Goal: Feedback & Contribution: Contribute content

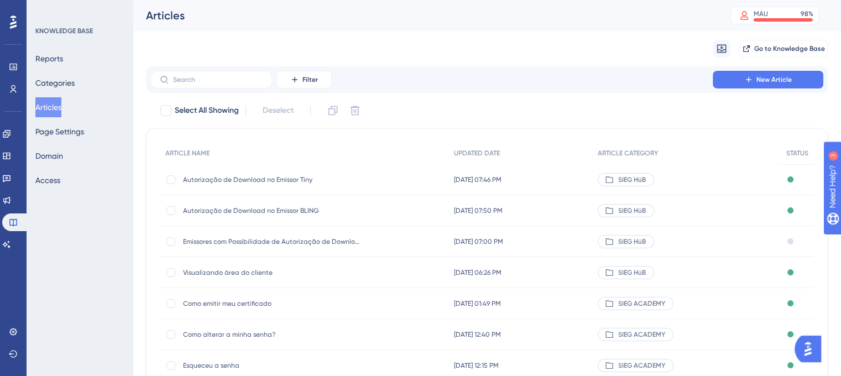
click at [260, 242] on span "Emissores com Possibilidade de Autorização de Download" at bounding box center [271, 241] width 177 height 9
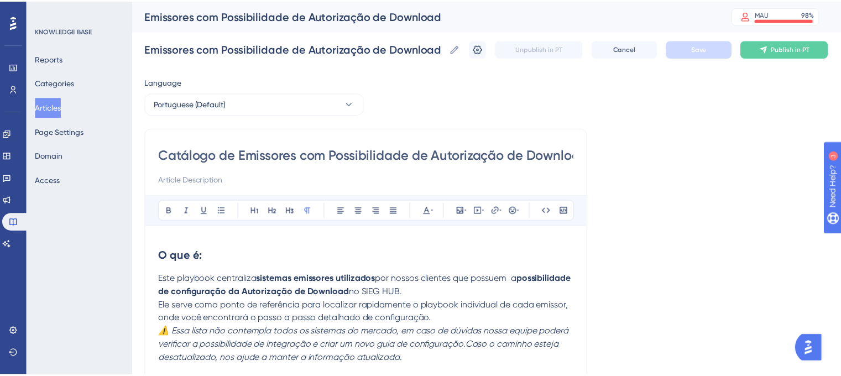
scroll to position [491, 0]
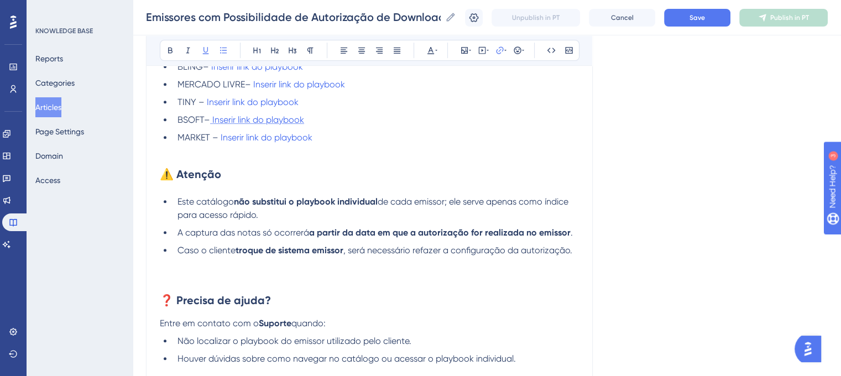
click at [283, 117] on span "Inserir link do playbook" at bounding box center [258, 119] width 92 height 11
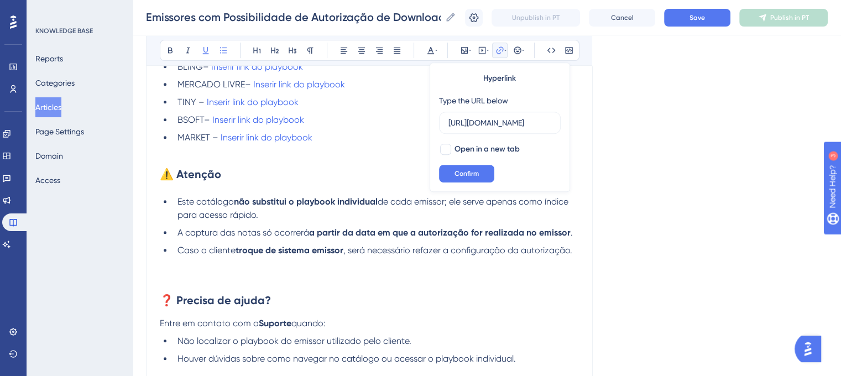
scroll to position [0, 0]
click at [641, 103] on div "Language Portuguese (Default) Catálogo de Emissores com Possibilidade de Autori…" at bounding box center [487, 19] width 682 height 879
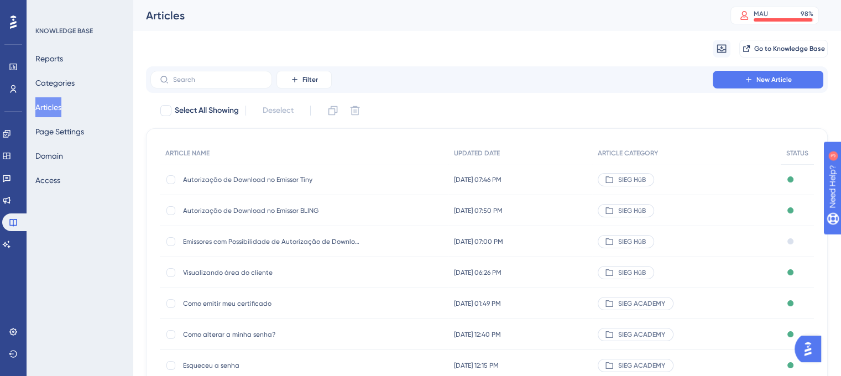
click at [369, 183] on div "Autorização de Download no Emissor Tiny Autorização de Download no Emissor Tiny" at bounding box center [304, 179] width 289 height 31
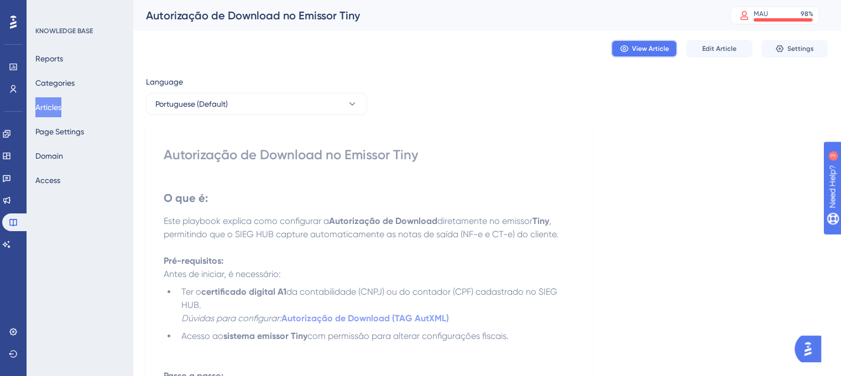
click at [652, 46] on span "View Article" at bounding box center [650, 48] width 37 height 9
click at [51, 102] on button "Articles" at bounding box center [48, 107] width 26 height 20
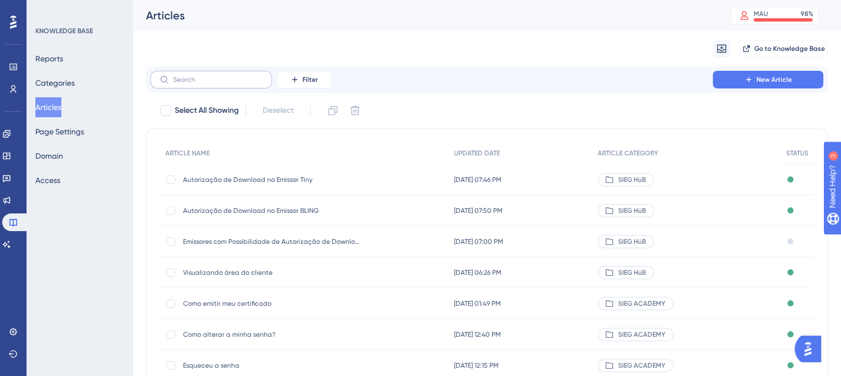
click at [237, 85] on label at bounding box center [211, 80] width 122 height 18
click at [237, 83] on input "text" at bounding box center [218, 80] width 90 height 8
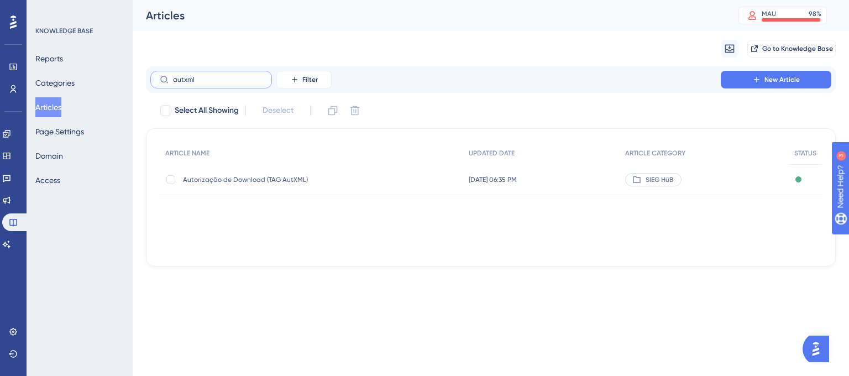
type input "autxml"
click at [227, 179] on span "Autorização de Download (TAG AutXML)" at bounding box center [271, 179] width 177 height 9
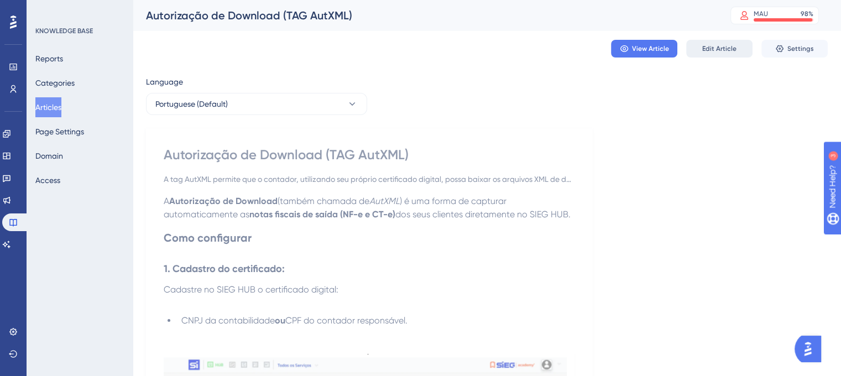
click at [721, 46] on span "Edit Article" at bounding box center [719, 48] width 34 height 9
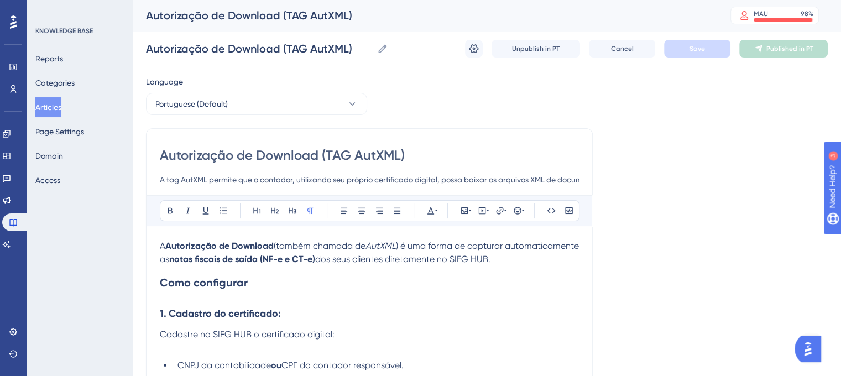
scroll to position [2015, 0]
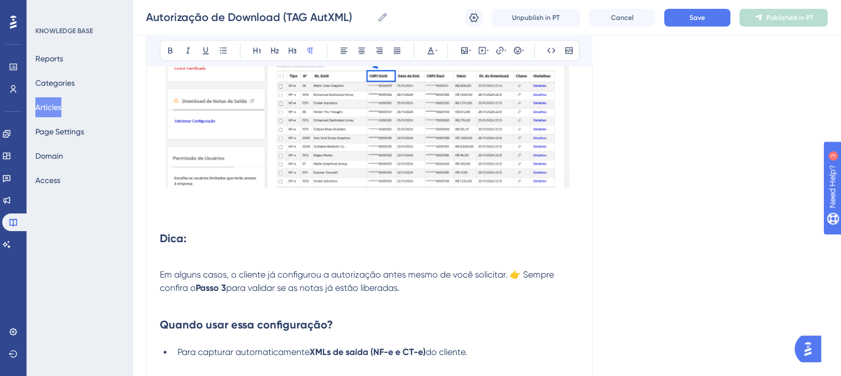
scroll to position [1605, 0]
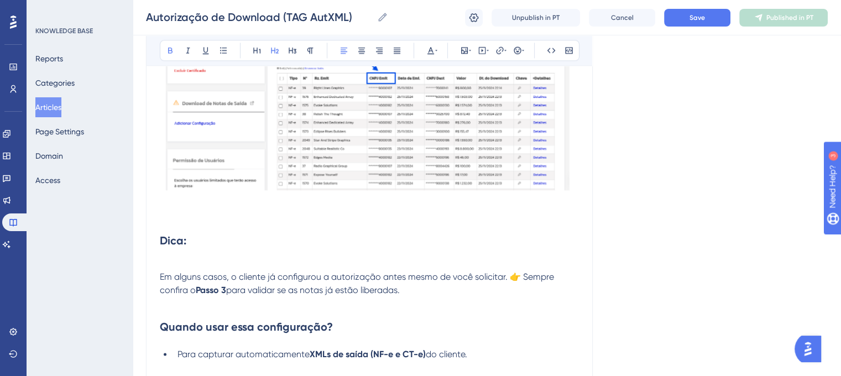
click at [162, 242] on strong "Dica:" at bounding box center [173, 240] width 27 height 13
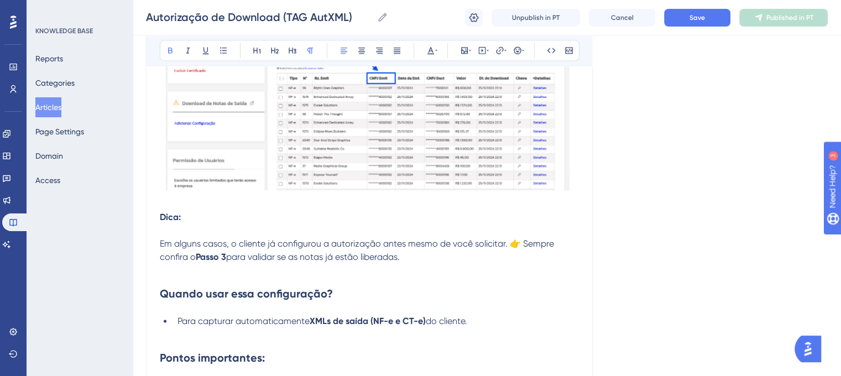
click at [177, 222] on strong "Dica:" at bounding box center [170, 217] width 21 height 11
drag, startPoint x: 195, startPoint y: 221, endPoint x: 165, endPoint y: 217, distance: 30.7
click at [165, 217] on p "Dica:" at bounding box center [369, 217] width 419 height 13
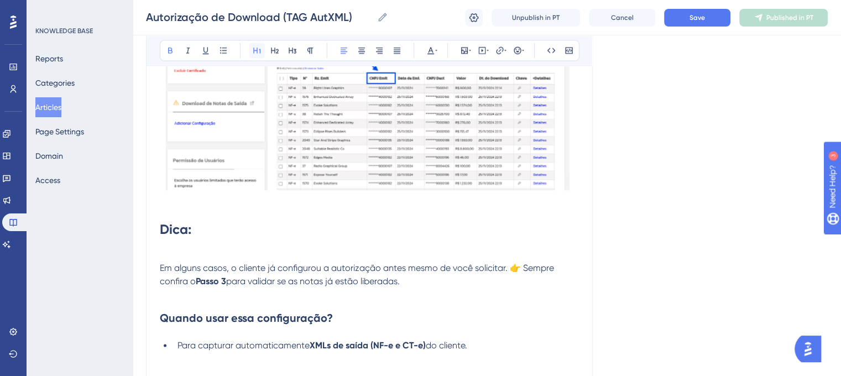
click at [261, 50] on button at bounding box center [256, 50] width 15 height 15
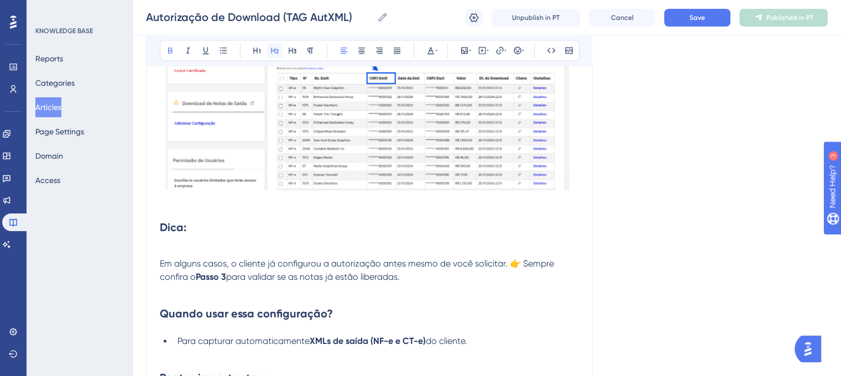
click at [273, 50] on icon at bounding box center [275, 51] width 8 height 6
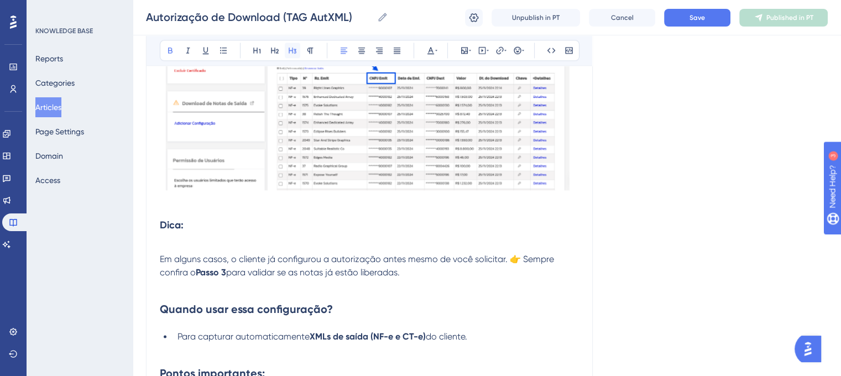
click at [288, 54] on icon at bounding box center [292, 50] width 9 height 9
click at [280, 53] on button at bounding box center [274, 50] width 15 height 15
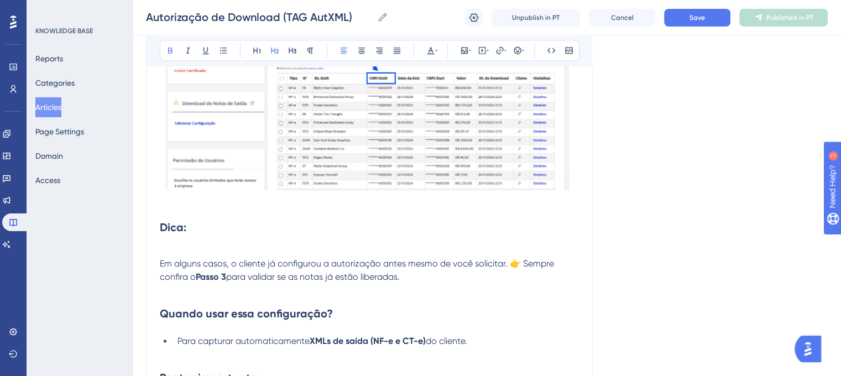
click at [447, 236] on h2 "Dica:" at bounding box center [369, 227] width 419 height 33
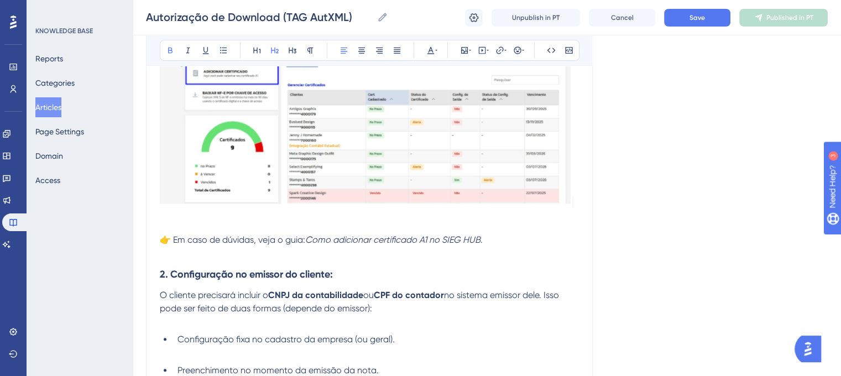
scroll to position [338, 0]
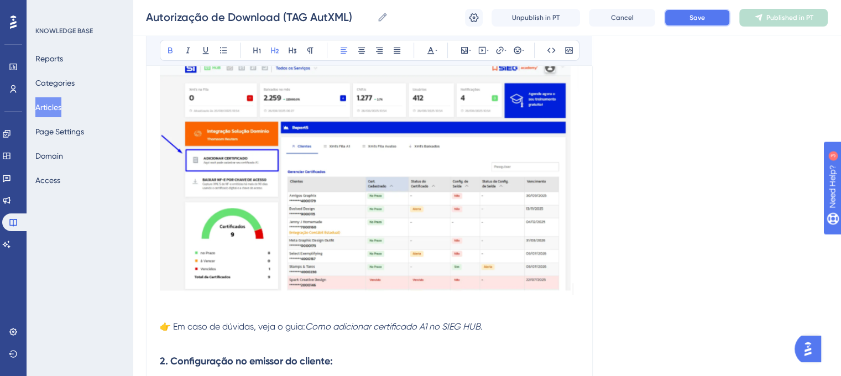
click at [708, 15] on button "Save" at bounding box center [697, 18] width 66 height 18
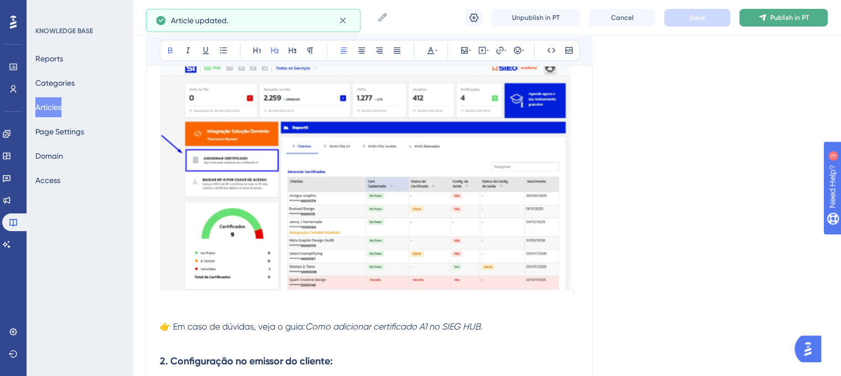
click at [778, 19] on span "Publish in PT" at bounding box center [789, 17] width 39 height 9
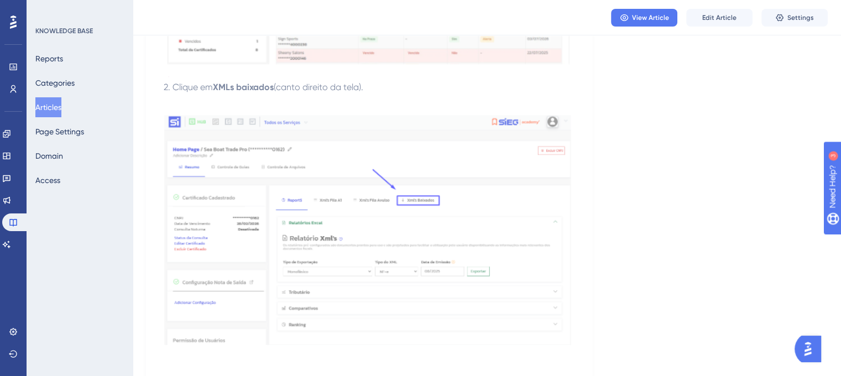
scroll to position [0, 0]
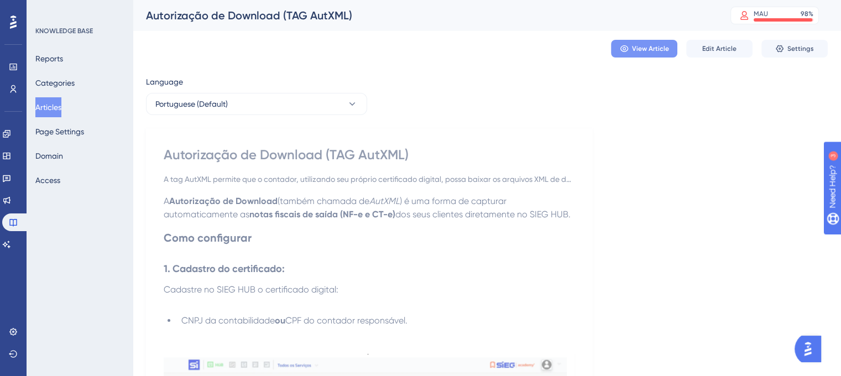
click at [660, 50] on span "View Article" at bounding box center [650, 48] width 37 height 9
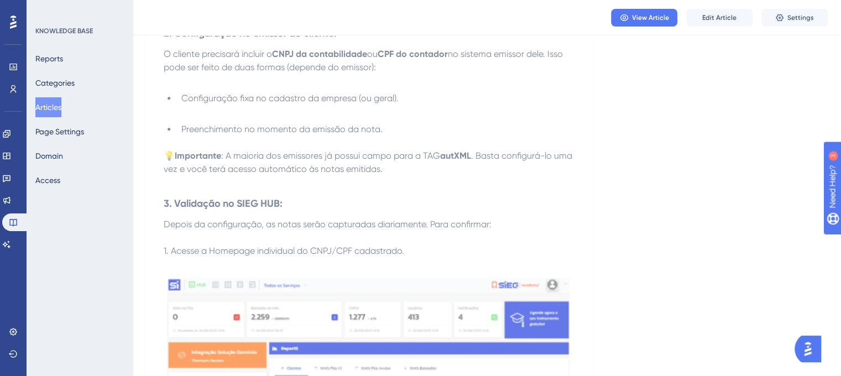
scroll to position [558, 0]
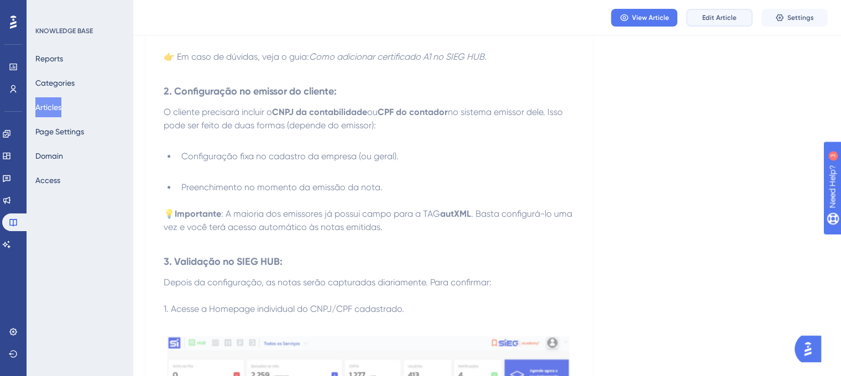
click at [692, 24] on button "Edit Article" at bounding box center [719, 18] width 66 height 18
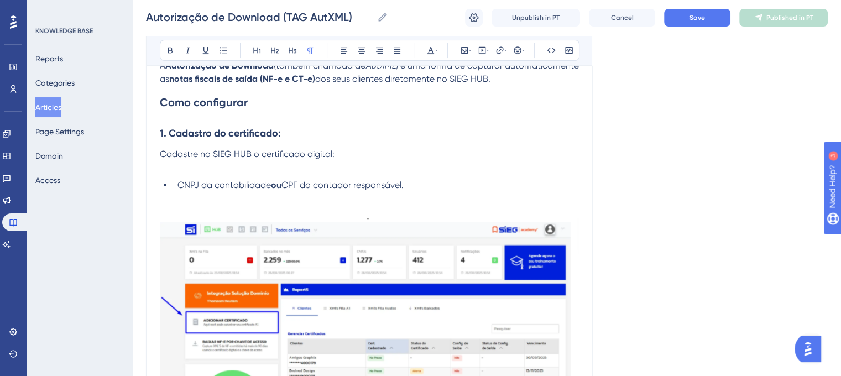
scroll to position [49, 0]
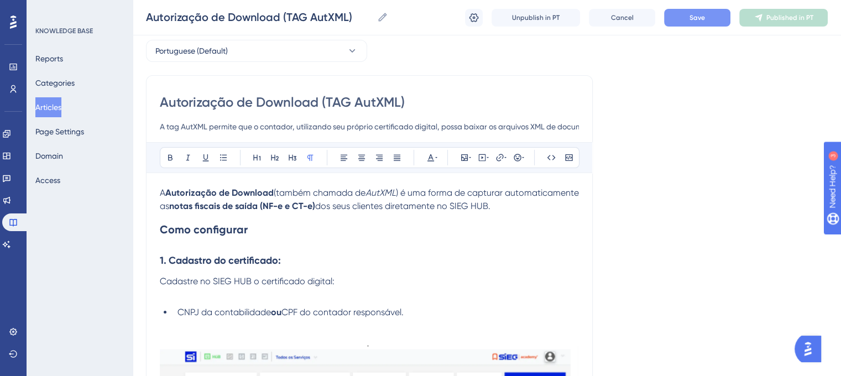
click at [681, 18] on button "Save" at bounding box center [697, 18] width 66 height 18
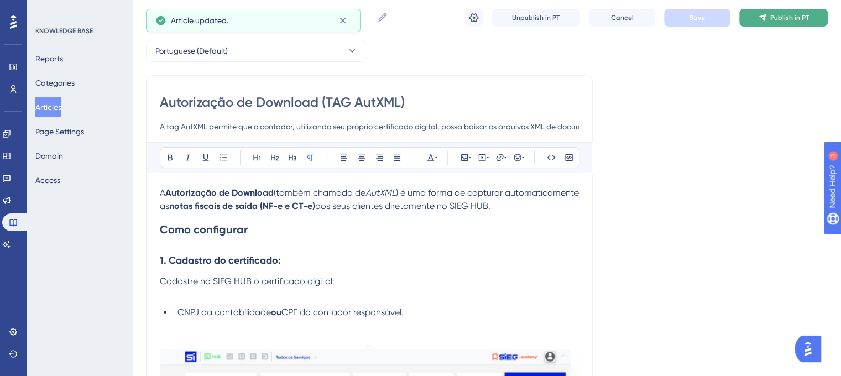
click at [789, 22] on button "Publish in PT" at bounding box center [783, 18] width 88 height 18
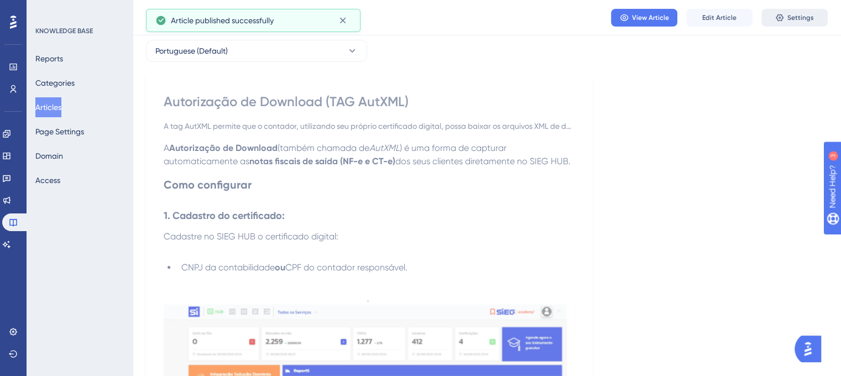
click at [786, 20] on button "Settings" at bounding box center [794, 18] width 66 height 18
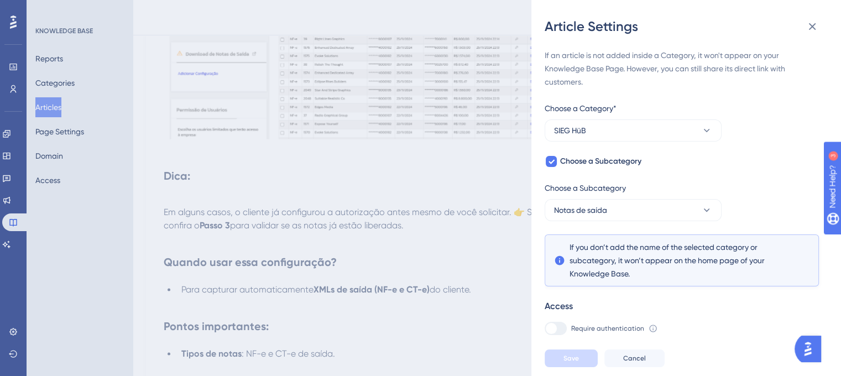
scroll to position [1623, 0]
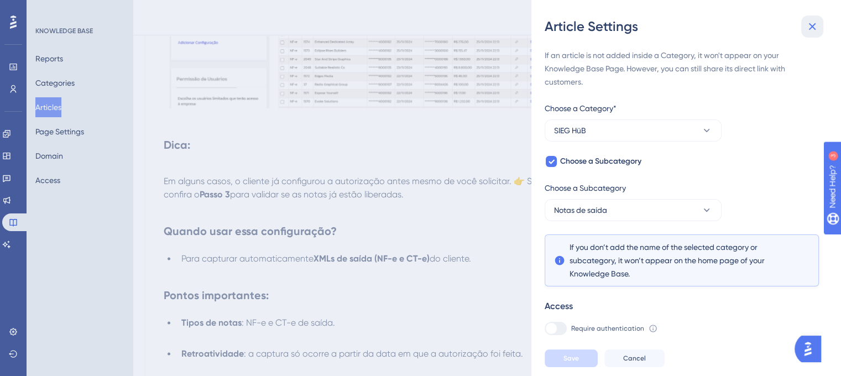
click at [814, 25] on icon at bounding box center [811, 26] width 13 height 13
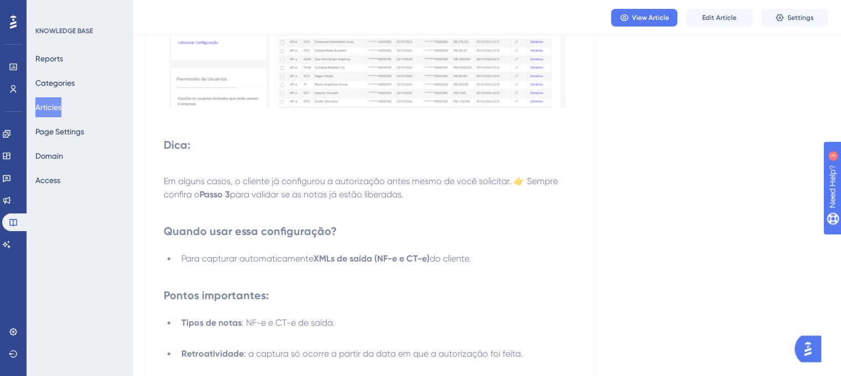
click at [60, 113] on button "Articles" at bounding box center [48, 107] width 26 height 20
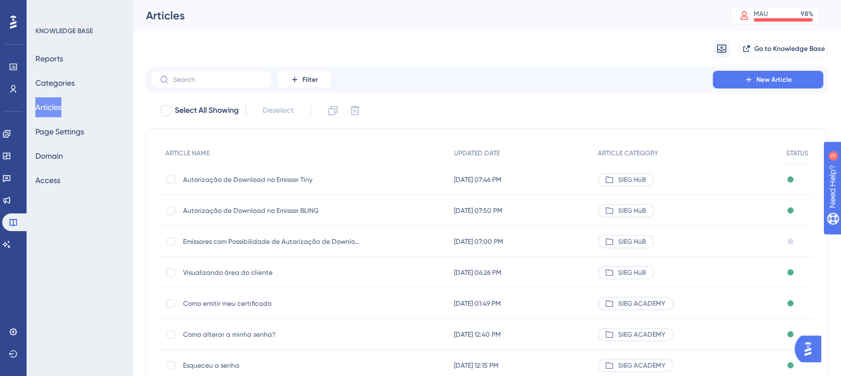
click at [287, 179] on span "Autorização de Download no Emissor Tiny" at bounding box center [271, 179] width 177 height 9
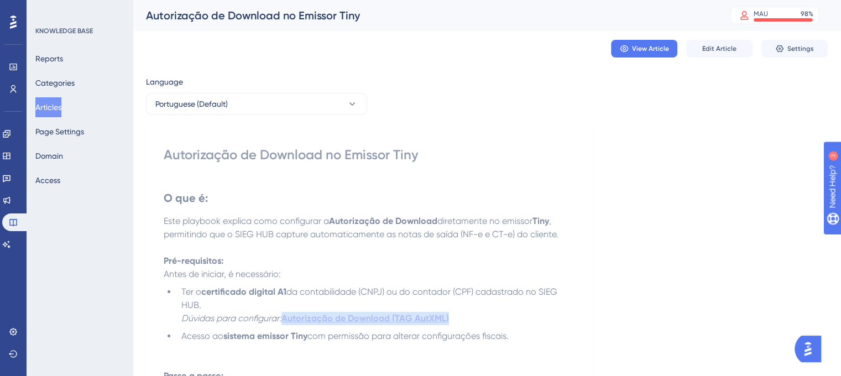
drag, startPoint x: 463, startPoint y: 320, endPoint x: 286, endPoint y: 320, distance: 176.9
click at [286, 320] on li "Ter o certificado digital A1 da contabilidade (CNPJ) ou do contador (CPF) cadas…" at bounding box center [376, 305] width 398 height 40
copy strong "Autorização de Download (TAG AutXML)"
drag, startPoint x: 181, startPoint y: 317, endPoint x: 463, endPoint y: 315, distance: 282.0
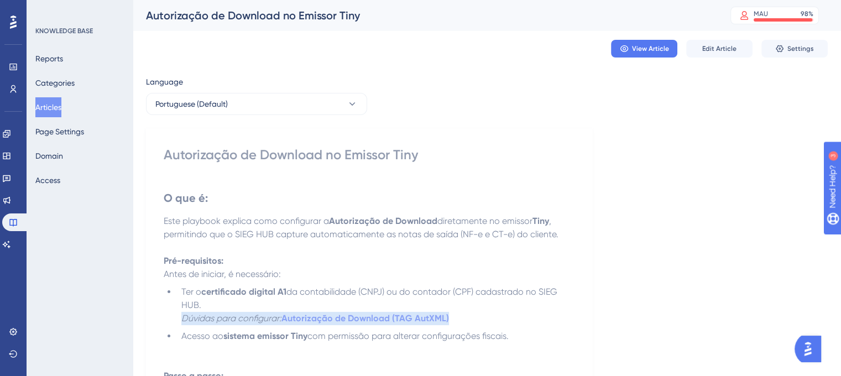
click at [463, 315] on li "Ter o certificado digital A1 da contabilidade (CNPJ) ou do contador (CPF) cadas…" at bounding box center [376, 305] width 398 height 40
copy li "Dúvidas para configurar: Autorização de Download (TAG AutXML)"
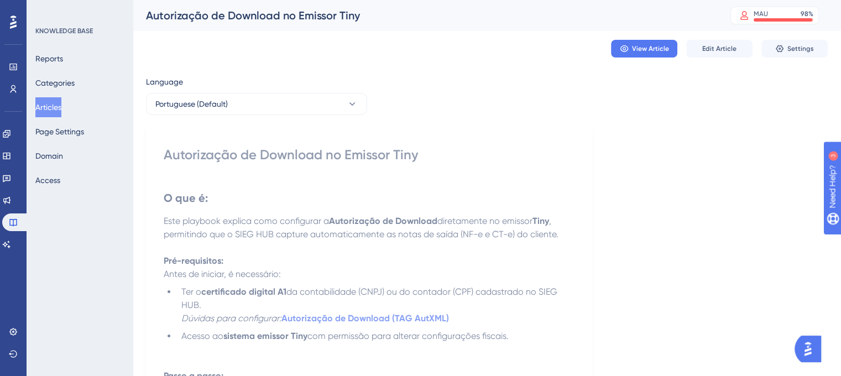
click at [535, 311] on li "Ter o certificado digital A1 da contabilidade (CNPJ) ou do contador (CPF) cadas…" at bounding box center [376, 305] width 398 height 40
click at [53, 106] on button "Articles" at bounding box center [48, 107] width 26 height 20
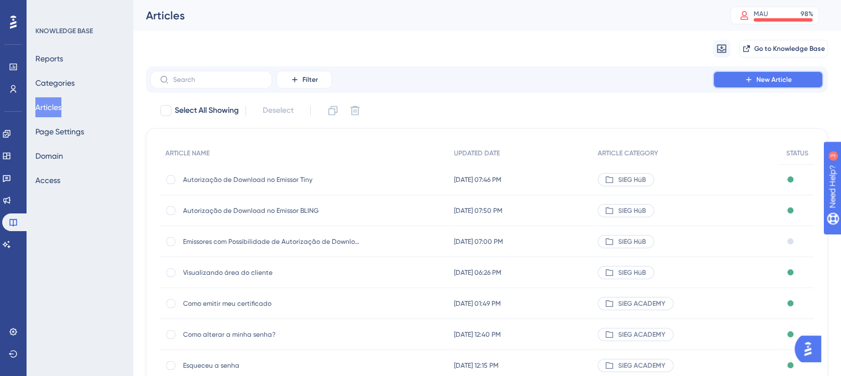
click at [785, 76] on span "New Article" at bounding box center [773, 79] width 35 height 9
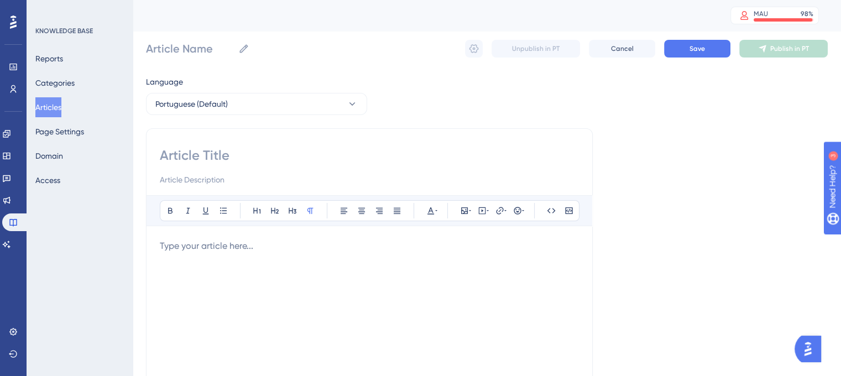
click at [213, 147] on input at bounding box center [369, 156] width 419 height 18
paste input "Autorização de Download no Emissor MarketUP"
type input "Autorização de Download no Emissor MarketUP"
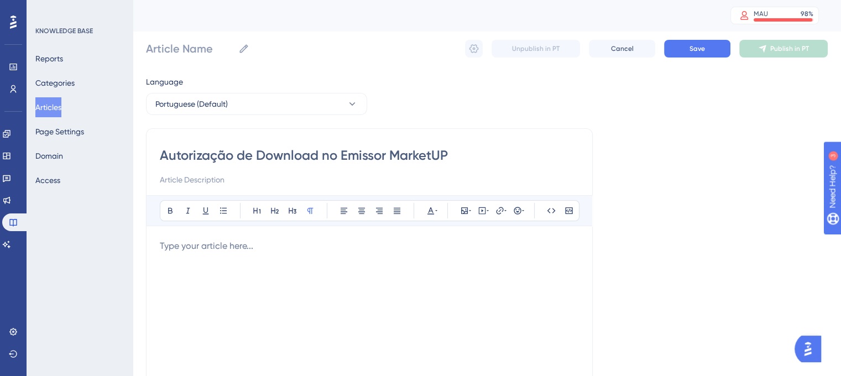
type input "Autorização de Download no Emissor MarketUP"
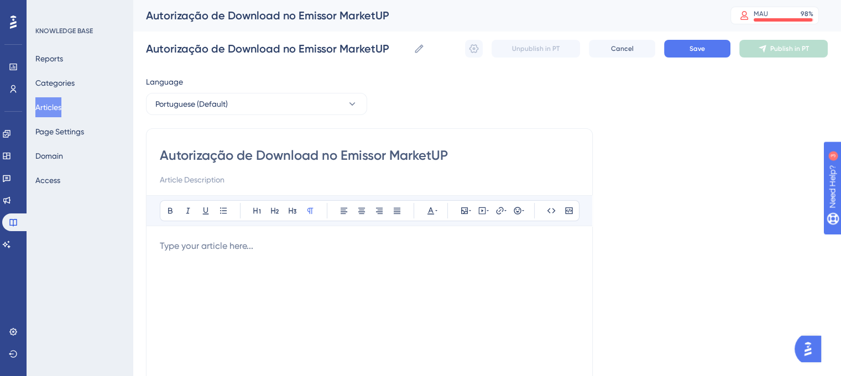
type input "Autorização de Download no Emissor MarketUP"
click at [260, 242] on p at bounding box center [369, 245] width 419 height 13
click at [221, 243] on p at bounding box center [369, 245] width 419 height 13
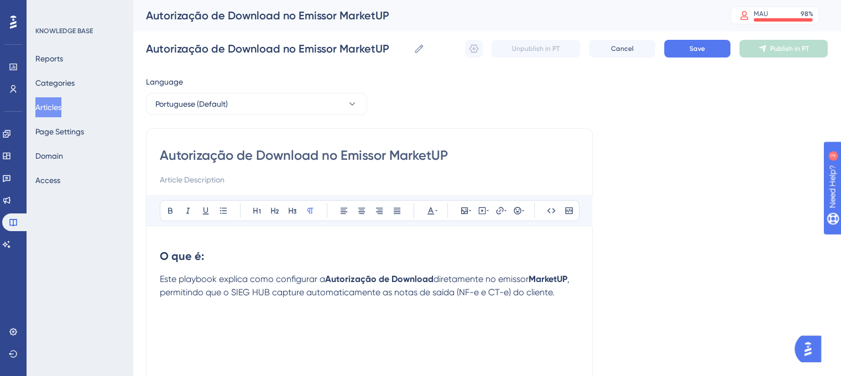
click at [184, 186] on input at bounding box center [369, 179] width 419 height 13
click at [551, 300] on p at bounding box center [369, 305] width 419 height 13
click at [558, 297] on p "Este playbook explica como configurar a Autorização de Download diretamente no …" at bounding box center [369, 286] width 419 height 27
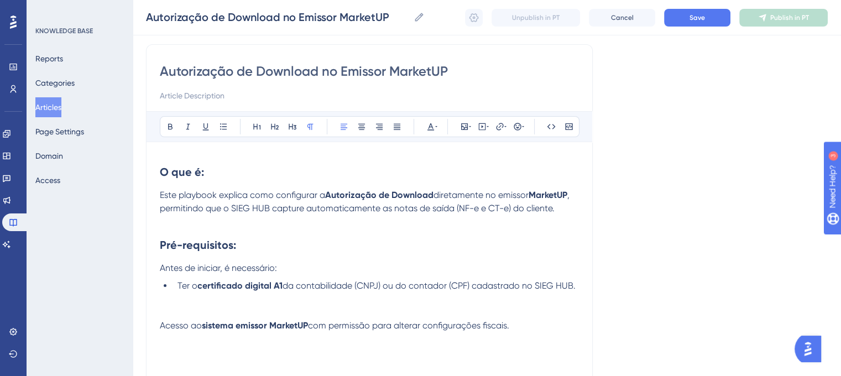
scroll to position [95, 0]
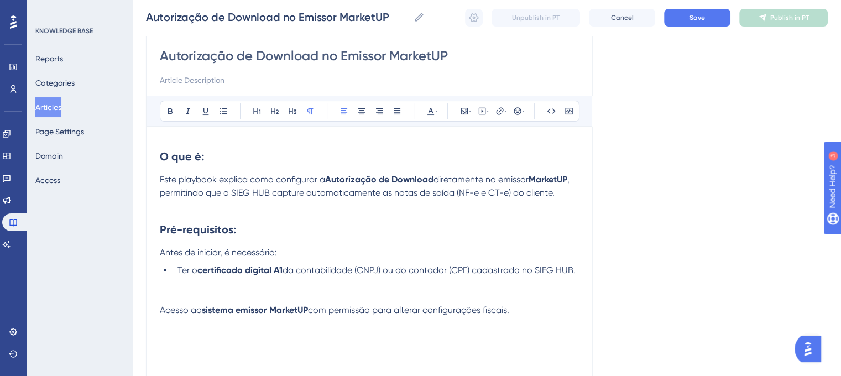
click at [163, 311] on span "Acesso ao" at bounding box center [181, 310] width 42 height 11
click at [160, 310] on span "Acesso ao" at bounding box center [181, 310] width 42 height 11
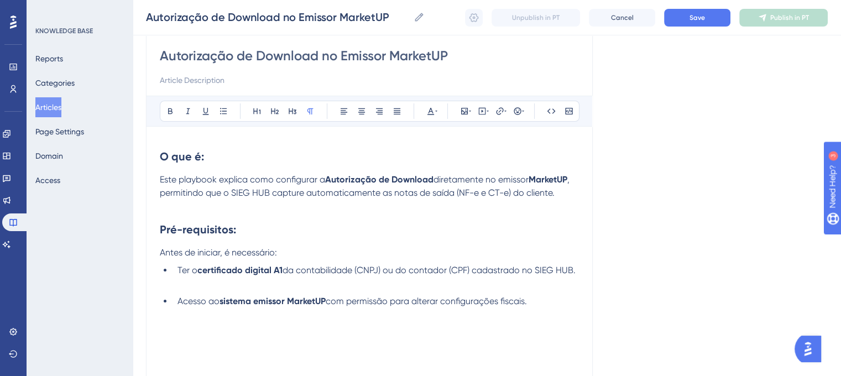
click at [569, 318] on p at bounding box center [369, 314] width 419 height 13
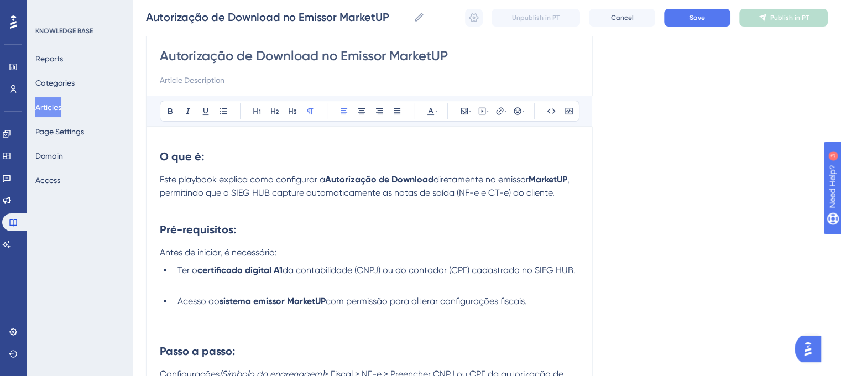
scroll to position [104, 0]
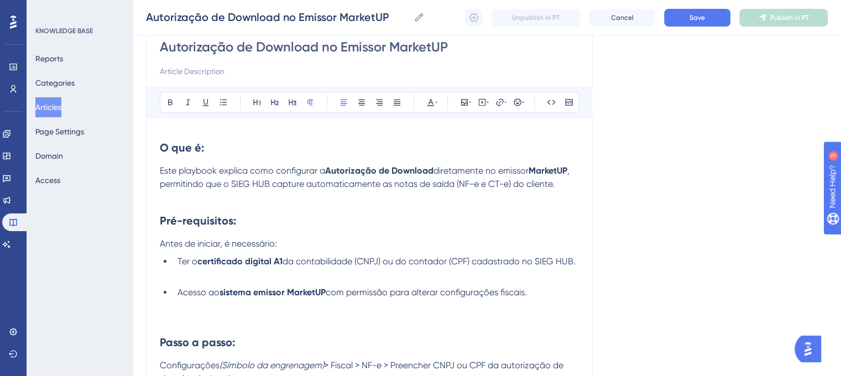
click at [191, 331] on h2 "Passo a passo:" at bounding box center [369, 342] width 419 height 33
click at [161, 343] on strong "Passo a passo:" at bounding box center [197, 342] width 75 height 13
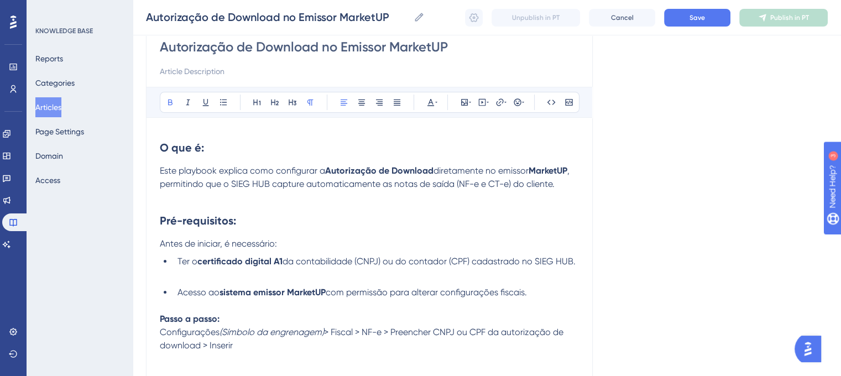
click at [228, 326] on p "Passo a passo:" at bounding box center [369, 318] width 419 height 13
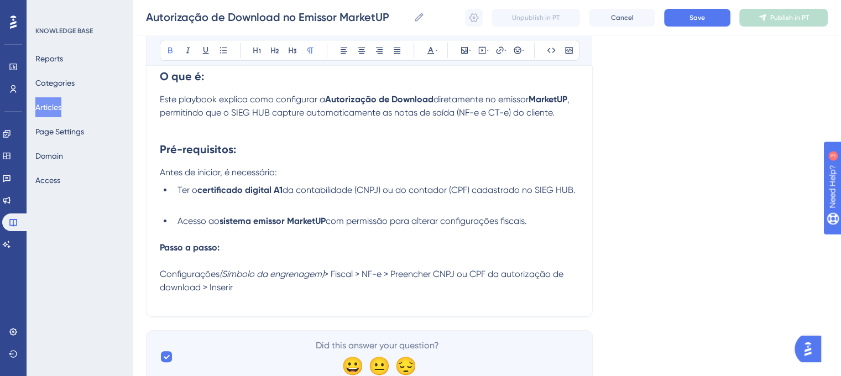
scroll to position [217, 0]
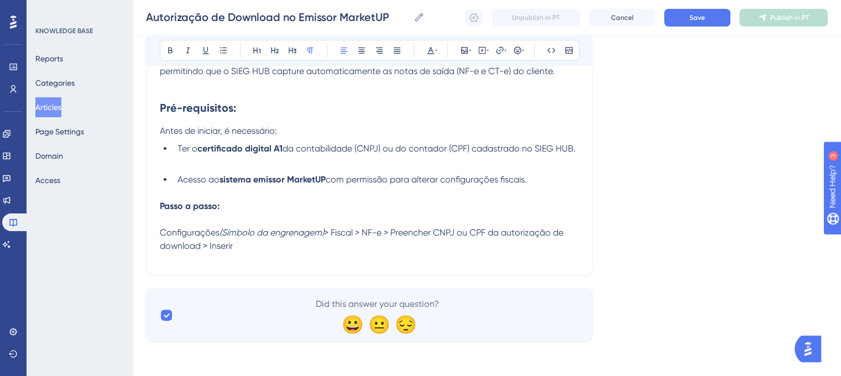
click at [314, 253] on p "Configurações (Símbolo da engrenagem) > Fiscal > NF-e > Preencher CNPJ ou CPF d…" at bounding box center [369, 239] width 419 height 27
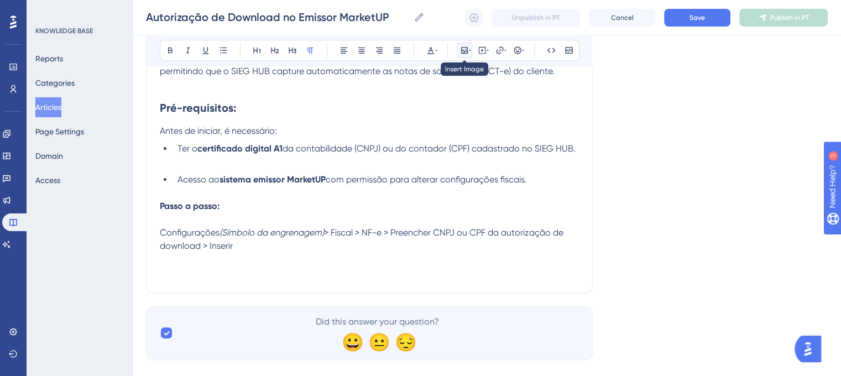
click at [463, 48] on icon at bounding box center [464, 50] width 9 height 9
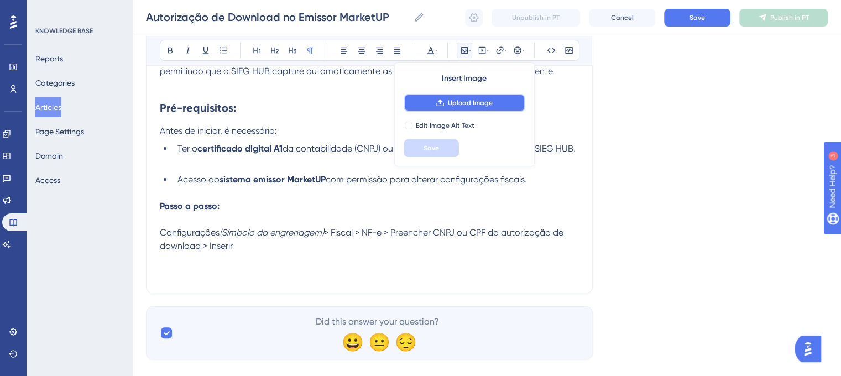
click at [457, 102] on span "Upload Image" at bounding box center [470, 102] width 45 height 9
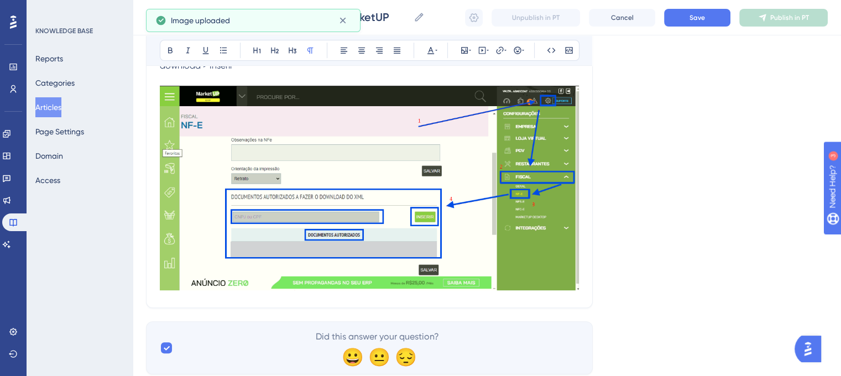
scroll to position [401, 0]
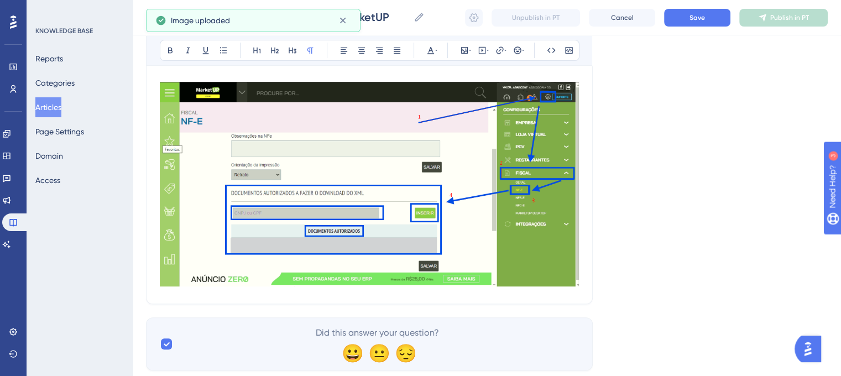
drag, startPoint x: 844, startPoint y: 135, endPoint x: 17, endPoint y: 9, distance: 836.7
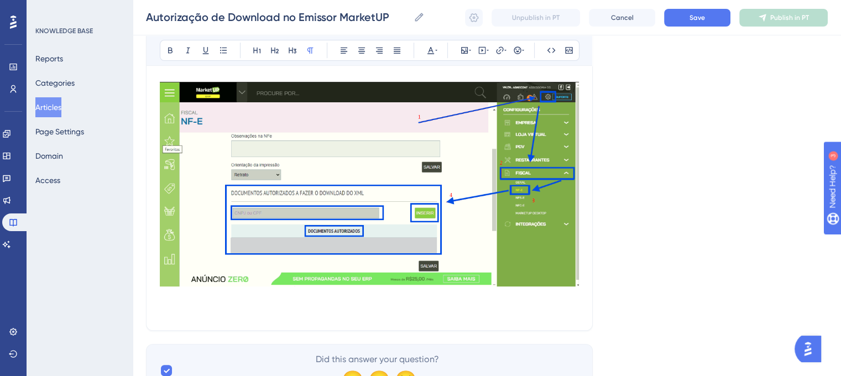
click at [214, 307] on p at bounding box center [369, 310] width 419 height 13
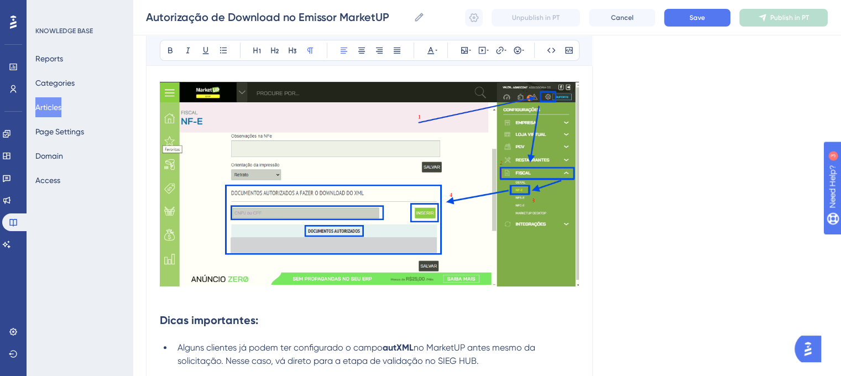
scroll to position [469, 0]
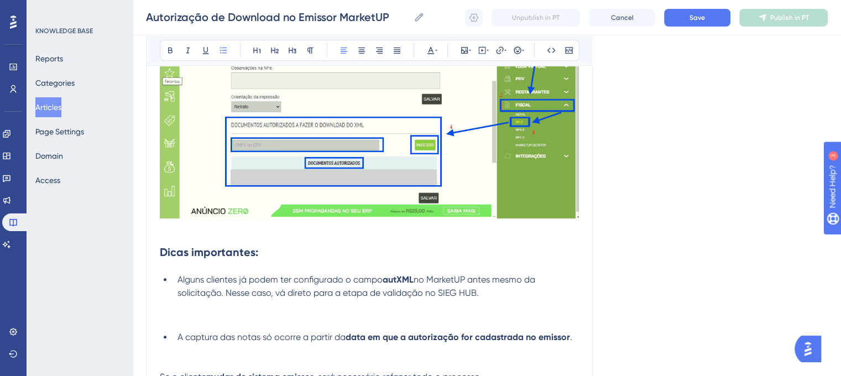
click at [179, 338] on span "A captura das notas só ocorre a partir da" at bounding box center [261, 337] width 168 height 11
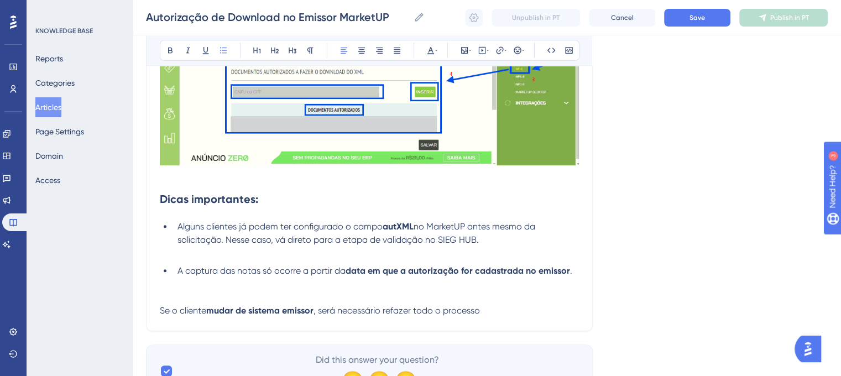
scroll to position [523, 0]
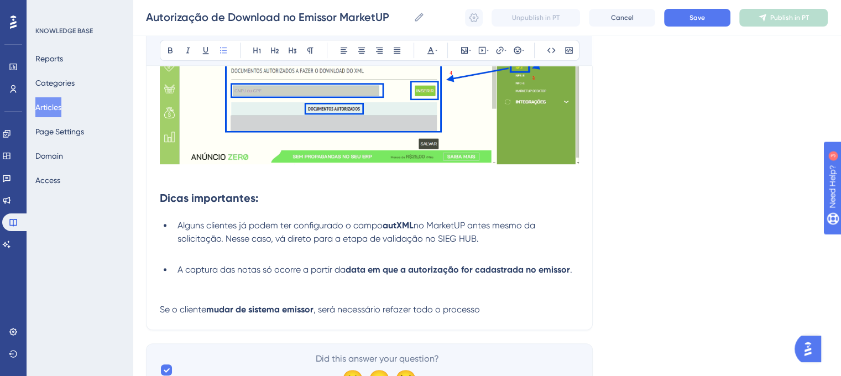
click at [508, 303] on li "A captura das notas só ocorre a partir da data em que a autorização for cadastr…" at bounding box center [376, 283] width 406 height 40
click at [504, 315] on p "Se o cliente mudar de sistema emissor , será necessário refazer todo o processo" at bounding box center [369, 309] width 419 height 13
click at [160, 315] on span "Se o cliente" at bounding box center [183, 309] width 46 height 11
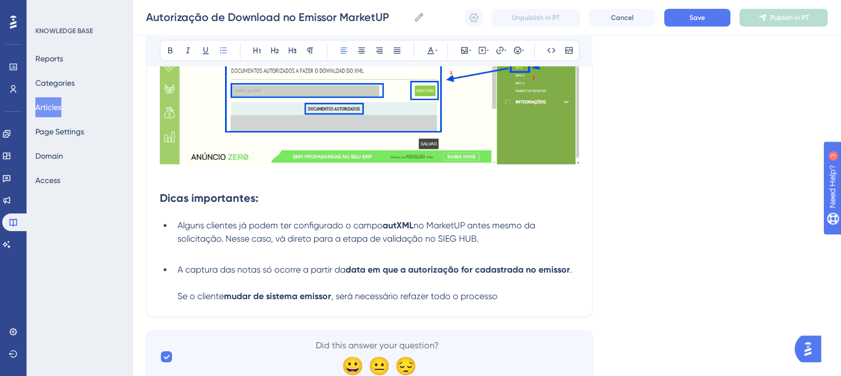
click at [509, 299] on li "A captura das notas só ocorre a partir da data em que a autorização for cadastr…" at bounding box center [376, 283] width 406 height 40
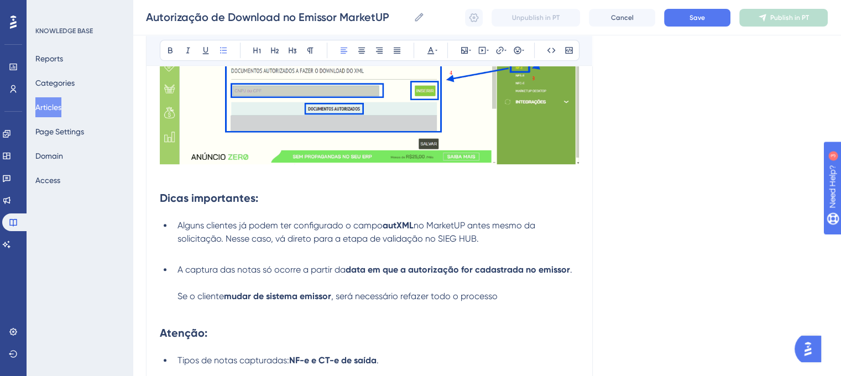
scroll to position [596, 0]
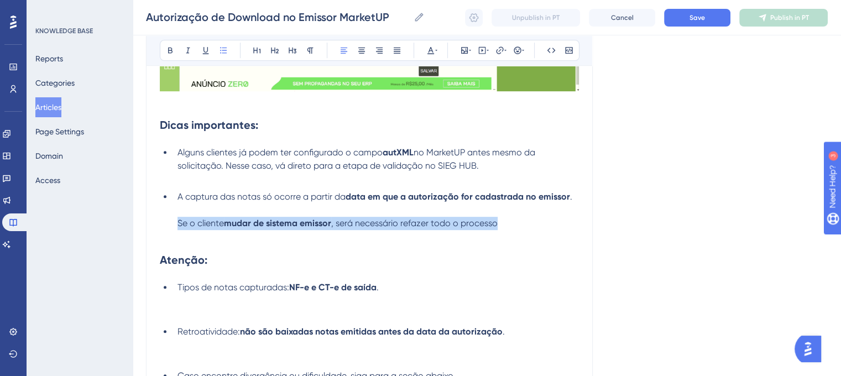
drag, startPoint x: 179, startPoint y: 227, endPoint x: 501, endPoint y: 229, distance: 321.8
click at [501, 229] on li "A captura das notas só ocorre a partir da data em que a autorização for cadastr…" at bounding box center [376, 210] width 406 height 40
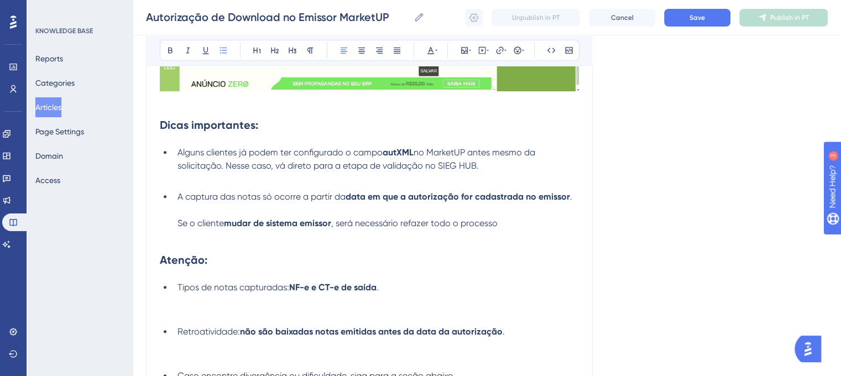
click at [185, 58] on div "Bold Italic Underline Bullet Point Heading 1 Heading 2 Heading 3 Normal Align L…" at bounding box center [370, 50] width 420 height 21
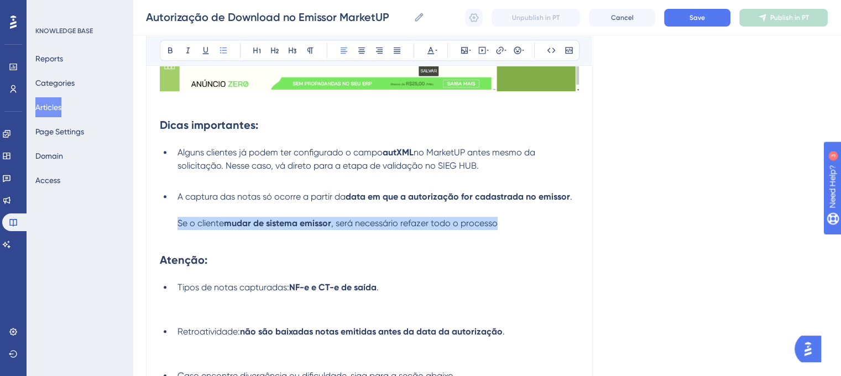
drag, startPoint x: 178, startPoint y: 221, endPoint x: 498, endPoint y: 221, distance: 319.5
click at [498, 221] on li "A captura das notas só ocorre a partir da data em que a autorização for cadastr…" at bounding box center [376, 210] width 406 height 40
click at [184, 48] on icon at bounding box center [188, 50] width 9 height 9
click at [525, 223] on li "A captura das notas só ocorre a partir da data em que a autorização for cadastr…" at bounding box center [376, 210] width 406 height 40
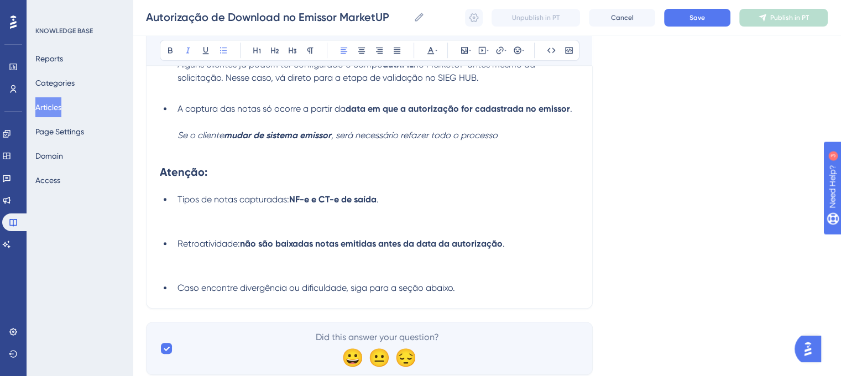
scroll to position [704, 0]
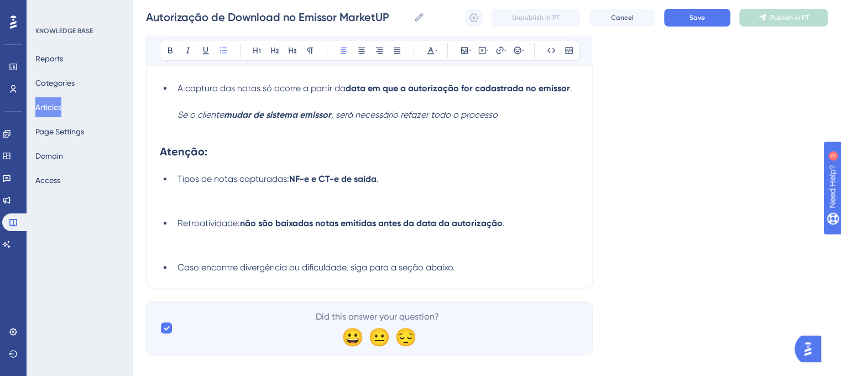
click at [179, 228] on span "Retroatividade:" at bounding box center [208, 223] width 62 height 11
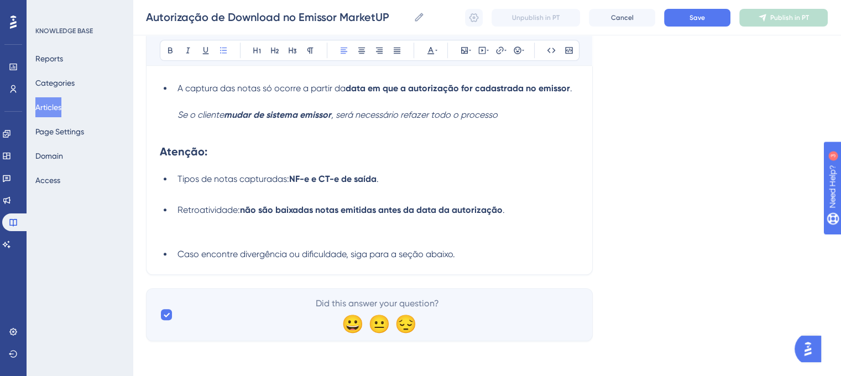
click at [179, 254] on span "Caso encontre divergência ou dificuldade, siga para a seção abaixo." at bounding box center [316, 254] width 278 height 11
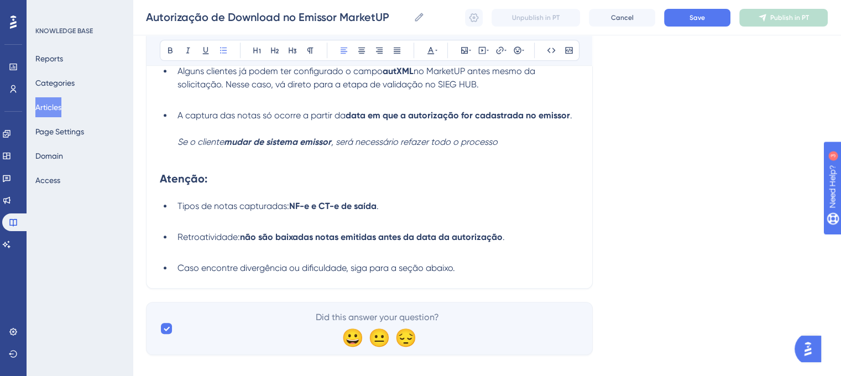
scroll to position [695, 0]
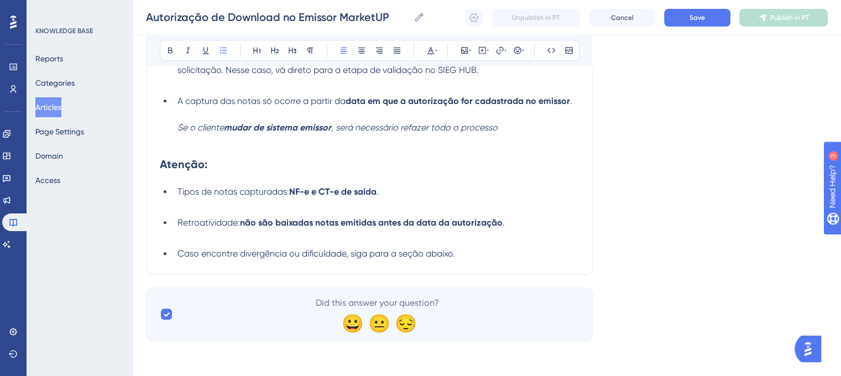
click at [467, 259] on li "Caso encontre divergência ou dificuldade, siga para a seção abaixo." at bounding box center [376, 253] width 406 height 13
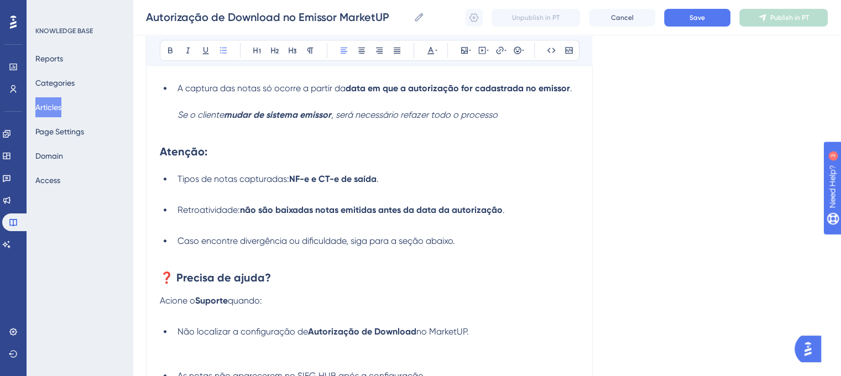
scroll to position [750, 0]
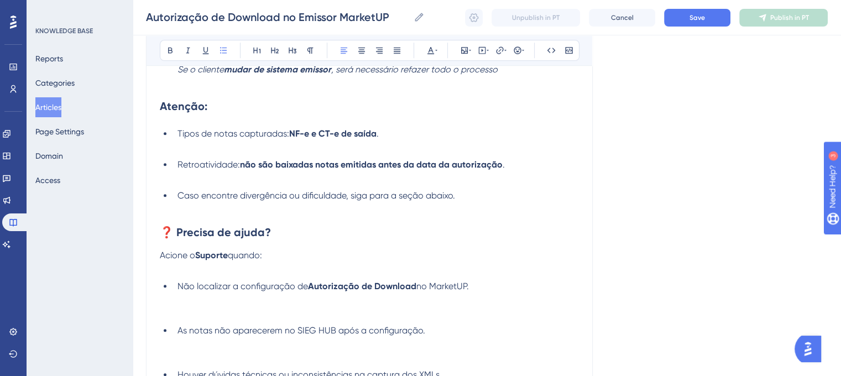
click at [180, 335] on span "As notas não aparecerem no SIEG HUB após a configuração." at bounding box center [301, 330] width 248 height 11
click at [180, 336] on span "As notas não aparecerem no SIEG HUB após a configuração." at bounding box center [301, 330] width 248 height 11
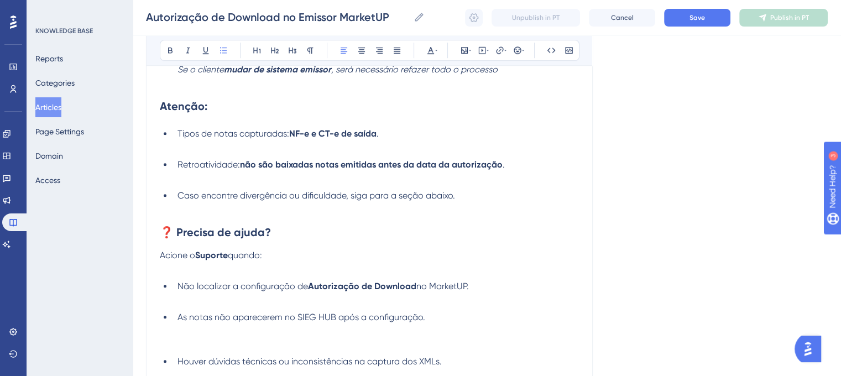
click at [177, 364] on span "Houver dúvidas técnicas ou inconsistências na captura dos XMLs." at bounding box center [309, 361] width 264 height 11
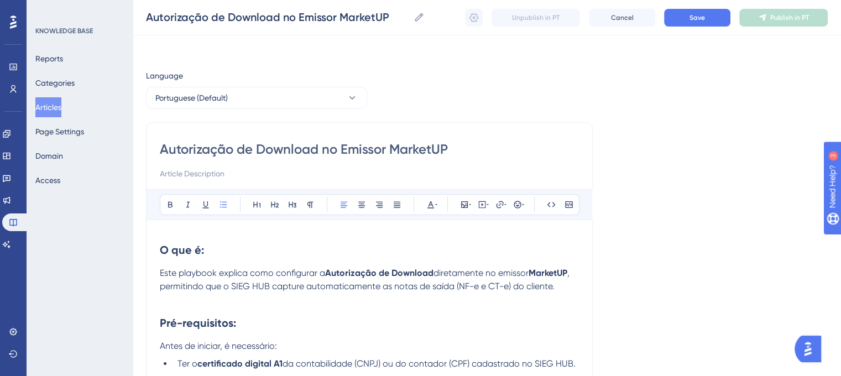
scroll to position [0, 0]
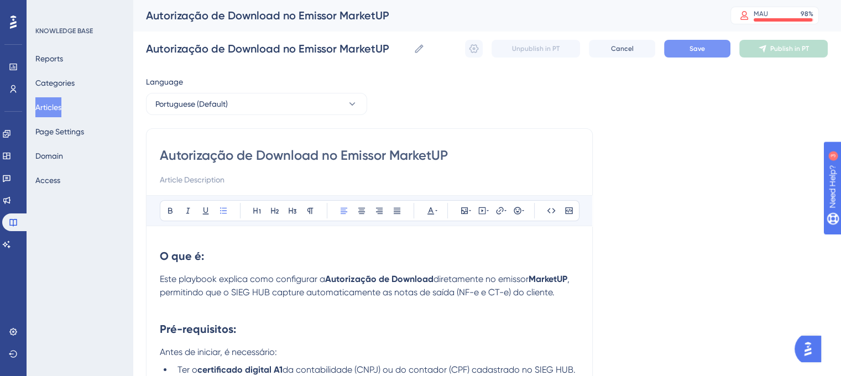
click at [690, 46] on span "Save" at bounding box center [696, 48] width 15 height 9
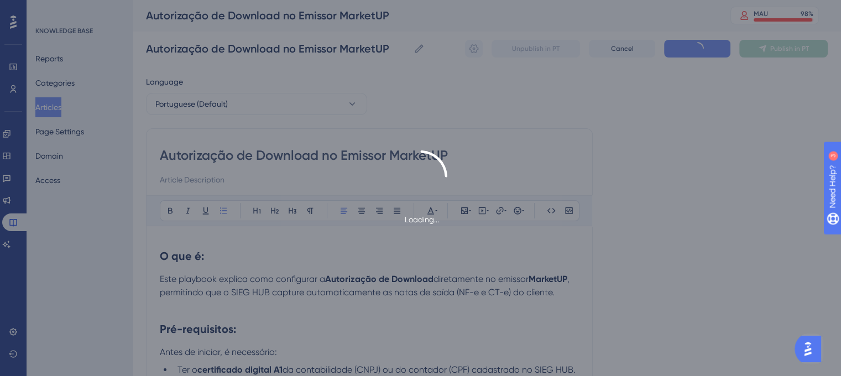
scroll to position [728, 0]
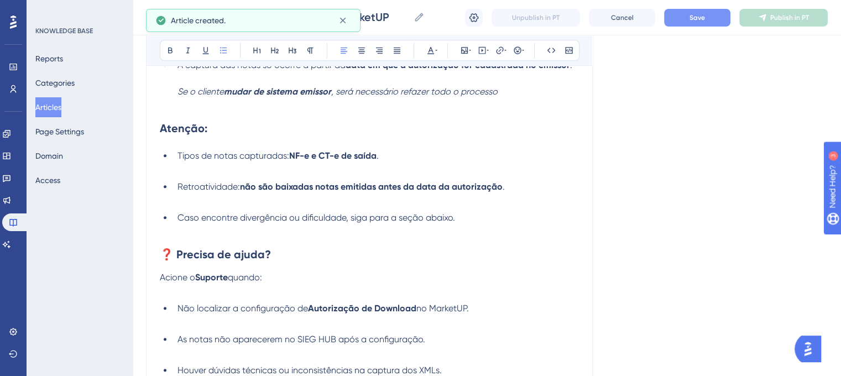
click at [698, 13] on span "Save" at bounding box center [696, 17] width 15 height 9
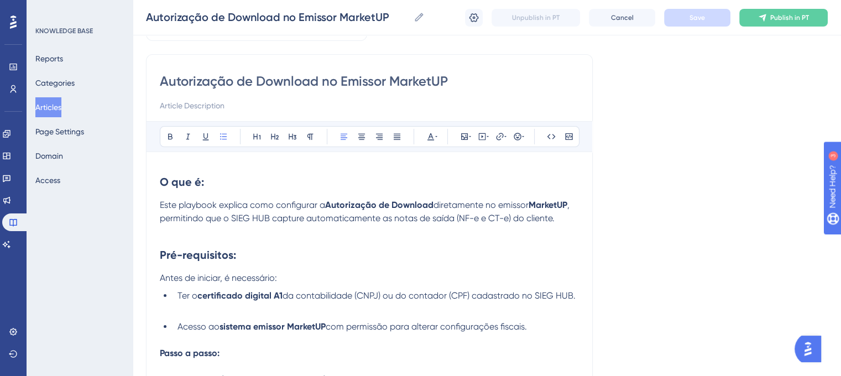
scroll to position [44, 0]
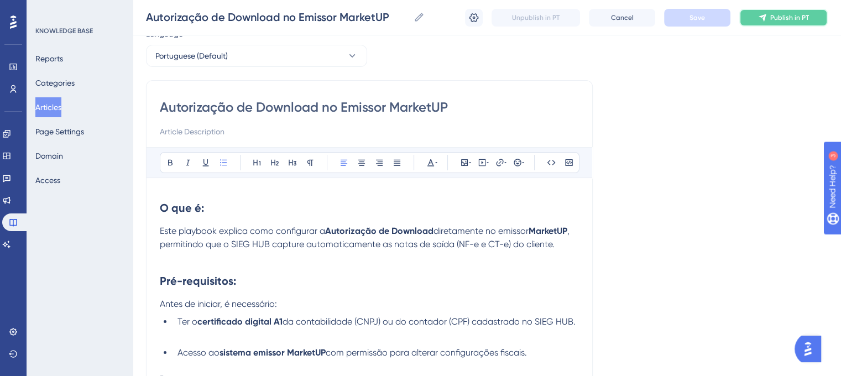
click at [792, 19] on span "Publish in PT" at bounding box center [789, 17] width 39 height 9
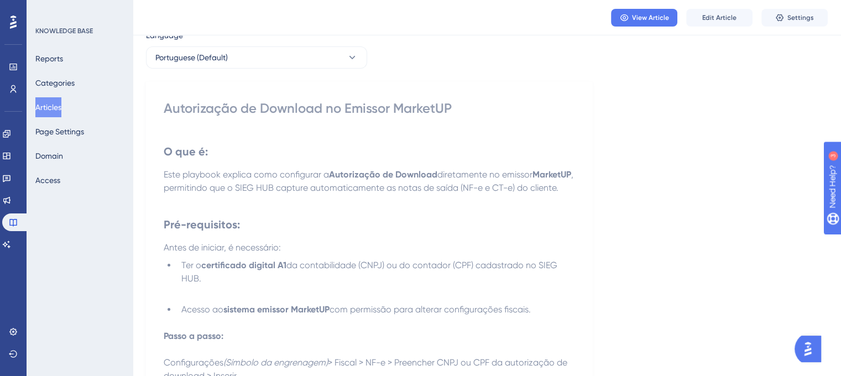
scroll to position [0, 0]
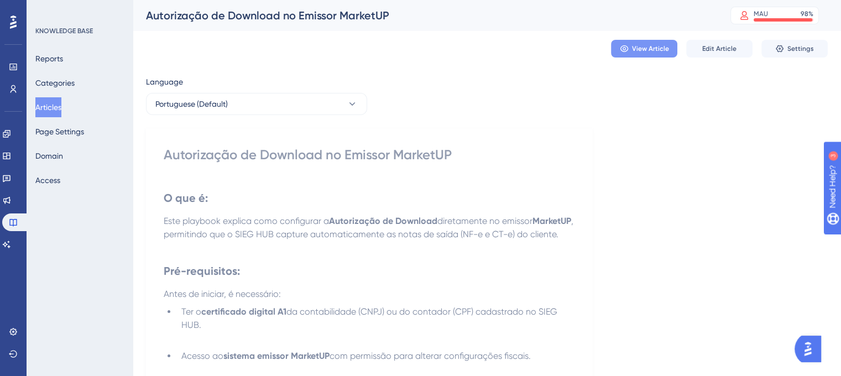
click at [626, 50] on icon at bounding box center [624, 48] width 8 height 7
click at [142, 14] on div "Autorização de Download no Emissor MarketUP MAU 98 % Click to see add-on and up…" at bounding box center [487, 15] width 708 height 31
click at [56, 110] on button "Articles" at bounding box center [48, 107] width 26 height 20
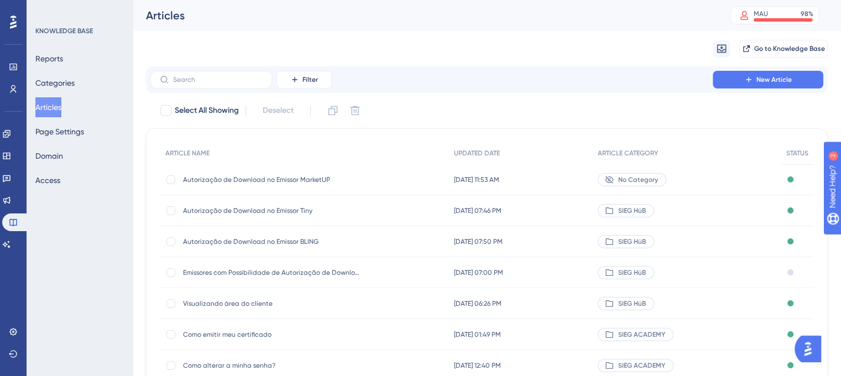
click at [268, 205] on div "Autorização de Download no Emissor Tiny Autorização de Download no Emissor Tiny" at bounding box center [271, 210] width 177 height 31
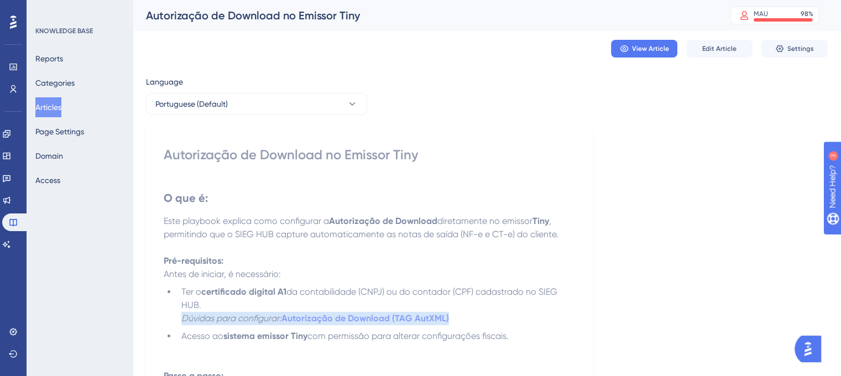
drag, startPoint x: 181, startPoint y: 320, endPoint x: 450, endPoint y: 322, distance: 269.2
click at [450, 322] on li "Ter o certificado digital A1 da contabilidade (CNPJ) ou do contador (CPF) cadas…" at bounding box center [376, 305] width 398 height 40
copy li "Dúvidas para configurar: Autorização de Download (TAG AutXML)"
click at [43, 108] on button "Articles" at bounding box center [48, 107] width 26 height 20
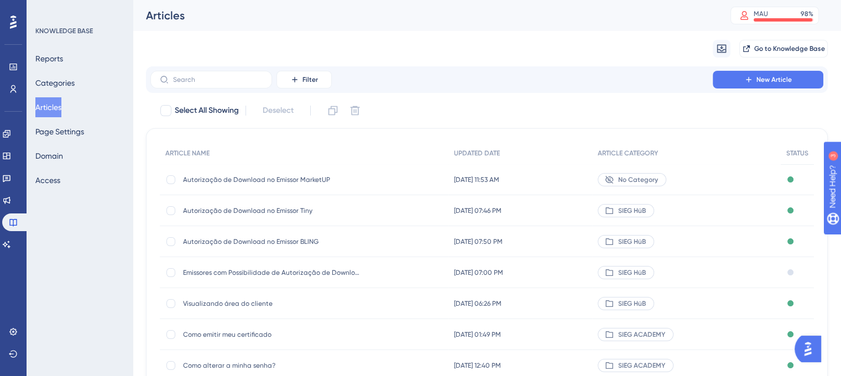
click at [232, 176] on span "Autorização de Download no Emissor MarketUP" at bounding box center [271, 179] width 177 height 9
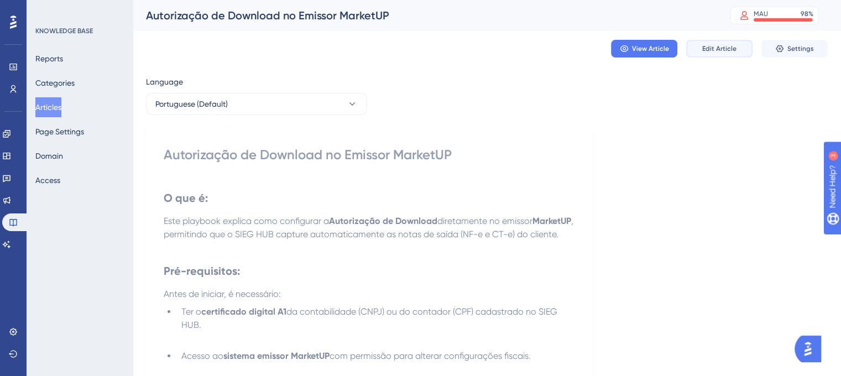
click at [711, 50] on span "Edit Article" at bounding box center [719, 48] width 34 height 9
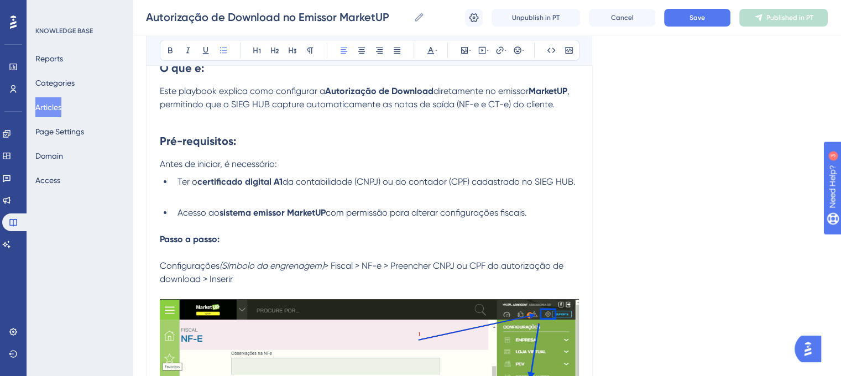
scroll to position [170, 0]
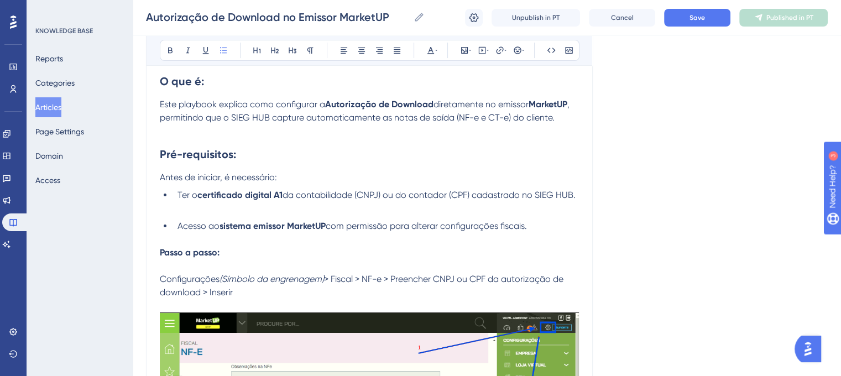
click at [197, 212] on li "Ter o certificado digital A1 da contabilidade (CNPJ) ou do contador (CPF) cadas…" at bounding box center [376, 202] width 406 height 27
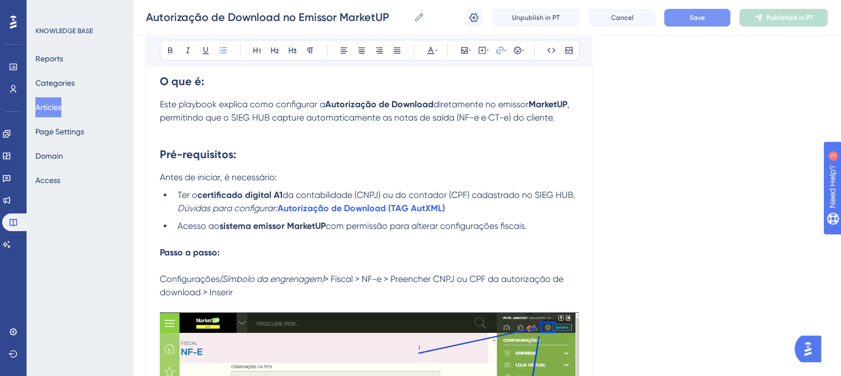
click at [693, 22] on button "Save" at bounding box center [697, 18] width 66 height 18
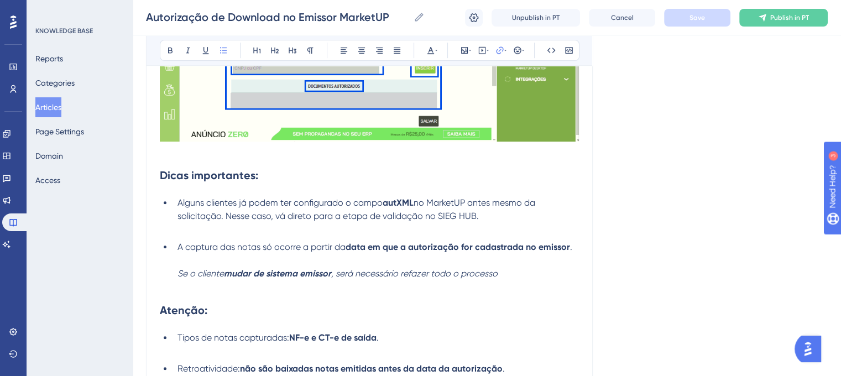
scroll to position [0, 0]
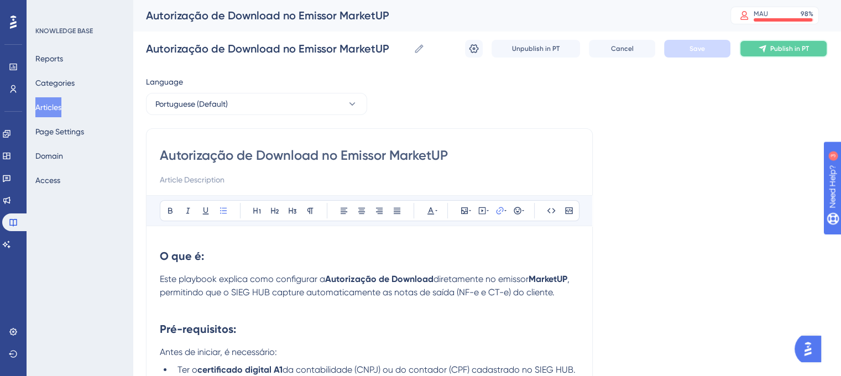
click at [768, 53] on button "Publish in PT" at bounding box center [783, 49] width 88 height 18
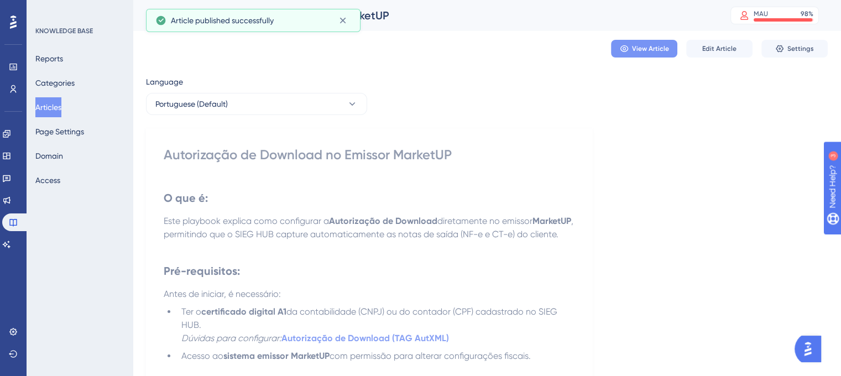
click at [650, 46] on span "View Article" at bounding box center [650, 48] width 37 height 9
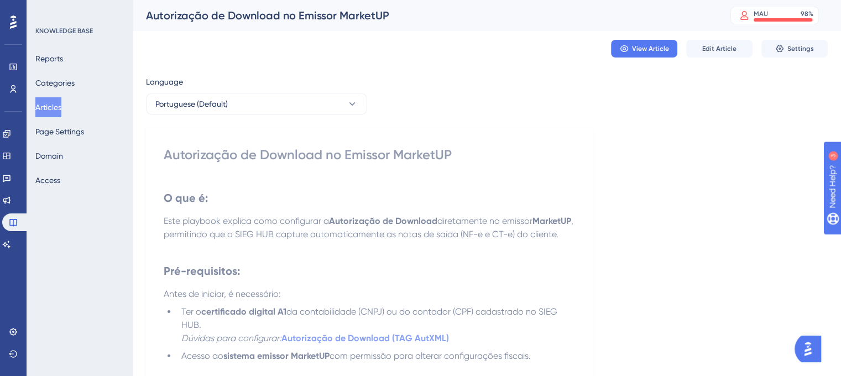
click at [55, 110] on button "Articles" at bounding box center [48, 107] width 26 height 20
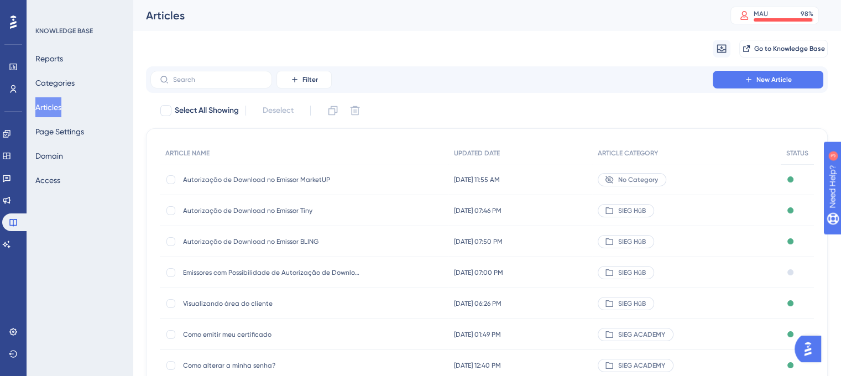
click at [257, 181] on span "Autorização de Download no Emissor MarketUP" at bounding box center [271, 179] width 177 height 9
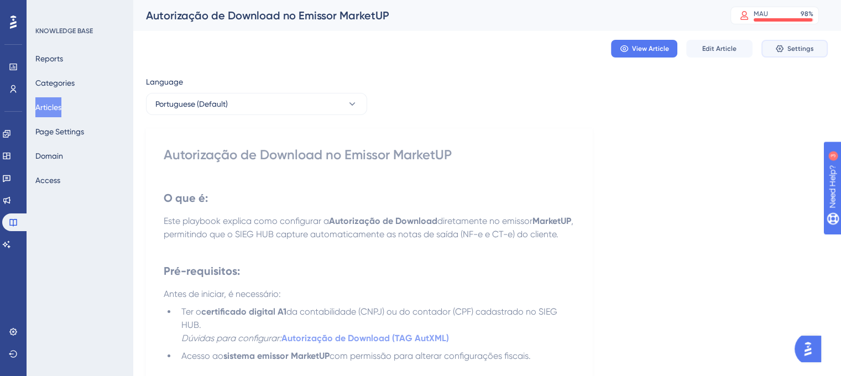
click at [785, 48] on button "Settings" at bounding box center [794, 49] width 66 height 18
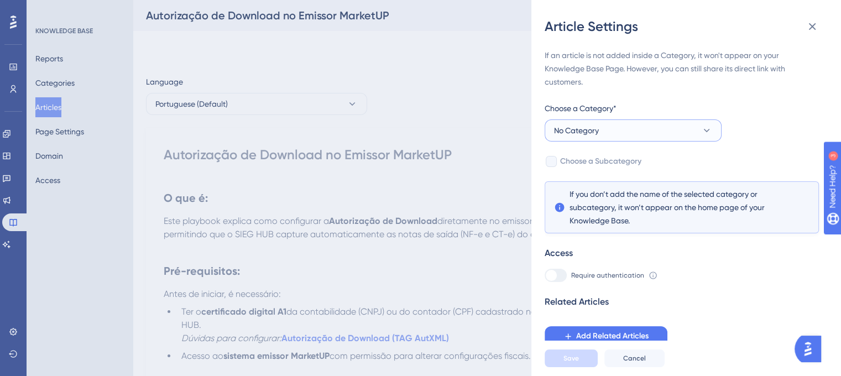
click at [705, 132] on icon at bounding box center [706, 130] width 11 height 11
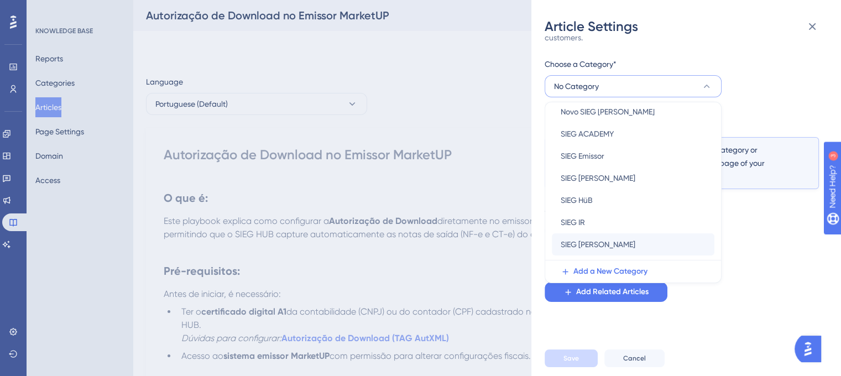
scroll to position [100, 0]
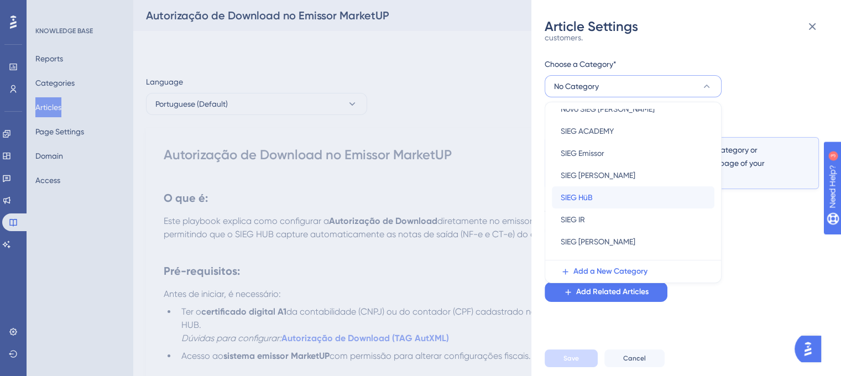
click at [575, 195] on span "SIEG HüB" at bounding box center [577, 197] width 32 height 13
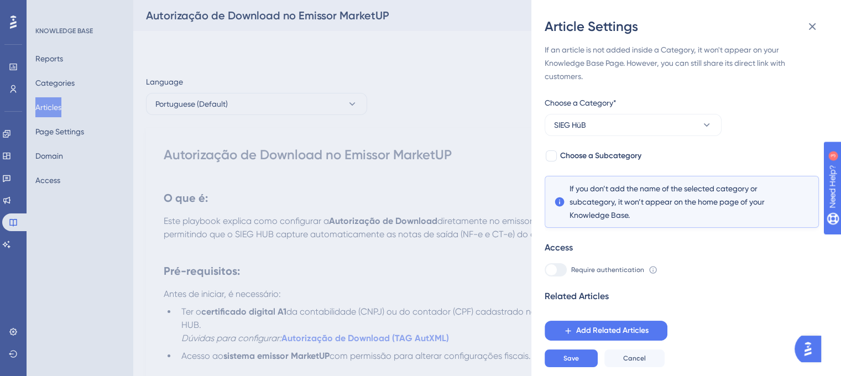
scroll to position [0, 0]
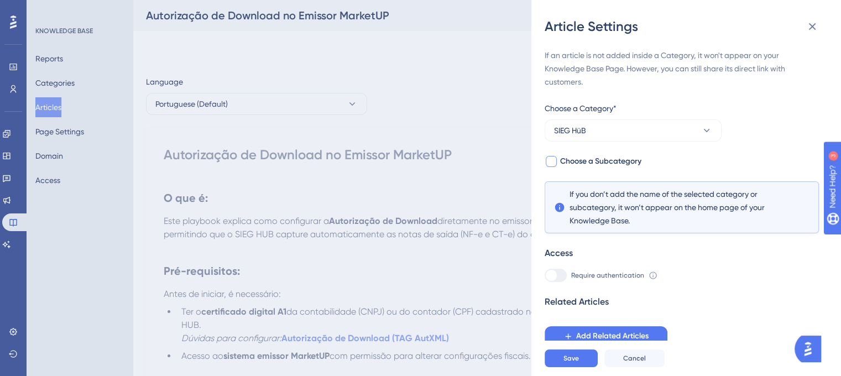
click at [556, 157] on div at bounding box center [551, 161] width 11 height 11
checkbox input "true"
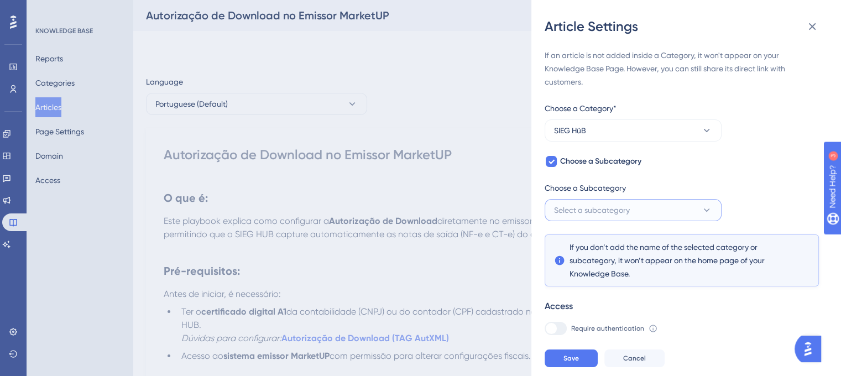
click at [681, 210] on button "Select a subcategory" at bounding box center [633, 210] width 177 height 22
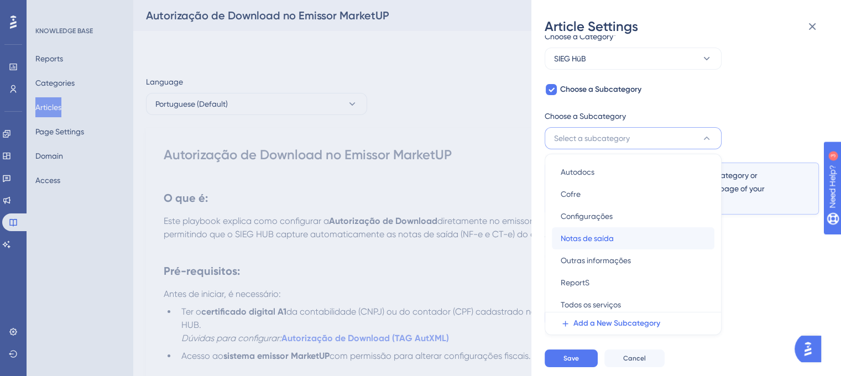
click at [652, 232] on div "Notas de saída Notas de saída" at bounding box center [633, 238] width 145 height 22
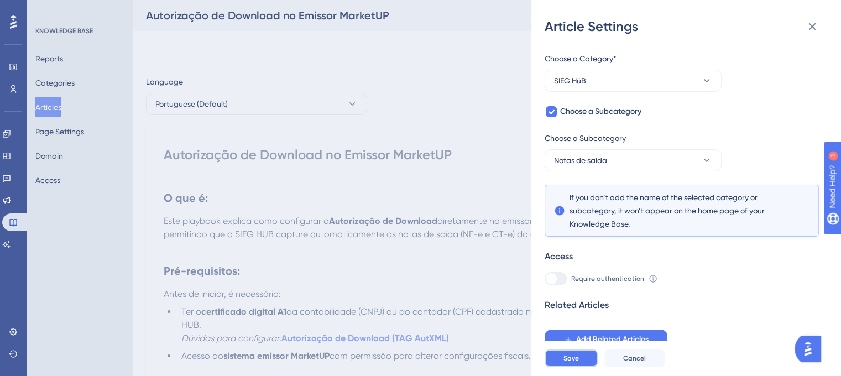
click at [567, 363] on span "Save" at bounding box center [570, 358] width 15 height 9
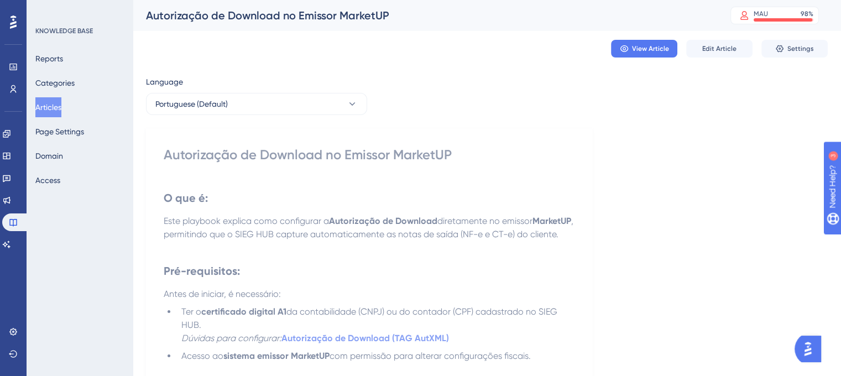
click at [48, 102] on button "Articles" at bounding box center [48, 107] width 26 height 20
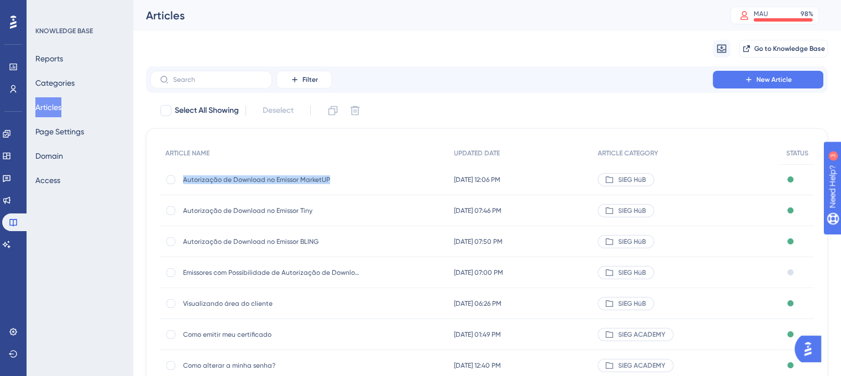
drag, startPoint x: 185, startPoint y: 178, endPoint x: 328, endPoint y: 171, distance: 143.3
click at [328, 171] on div "Autorização de Download no Emissor MarketUP Autorização de Download no Emissor …" at bounding box center [271, 179] width 177 height 31
click at [290, 175] on span "Autorização de Download no Emissor MarketUP" at bounding box center [271, 179] width 177 height 9
click at [258, 176] on span "Autorização de Download no Emissor MarketUP" at bounding box center [271, 179] width 177 height 9
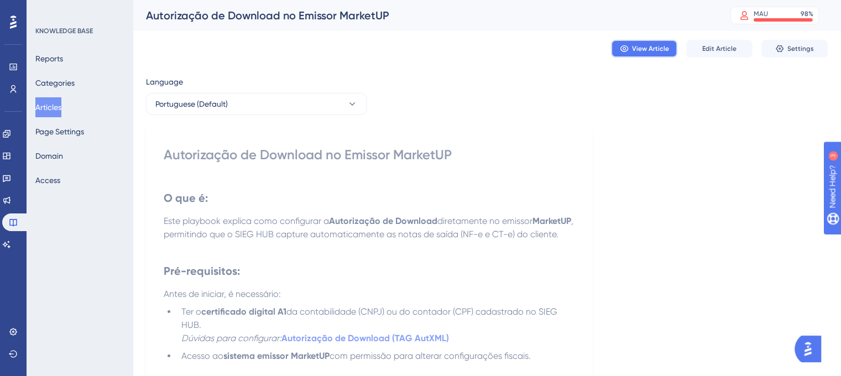
click at [638, 46] on span "View Article" at bounding box center [650, 48] width 37 height 9
click at [53, 108] on button "Articles" at bounding box center [48, 107] width 26 height 20
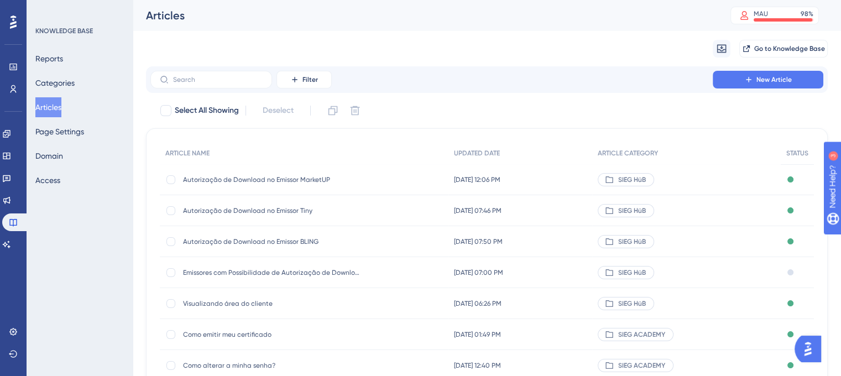
click at [236, 269] on span "Emissores com Possibilidade de Autorização de Download" at bounding box center [271, 272] width 177 height 9
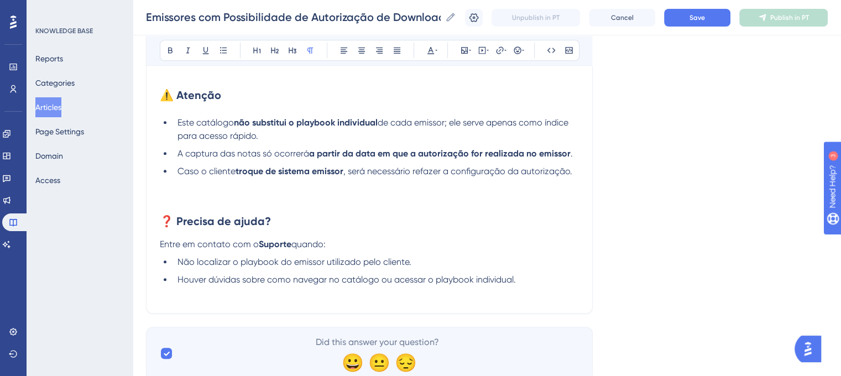
scroll to position [568, 0]
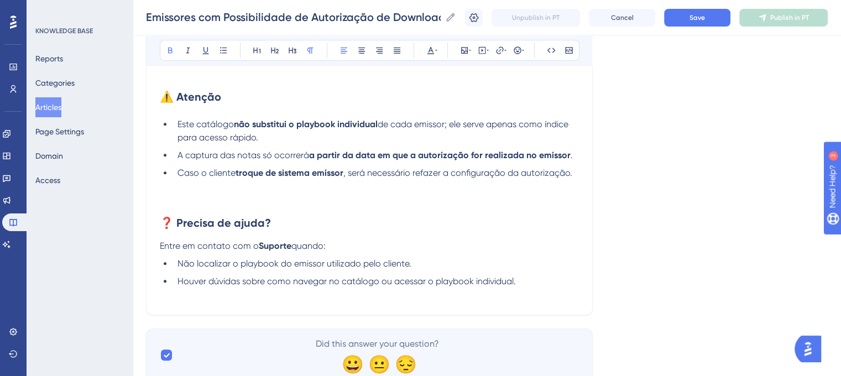
click at [272, 251] on strong "Suporte" at bounding box center [275, 245] width 33 height 11
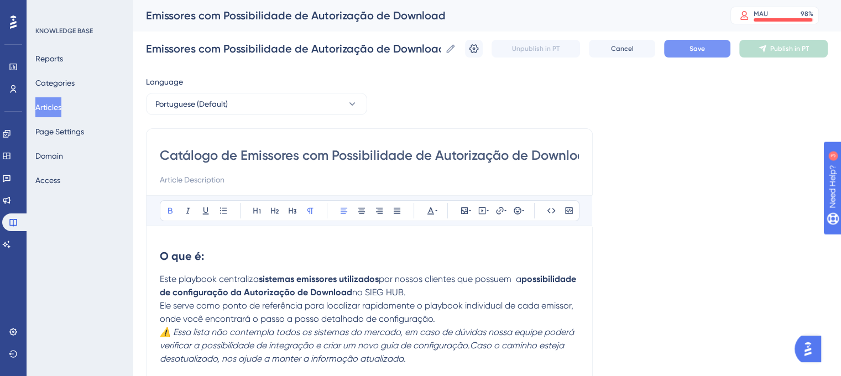
click at [716, 48] on button "Save" at bounding box center [697, 49] width 66 height 18
click at [777, 54] on button "Publish in PT" at bounding box center [783, 49] width 88 height 18
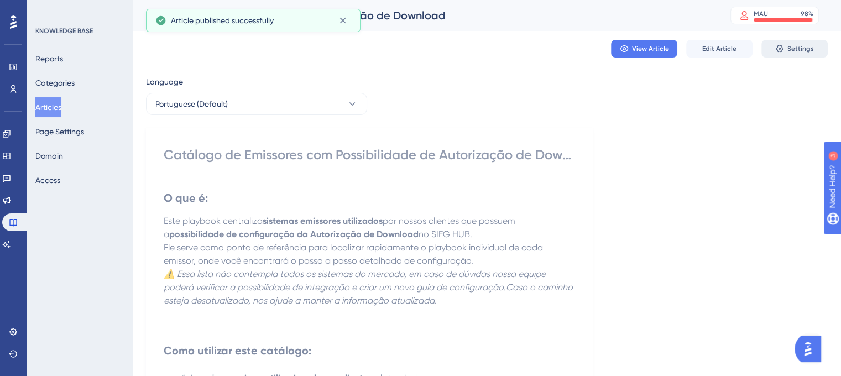
click at [773, 54] on button "Settings" at bounding box center [794, 49] width 66 height 18
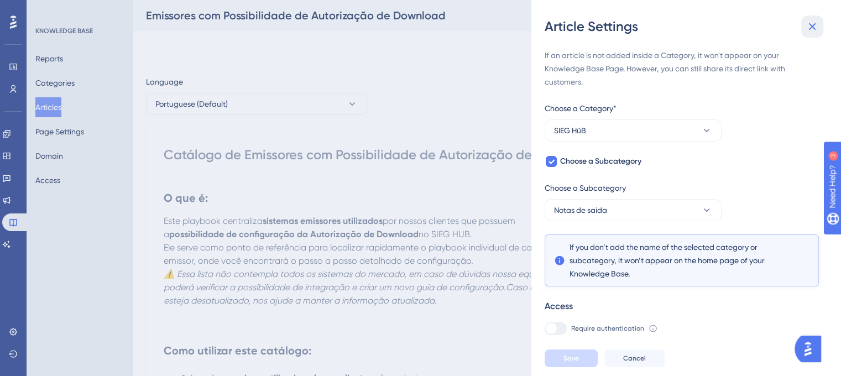
click at [807, 22] on icon at bounding box center [811, 26] width 13 height 13
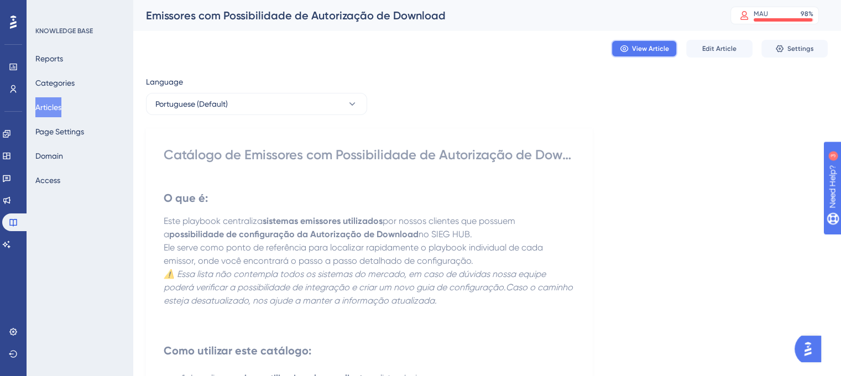
click at [635, 48] on span "View Article" at bounding box center [650, 48] width 37 height 9
click at [61, 106] on button "Articles" at bounding box center [48, 107] width 26 height 20
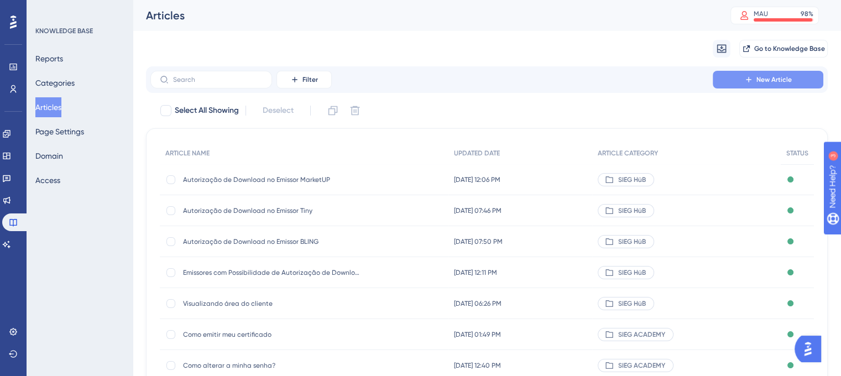
click at [762, 82] on span "New Article" at bounding box center [773, 79] width 35 height 9
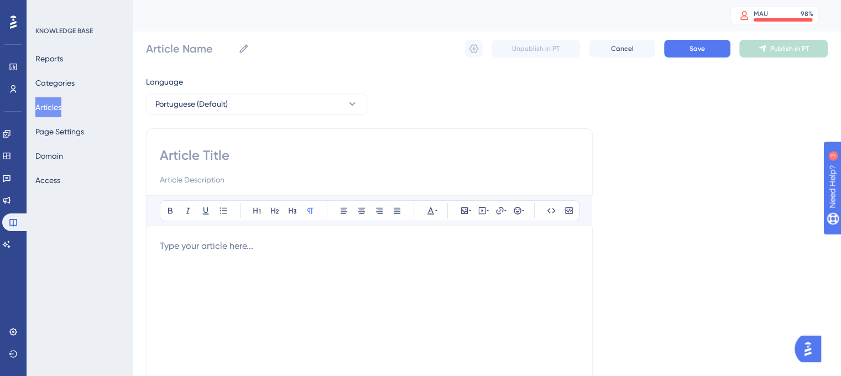
click at [265, 158] on input at bounding box center [369, 156] width 419 height 18
paste input "Autorização de Download no Emissor Mercado Livre"
type input "Autorização de Download no Emissor Mercado Livre"
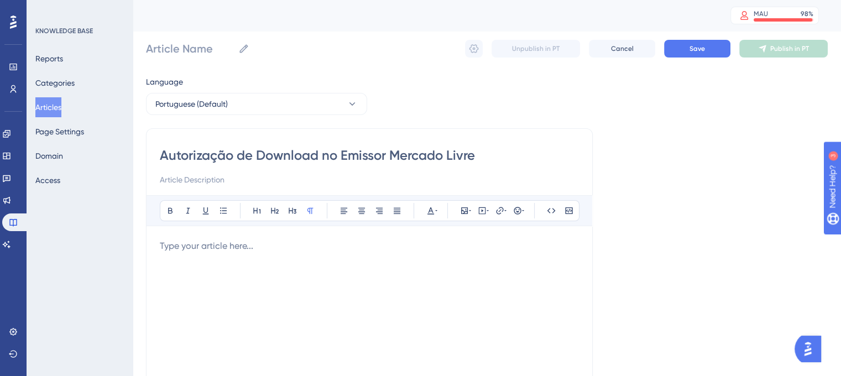
type input "Autorização de Download no Emissor Mercado Livre"
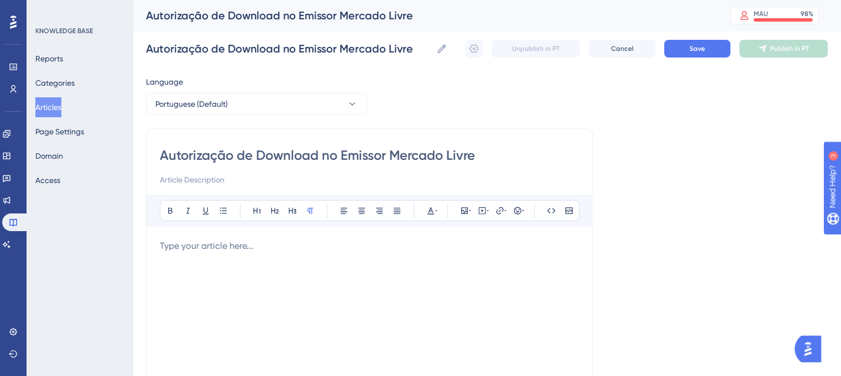
type input "Autorização de Download no Emissor Mercado Livre"
click at [232, 297] on div at bounding box center [369, 360] width 419 height 243
click at [219, 243] on p at bounding box center [369, 245] width 419 height 13
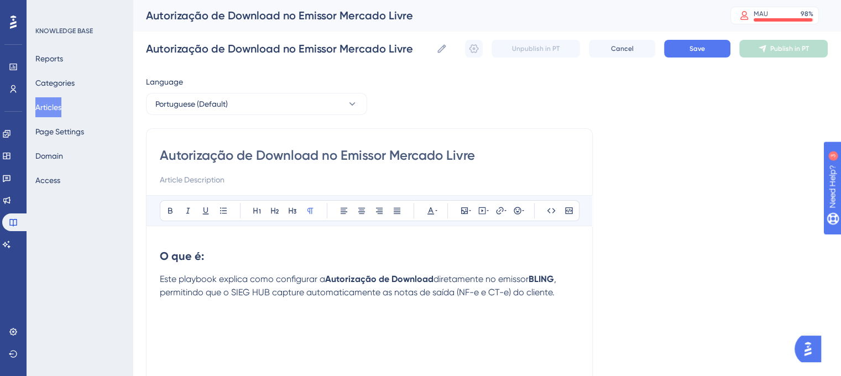
click at [170, 320] on p at bounding box center [369, 318] width 419 height 13
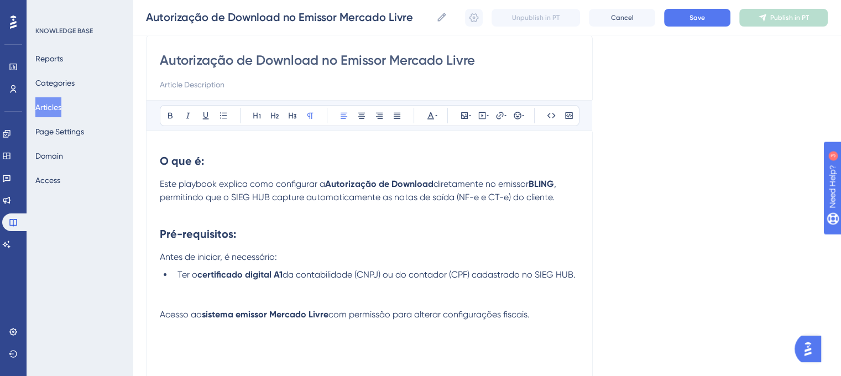
scroll to position [92, 0]
click at [160, 317] on span "Acesso ao" at bounding box center [181, 313] width 42 height 11
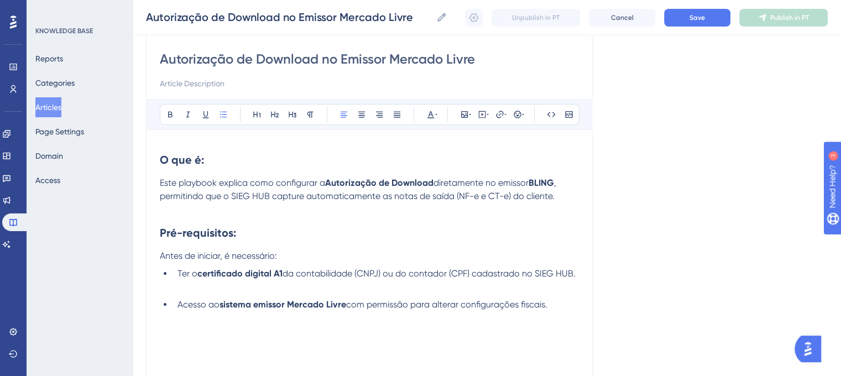
click at [574, 299] on li "Acesso ao sistema emissor Mercado Livre com permissão para alterar configuraçõe…" at bounding box center [376, 304] width 406 height 13
drag, startPoint x: 57, startPoint y: 109, endPoint x: 552, endPoint y: 228, distance: 508.9
click at [552, 228] on h2 "Pré-requisitos:" at bounding box center [369, 232] width 419 height 33
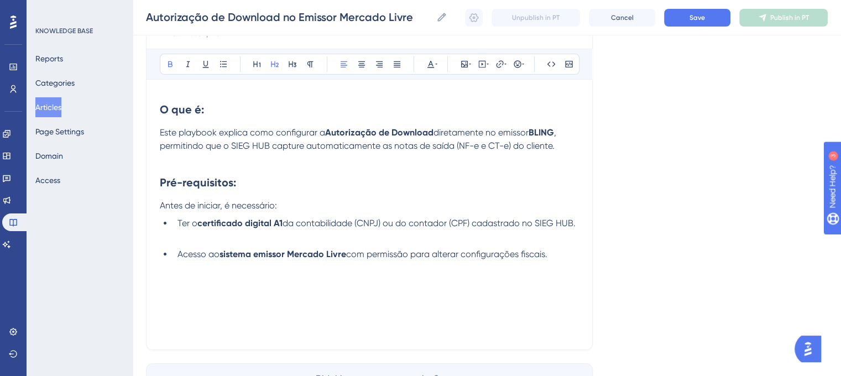
scroll to position [217, 0]
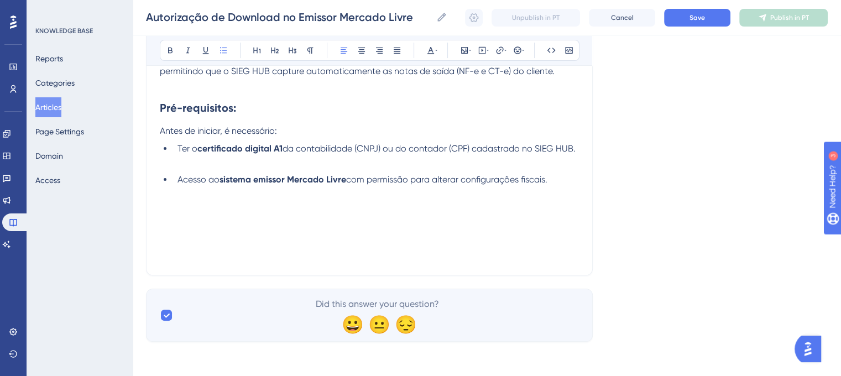
click at [565, 185] on li "Acesso ao sistema emissor Mercado Livre com permissão para alterar configuraçõe…" at bounding box center [376, 179] width 406 height 13
click at [181, 216] on p at bounding box center [369, 219] width 419 height 13
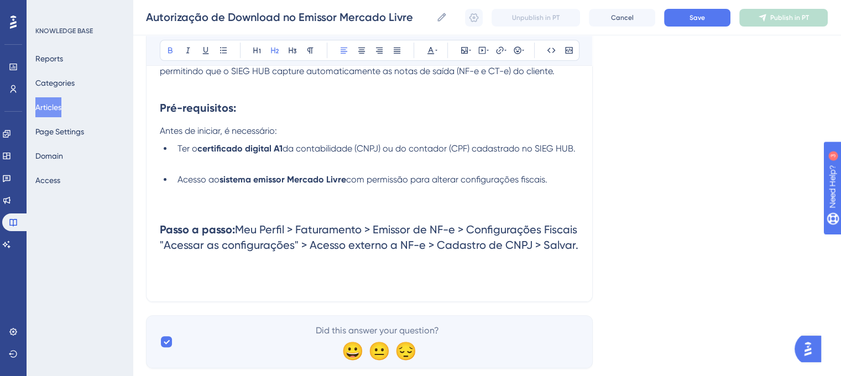
click at [234, 229] on strong "Passo a passo:" at bounding box center [197, 229] width 75 height 13
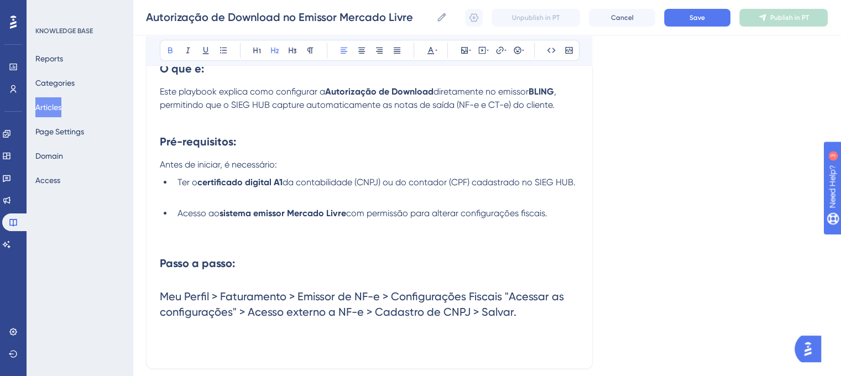
scroll to position [182, 0]
click at [289, 108] on span ", permitindo que o SIEG HUB capture automaticamente as notas de saída (NF-e e C…" at bounding box center [359, 99] width 399 height 24
click at [208, 300] on span "Meu Perfil > Faturamento > Emissor de NF-e > Configurações Fiscais "Acessar as …" at bounding box center [363, 305] width 407 height 29
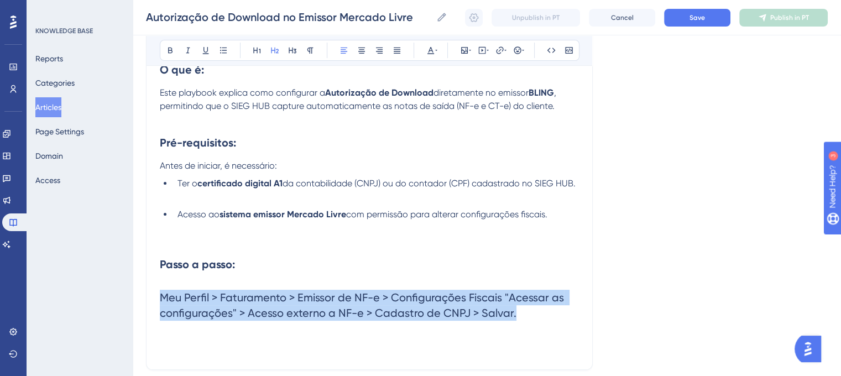
drag, startPoint x: 160, startPoint y: 296, endPoint x: 513, endPoint y: 317, distance: 353.9
click at [513, 317] on h2 "Meu Perfil > Faturamento > Emissor de NF-e > Configurações Fiscais "Acessar as …" at bounding box center [369, 305] width 419 height 49
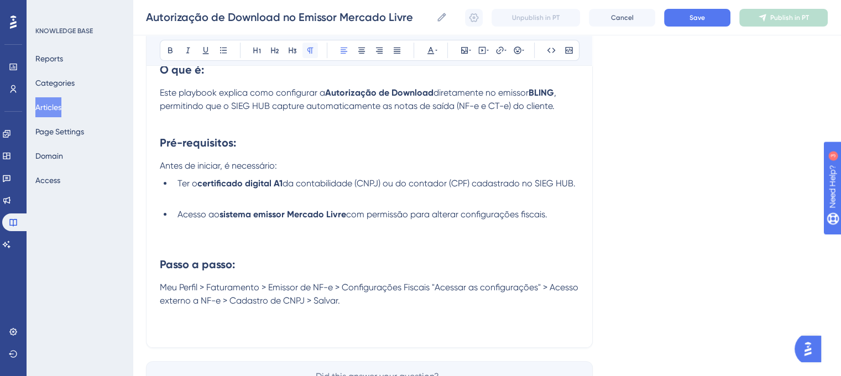
click at [311, 49] on icon at bounding box center [310, 50] width 9 height 9
click at [426, 255] on h2 "Passo a passo:" at bounding box center [369, 264] width 419 height 33
click at [157, 267] on div "Autorização de Download no Emissor Mercado Livre Bold Italic Underline Bullet P…" at bounding box center [369, 145] width 447 height 406
click at [160, 267] on strong "Passo a passo:" at bounding box center [197, 264] width 75 height 13
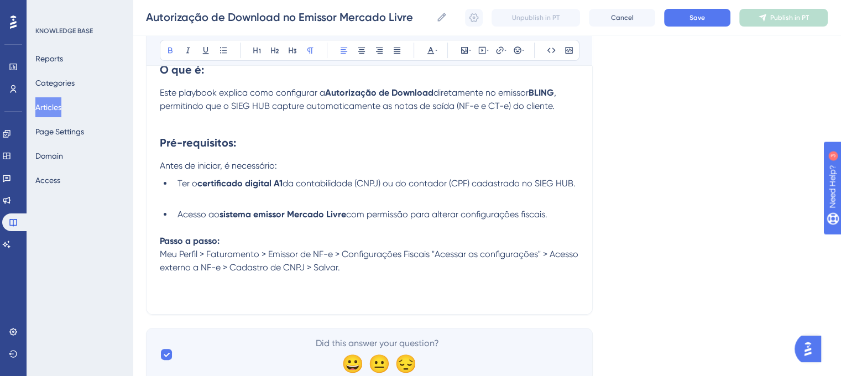
click at [233, 247] on p "Passo a passo:" at bounding box center [369, 240] width 419 height 13
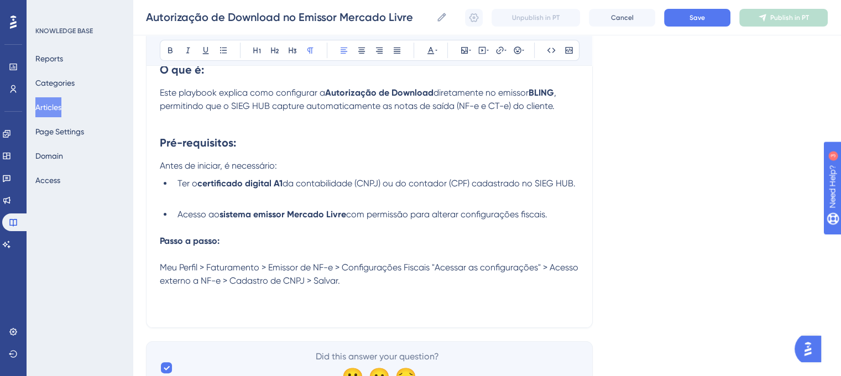
click at [413, 276] on p "Meu Perfil > Faturamento > Emissor de NF-e > Configurações Fiscais "Acessar as …" at bounding box center [369, 274] width 419 height 27
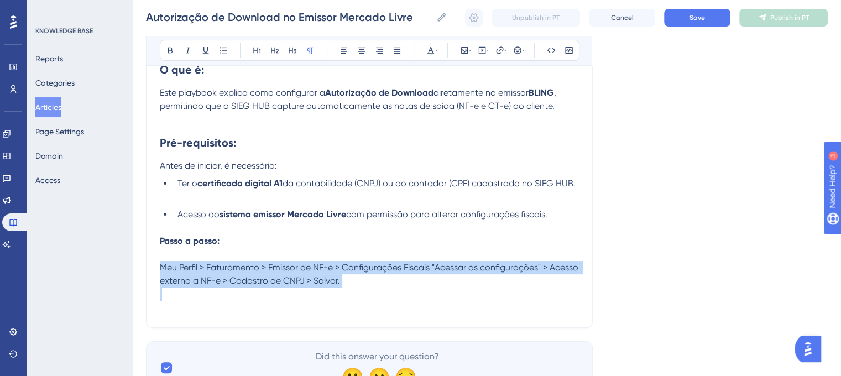
drag, startPoint x: 159, startPoint y: 268, endPoint x: 343, endPoint y: 300, distance: 186.3
click at [343, 300] on div "O que é: Este playbook explica como configurar a Autorização de Download direta…" at bounding box center [369, 183] width 419 height 261
click at [411, 294] on p at bounding box center [369, 293] width 419 height 13
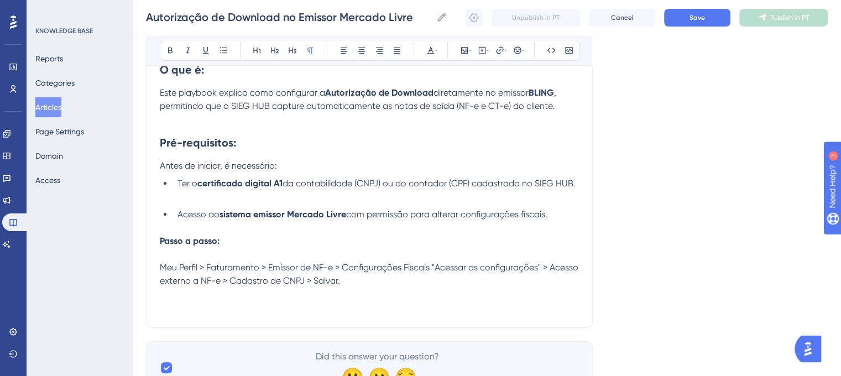
click at [414, 290] on p at bounding box center [369, 293] width 419 height 13
click at [396, 285] on p "Meu Perfil > Faturamento > Emissor de NF-e > Configurações Fiscais "Acessar as …" at bounding box center [369, 274] width 419 height 27
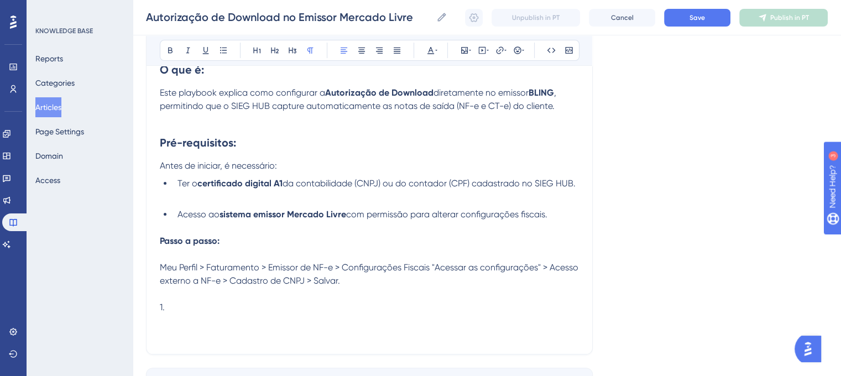
drag, startPoint x: 172, startPoint y: 310, endPoint x: 154, endPoint y: 309, distance: 18.8
click at [154, 309] on div "Autorização de Download no Emissor Mercado Livre Bold Italic Underline Bullet P…" at bounding box center [369, 148] width 447 height 412
click at [176, 48] on button at bounding box center [170, 50] width 15 height 15
click at [215, 297] on p at bounding box center [369, 293] width 419 height 13
click at [201, 312] on p "1." at bounding box center [369, 307] width 419 height 13
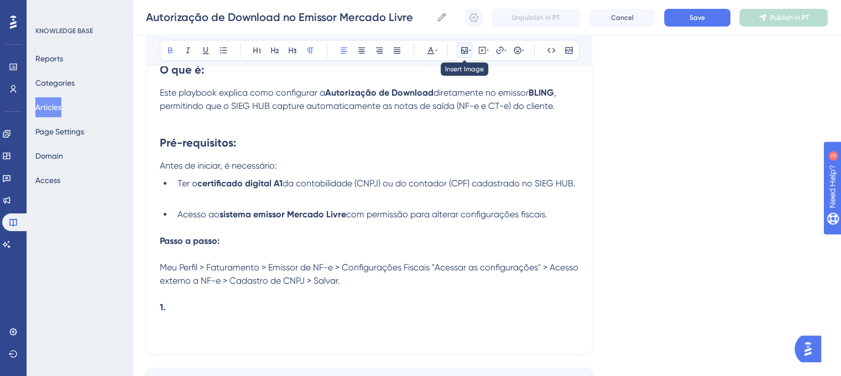
click at [467, 51] on icon at bounding box center [464, 50] width 7 height 7
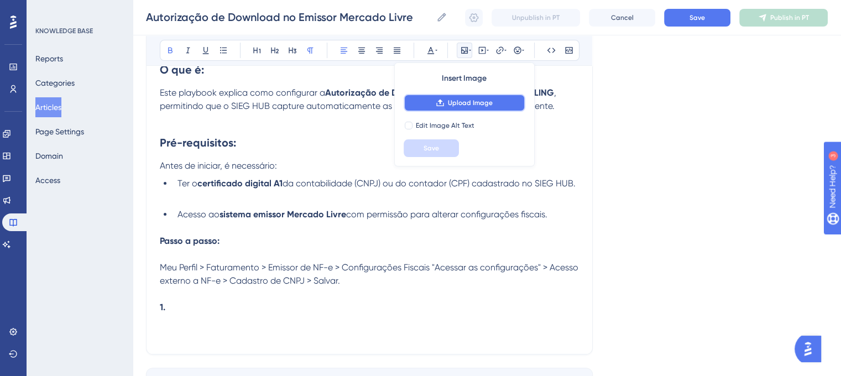
click at [469, 97] on button "Upload Image" at bounding box center [465, 103] width 122 height 18
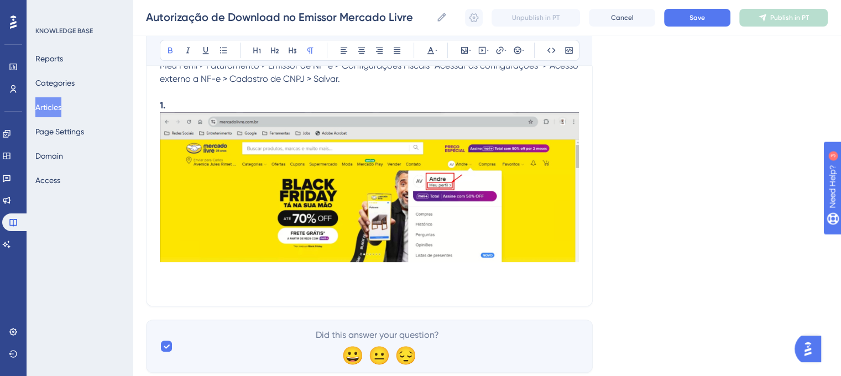
scroll to position [383, 0]
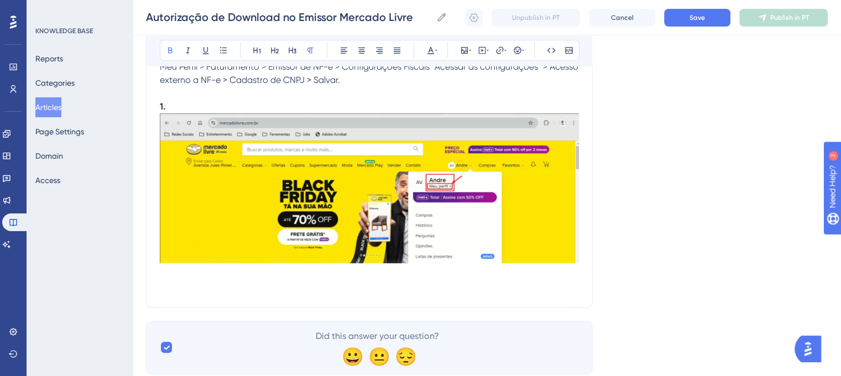
click at [584, 216] on div "Autorização de Download no Emissor Mercado Livre Bold Italic Underline Bullet P…" at bounding box center [369, 24] width 447 height 566
click at [584, 227] on div "Autorização de Download no Emissor Mercado Livre Bold Italic Underline Bullet P…" at bounding box center [369, 24] width 447 height 566
click at [582, 261] on div "Autorização de Download no Emissor Mercado Livre Bold Italic Underline Bullet P…" at bounding box center [369, 24] width 447 height 566
click at [321, 276] on p at bounding box center [369, 273] width 419 height 13
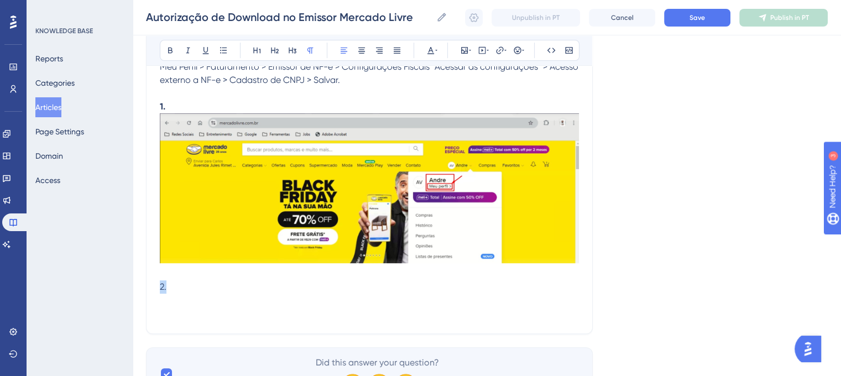
click at [166, 287] on span "2." at bounding box center [163, 286] width 7 height 11
click at [172, 45] on button at bounding box center [170, 50] width 15 height 15
click at [202, 292] on p "2." at bounding box center [369, 286] width 419 height 13
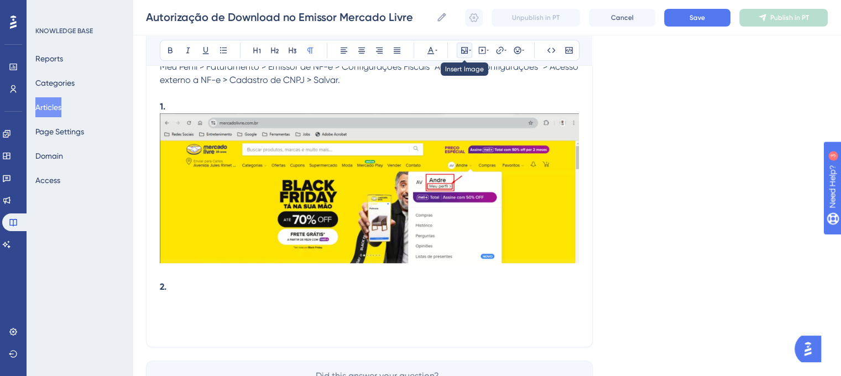
click at [465, 50] on icon at bounding box center [464, 50] width 7 height 7
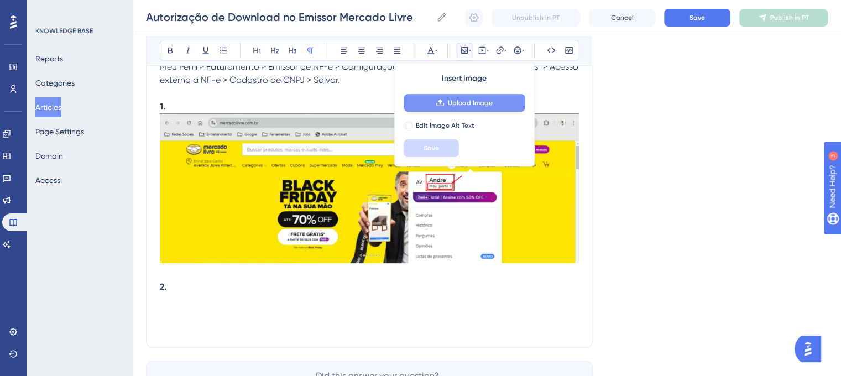
click at [467, 100] on span "Upload Image" at bounding box center [470, 102] width 45 height 9
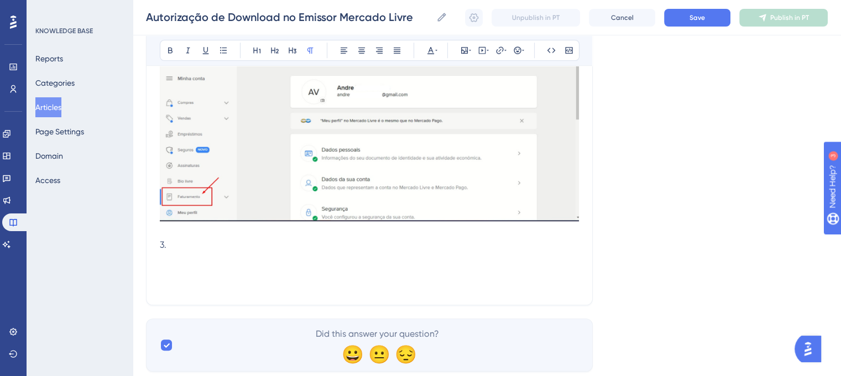
scroll to position [674, 0]
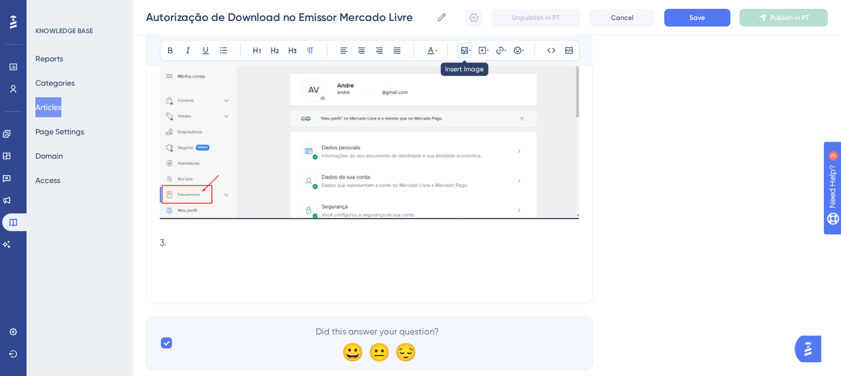
click at [466, 50] on icon at bounding box center [464, 50] width 7 height 7
click at [464, 50] on icon at bounding box center [464, 50] width 9 height 9
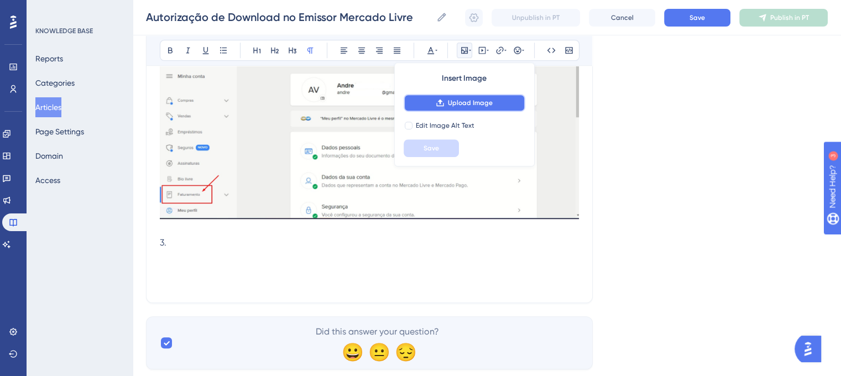
click at [451, 101] on span "Upload Image" at bounding box center [470, 102] width 45 height 9
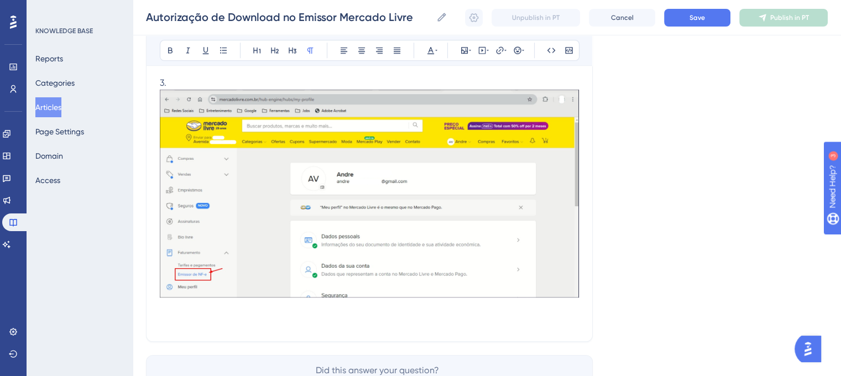
scroll to position [904, 0]
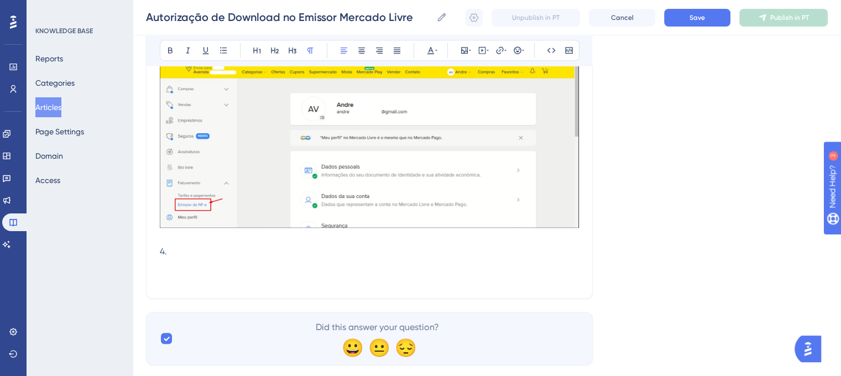
click at [162, 252] on span "4." at bounding box center [163, 251] width 7 height 11
click at [170, 48] on icon at bounding box center [170, 51] width 4 height 6
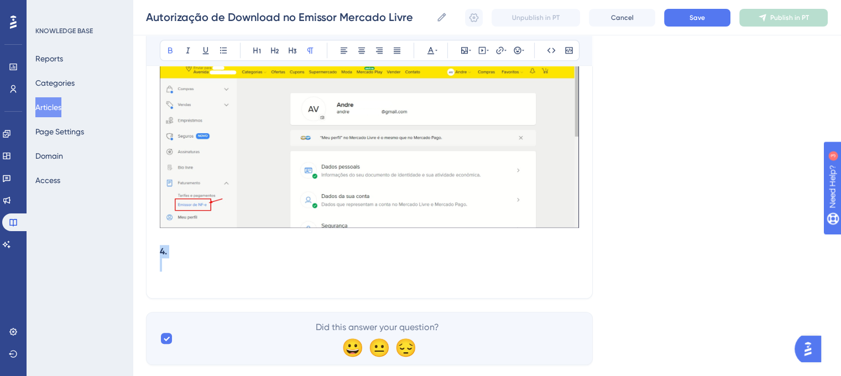
click at [451, 254] on p "4." at bounding box center [369, 251] width 419 height 13
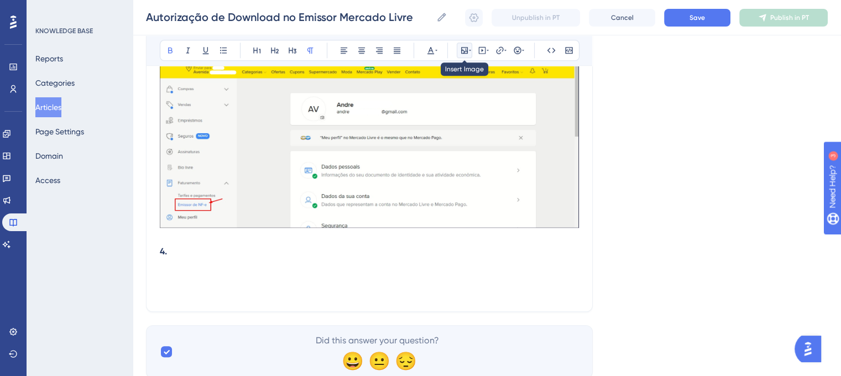
click at [467, 48] on icon at bounding box center [464, 50] width 7 height 7
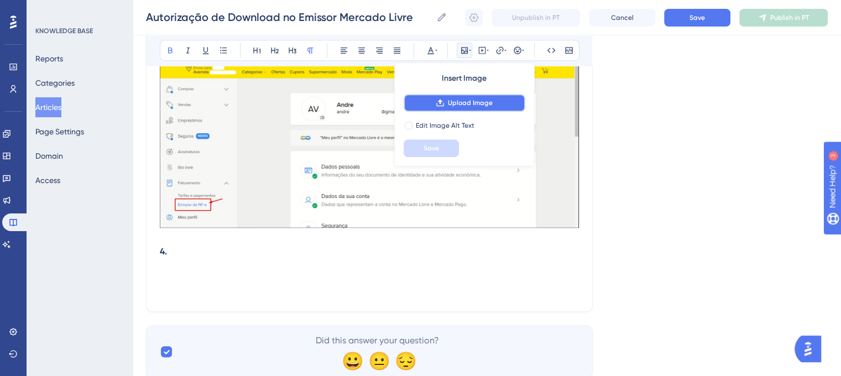
click at [461, 99] on span "Upload Image" at bounding box center [470, 102] width 45 height 9
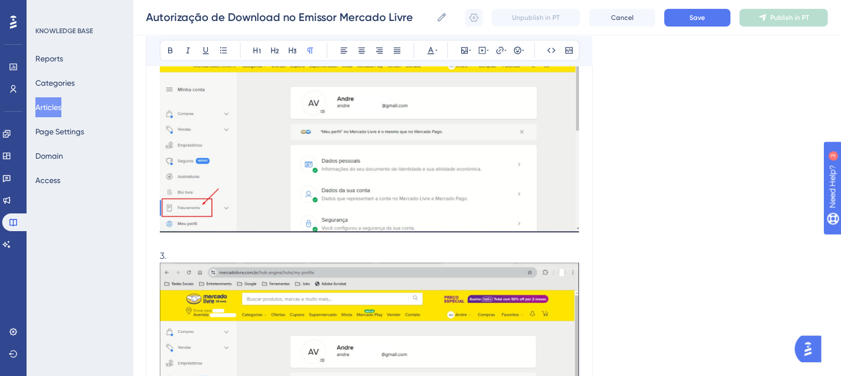
scroll to position [679, 0]
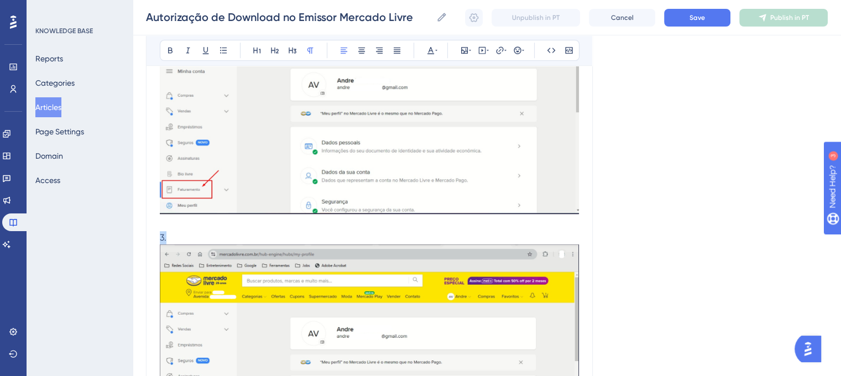
drag, startPoint x: 182, startPoint y: 239, endPoint x: 151, endPoint y: 235, distance: 30.7
click at [151, 235] on div "Autorização de Download no Emissor Mercado Livre Bold Italic Underline Bullet P…" at bounding box center [369, 82] width 447 height 1276
click at [164, 53] on button at bounding box center [170, 50] width 15 height 15
click at [200, 234] on p "3." at bounding box center [369, 237] width 419 height 13
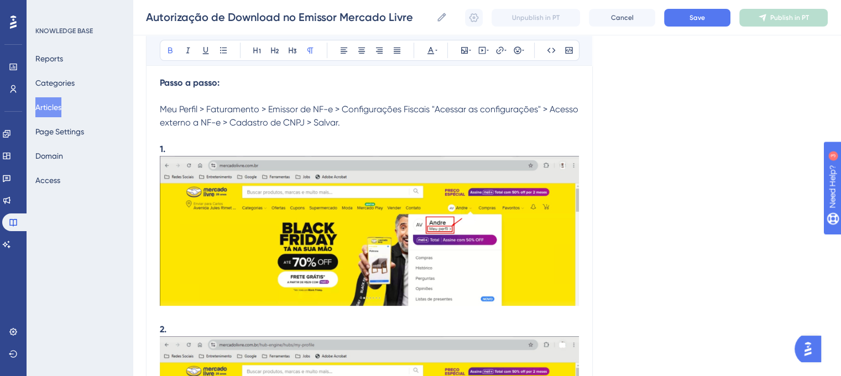
scroll to position [310, 0]
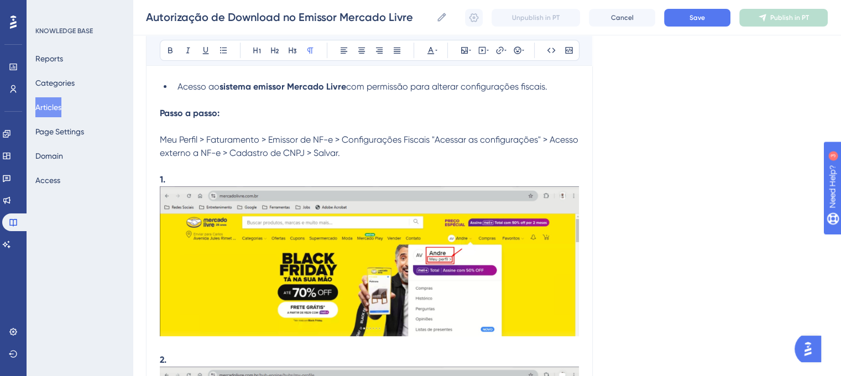
click at [234, 169] on p at bounding box center [369, 166] width 419 height 13
click at [233, 175] on p "1." at bounding box center [369, 256] width 419 height 167
click at [221, 179] on p "1." at bounding box center [369, 179] width 419 height 13
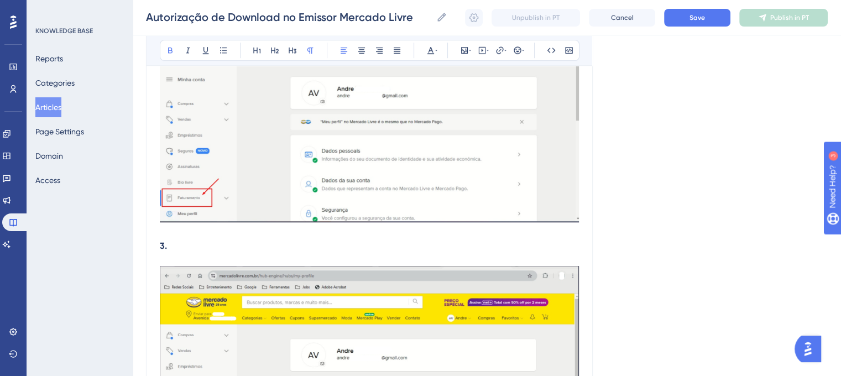
scroll to position [674, 0]
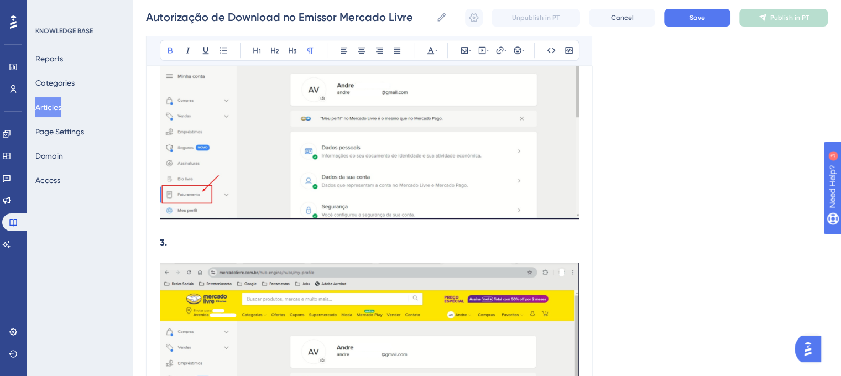
click at [206, 253] on p at bounding box center [369, 255] width 419 height 13
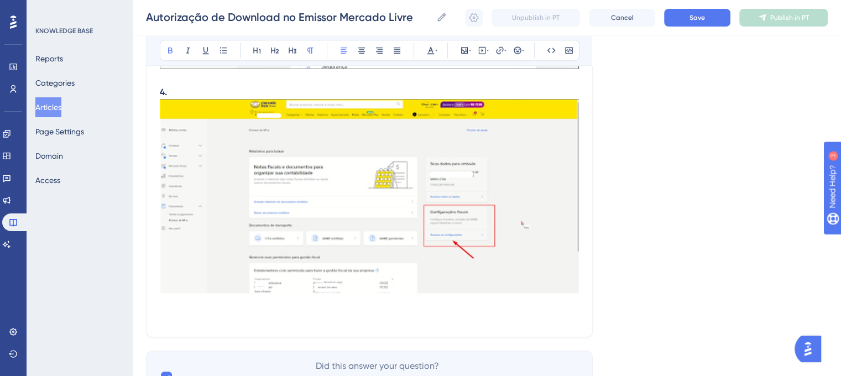
scroll to position [1072, 0]
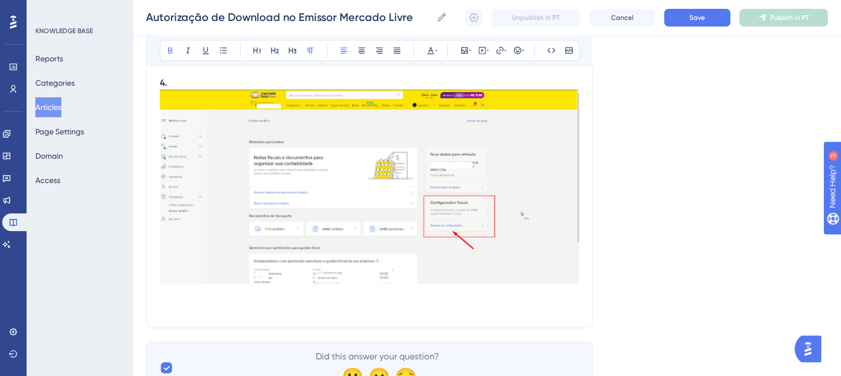
click at [528, 88] on p "4." at bounding box center [369, 82] width 419 height 13
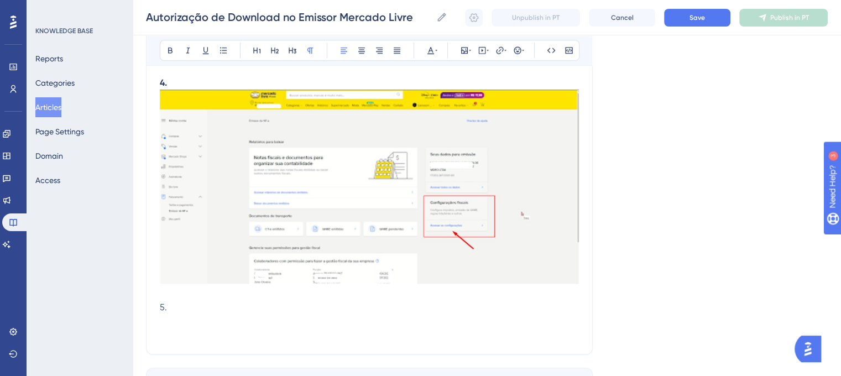
click at [164, 312] on span "5." at bounding box center [163, 307] width 7 height 11
click at [160, 312] on span "5." at bounding box center [163, 307] width 7 height 11
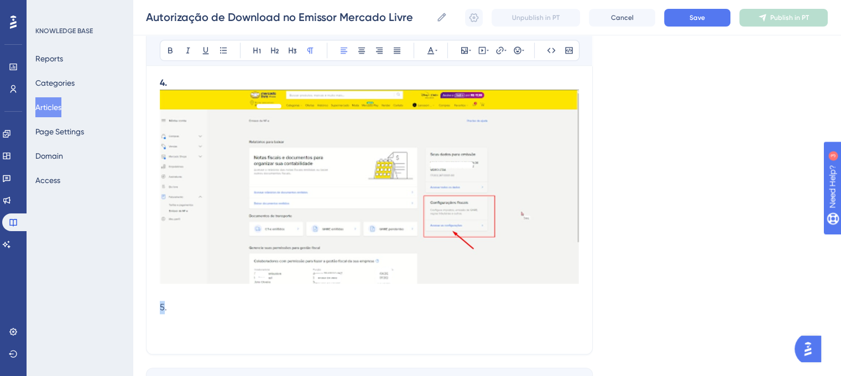
click at [160, 312] on span "5." at bounding box center [163, 307] width 7 height 11
drag, startPoint x: 166, startPoint y: 312, endPoint x: 156, endPoint y: 309, distance: 9.8
click at [172, 49] on icon at bounding box center [170, 50] width 9 height 9
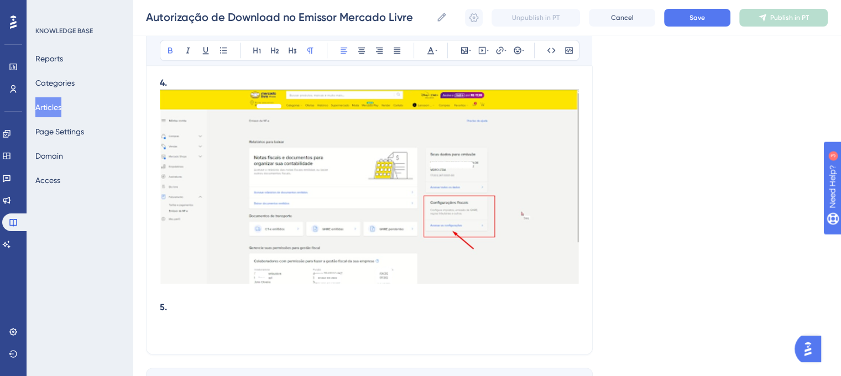
click at [184, 310] on p "5." at bounding box center [369, 307] width 419 height 13
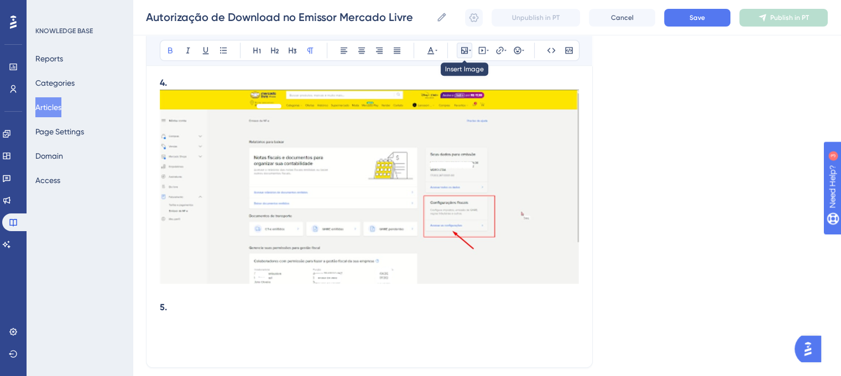
click at [463, 53] on icon at bounding box center [464, 50] width 7 height 7
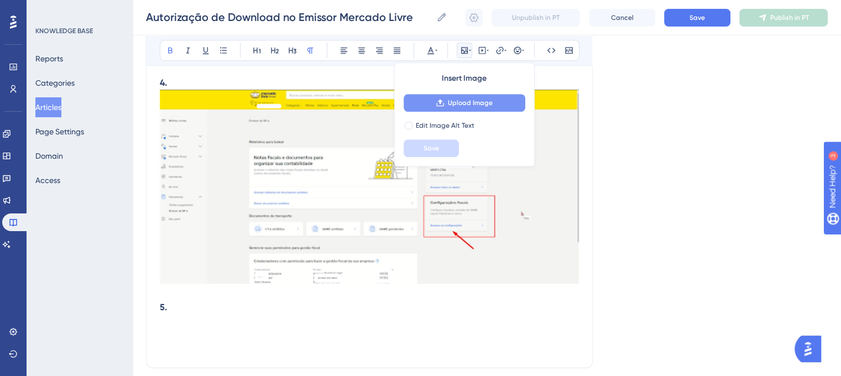
click at [459, 99] on span "Upload Image" at bounding box center [470, 102] width 45 height 9
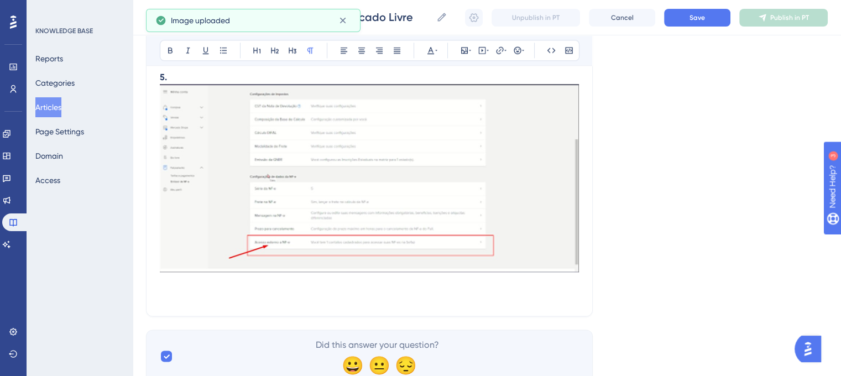
scroll to position [1309, 0]
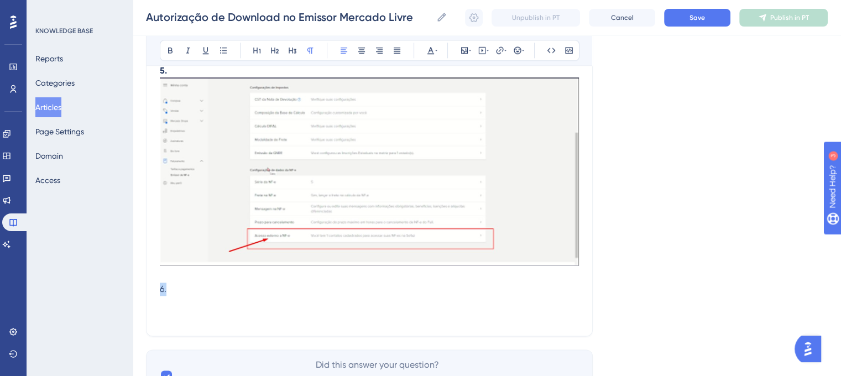
drag, startPoint x: 170, startPoint y: 295, endPoint x: 158, endPoint y: 294, distance: 12.2
click at [175, 49] on button at bounding box center [170, 50] width 15 height 15
click at [208, 296] on p "6." at bounding box center [369, 288] width 419 height 13
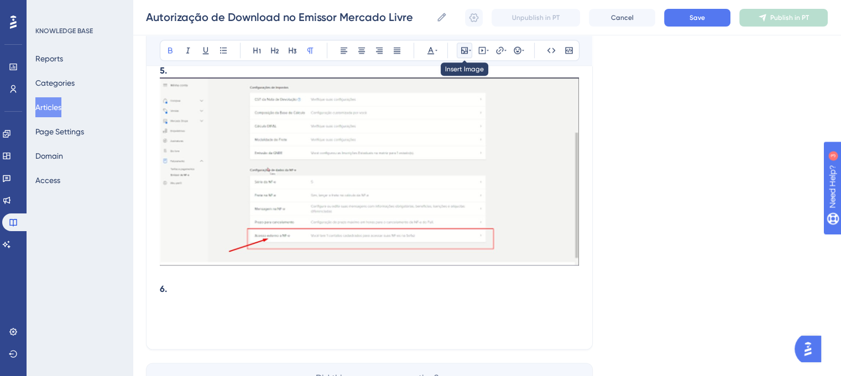
click at [464, 55] on button at bounding box center [464, 50] width 15 height 15
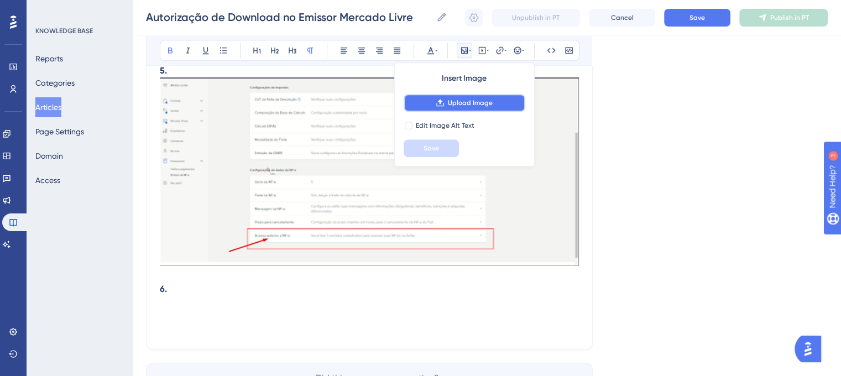
click at [464, 99] on span "Upload Image" at bounding box center [470, 102] width 45 height 9
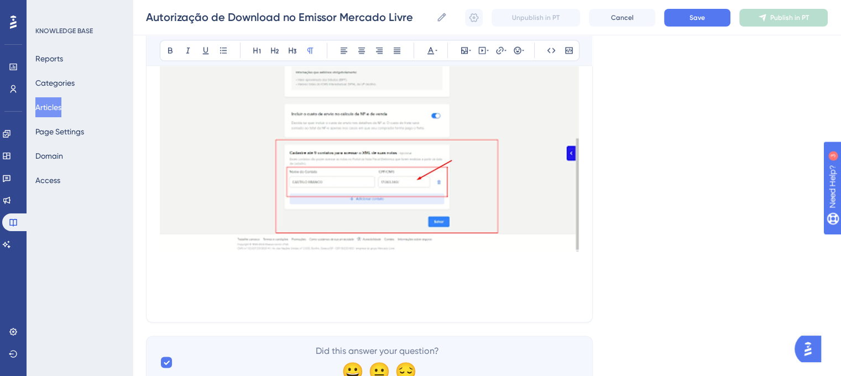
scroll to position [1604, 0]
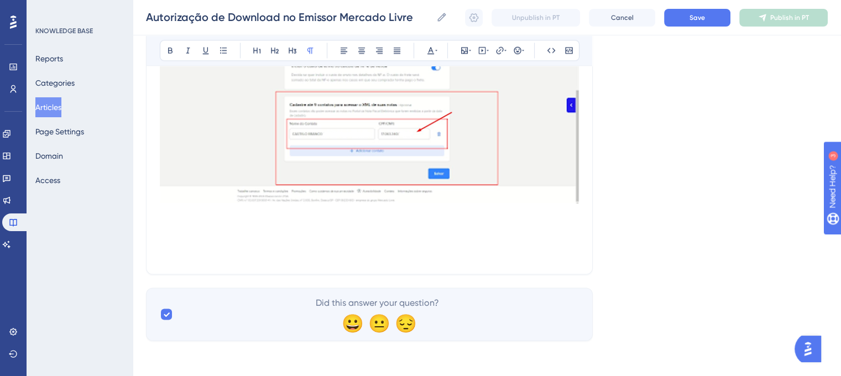
click at [268, 252] on p at bounding box center [369, 253] width 419 height 13
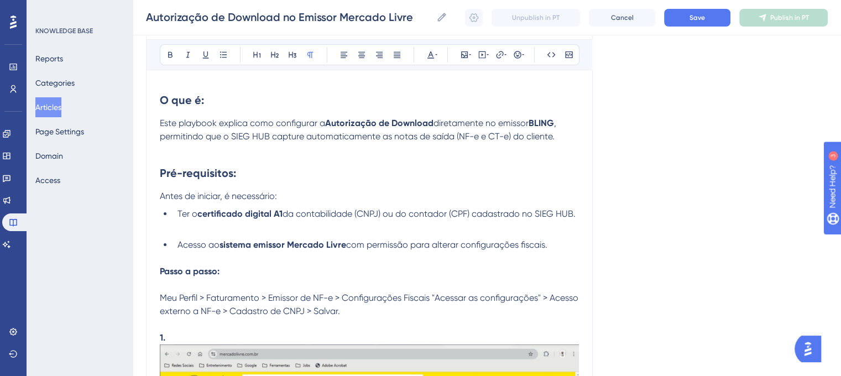
scroll to position [27, 0]
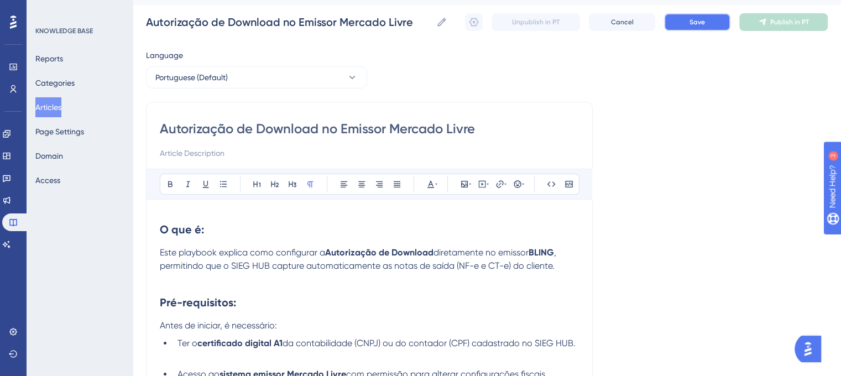
click at [714, 20] on button "Save" at bounding box center [697, 22] width 66 height 18
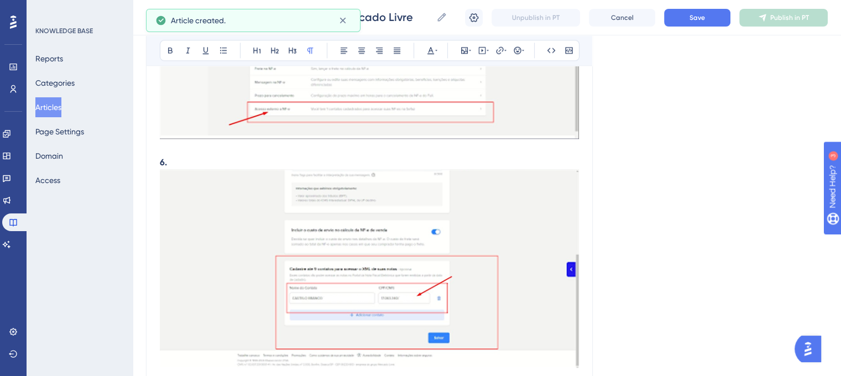
scroll to position [1551, 0]
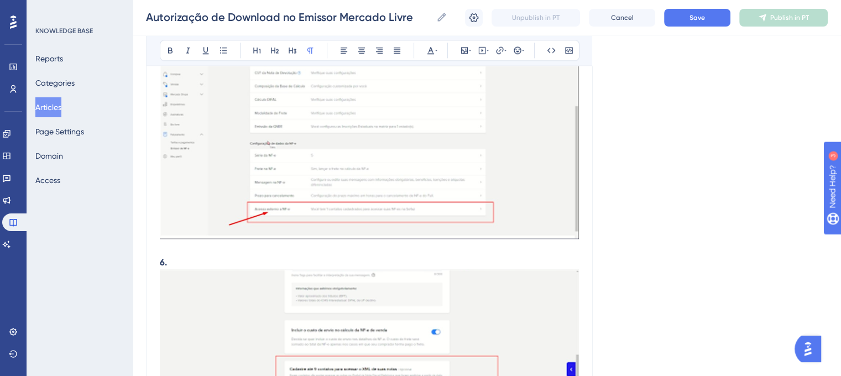
scroll to position [1338, 0]
click at [547, 259] on p "6." at bounding box center [369, 260] width 419 height 13
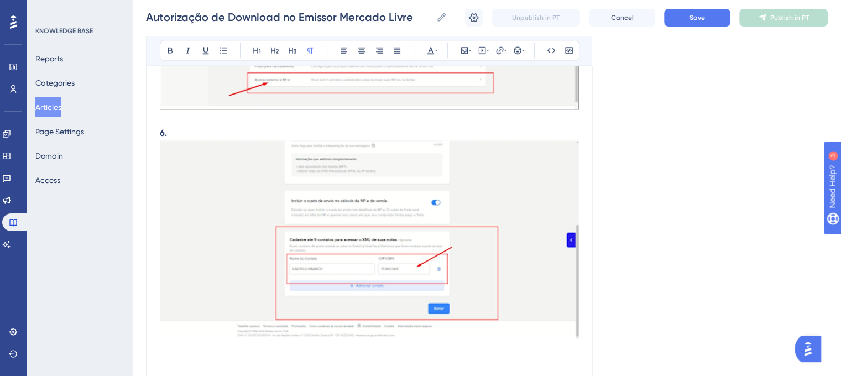
scroll to position [1591, 0]
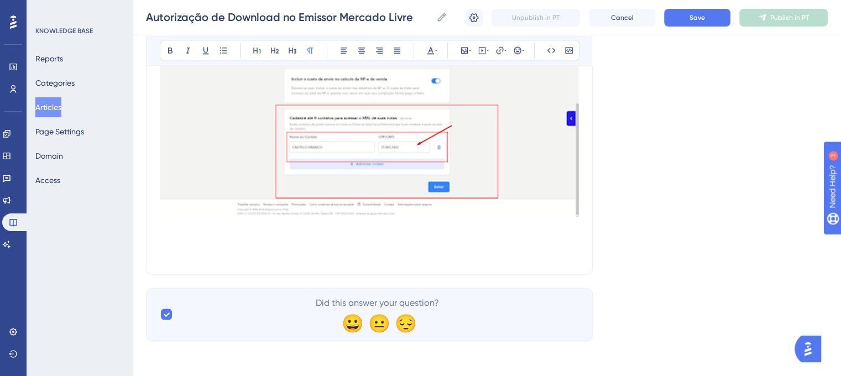
click at [212, 249] on p at bounding box center [369, 253] width 419 height 13
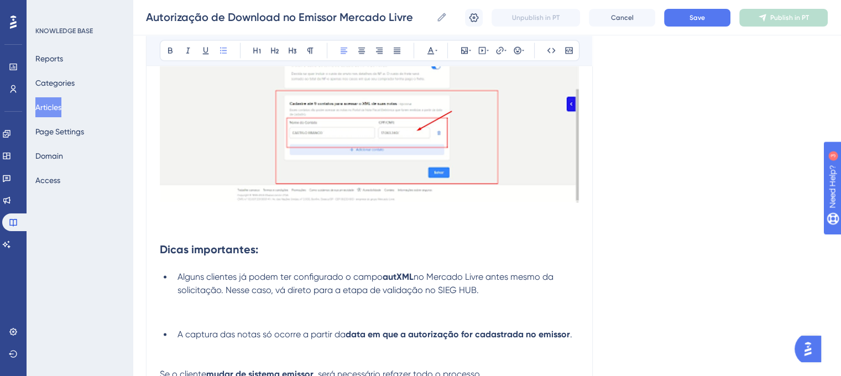
click at [173, 343] on li "A captura das notas só ocorre a partir da data em que a autorização for cadastr…" at bounding box center [376, 348] width 406 height 40
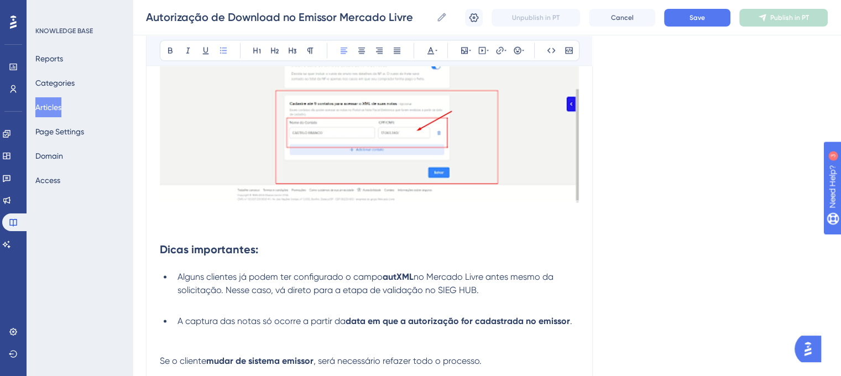
scroll to position [1714, 0]
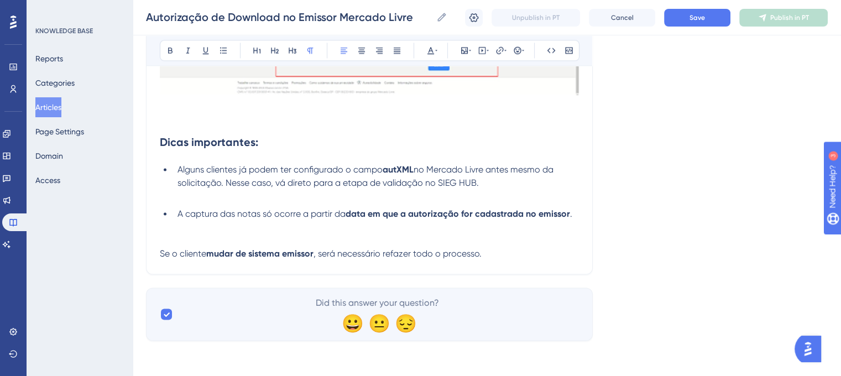
click at [161, 255] on span "Se o cliente" at bounding box center [183, 253] width 46 height 11
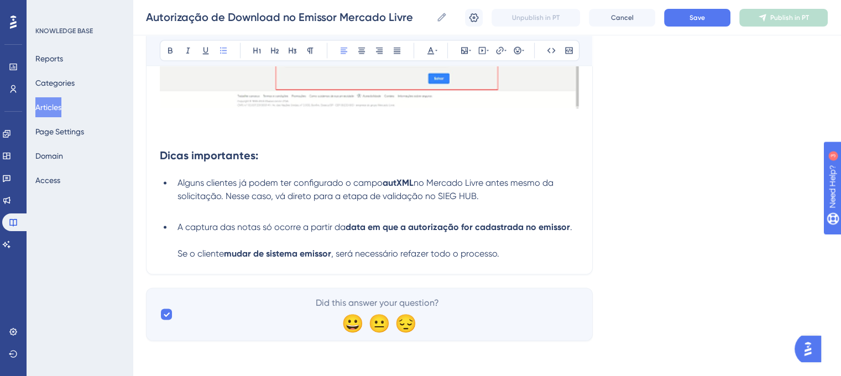
click at [511, 257] on li "A captura das notas só ocorre a partir da data em que a autorização for cadastr…" at bounding box center [376, 241] width 406 height 40
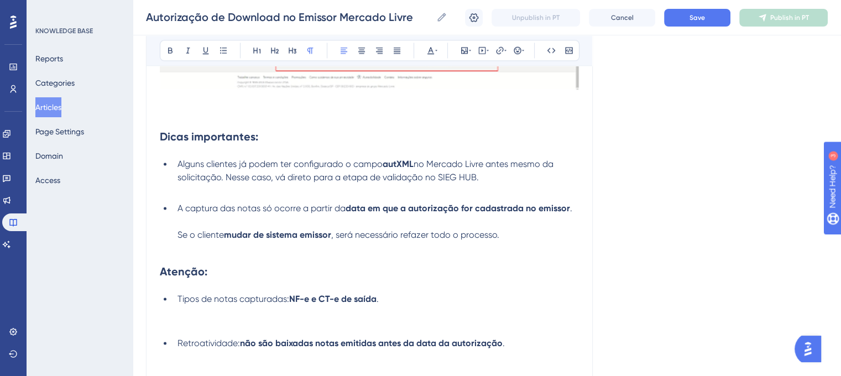
scroll to position [1724, 0]
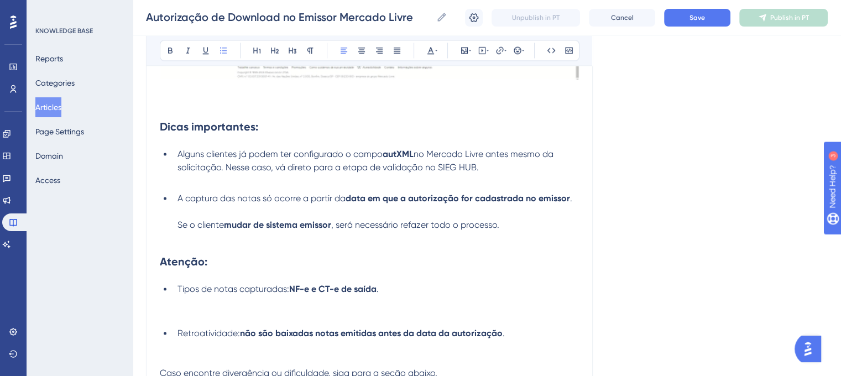
click at [173, 337] on li "Retroatividade: não são baixadas notas emitidas antes da data da autorização ." at bounding box center [376, 347] width 406 height 40
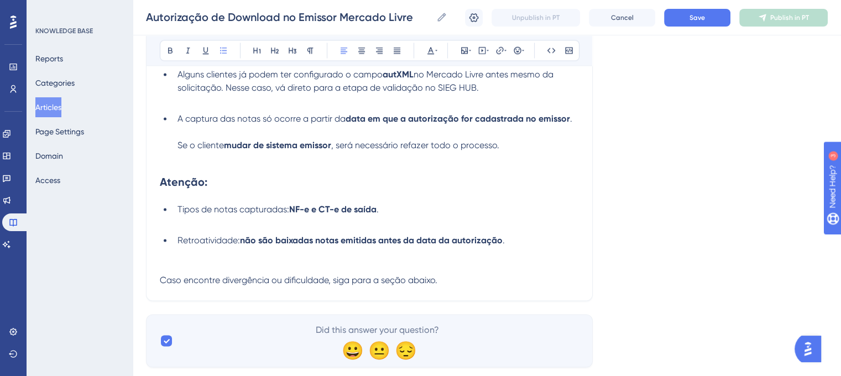
scroll to position [1836, 0]
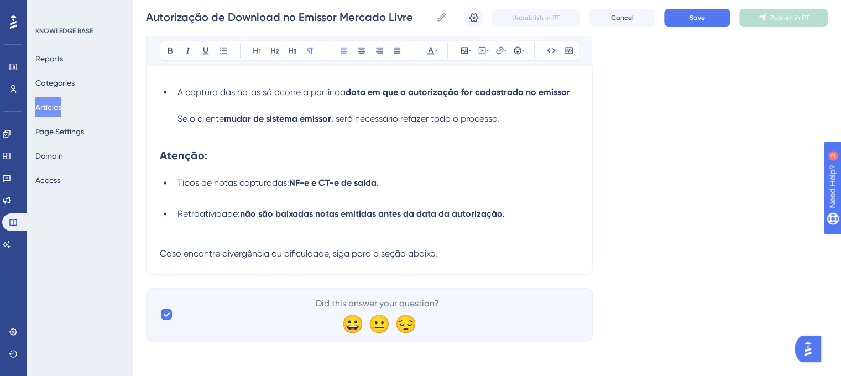
click at [161, 256] on span "Caso encontre divergência ou dificuldade, siga para a seção abaixo." at bounding box center [299, 253] width 278 height 11
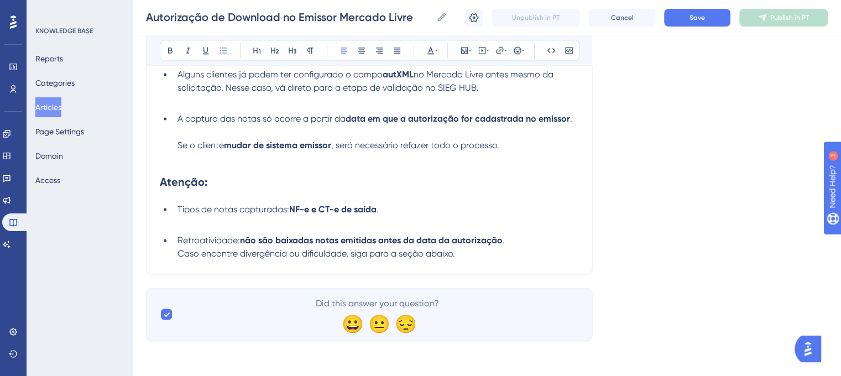
scroll to position [1827, 0]
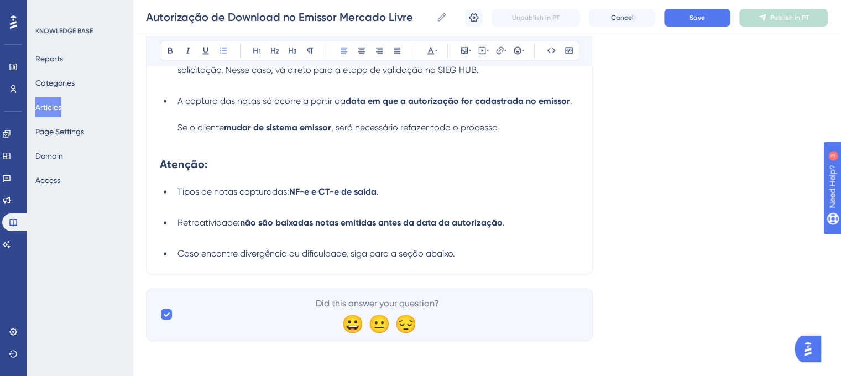
click at [471, 260] on li "Caso encontre divergência ou dificuldade, siga para a seção abaixo." at bounding box center [376, 253] width 406 height 13
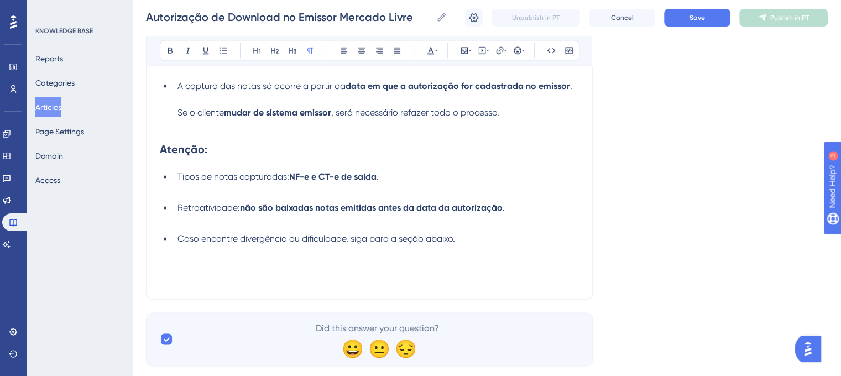
scroll to position [1882, 0]
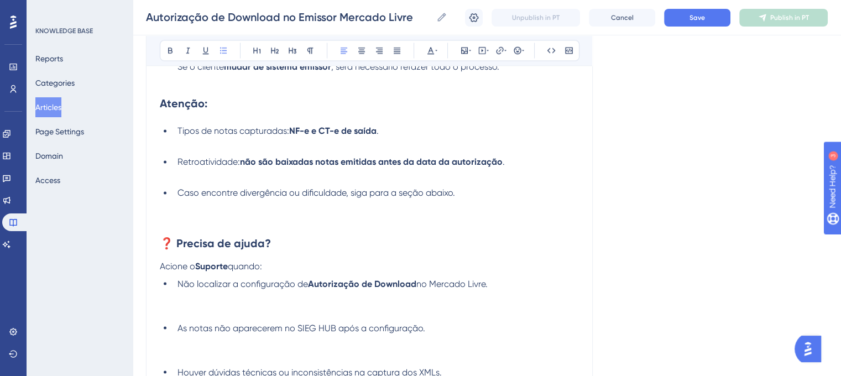
click at [176, 340] on li "As notas não aparecerem no SIEG HUB após a configuração." at bounding box center [376, 341] width 406 height 40
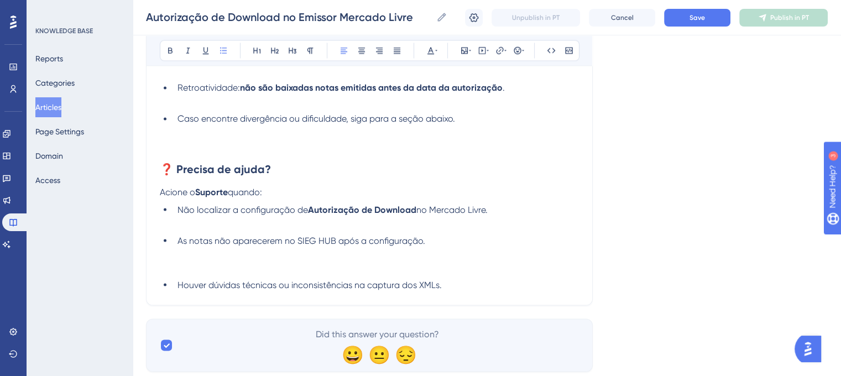
scroll to position [1974, 0]
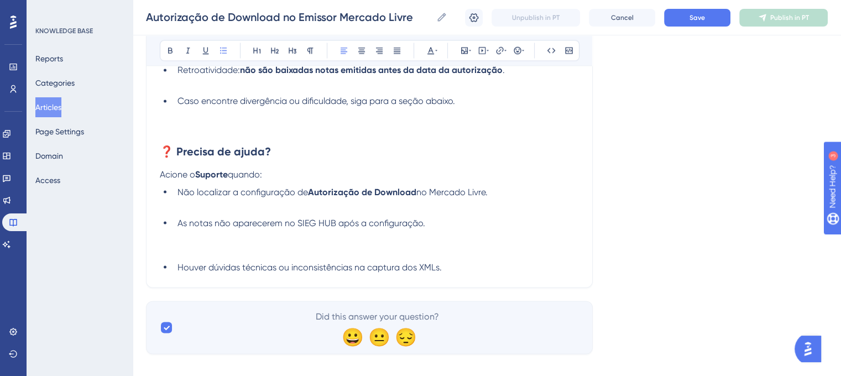
click at [179, 272] on span "Houver dúvidas técnicas ou inconsistências na captura dos XMLs." at bounding box center [309, 266] width 264 height 11
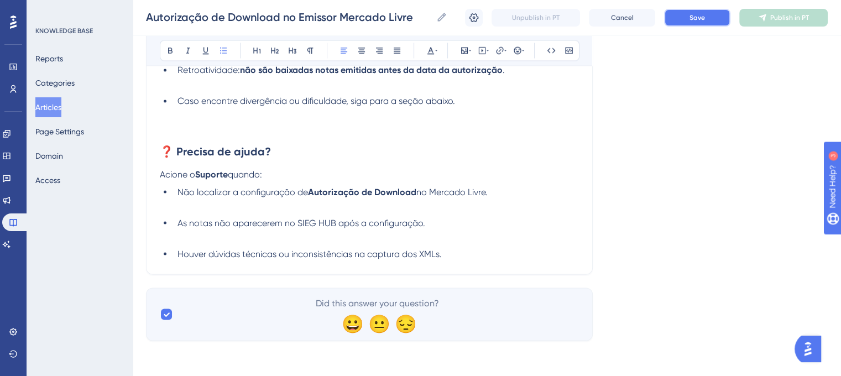
click at [714, 16] on button "Save" at bounding box center [697, 18] width 66 height 18
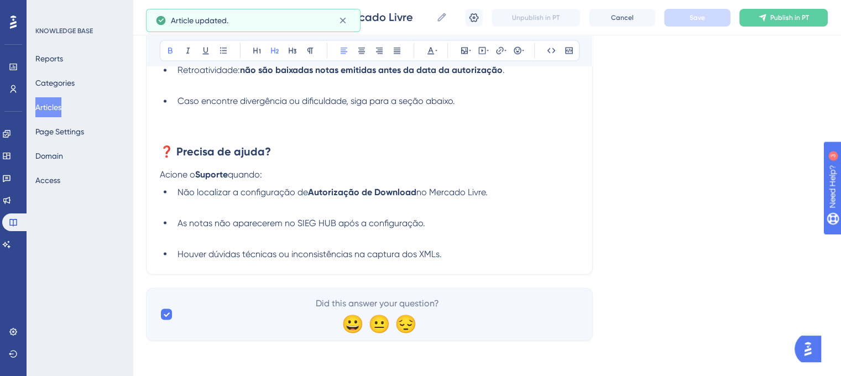
click at [176, 158] on strong "❓ Precisa de ajuda?" at bounding box center [215, 150] width 111 height 13
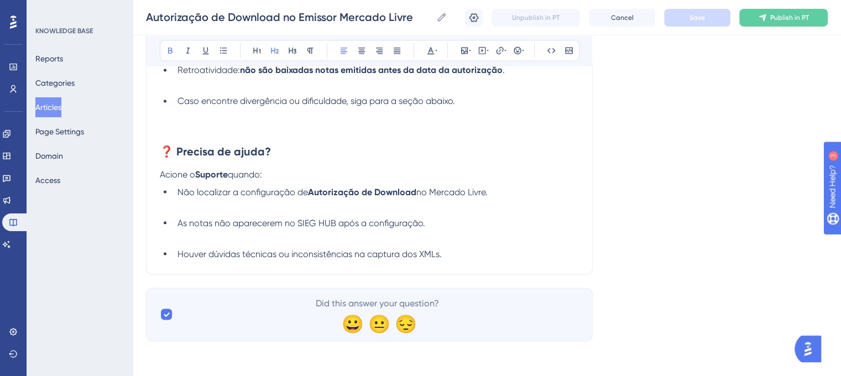
click at [162, 158] on strong "❓ Precisa de ajuda?" at bounding box center [215, 150] width 111 height 13
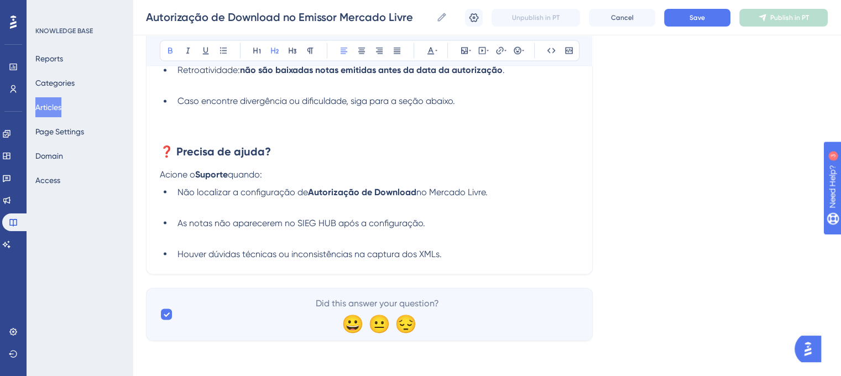
click at [355, 150] on h2 "❓ Precisa de ajuda?" at bounding box center [369, 150] width 419 height 33
click at [681, 14] on button "Save" at bounding box center [697, 18] width 66 height 18
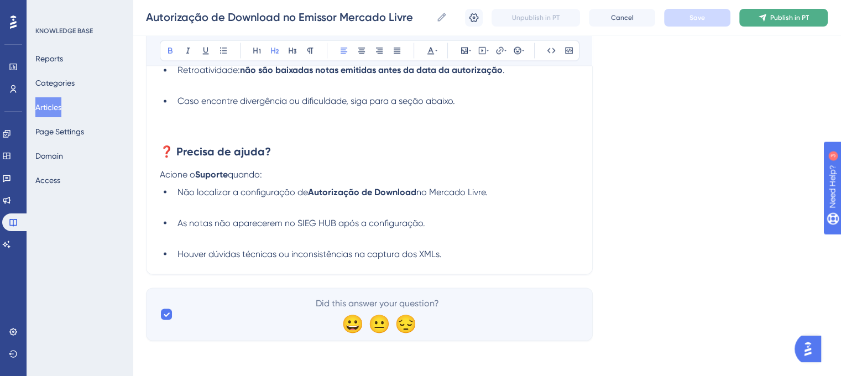
click at [776, 18] on span "Publish in PT" at bounding box center [789, 17] width 39 height 9
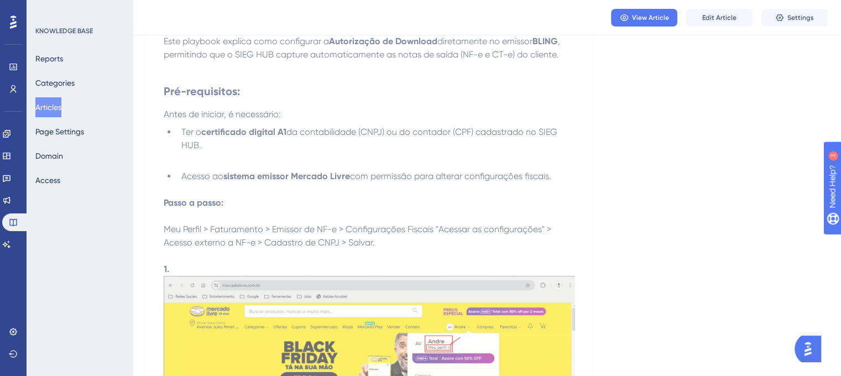
scroll to position [81, 0]
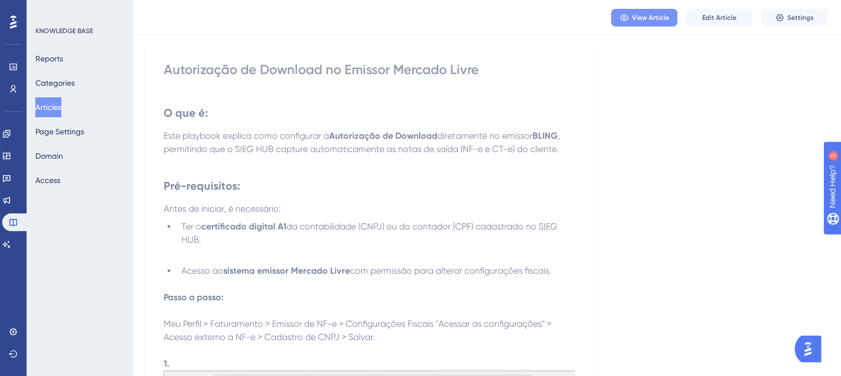
click at [643, 25] on button "View Article" at bounding box center [644, 18] width 66 height 18
click at [712, 14] on span "Edit Article" at bounding box center [719, 17] width 34 height 9
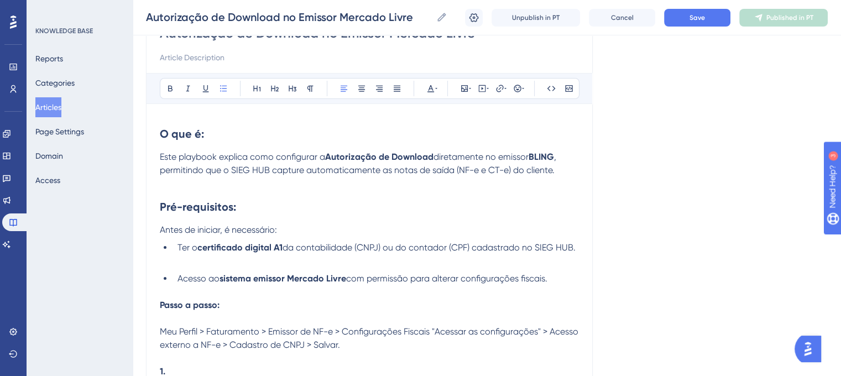
scroll to position [129, 0]
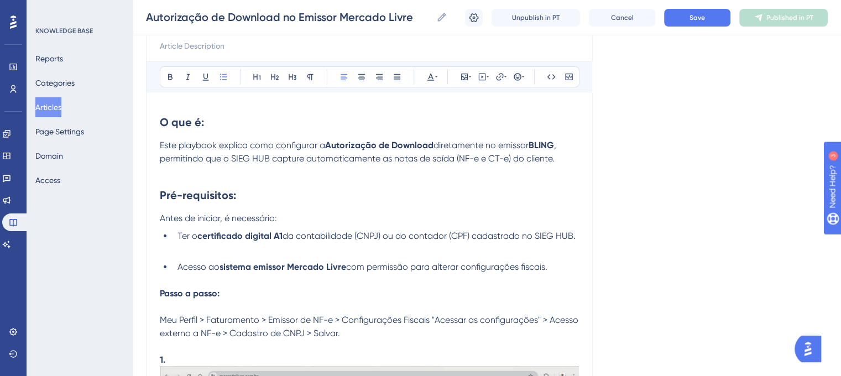
click at [575, 240] on span "da contabilidade (CNPJ) ou do contador (CPF) cadastrado no SIEG HUB." at bounding box center [428, 236] width 293 height 11
click at [233, 243] on li "Ter o certificado digital A1 da contabilidade (CNPJ) ou do contador (CPF) cadas…" at bounding box center [376, 242] width 406 height 27
click at [690, 24] on button "Save" at bounding box center [697, 18] width 66 height 18
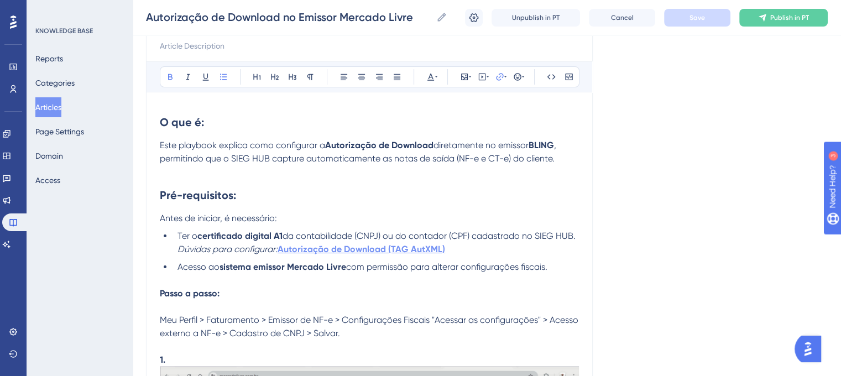
click at [342, 245] on strong "Autorização de Download (TAG AutXML)" at bounding box center [362, 249] width 168 height 11
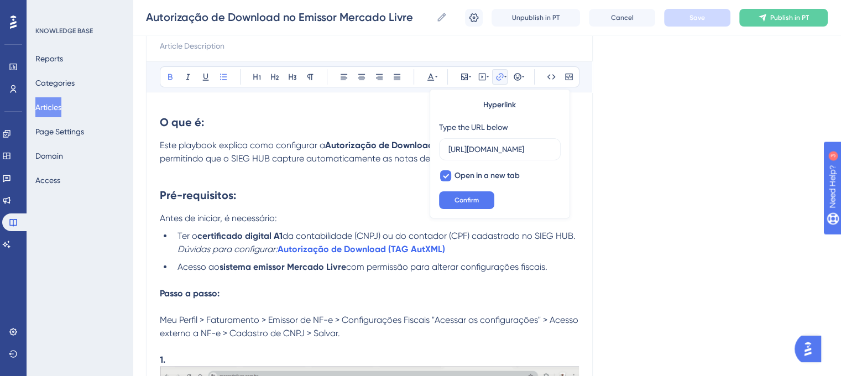
scroll to position [0, 0]
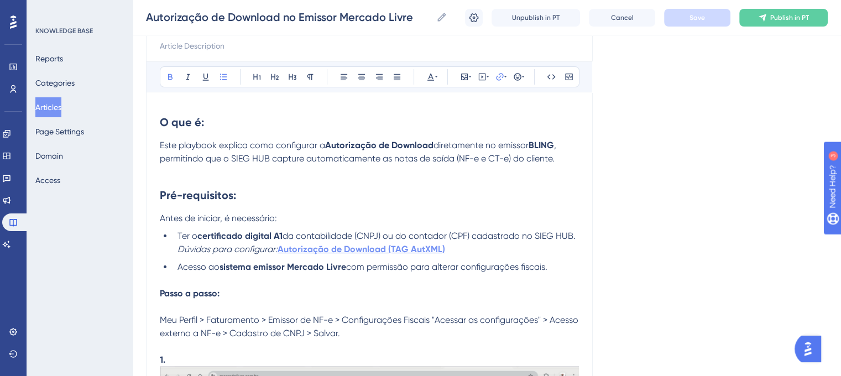
click at [374, 253] on strong "Autorização de Download (TAG AutXML)" at bounding box center [362, 249] width 168 height 11
click at [766, 24] on button "Publish in PT" at bounding box center [783, 18] width 88 height 18
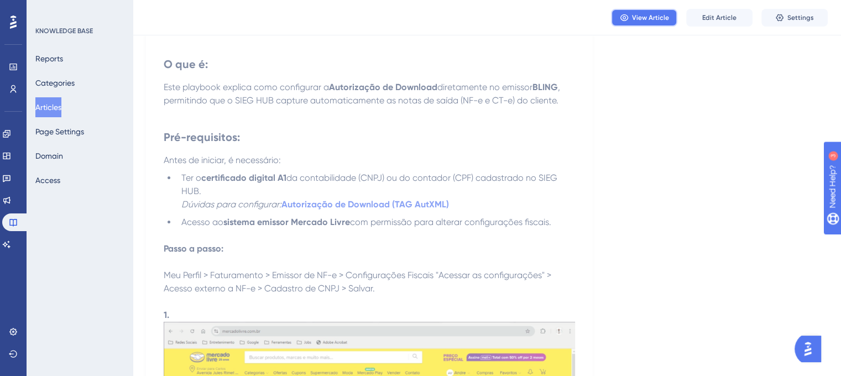
click at [650, 17] on span "View Article" at bounding box center [650, 17] width 37 height 9
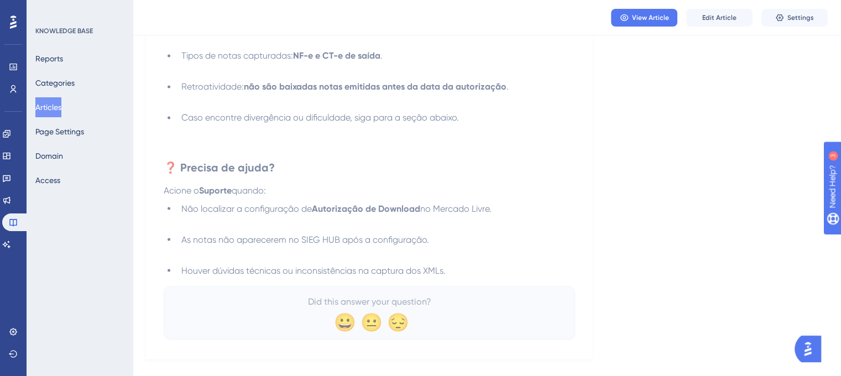
scroll to position [1931, 0]
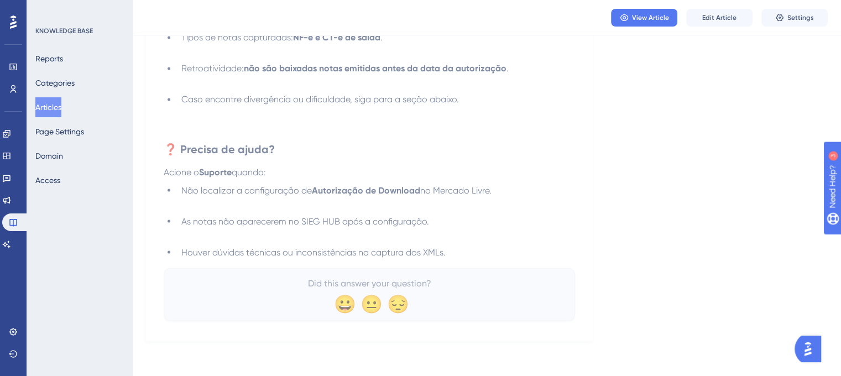
click at [223, 171] on strong "Suporte" at bounding box center [215, 172] width 33 height 11
click at [723, 14] on span "Edit Article" at bounding box center [719, 17] width 34 height 9
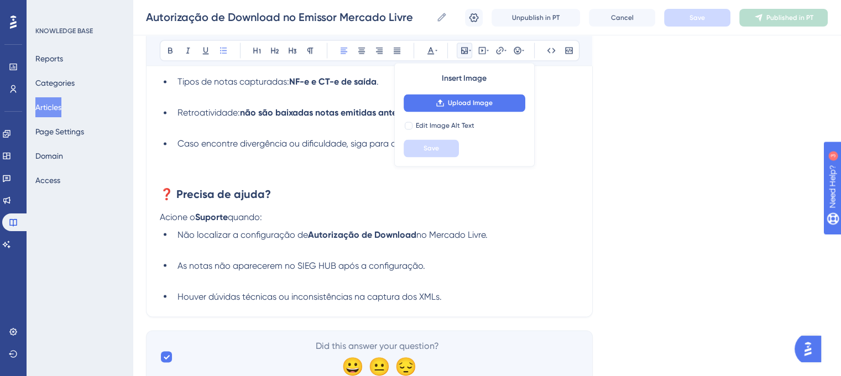
scroll to position [1981, 0]
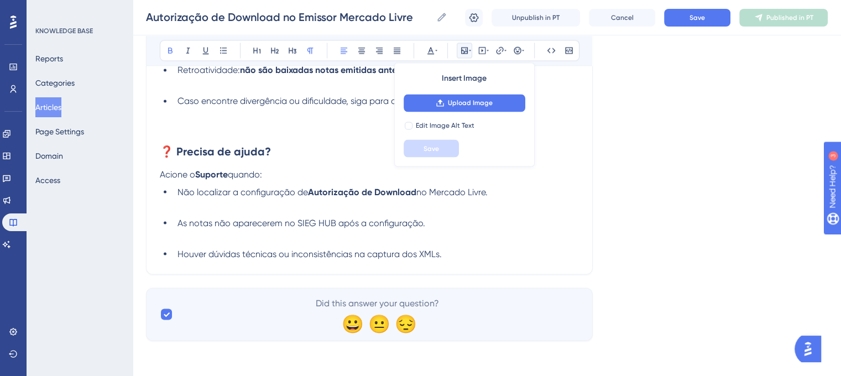
click at [212, 174] on strong "Suporte" at bounding box center [211, 174] width 33 height 11
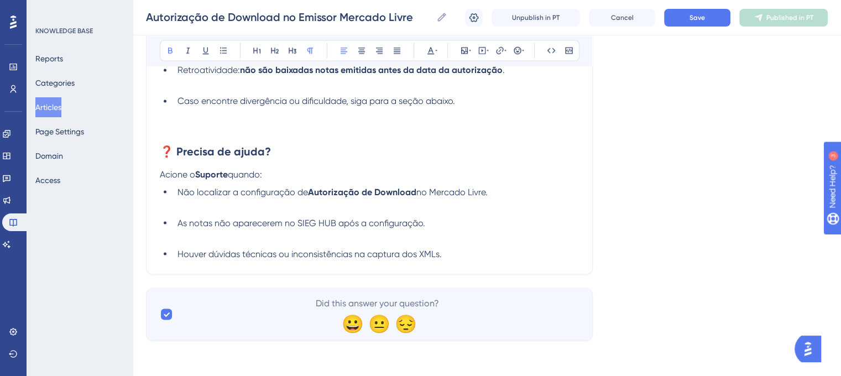
click at [212, 174] on strong "Suporte" at bounding box center [211, 174] width 33 height 11
drag, startPoint x: 197, startPoint y: 174, endPoint x: 229, endPoint y: 177, distance: 32.8
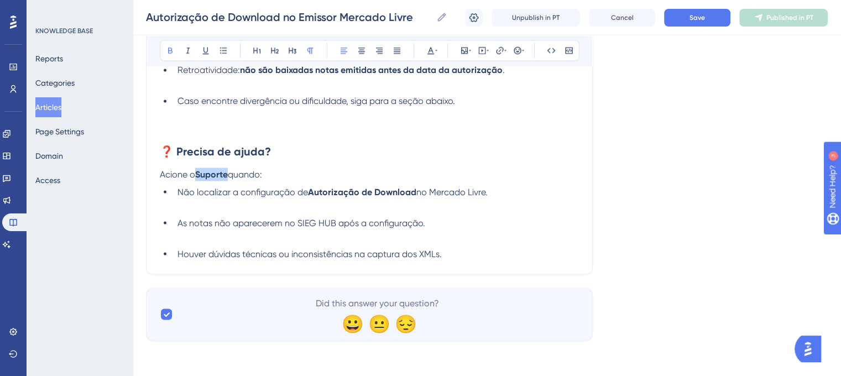
click at [229, 177] on p "Acione o Suporte quando:" at bounding box center [369, 174] width 419 height 13
click at [495, 53] on icon at bounding box center [499, 50] width 9 height 9
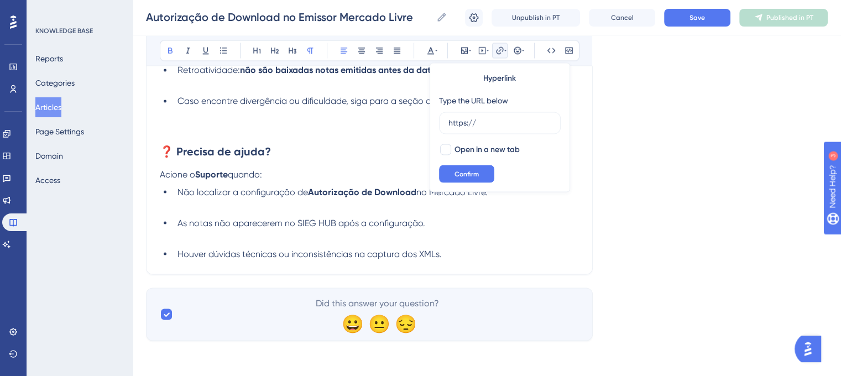
drag, startPoint x: 489, startPoint y: 121, endPoint x: 420, endPoint y: 124, distance: 68.7
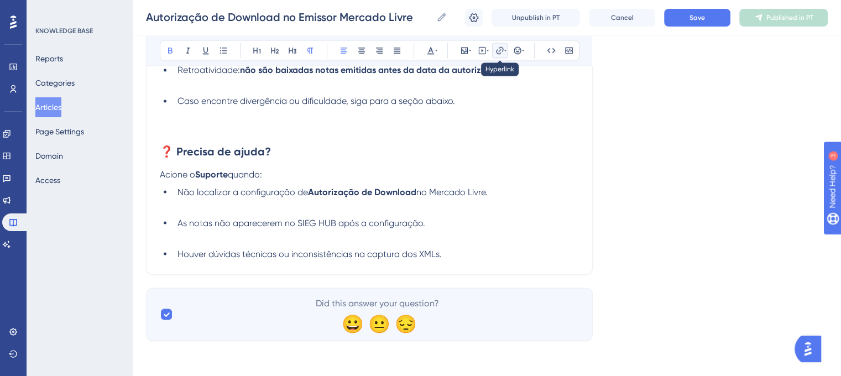
click at [492, 51] on button at bounding box center [499, 50] width 15 height 15
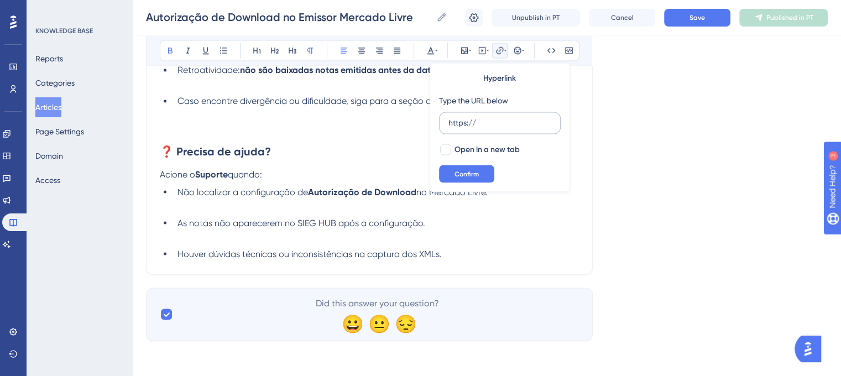
click at [483, 119] on input "https://" at bounding box center [499, 123] width 103 height 12
type input "h"
type input "[URL][DOMAIN_NAME]"
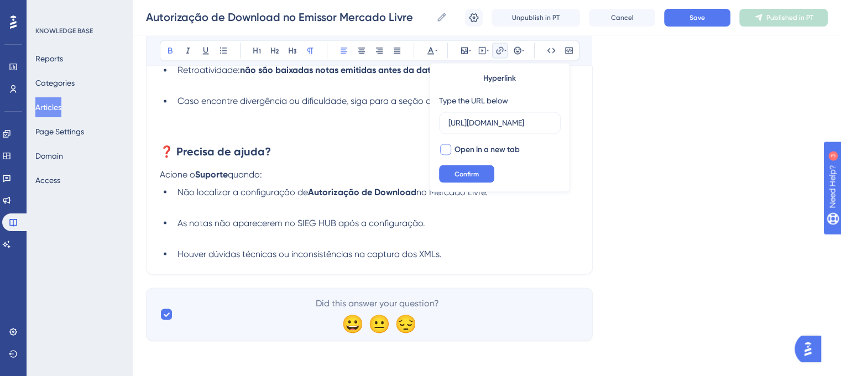
click at [449, 146] on div at bounding box center [445, 149] width 11 height 11
checkbox input "true"
click at [467, 177] on span "Confirm" at bounding box center [466, 173] width 24 height 9
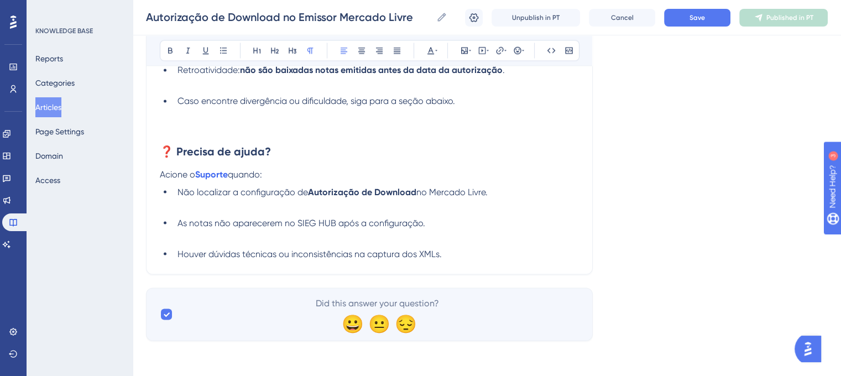
click at [467, 177] on p "Acione o Suporte quando:" at bounding box center [369, 174] width 419 height 13
click at [694, 18] on span "Save" at bounding box center [696, 17] width 15 height 9
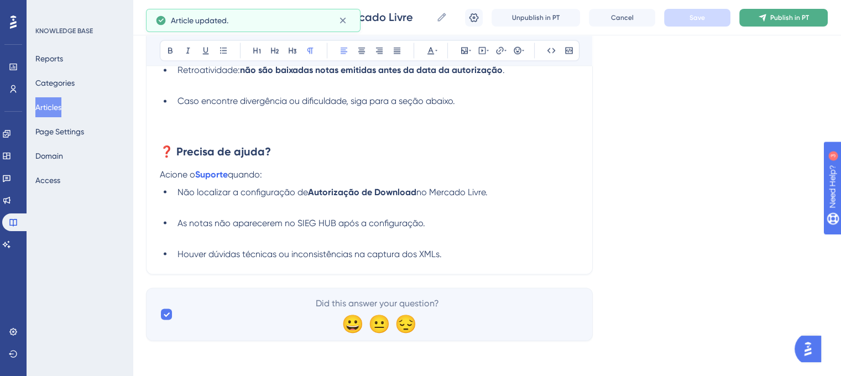
click at [786, 14] on span "Publish in PT" at bounding box center [789, 17] width 39 height 9
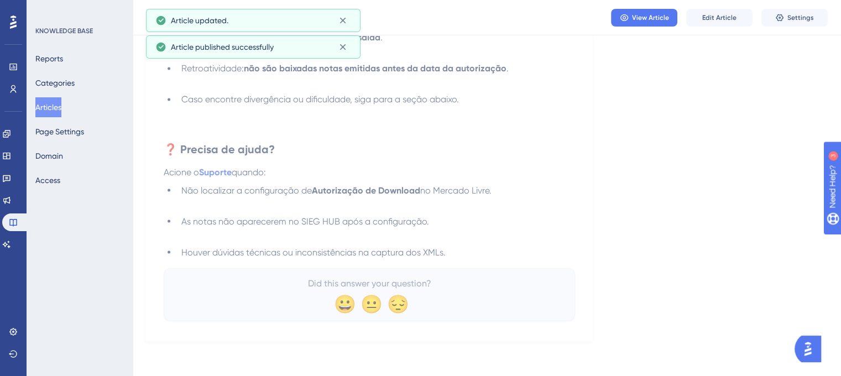
scroll to position [1931, 0]
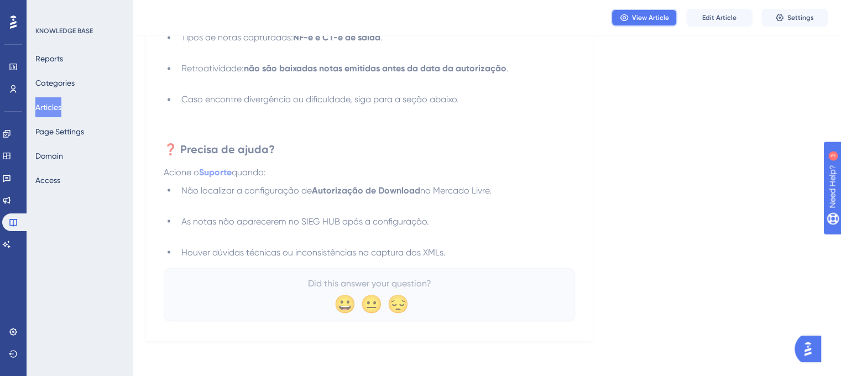
click at [645, 14] on span "View Article" at bounding box center [650, 17] width 37 height 9
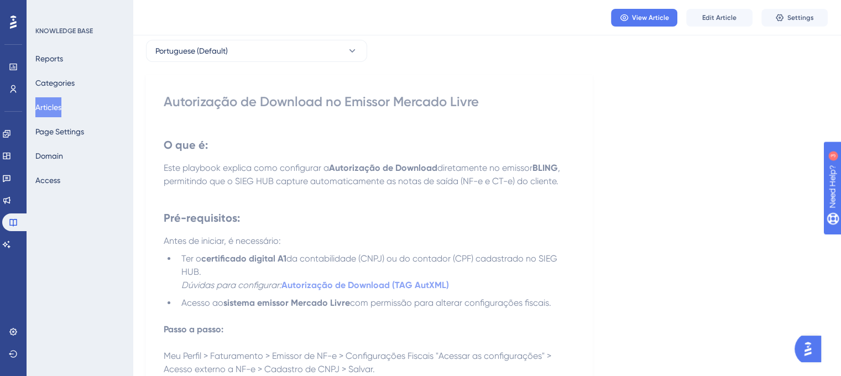
scroll to position [60, 0]
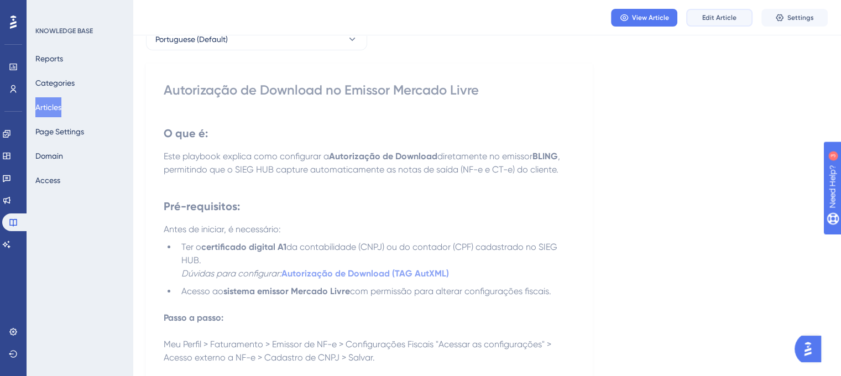
click at [709, 14] on span "Edit Article" at bounding box center [719, 17] width 34 height 9
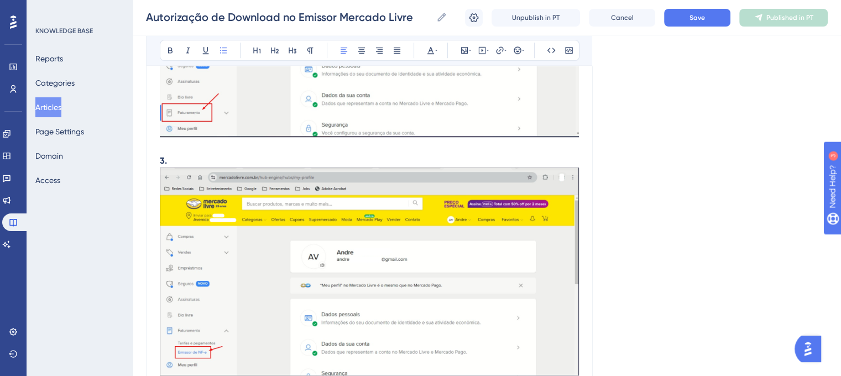
scroll to position [0, 0]
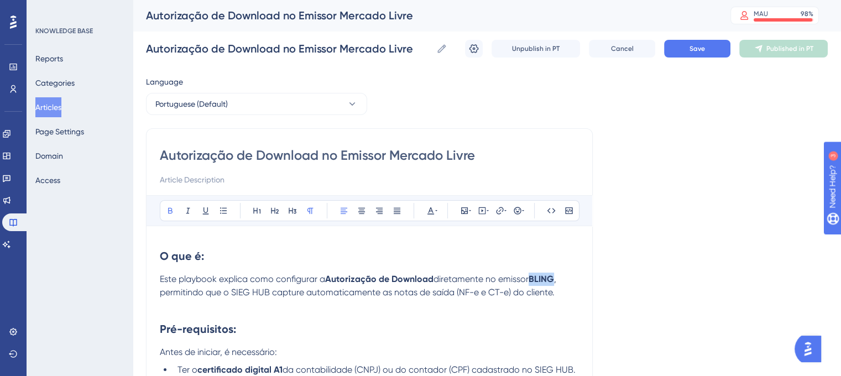
drag, startPoint x: 531, startPoint y: 278, endPoint x: 556, endPoint y: 280, distance: 25.0
click at [556, 280] on p "Este playbook explica como configurar a Autorização de Download diretamente no …" at bounding box center [369, 286] width 419 height 27
click at [705, 48] on button "Save" at bounding box center [697, 49] width 66 height 18
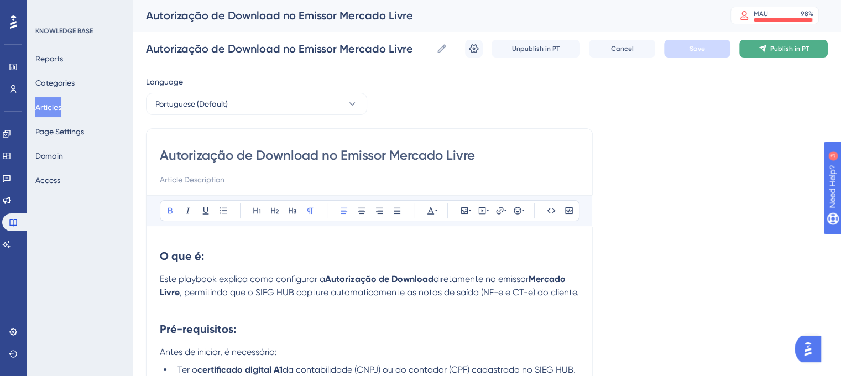
click at [765, 47] on icon at bounding box center [761, 48] width 7 height 7
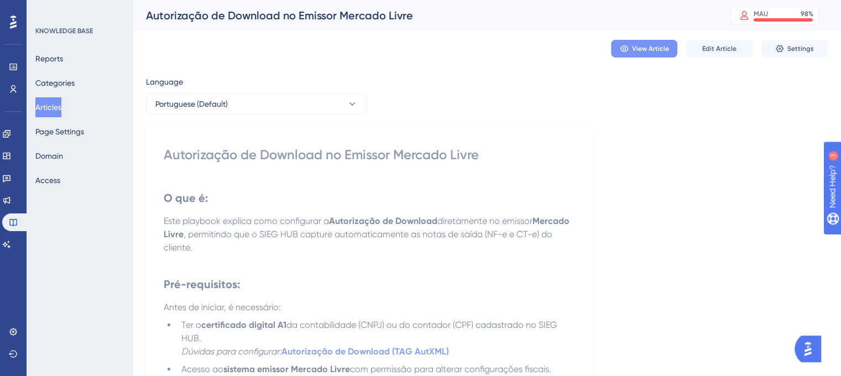
click at [632, 46] on span "View Article" at bounding box center [650, 48] width 37 height 9
click at [48, 105] on button "Articles" at bounding box center [48, 107] width 26 height 20
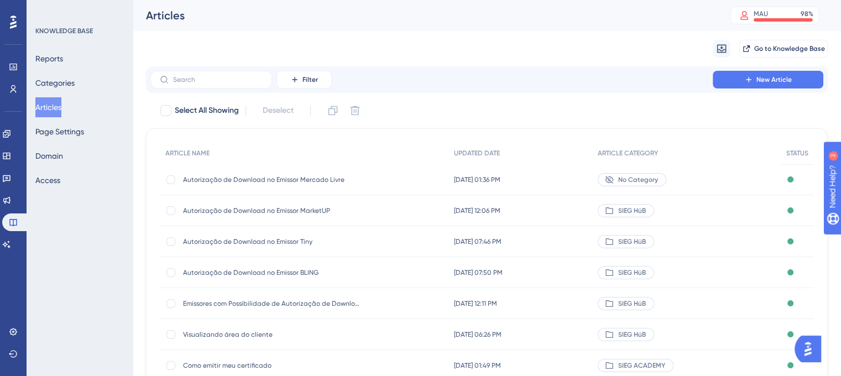
click at [739, 69] on div "Filter New Article" at bounding box center [487, 79] width 682 height 27
click at [757, 78] on span "New Article" at bounding box center [773, 79] width 35 height 9
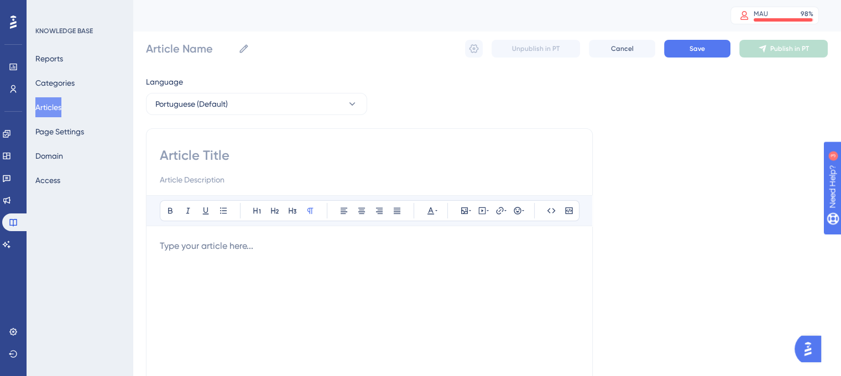
click at [260, 249] on p at bounding box center [369, 245] width 419 height 13
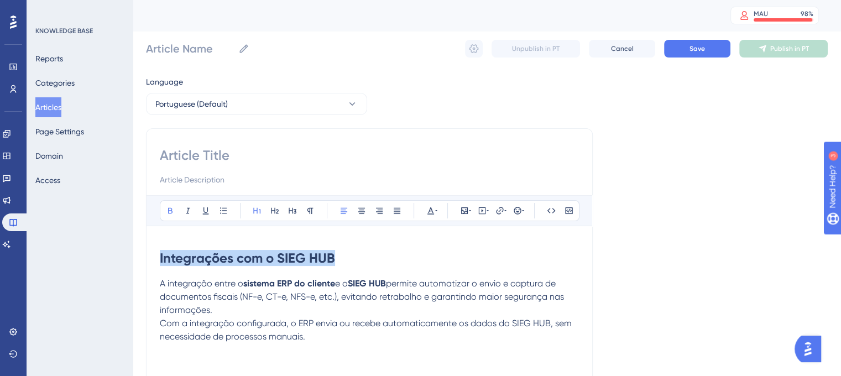
drag, startPoint x: 161, startPoint y: 257, endPoint x: 359, endPoint y: 253, distance: 198.5
click at [359, 253] on h1 "Integrações com o SIEG HUB" at bounding box center [369, 258] width 419 height 38
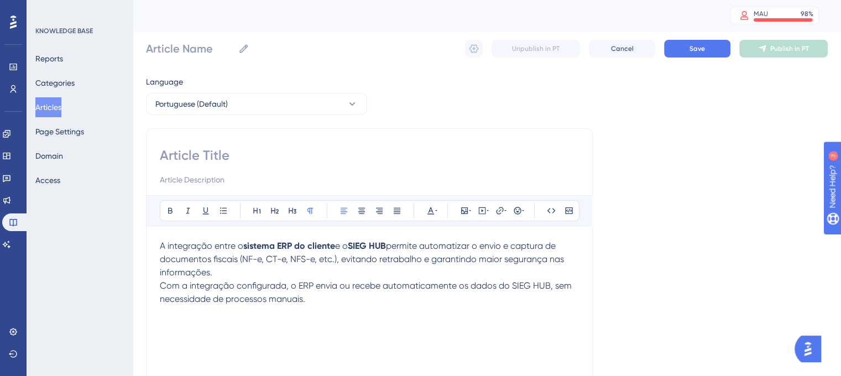
click at [258, 150] on input at bounding box center [369, 156] width 419 height 18
paste input "Integrações com o SIEG HUB"
type input "Integrações com o SIEG HUB"
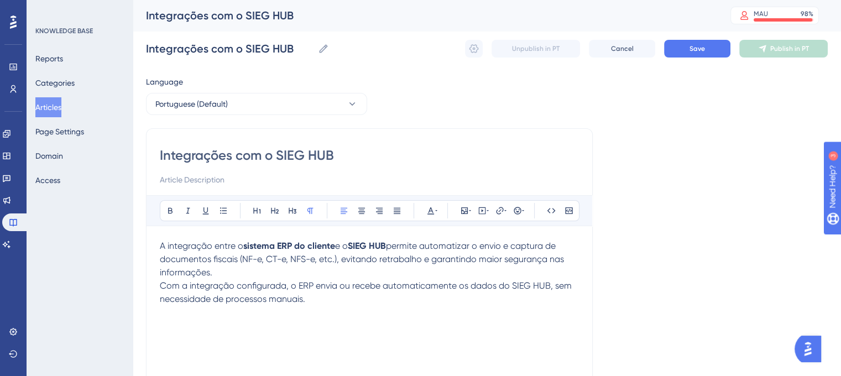
type input "Integrações com o SIEG HUB"
click at [332, 322] on div "A integração entre o sistema ERP do cliente e o SIEG HUB permite automatizar o …" at bounding box center [369, 360] width 419 height 243
click at [249, 180] on input at bounding box center [369, 179] width 419 height 13
drag, startPoint x: 159, startPoint y: 155, endPoint x: 342, endPoint y: 159, distance: 183.0
click at [342, 159] on input "Integrações com o SIEG HUB" at bounding box center [369, 156] width 419 height 18
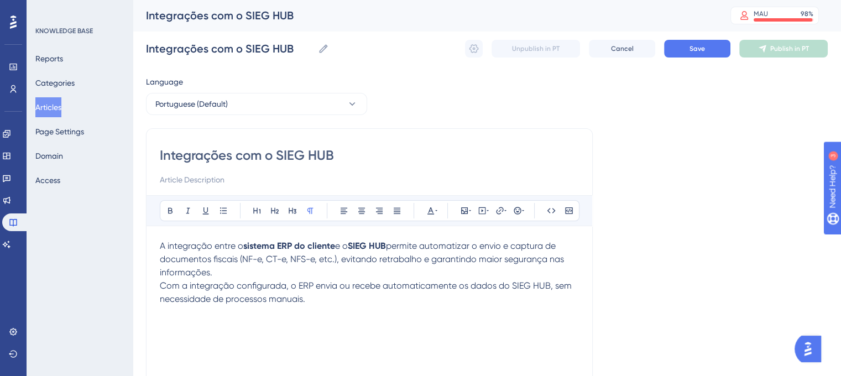
click at [254, 173] on input at bounding box center [369, 179] width 419 height 13
paste input "Integrações com o SIEG HUB"
type input "I"
click at [254, 173] on input at bounding box center [369, 179] width 419 height 13
click at [325, 302] on p "Com a integração configurada, o ERP envia ou recebe automaticamente os dados do…" at bounding box center [369, 292] width 419 height 27
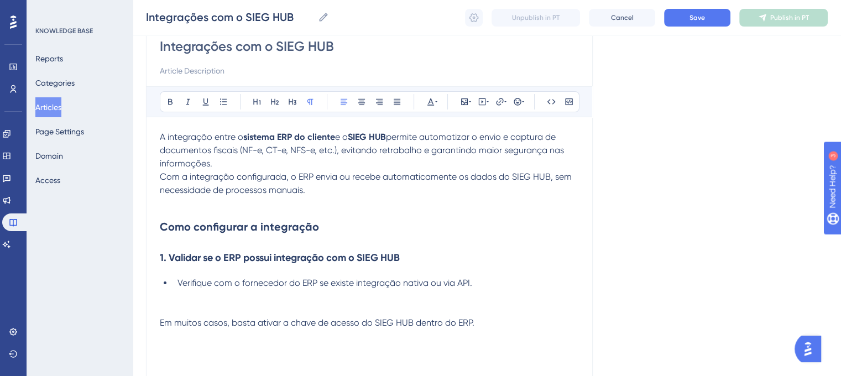
scroll to position [119, 0]
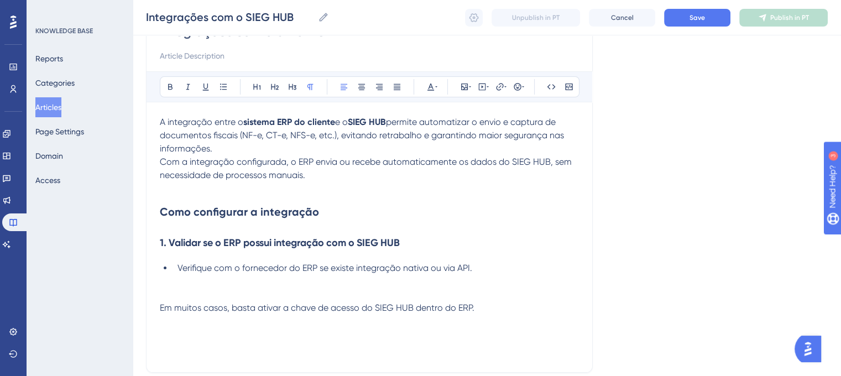
click at [160, 304] on span "Em muitos casos, basta ativar a chave de acesso do SIEG HUB dentro do ERP." at bounding box center [317, 307] width 315 height 11
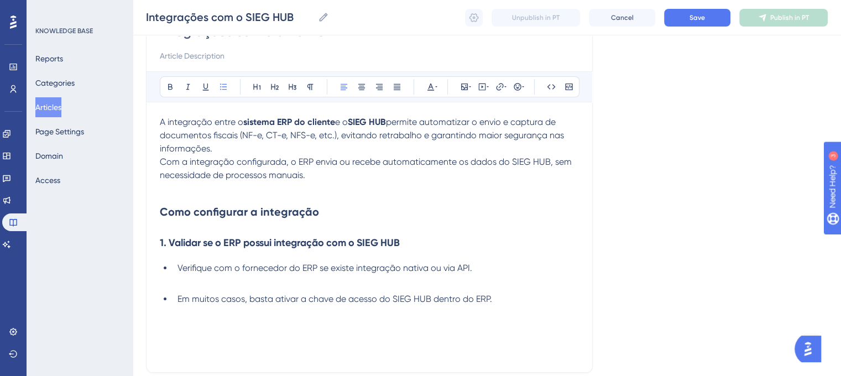
click at [511, 291] on ul "Verifique com o fornecedor do ERP se existe integração nativa ou via API. Em mu…" at bounding box center [369, 283] width 419 height 44
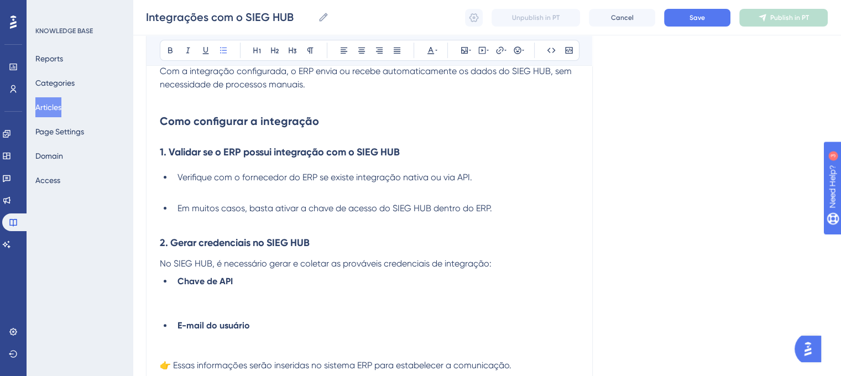
click at [181, 333] on li "E-mail do usuário" at bounding box center [376, 339] width 406 height 40
click at [181, 328] on strong "E-mail do usuário" at bounding box center [213, 325] width 72 height 11
click at [179, 327] on strong "E-mail do usuário" at bounding box center [213, 325] width 72 height 11
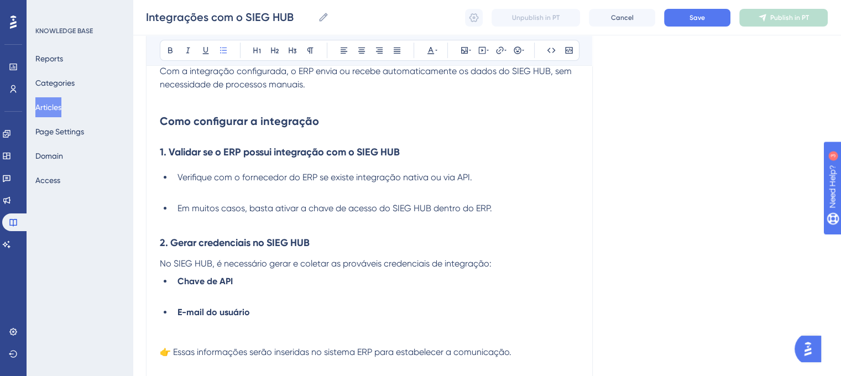
click at [186, 339] on li "E-mail do usuário" at bounding box center [376, 326] width 406 height 40
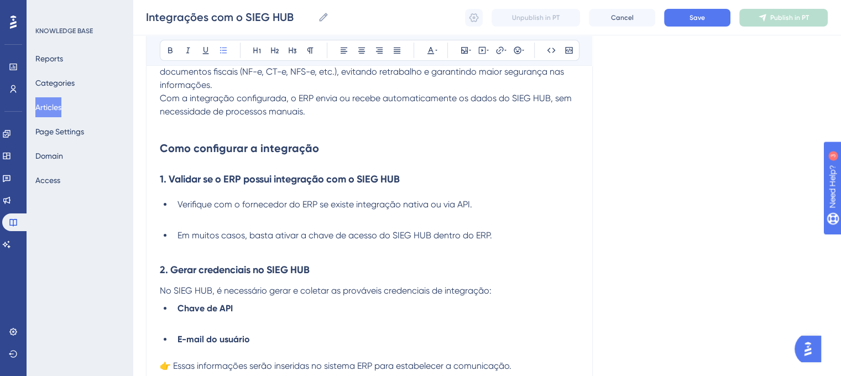
scroll to position [336, 0]
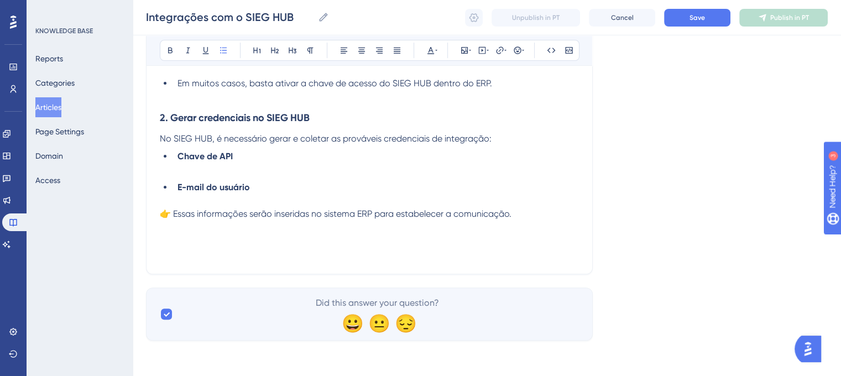
click at [529, 214] on p "👉 Essas informações serão inseridas no sistema ERP para estabelecer a comunicaç…" at bounding box center [369, 213] width 419 height 13
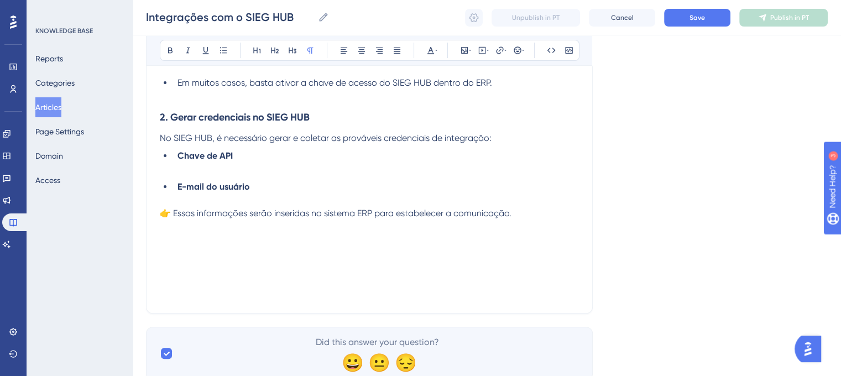
click at [168, 252] on p at bounding box center [369, 253] width 419 height 13
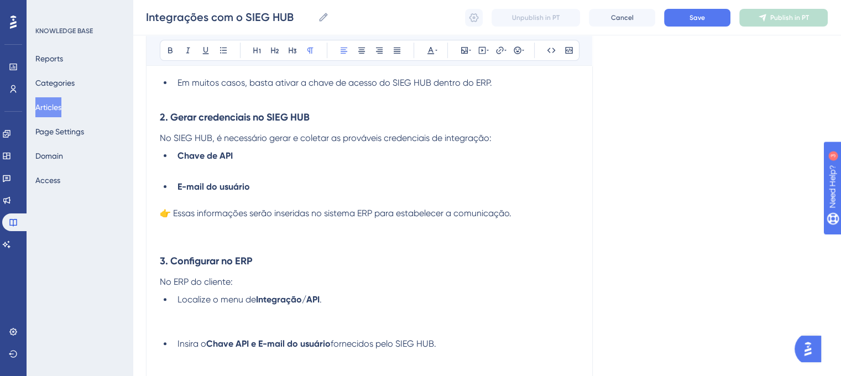
scroll to position [341, 0]
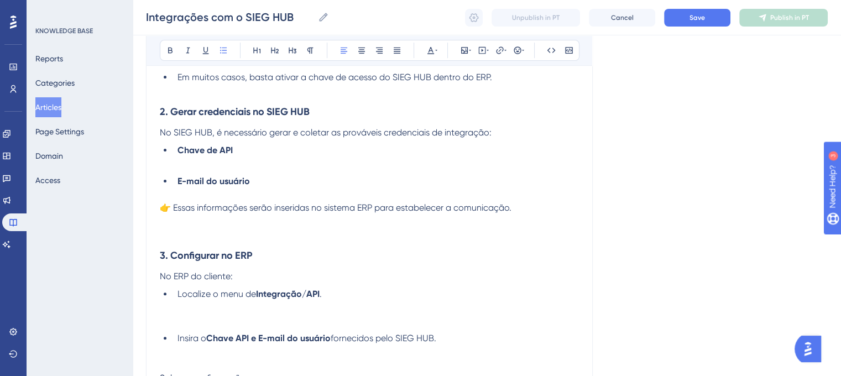
click at [177, 341] on span "Insira o" at bounding box center [191, 338] width 29 height 11
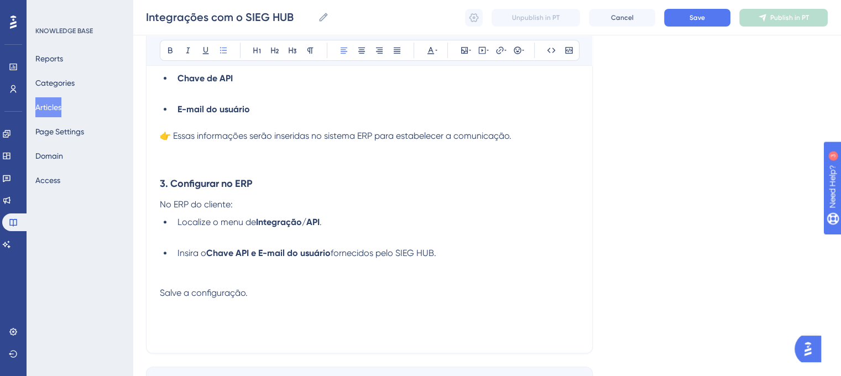
scroll to position [428, 0]
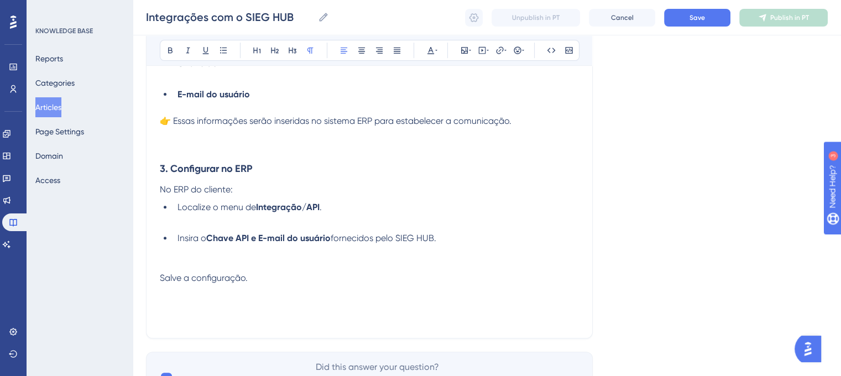
click at [279, 280] on p "Salve a configuração." at bounding box center [369, 277] width 419 height 13
click at [162, 275] on span "Salve a configuração." at bounding box center [204, 278] width 88 height 11
click at [161, 278] on span "Salve a configuração." at bounding box center [204, 278] width 88 height 11
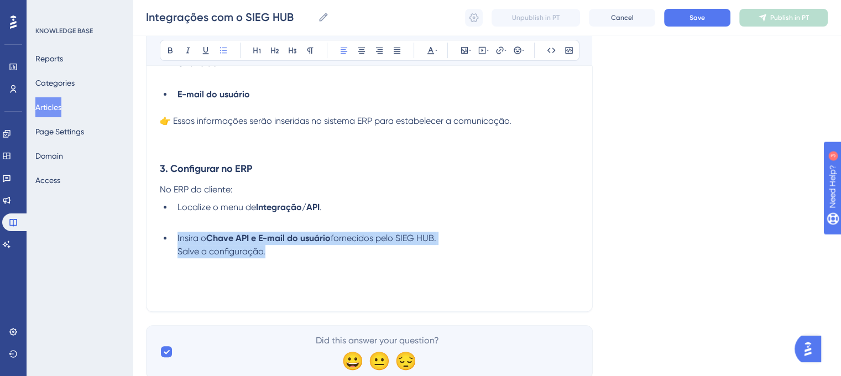
drag, startPoint x: 272, startPoint y: 253, endPoint x: 157, endPoint y: 243, distance: 115.4
click at [157, 243] on div "Integrações com o SIEG HUB Bold Italic Underline Bullet Point Heading 1 Heading…" at bounding box center [369, 4] width 447 height 616
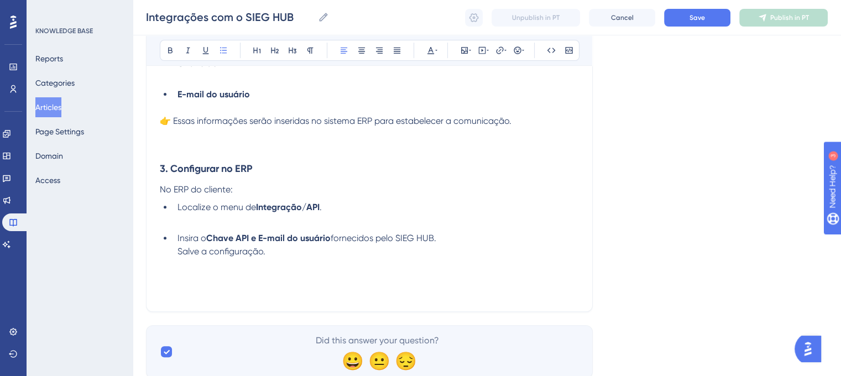
click at [157, 243] on div "Integrações com o SIEG HUB Bold Italic Underline Bullet Point Heading 1 Heading…" at bounding box center [369, 4] width 447 height 616
drag, startPoint x: 175, startPoint y: 254, endPoint x: 265, endPoint y: 265, distance: 90.8
click at [265, 265] on div "A integração entre o sistema ERP do cliente e o SIEG HUB permite automatizar o …" at bounding box center [369, 52] width 419 height 491
click at [160, 263] on span "Salve a configuração." at bounding box center [204, 264] width 88 height 11
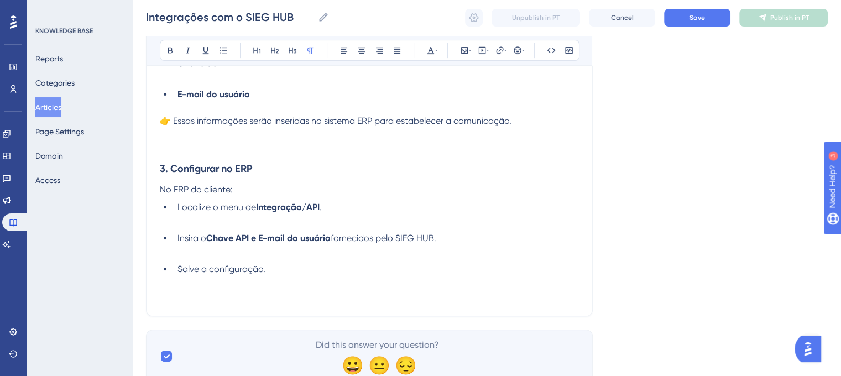
click at [346, 299] on p at bounding box center [369, 295] width 419 height 13
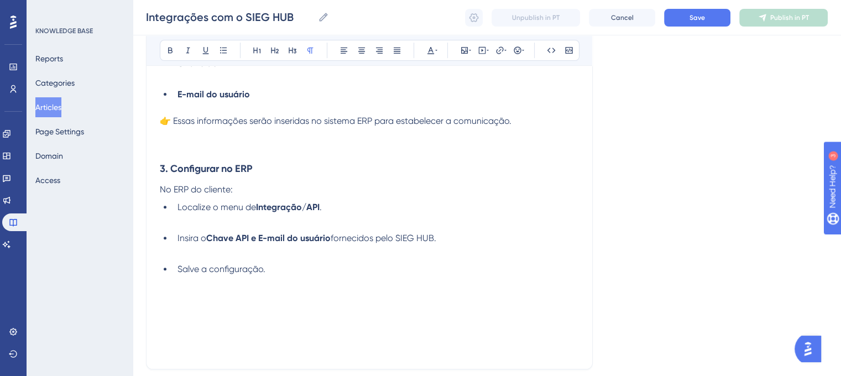
click at [186, 305] on p at bounding box center [369, 308] width 419 height 13
click at [176, 299] on p at bounding box center [369, 295] width 419 height 13
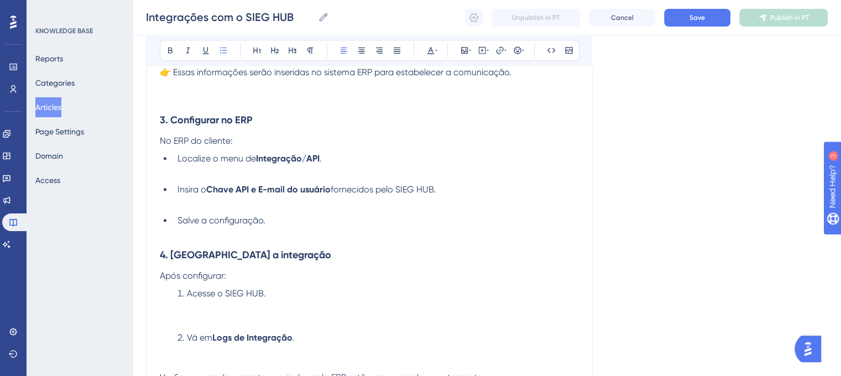
click at [188, 296] on span "Acesse o SIEG HUB." at bounding box center [226, 293] width 79 height 11
click at [187, 348] on span "Vá em" at bounding box center [199, 346] width 25 height 11
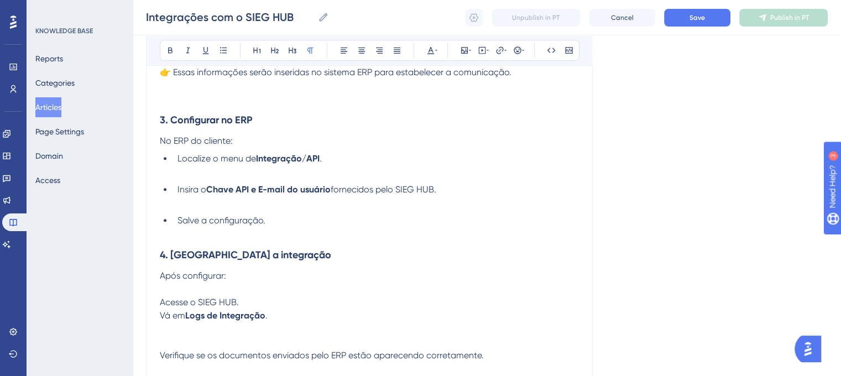
click at [161, 349] on p "Acesse o SIEG HUB. Vá em Logs de Integração ." at bounding box center [369, 322] width 419 height 53
click at [161, 359] on span "Verifique se os documentos enviados pelo ERP estão aparecendo corretamente." at bounding box center [322, 355] width 324 height 11
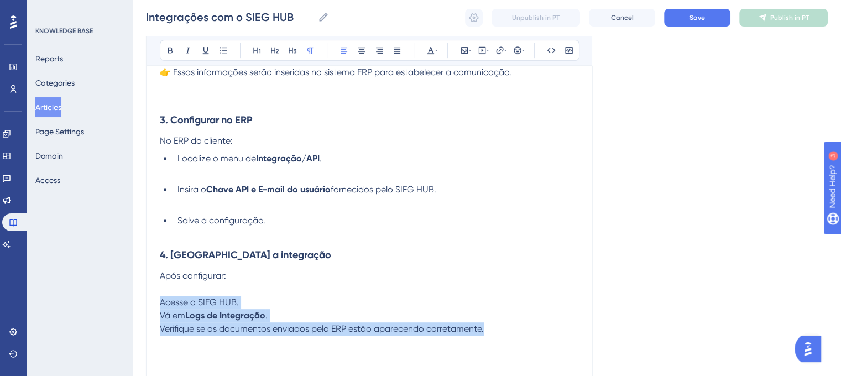
drag, startPoint x: 159, startPoint y: 302, endPoint x: 491, endPoint y: 329, distance: 332.8
click at [491, 329] on p "Acesse o SIEG HUB. Vá em Logs de Integração . Verifique se os documentos enviad…" at bounding box center [369, 316] width 419 height 40
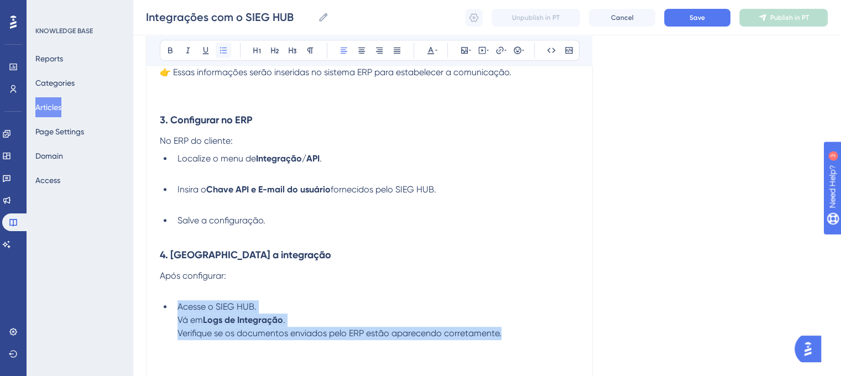
click at [228, 48] on button at bounding box center [223, 50] width 15 height 15
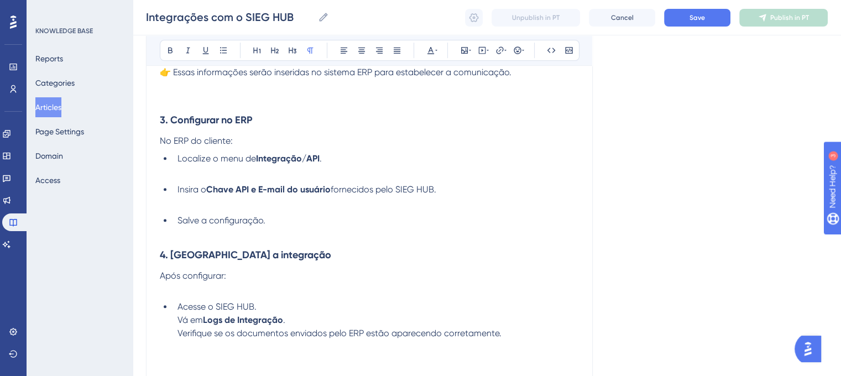
click at [283, 296] on p at bounding box center [369, 288] width 419 height 13
click at [279, 305] on li "Acesse o SIEG HUB. Vá em Logs de Integração . Verifique se os documentos enviad…" at bounding box center [376, 320] width 406 height 40
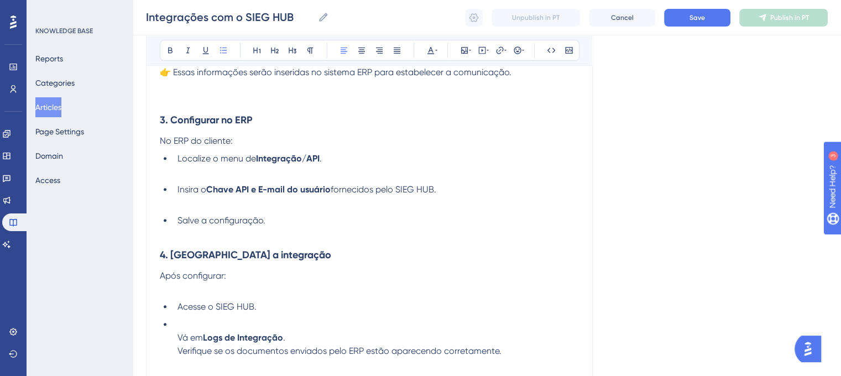
click at [177, 342] on li "Vá em Logs de Integração . Verifique se os documentos enviados pelo ERP estão a…" at bounding box center [376, 338] width 406 height 40
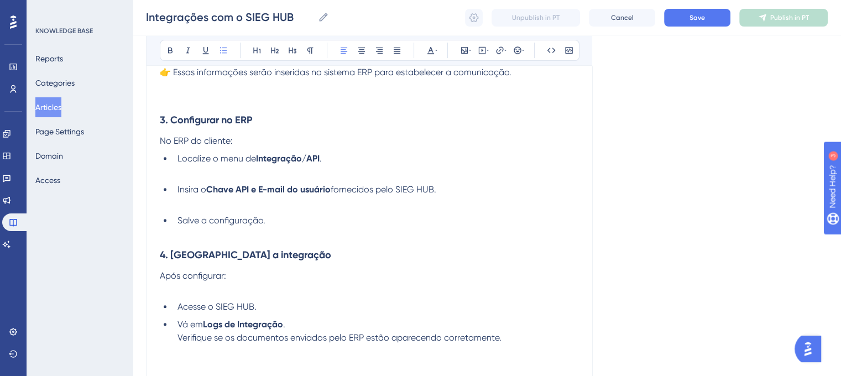
click at [177, 342] on li "Vá em Logs de Integração . Verifique se os documentos enviados pelo ERP estão a…" at bounding box center [376, 331] width 406 height 27
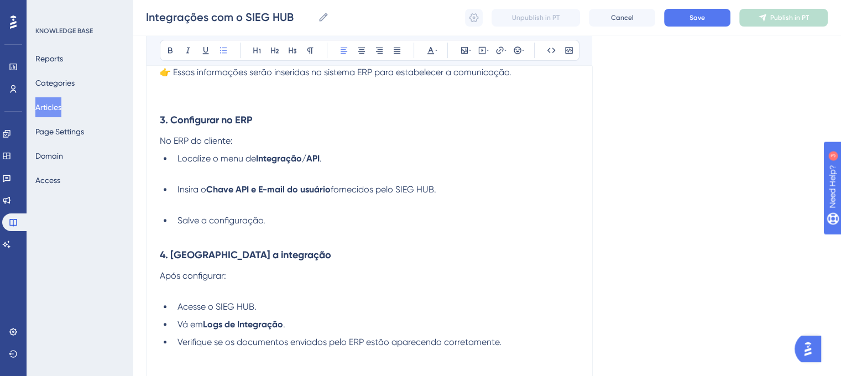
click at [179, 305] on span "Acesse o SIEG HUB." at bounding box center [216, 306] width 79 height 11
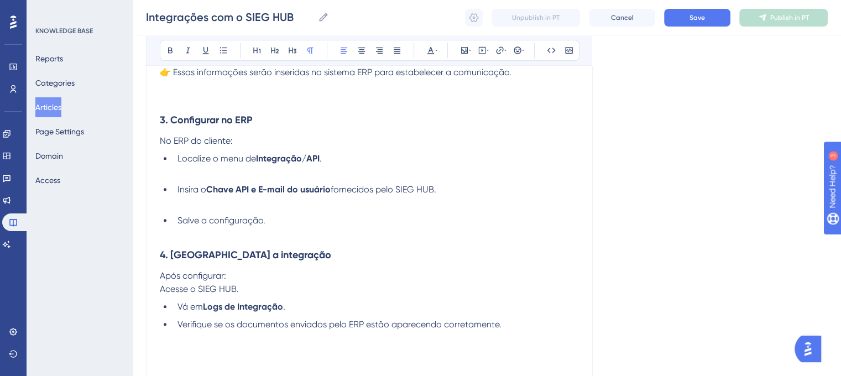
click at [272, 292] on p "Acesse o SIEG HUB." at bounding box center [369, 288] width 419 height 13
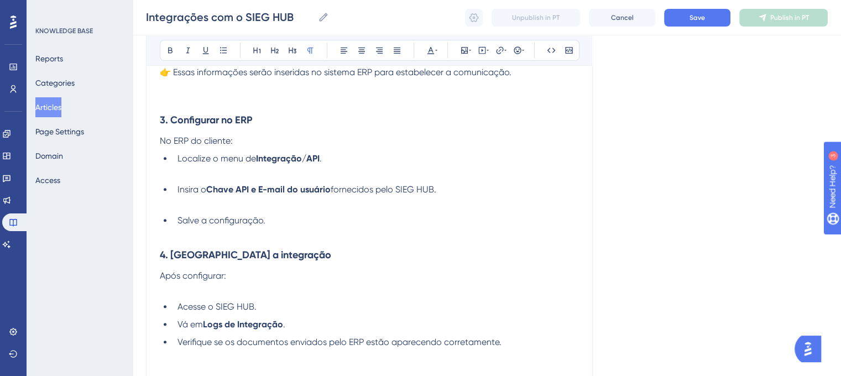
click at [169, 296] on p at bounding box center [369, 288] width 419 height 13
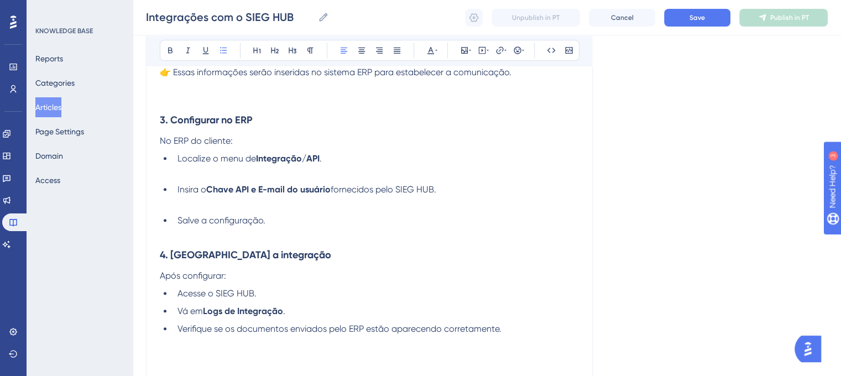
click at [300, 293] on li "Acesse o SIEG HUB." at bounding box center [376, 293] width 406 height 13
click at [178, 313] on span "Vá em" at bounding box center [189, 311] width 25 height 11
click at [287, 292] on li "Acesse o SIEG HUB." at bounding box center [376, 293] width 406 height 13
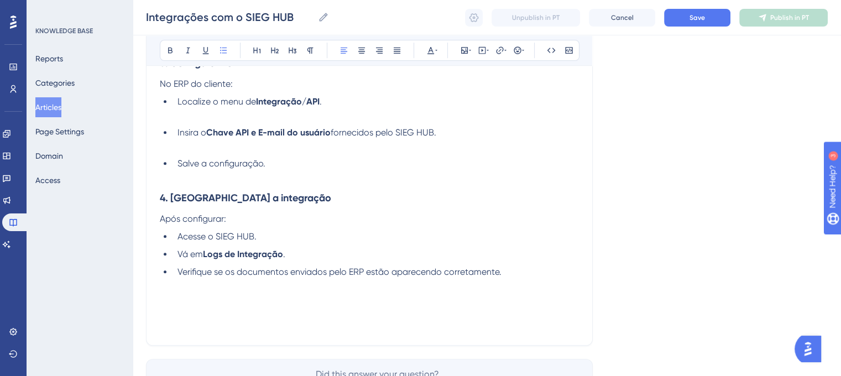
scroll to position [547, 0]
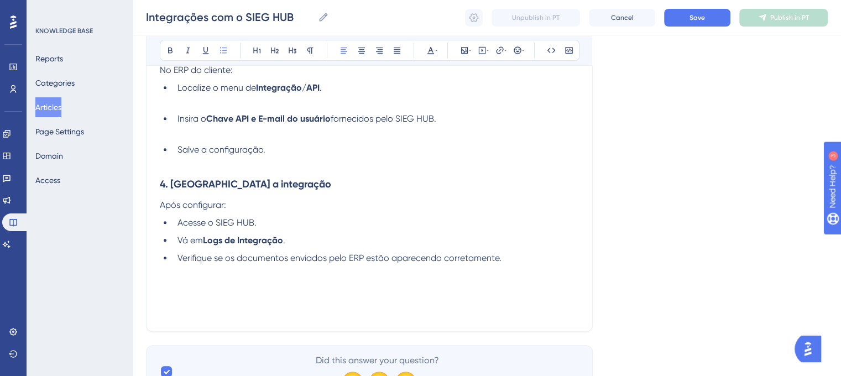
click at [175, 225] on li "Acesse o SIEG HUB." at bounding box center [376, 222] width 406 height 13
click at [281, 228] on li "Acesse o SIEG HUB." at bounding box center [376, 222] width 406 height 13
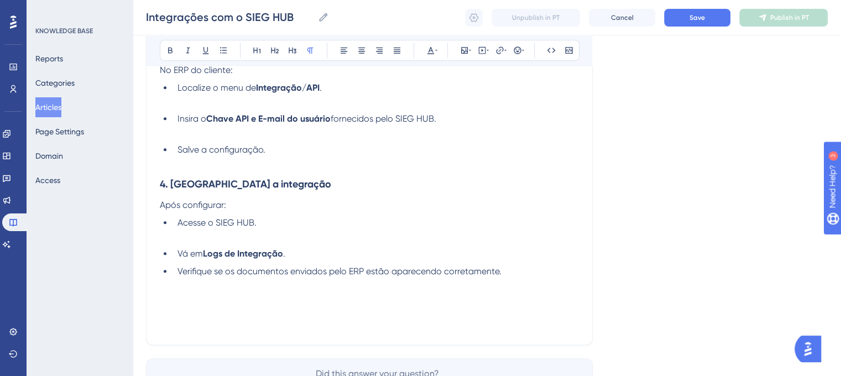
click at [295, 260] on li "Vá em Logs de Integração ." at bounding box center [376, 253] width 406 height 13
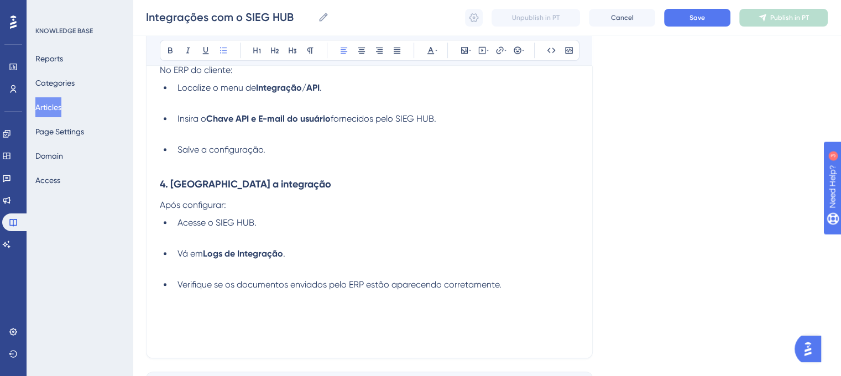
click at [174, 246] on div "A integração entre o sistema ERP do cliente e o SIEG HUB permite automatizar o …" at bounding box center [369, 16] width 419 height 657
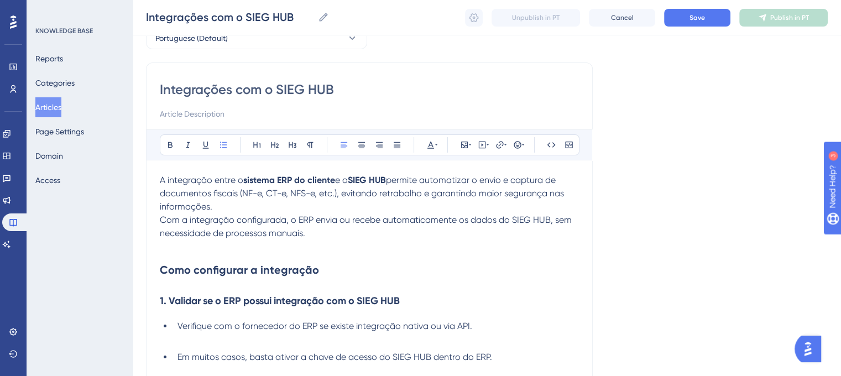
scroll to position [0, 0]
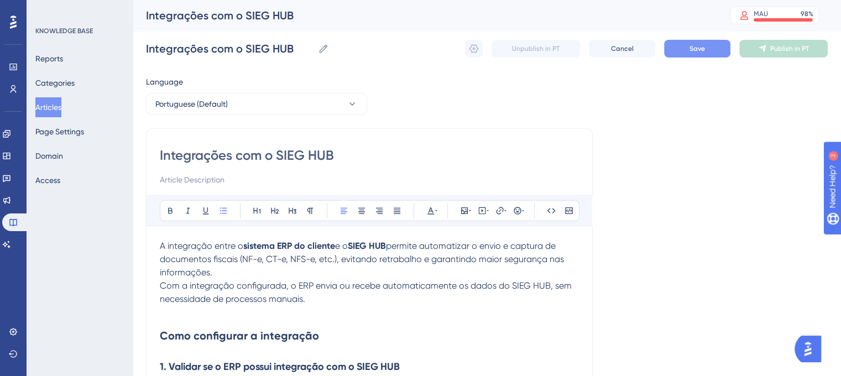
click at [689, 49] on span "Save" at bounding box center [696, 48] width 15 height 9
click at [49, 108] on button "Articles" at bounding box center [48, 107] width 26 height 20
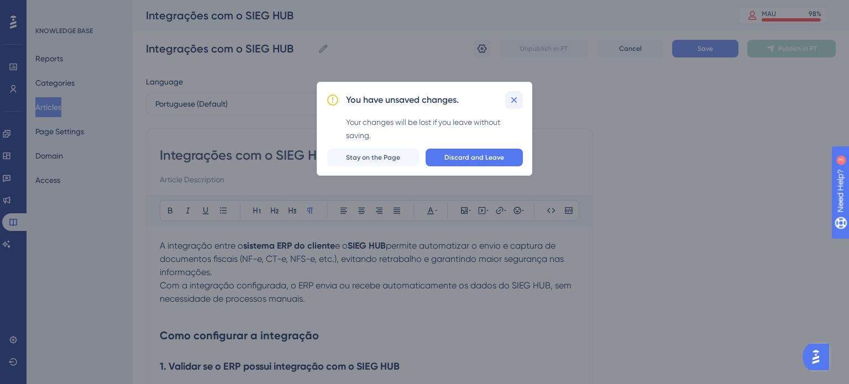
click at [512, 96] on icon at bounding box center [514, 100] width 11 height 11
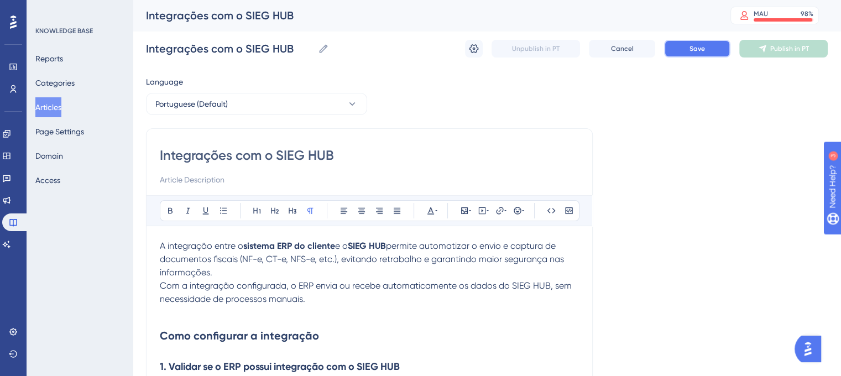
click at [697, 54] on button "Save" at bounding box center [697, 49] width 66 height 18
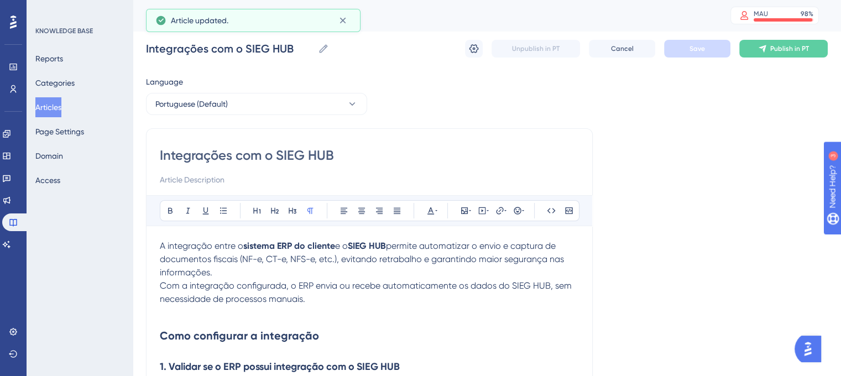
click at [61, 109] on button "Articles" at bounding box center [48, 107] width 26 height 20
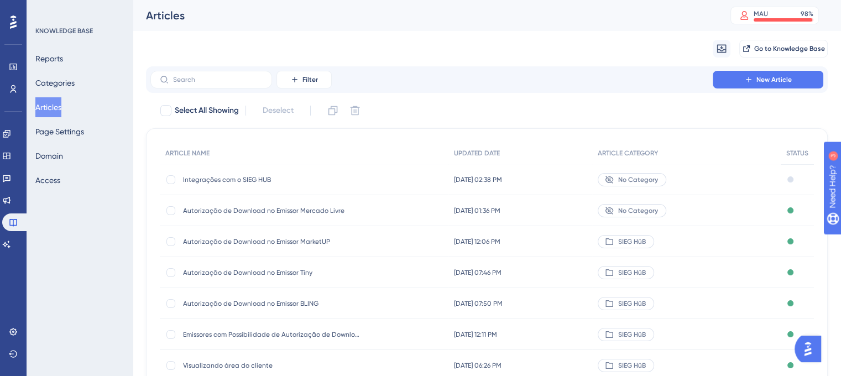
click at [293, 214] on span "Autorização de Download no Emissor Mercado Livre" at bounding box center [271, 210] width 177 height 9
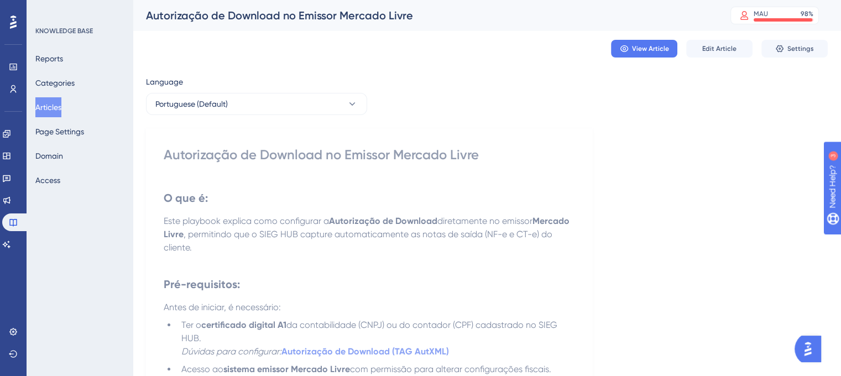
click at [46, 103] on button "Articles" at bounding box center [48, 107] width 26 height 20
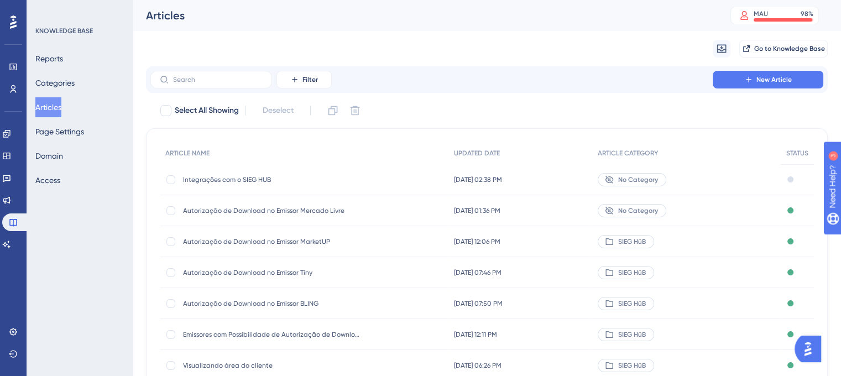
click at [616, 208] on div at bounding box center [610, 210] width 11 height 9
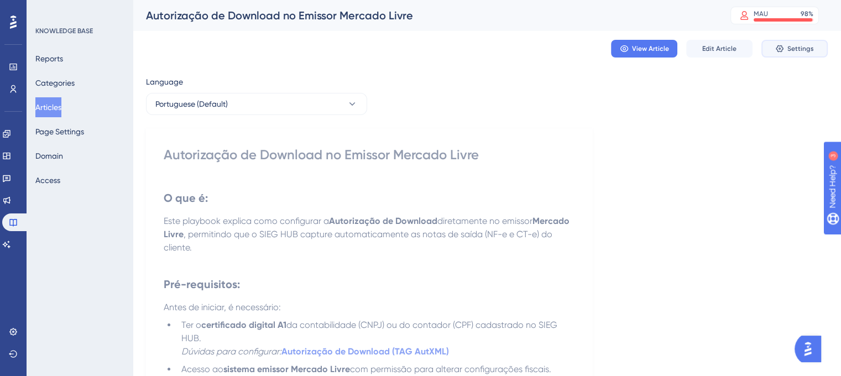
click at [786, 45] on button "Settings" at bounding box center [794, 49] width 66 height 18
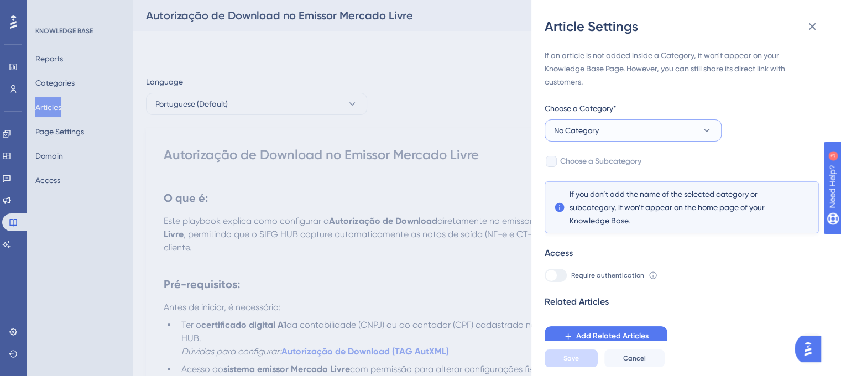
click at [704, 124] on button "No Category" at bounding box center [633, 130] width 177 height 22
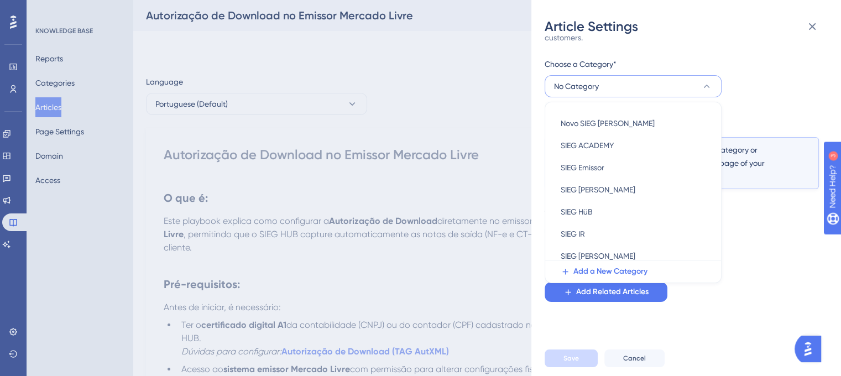
scroll to position [88, 0]
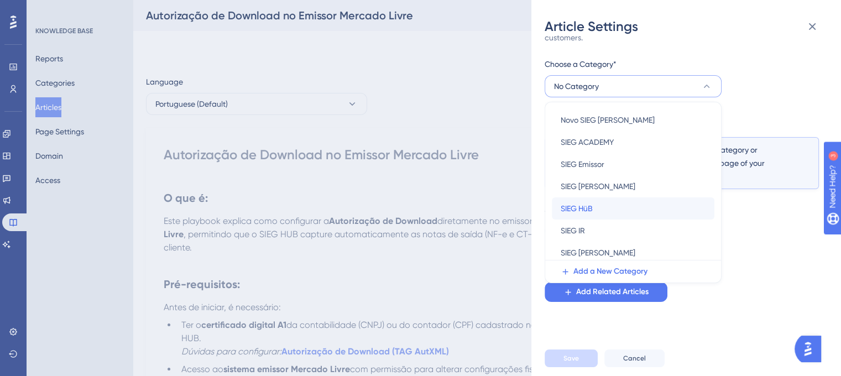
click at [576, 208] on span "SIEG HüB" at bounding box center [577, 208] width 32 height 13
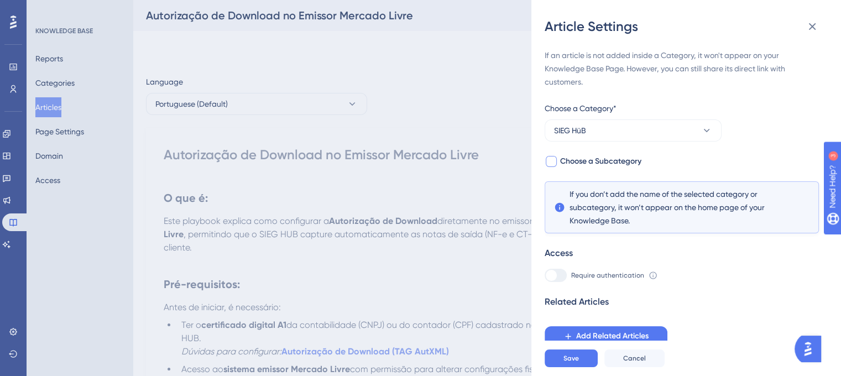
click at [549, 162] on div at bounding box center [551, 161] width 11 height 11
checkbox input "true"
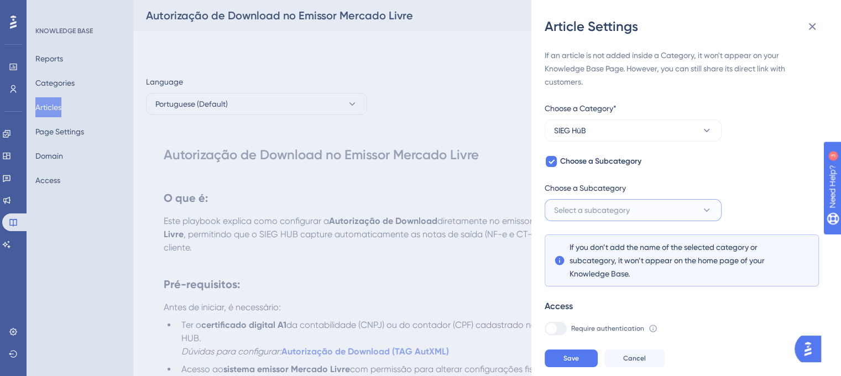
click at [663, 207] on button "Select a subcategory" at bounding box center [633, 210] width 177 height 22
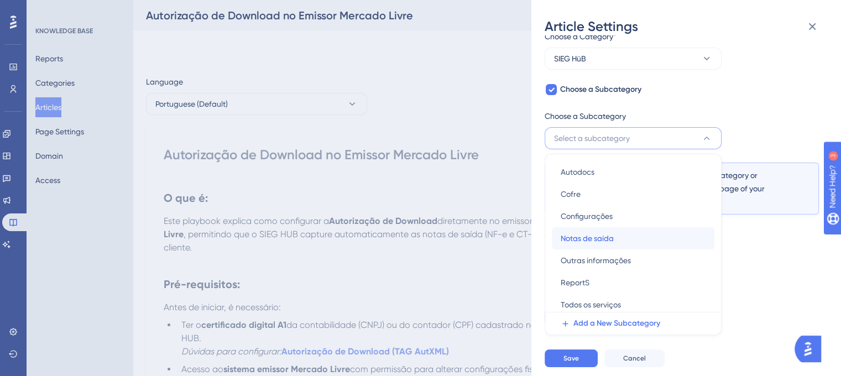
click at [627, 232] on div "Notas de saída Notas de saída" at bounding box center [633, 238] width 145 height 22
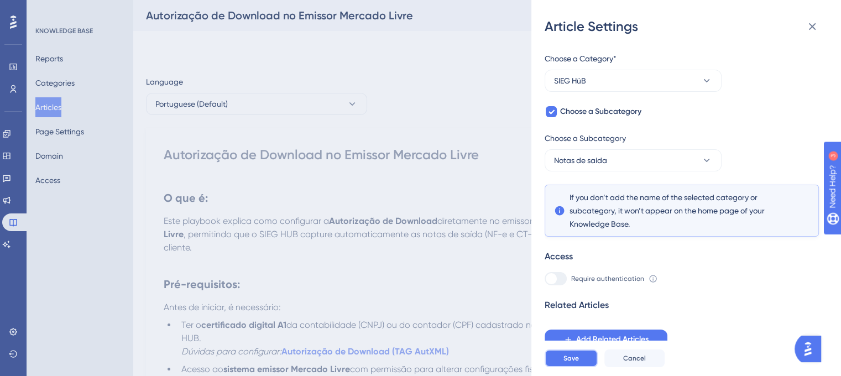
click at [568, 360] on button "Save" at bounding box center [571, 358] width 53 height 18
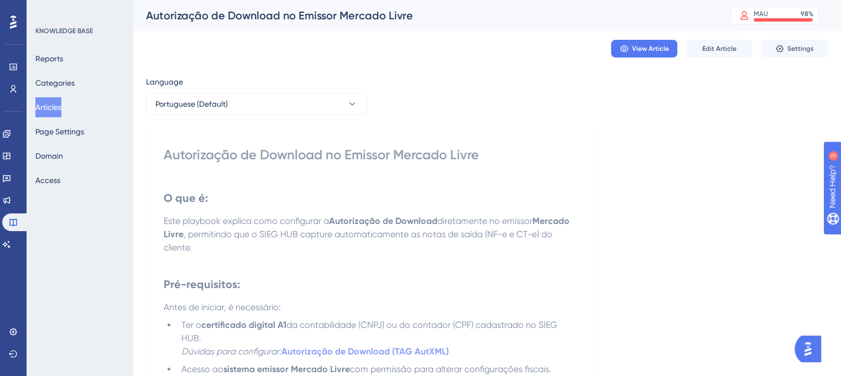
click at [55, 106] on button "Articles" at bounding box center [48, 107] width 26 height 20
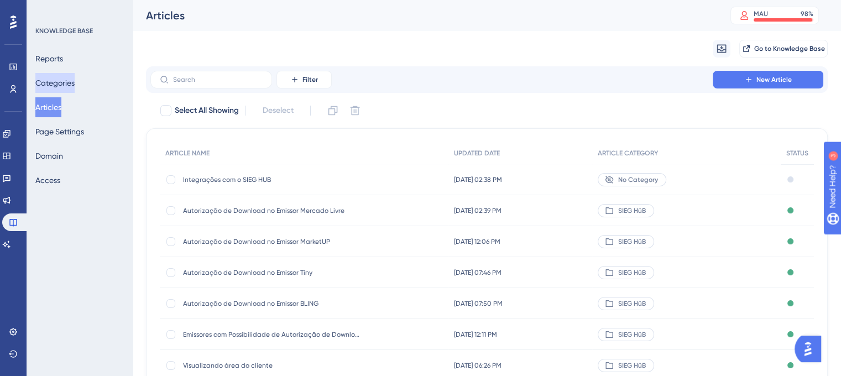
click at [74, 82] on button "Categories" at bounding box center [54, 83] width 39 height 20
click at [56, 106] on button "Articles" at bounding box center [48, 107] width 26 height 20
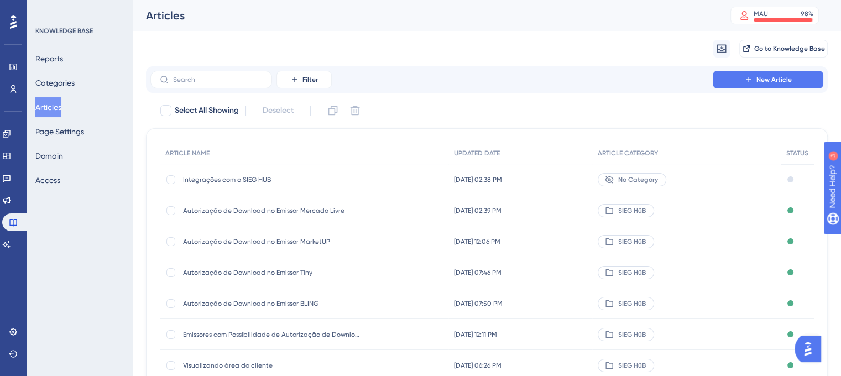
click at [56, 106] on button "Articles" at bounding box center [48, 107] width 26 height 20
click at [64, 75] on button "Categories" at bounding box center [54, 83] width 39 height 20
click at [71, 79] on button "Categories" at bounding box center [54, 83] width 39 height 20
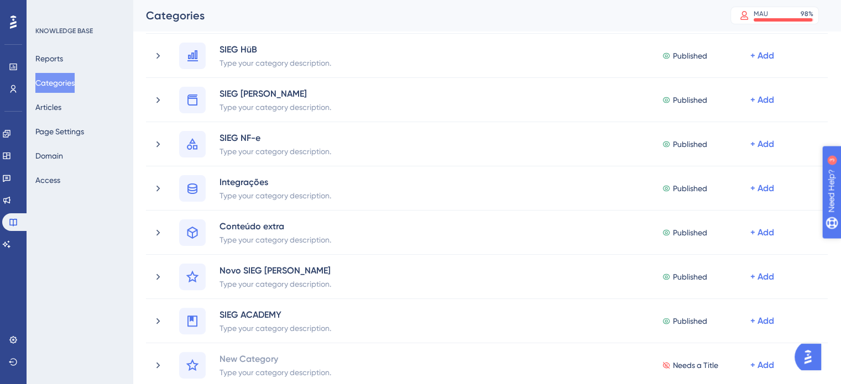
scroll to position [189, 0]
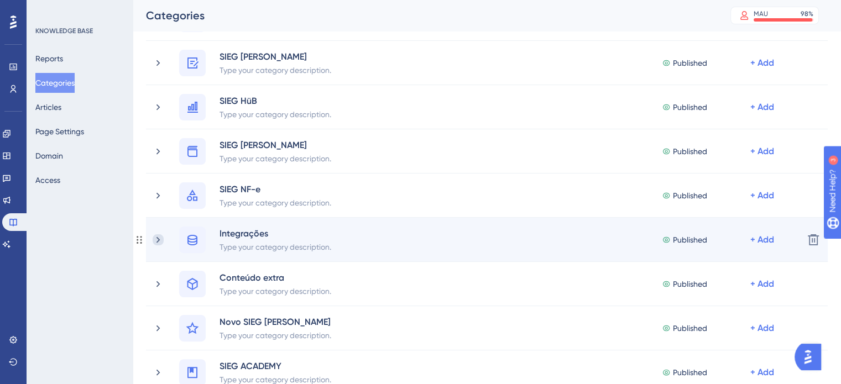
click at [158, 238] on icon at bounding box center [157, 240] width 3 height 6
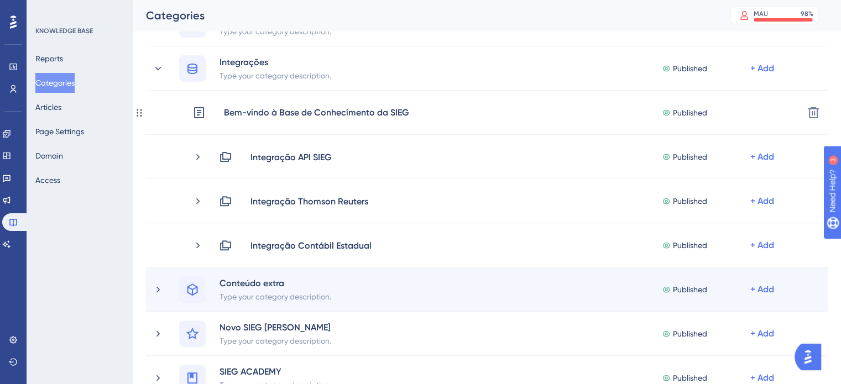
scroll to position [325, 0]
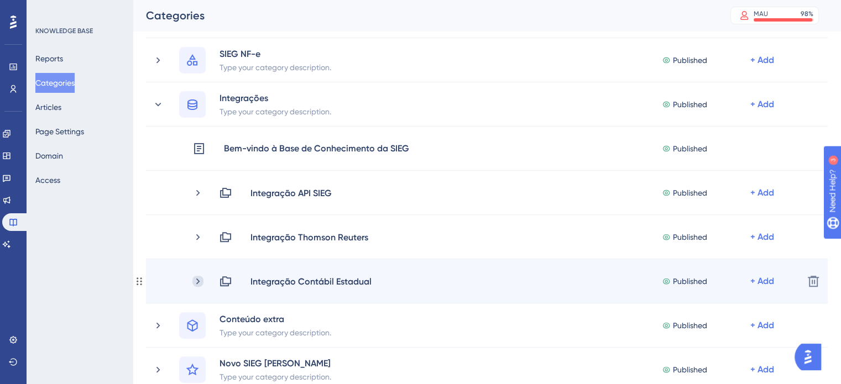
click at [199, 282] on icon at bounding box center [197, 281] width 11 height 11
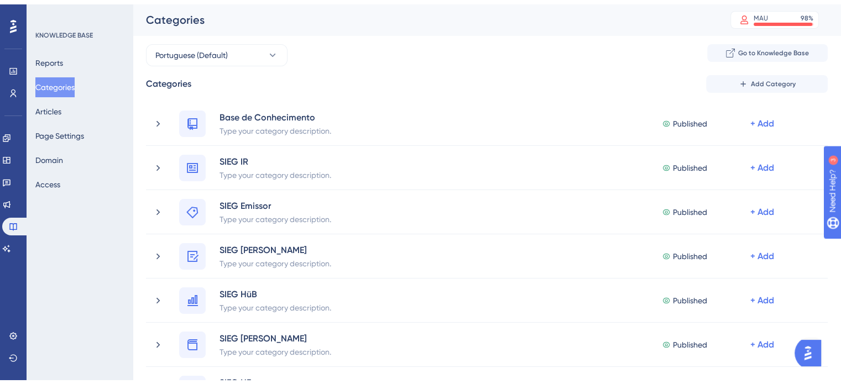
scroll to position [293, 0]
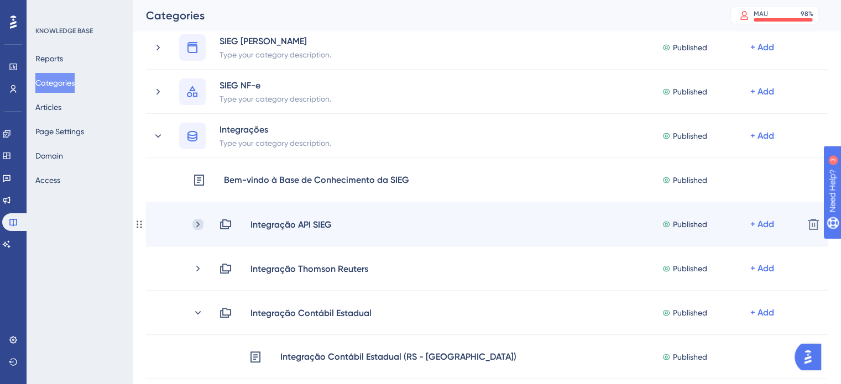
click at [195, 226] on icon at bounding box center [197, 224] width 11 height 11
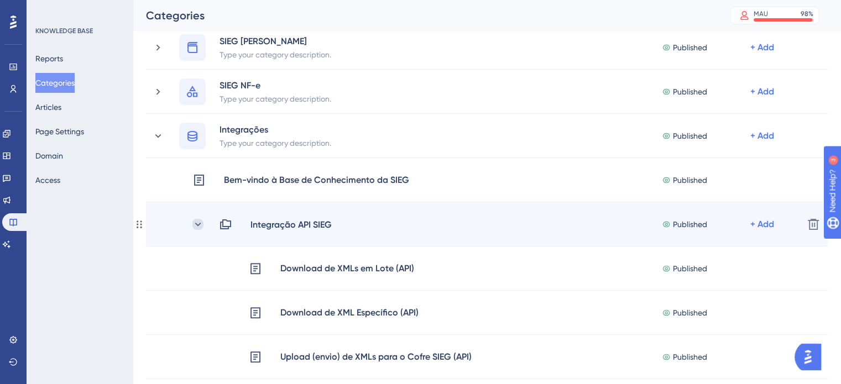
click at [198, 223] on icon at bounding box center [197, 224] width 11 height 11
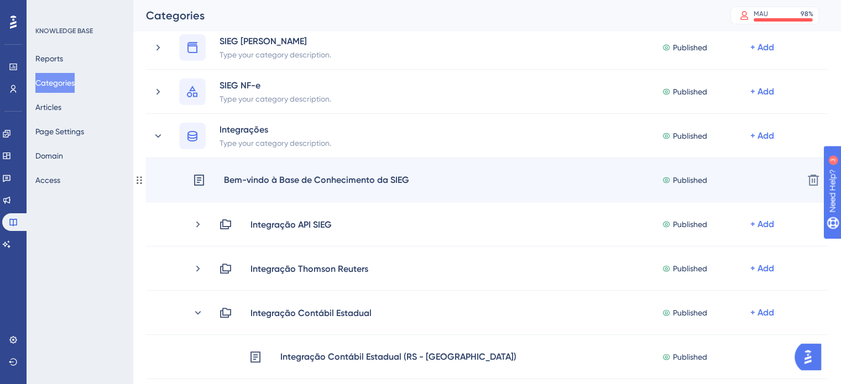
click at [254, 176] on div "Bem-vindo à Base de Conhecimento da SIEG" at bounding box center [316, 180] width 186 height 14
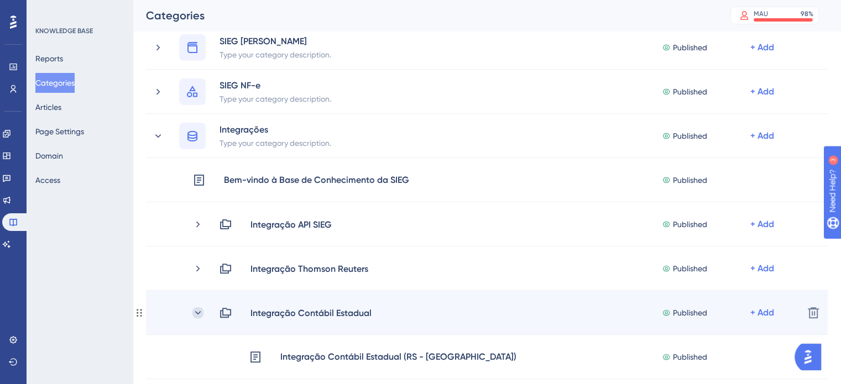
click at [196, 312] on icon at bounding box center [198, 312] width 6 height 3
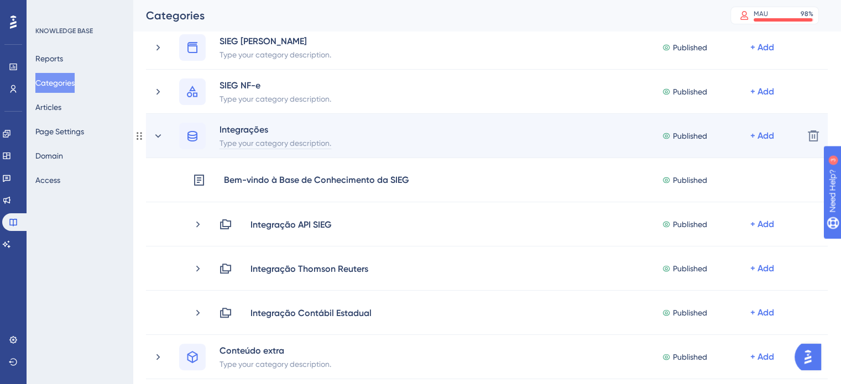
click at [277, 136] on div "Type your category description." at bounding box center [275, 142] width 113 height 13
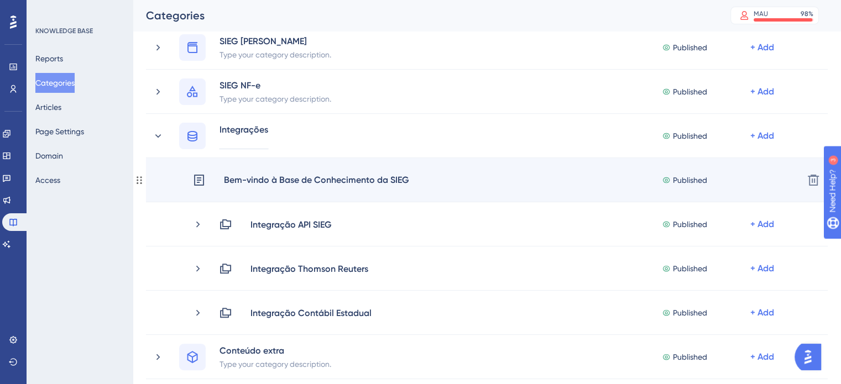
click at [395, 169] on div "Bem-vindo à Base de Conhecimento da SIEG Published + Add Delete" at bounding box center [487, 180] width 682 height 44
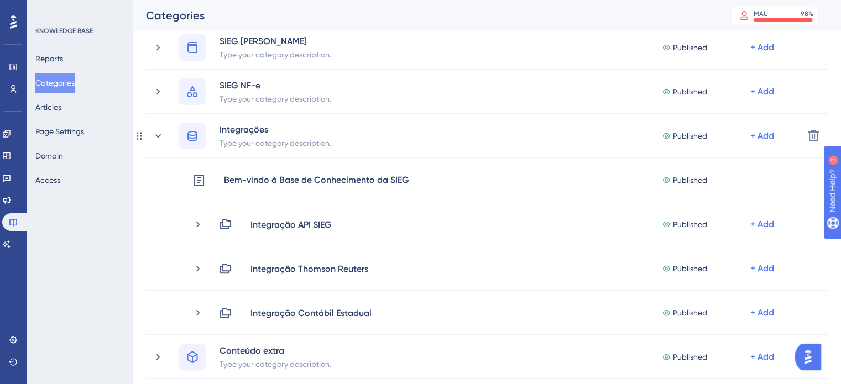
click at [763, 134] on div "+ Add" at bounding box center [762, 135] width 24 height 13
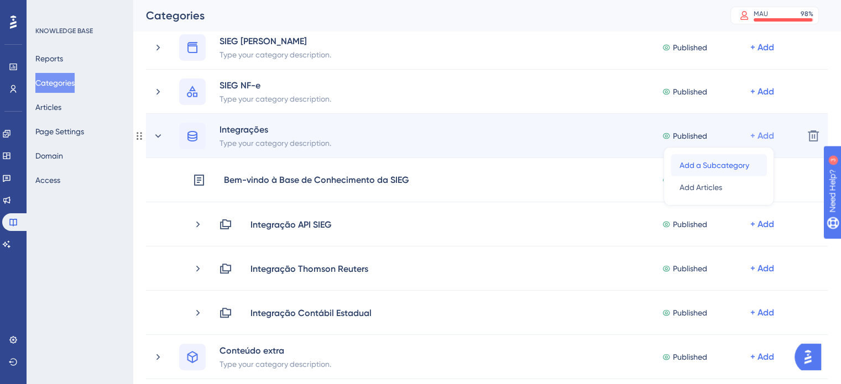
click at [723, 163] on span "Add a Subcategory" at bounding box center [714, 165] width 70 height 13
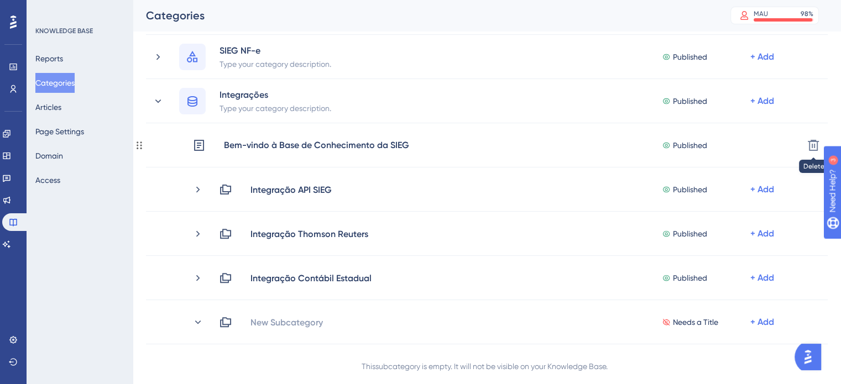
scroll to position [325, 0]
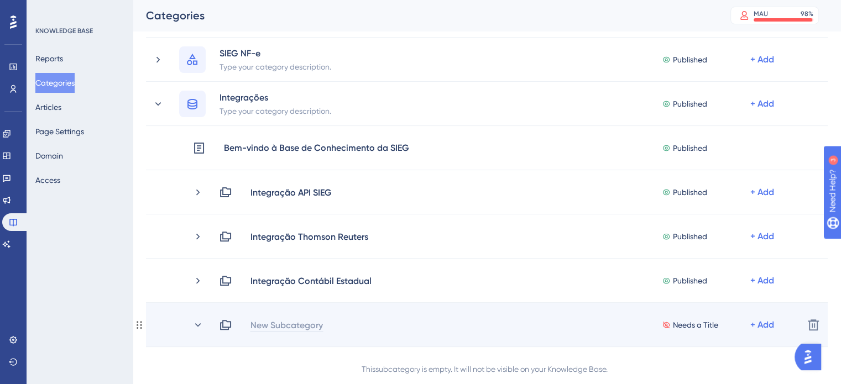
click at [270, 325] on div "New Subcategory" at bounding box center [287, 324] width 74 height 13
click at [256, 328] on div "New Subcategory" at bounding box center [291, 324] width 82 height 13
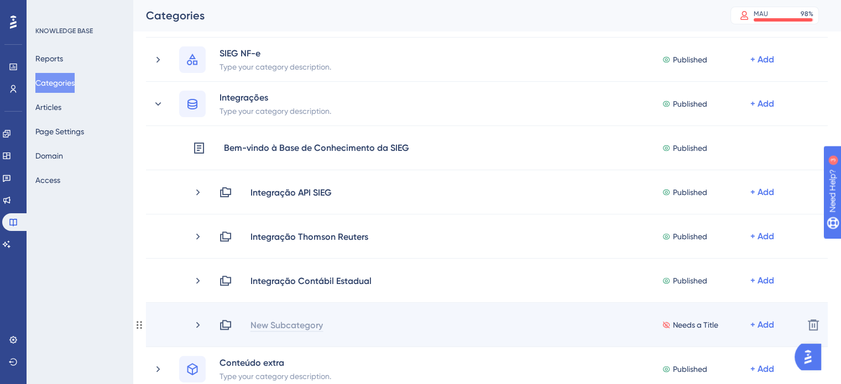
click at [274, 321] on div "New Subcategory" at bounding box center [287, 324] width 74 height 13
click at [274, 321] on div "New Subcategory Needs a Title + Add" at bounding box center [506, 324] width 575 height 13
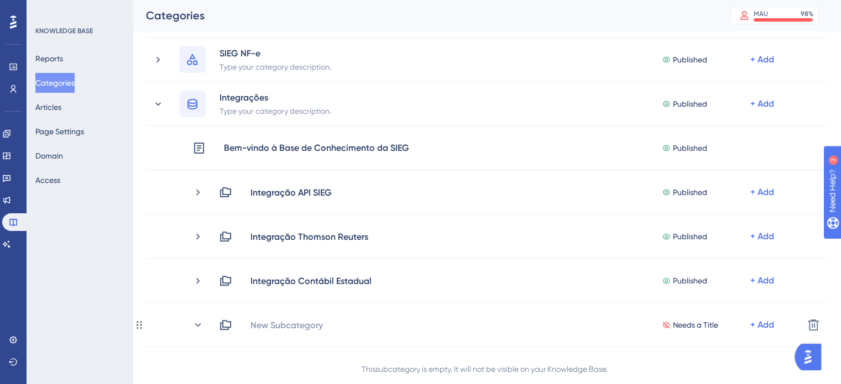
click at [276, 325] on div "New Subcategory Needs a Title + Add" at bounding box center [506, 324] width 575 height 13
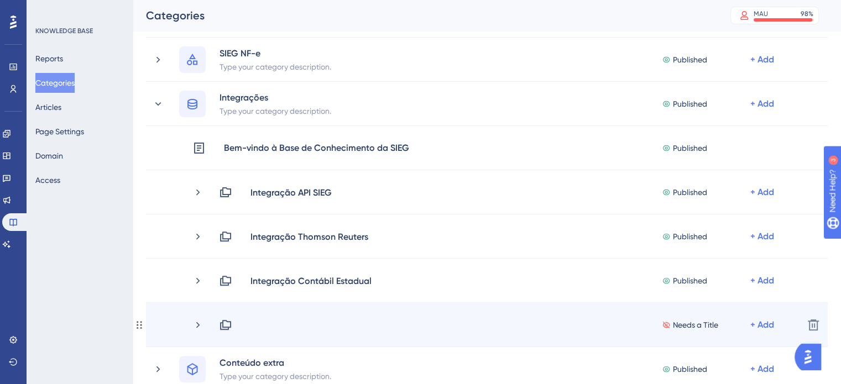
click at [258, 328] on div at bounding box center [255, 324] width 10 height 13
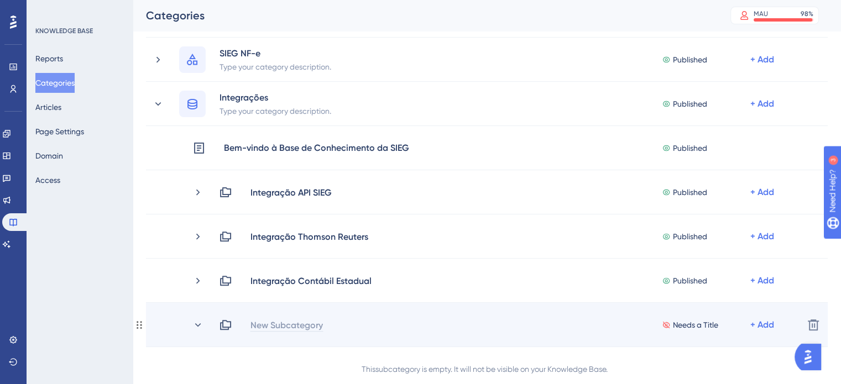
click at [270, 323] on div "New Subcategory" at bounding box center [287, 324] width 74 height 13
paste div
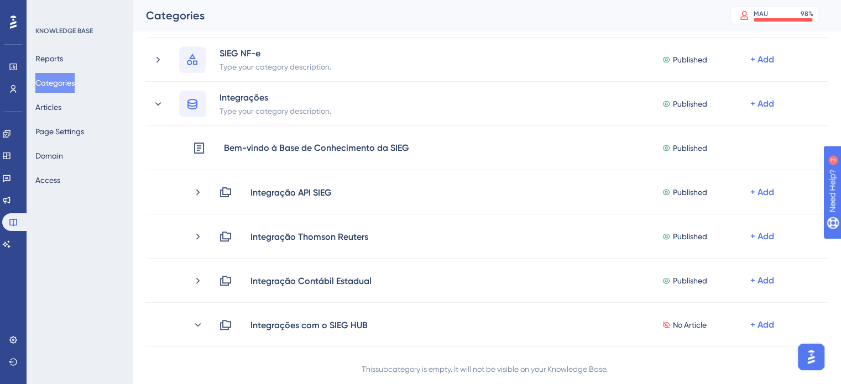
scroll to position [445, 0]
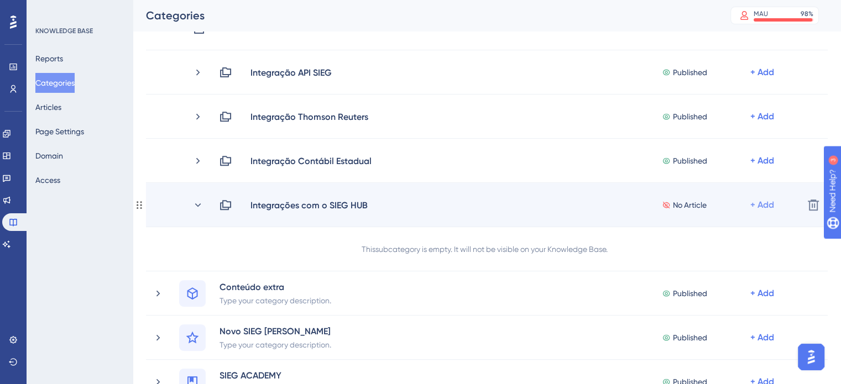
click at [760, 205] on div "+ Add" at bounding box center [762, 204] width 24 height 13
click at [713, 233] on span "Add Articles" at bounding box center [692, 234] width 43 height 13
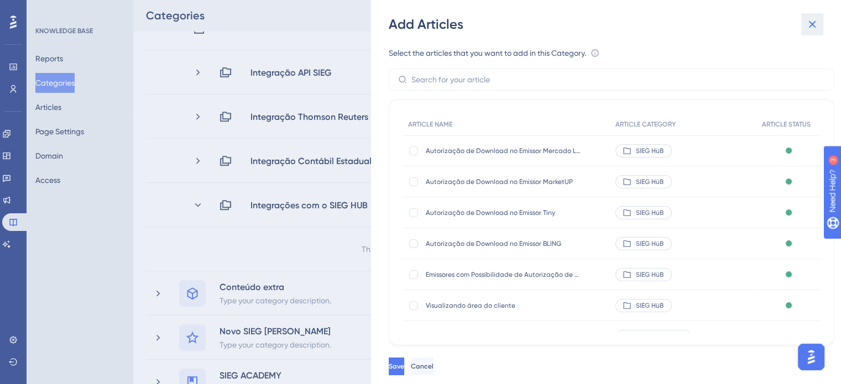
click at [812, 25] on icon at bounding box center [812, 24] width 7 height 7
click at [812, 27] on icon at bounding box center [811, 24] width 13 height 13
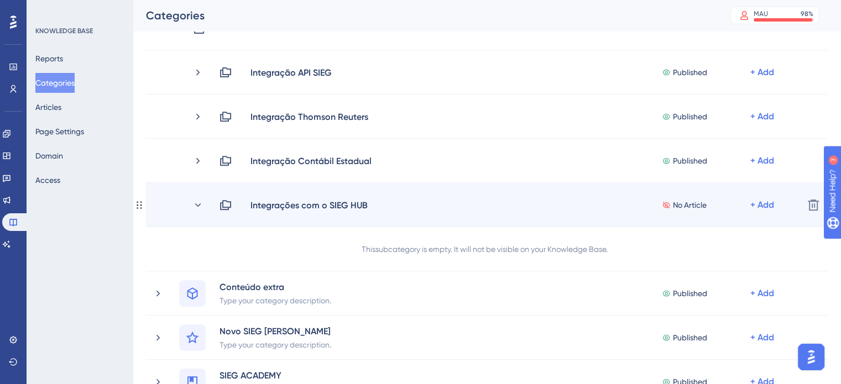
click at [136, 203] on icon at bounding box center [139, 205] width 9 height 9
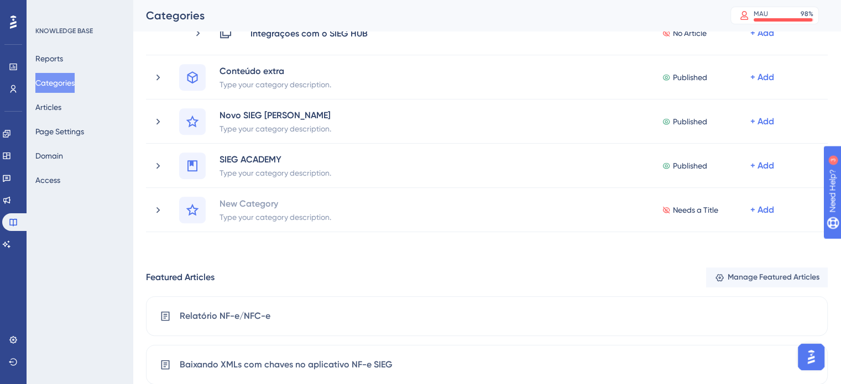
scroll to position [71, 0]
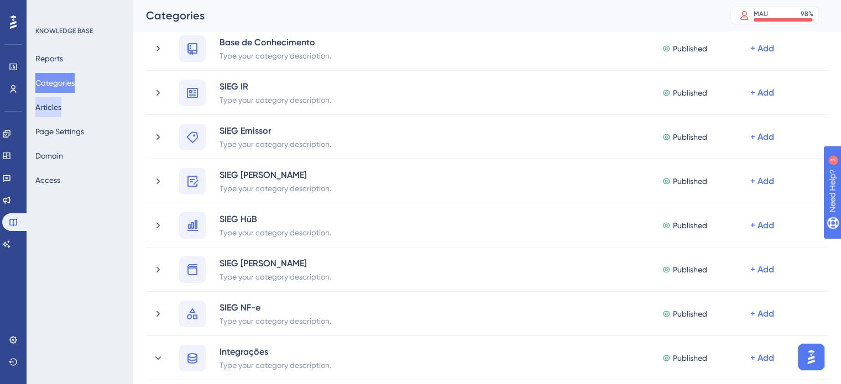
click at [54, 109] on button "Articles" at bounding box center [48, 107] width 26 height 20
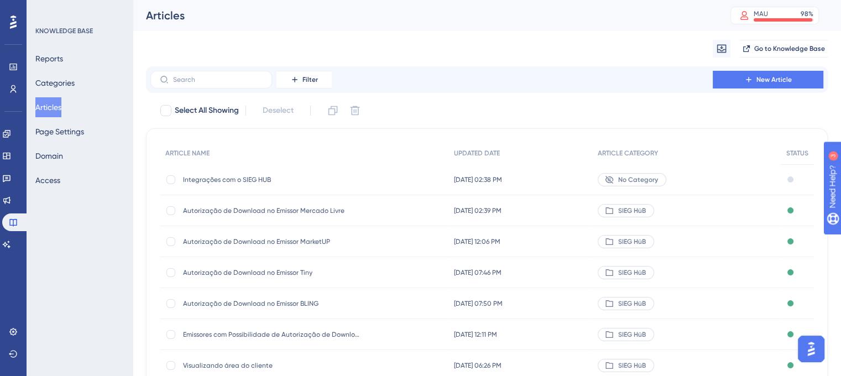
click at [243, 181] on span "Integrações com o SIEG HUB" at bounding box center [271, 179] width 177 height 9
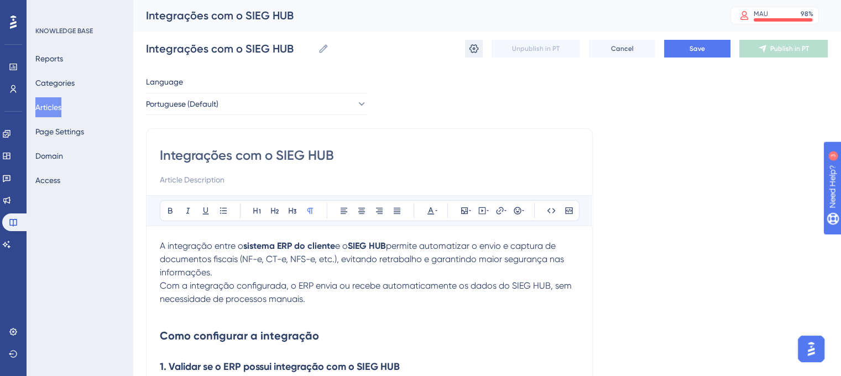
click at [471, 50] on icon at bounding box center [473, 48] width 11 height 11
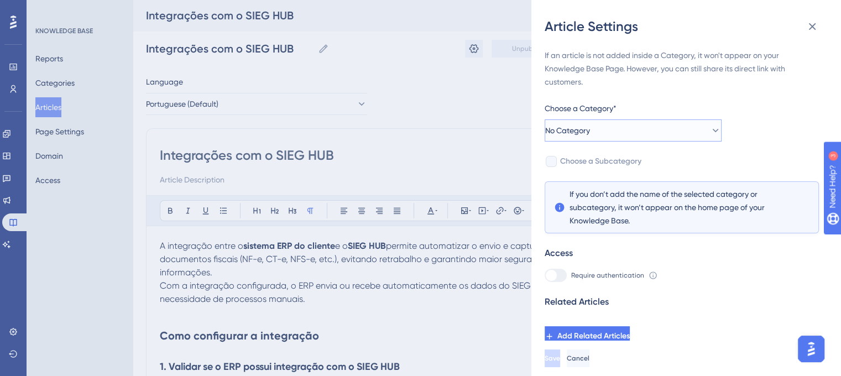
click at [629, 132] on button "No Category" at bounding box center [633, 130] width 177 height 22
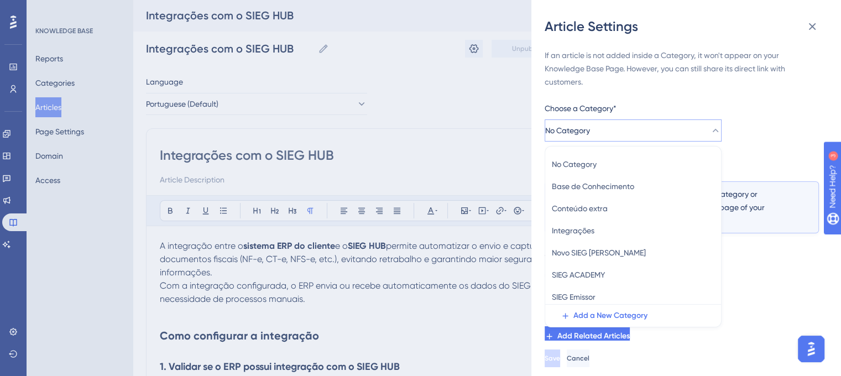
scroll to position [44, 0]
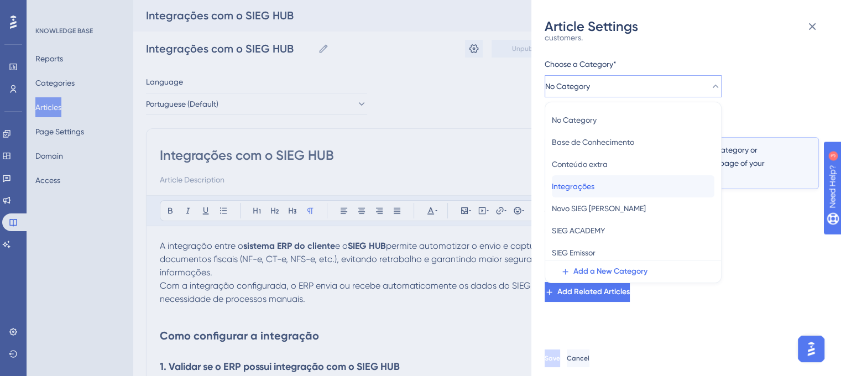
click at [610, 192] on div "Integrações Integrações" at bounding box center [633, 186] width 163 height 22
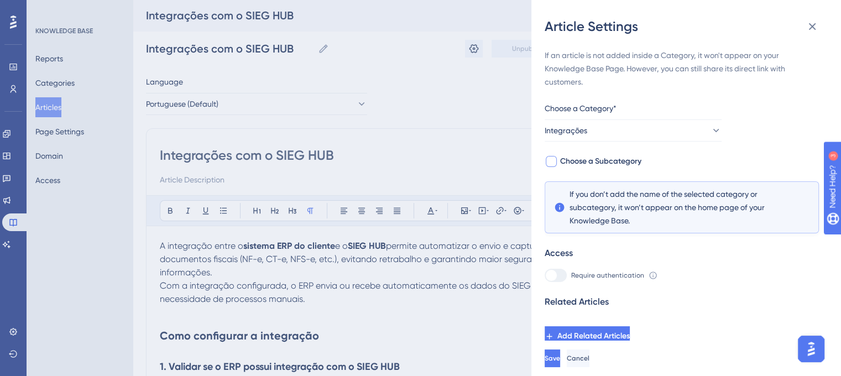
click at [551, 160] on div at bounding box center [551, 161] width 11 height 11
checkbox input "true"
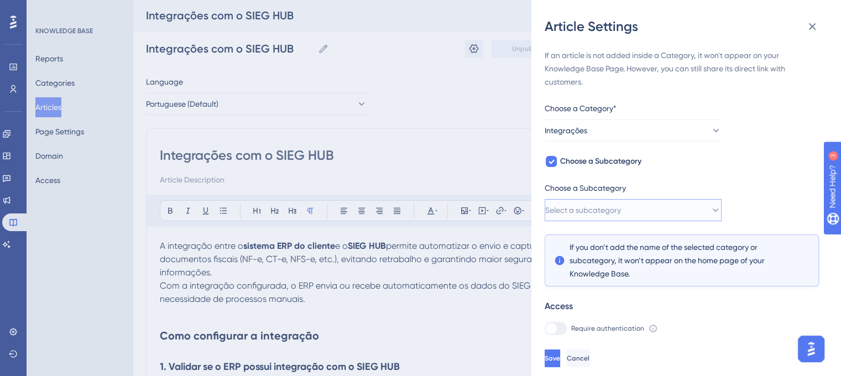
click at [593, 212] on span "Select a subcategory" at bounding box center [583, 209] width 76 height 13
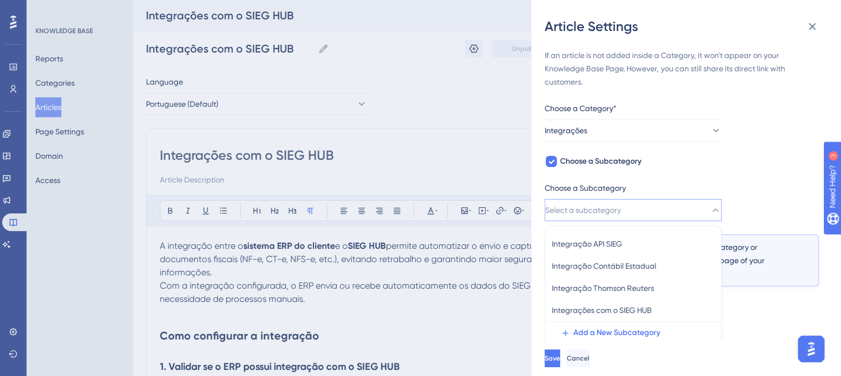
scroll to position [50, 0]
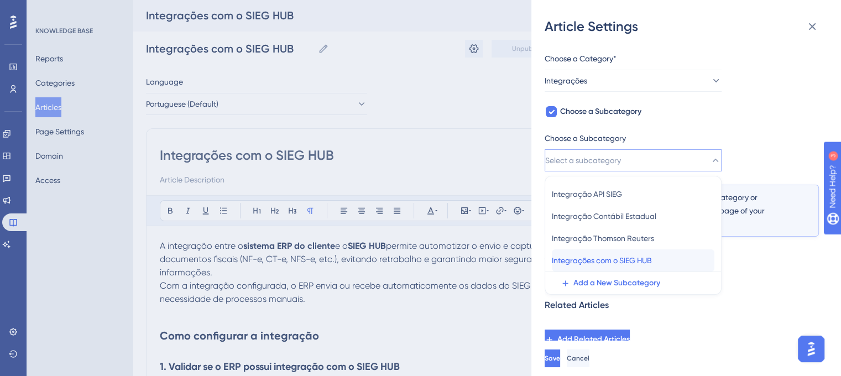
click at [610, 258] on span "Integrações com o SIEG HUB" at bounding box center [602, 260] width 100 height 13
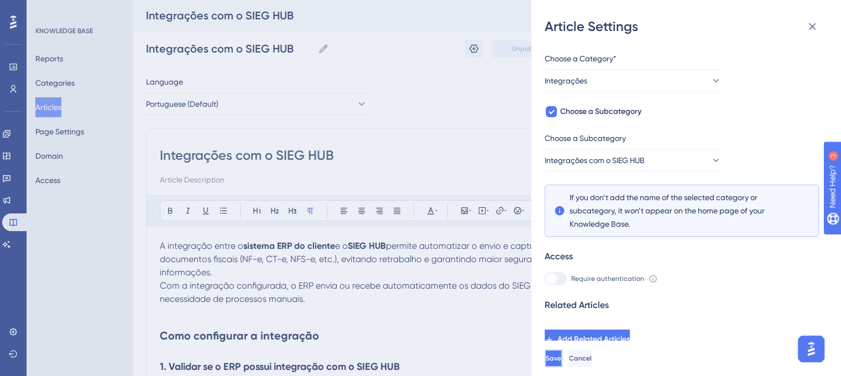
click at [562, 366] on button "Save" at bounding box center [554, 358] width 18 height 18
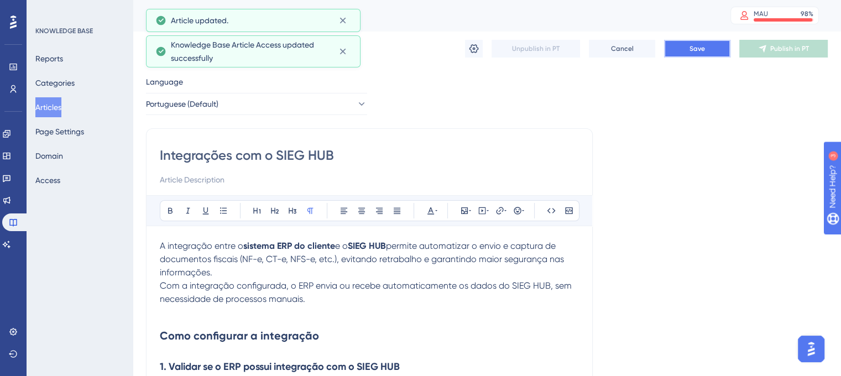
click at [693, 47] on span "Save" at bounding box center [696, 48] width 15 height 9
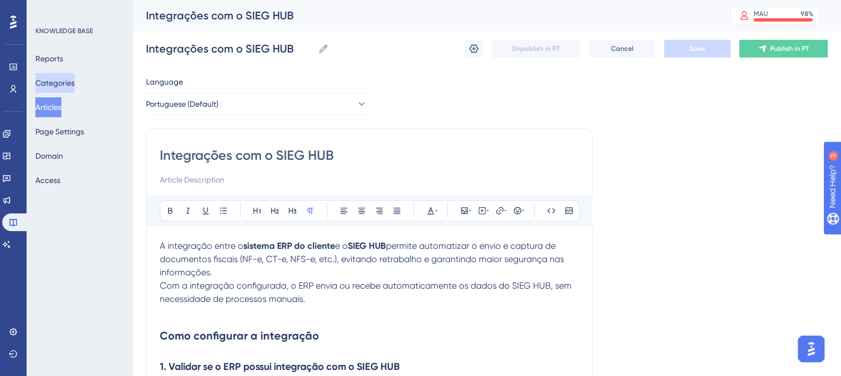
click at [62, 77] on button "Categories" at bounding box center [54, 83] width 39 height 20
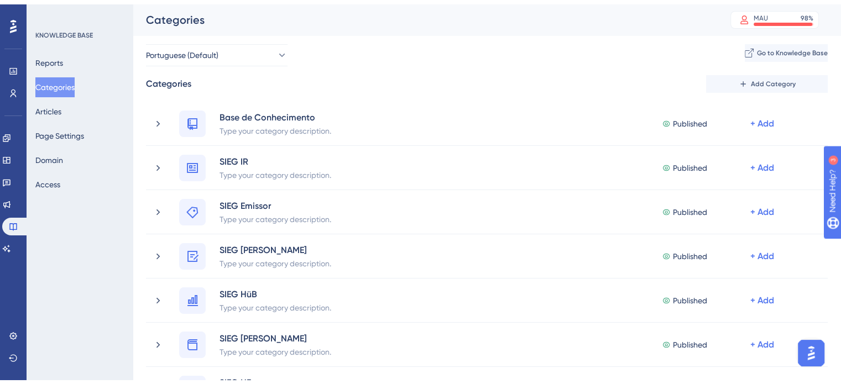
scroll to position [230, 0]
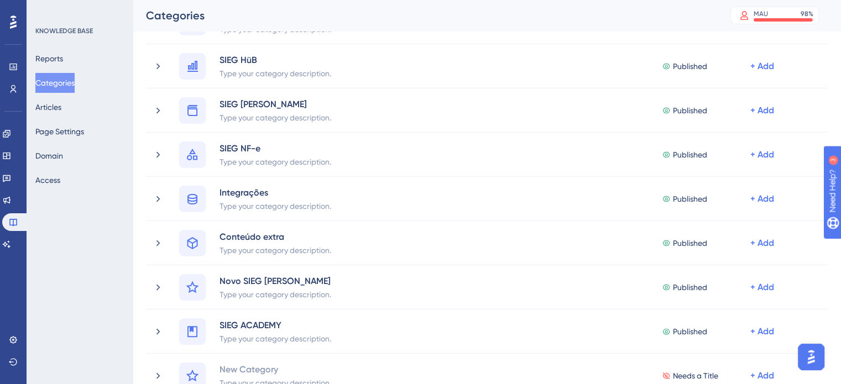
drag, startPoint x: 845, startPoint y: 119, endPoint x: 38, endPoint y: 17, distance: 813.0
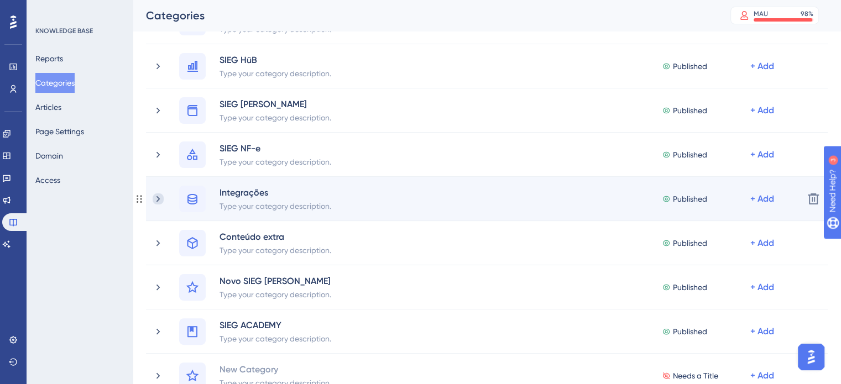
click at [157, 199] on icon at bounding box center [158, 198] width 11 height 11
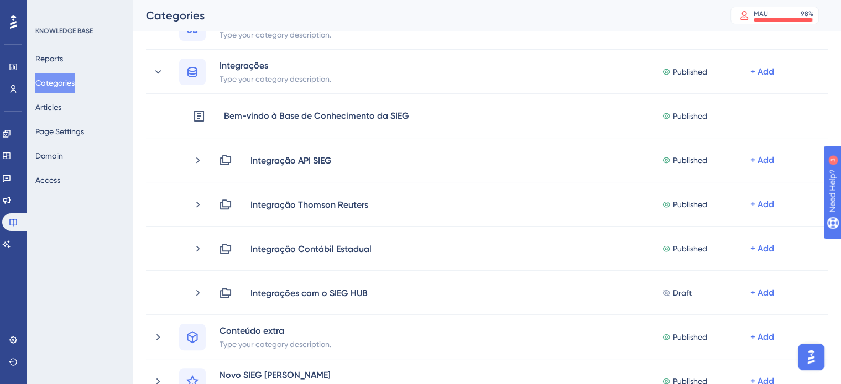
scroll to position [369, 0]
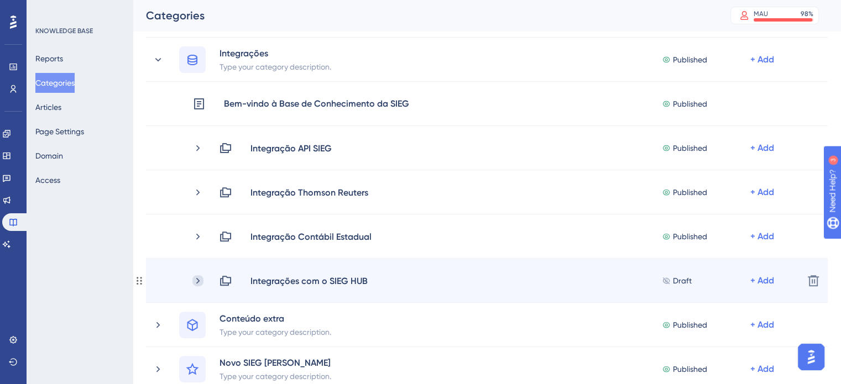
click at [201, 280] on icon at bounding box center [197, 280] width 11 height 11
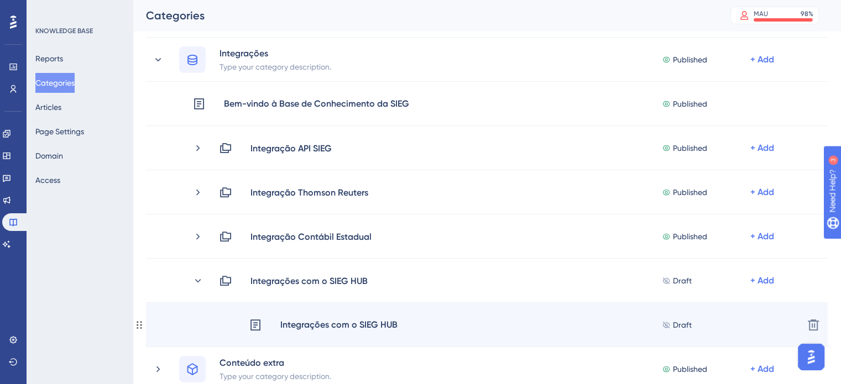
click at [341, 326] on div "Integrações com o SIEG HUB" at bounding box center [339, 325] width 118 height 14
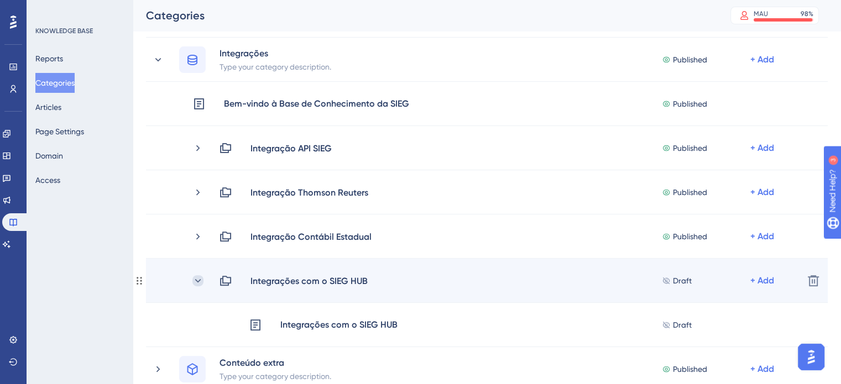
click at [197, 284] on icon at bounding box center [197, 280] width 11 height 11
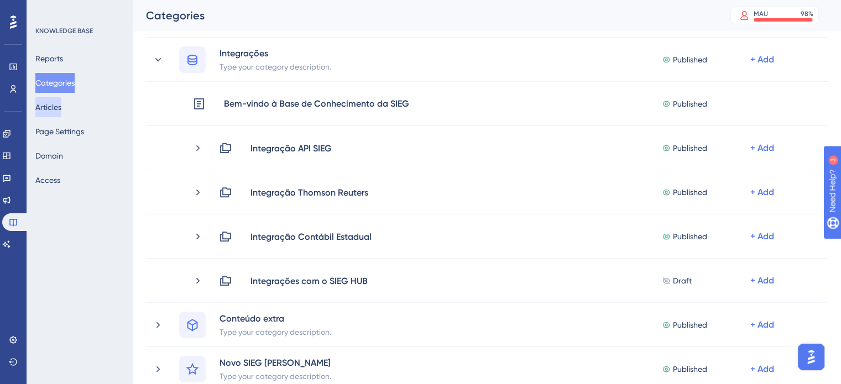
click at [45, 112] on button "Articles" at bounding box center [48, 107] width 26 height 20
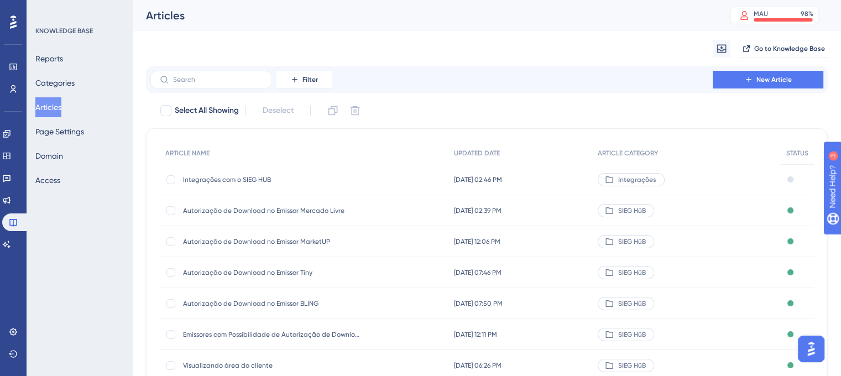
click at [224, 181] on span "Integrações com o SIEG HUB" at bounding box center [271, 179] width 177 height 9
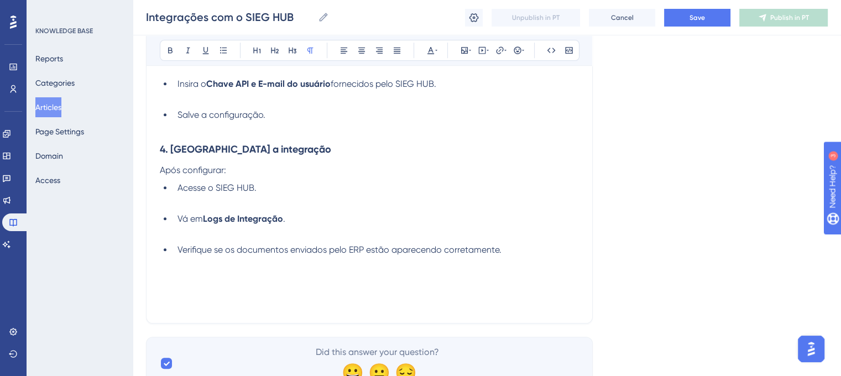
scroll to position [593, 0]
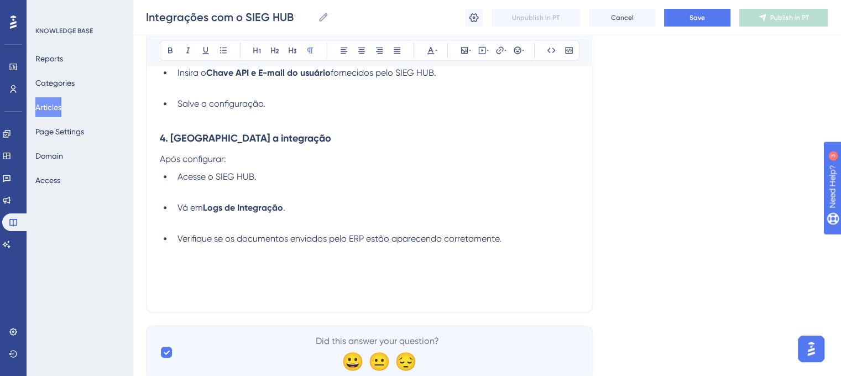
click at [196, 269] on p at bounding box center [369, 265] width 419 height 13
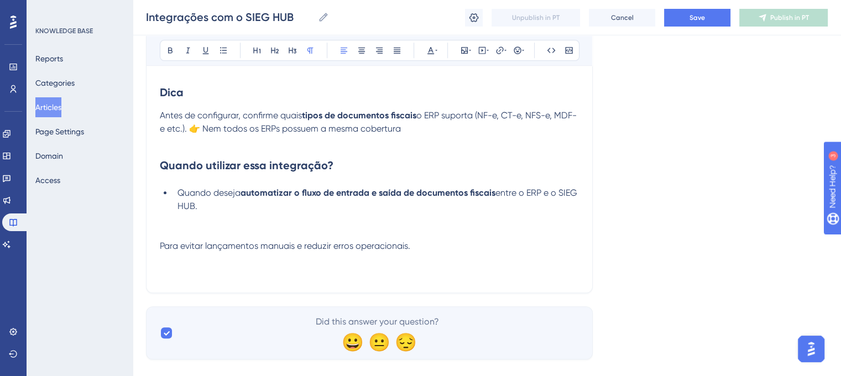
scroll to position [778, 0]
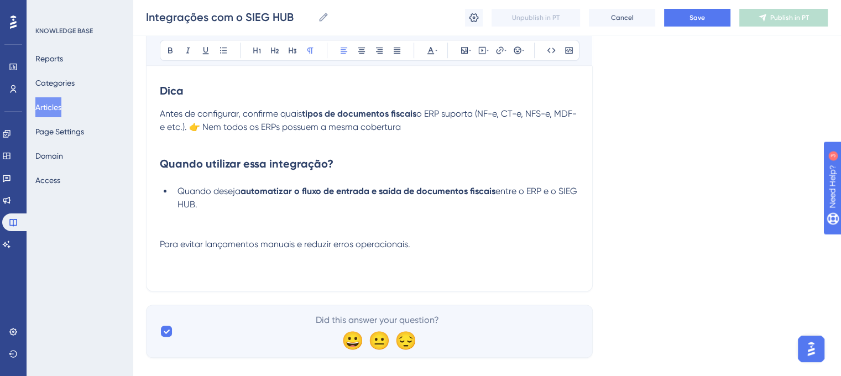
click at [160, 247] on span "Para evitar lançamentos manuais e reduzir erros operacionais." at bounding box center [285, 244] width 250 height 11
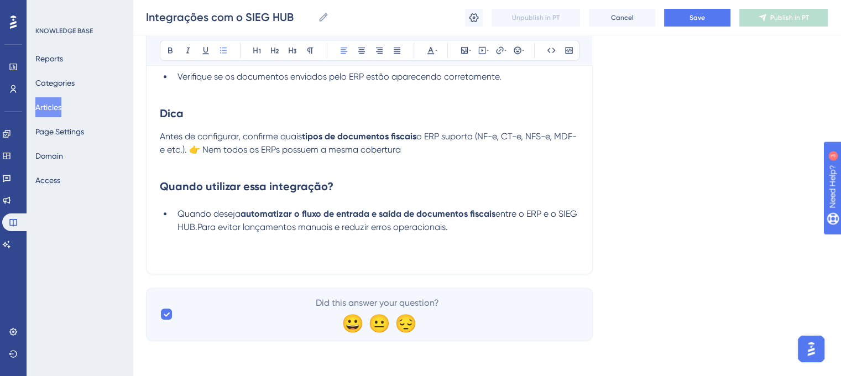
scroll to position [776, 0]
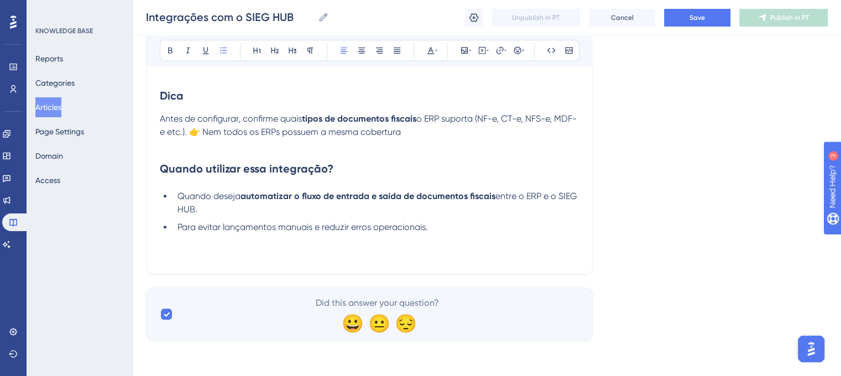
click at [443, 230] on li "Para evitar lançamentos manuais e reduzir erros operacionais." at bounding box center [376, 227] width 406 height 13
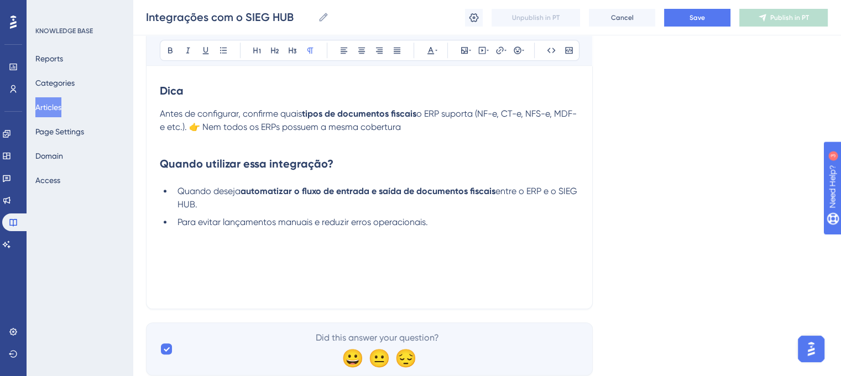
click at [221, 266] on p at bounding box center [369, 261] width 419 height 13
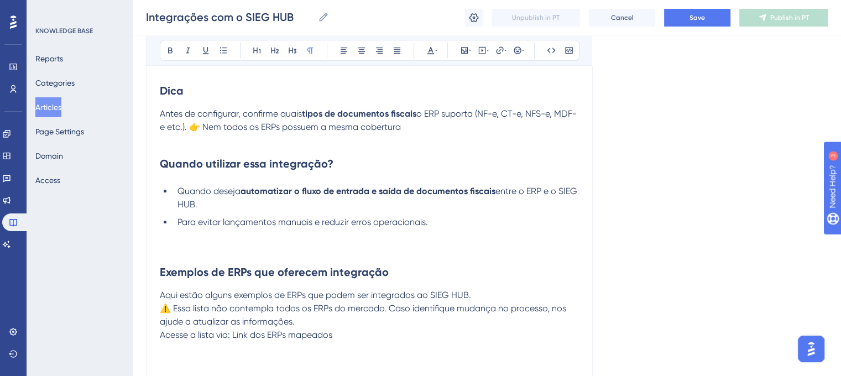
click at [172, 255] on p at bounding box center [369, 248] width 419 height 13
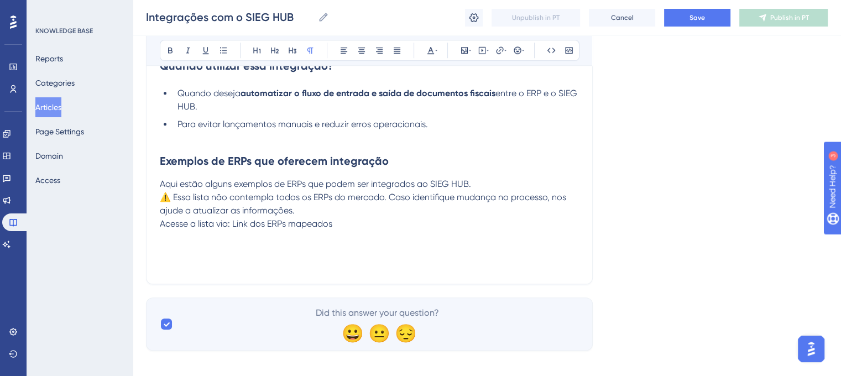
scroll to position [888, 0]
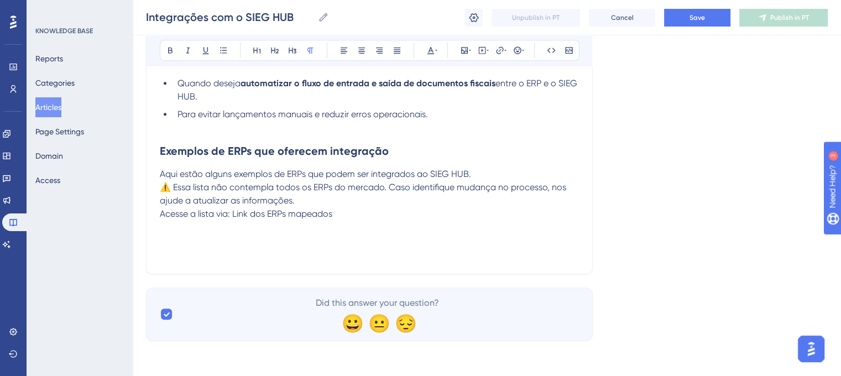
click at [341, 222] on p at bounding box center [369, 227] width 419 height 13
click at [341, 220] on p "Acesse a lista via: Link dos ERPs mapeados" at bounding box center [369, 213] width 419 height 13
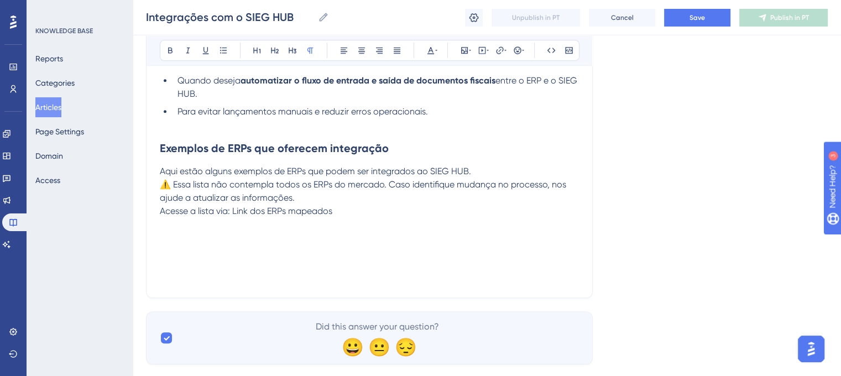
click at [214, 242] on p at bounding box center [369, 237] width 419 height 13
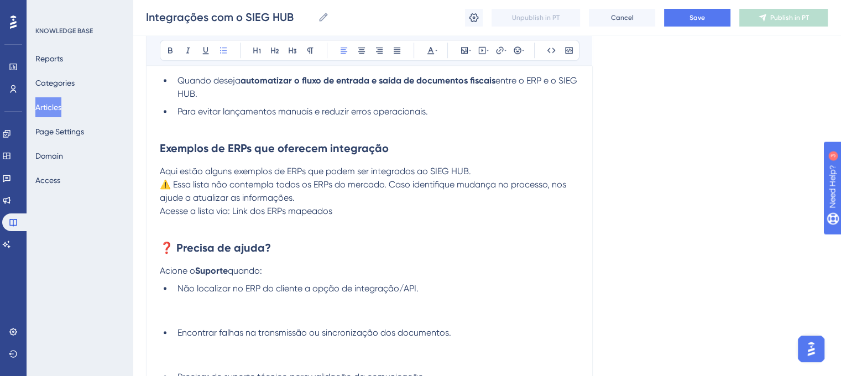
scroll to position [889, 0]
click at [176, 342] on li "Encontrar falhas na transmissão ou sincronização dos documentos." at bounding box center [376, 346] width 406 height 40
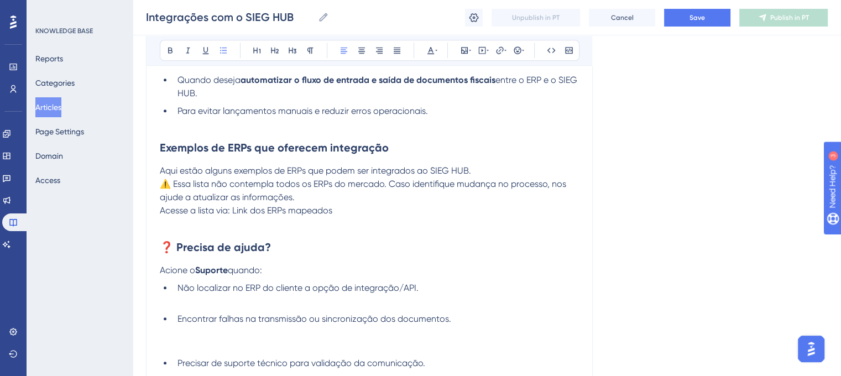
click at [176, 363] on li "Precisar de suporte técnico para validação da comunicação." at bounding box center [376, 363] width 406 height 13
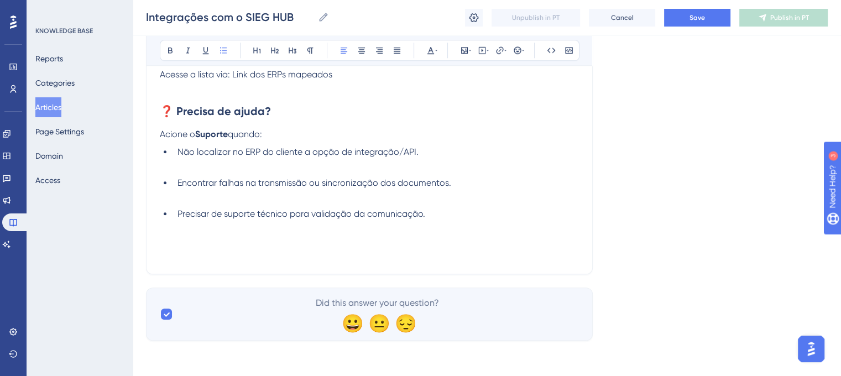
scroll to position [1028, 0]
click at [383, 245] on p at bounding box center [369, 240] width 419 height 13
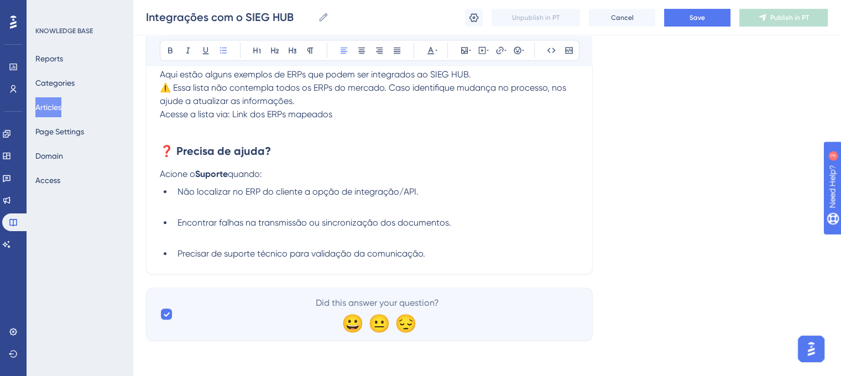
scroll to position [988, 0]
click at [688, 17] on button "Save" at bounding box center [697, 18] width 66 height 18
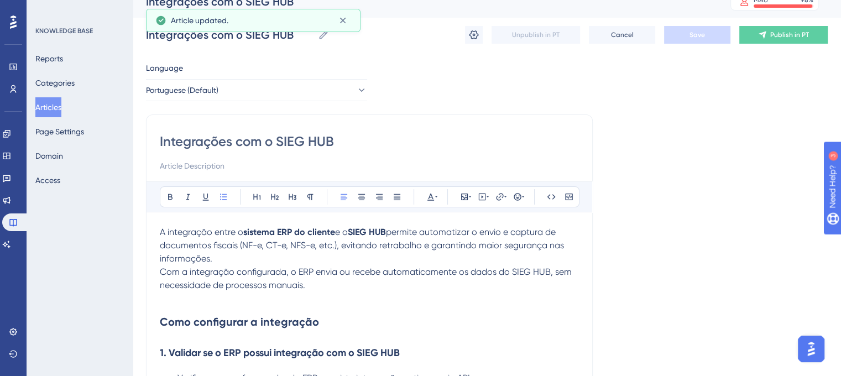
scroll to position [0, 0]
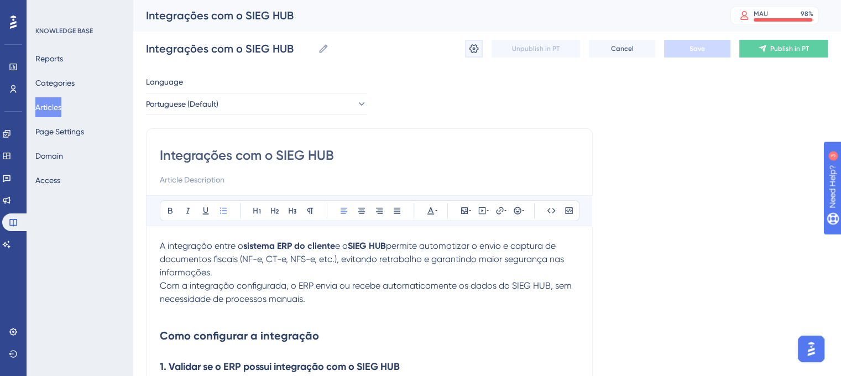
click at [475, 48] on icon at bounding box center [473, 48] width 11 height 11
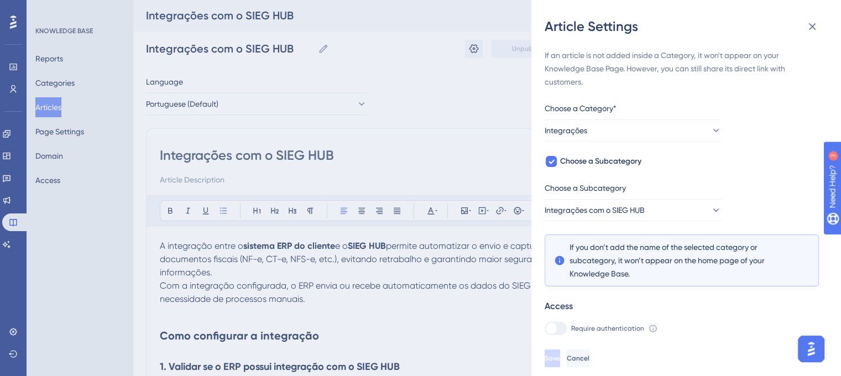
click at [438, 160] on div "Article Settings If an article is not added inside a Category, it won't appear …" at bounding box center [420, 188] width 841 height 376
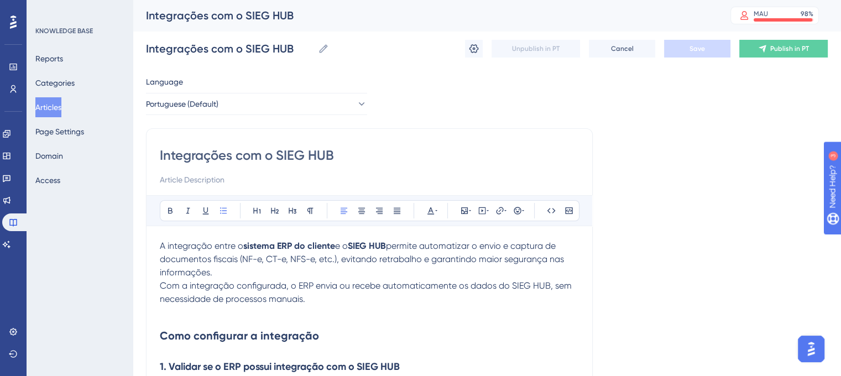
click at [438, 160] on input "Integrações com o SIEG HUB" at bounding box center [369, 156] width 419 height 18
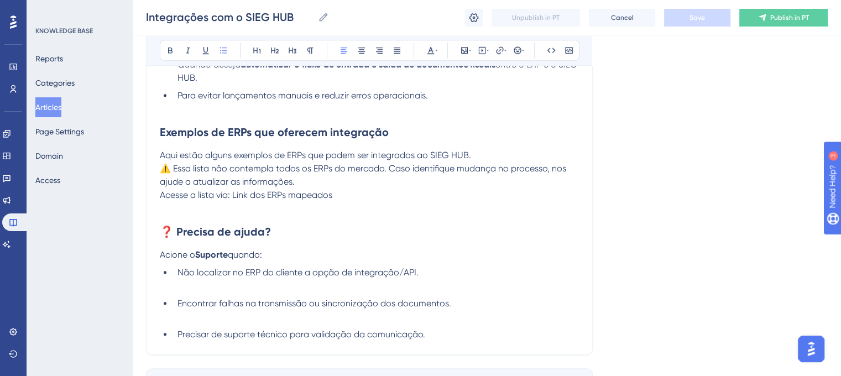
scroll to position [988, 0]
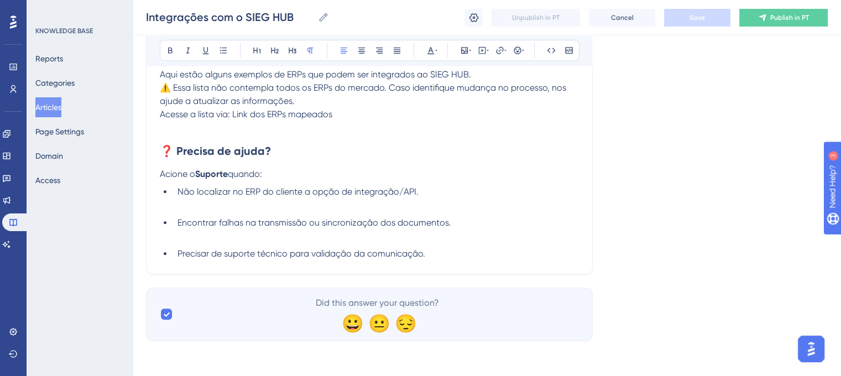
drag, startPoint x: 161, startPoint y: 172, endPoint x: 272, endPoint y: 172, distance: 110.6
click at [272, 172] on p "Acione o Suporte quando:" at bounding box center [369, 174] width 419 height 13
click at [405, 161] on h2 "❓ Precisa de ajuda?" at bounding box center [369, 150] width 419 height 33
click at [307, 171] on p "Acione o Suporte quando:" at bounding box center [369, 174] width 419 height 13
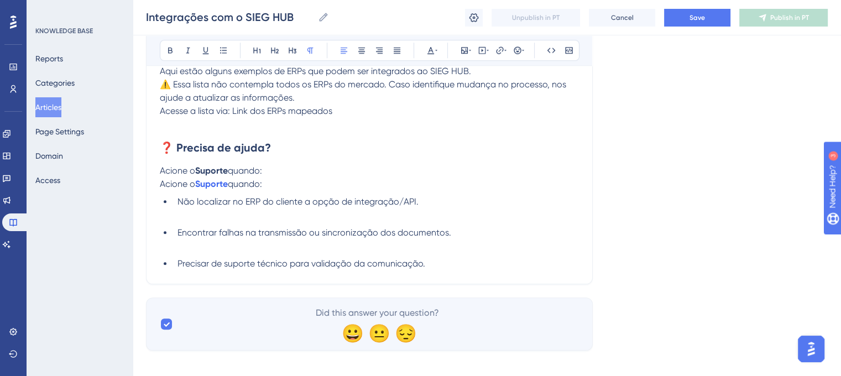
drag, startPoint x: 160, startPoint y: 186, endPoint x: 266, endPoint y: 187, distance: 106.7
click at [266, 187] on p "Acione o Suporte quando:" at bounding box center [369, 183] width 419 height 13
click at [160, 174] on span "Acione o" at bounding box center [177, 170] width 35 height 11
drag, startPoint x: 160, startPoint y: 174, endPoint x: 266, endPoint y: 174, distance: 106.1
click at [266, 174] on p "Acione o Suporte quando:" at bounding box center [369, 170] width 419 height 13
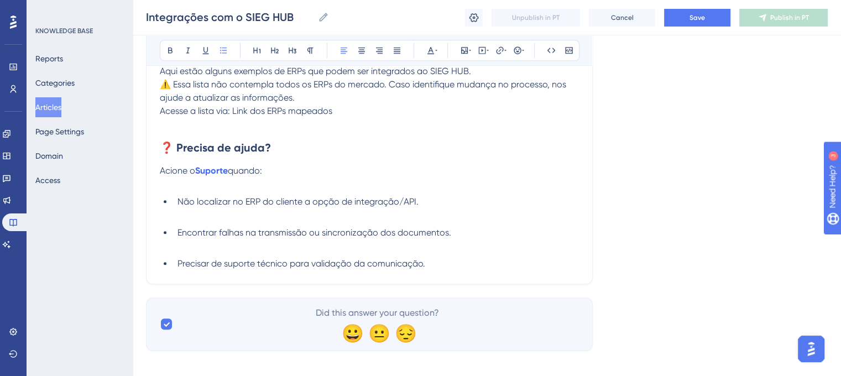
click at [184, 191] on p at bounding box center [369, 183] width 419 height 13
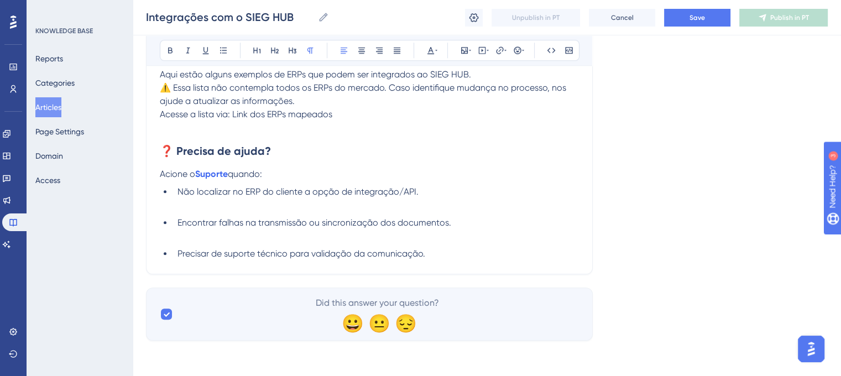
click at [693, 26] on button "Save" at bounding box center [697, 18] width 66 height 18
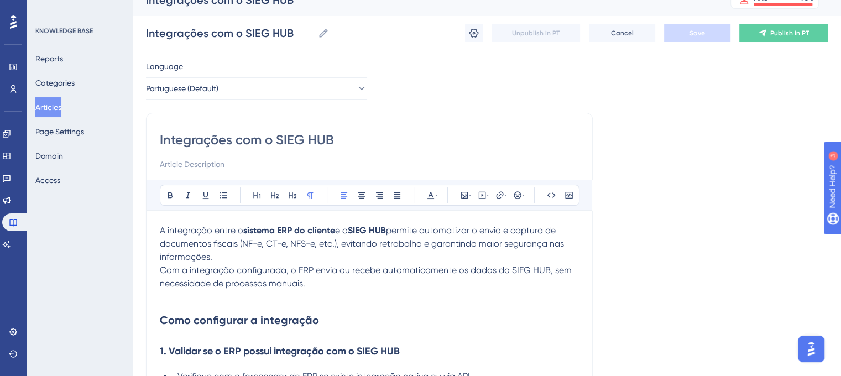
scroll to position [0, 0]
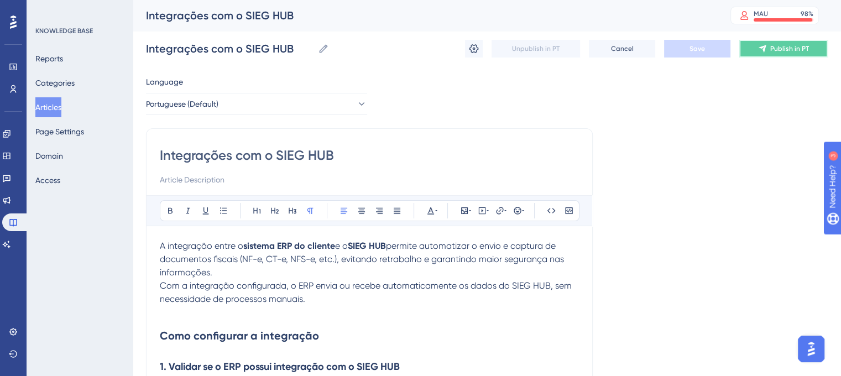
click at [782, 49] on span "Publish in PT" at bounding box center [789, 48] width 39 height 9
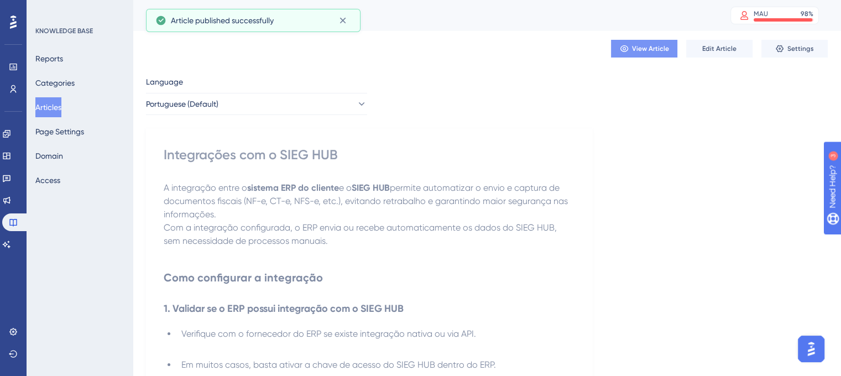
click at [648, 51] on span "View Article" at bounding box center [650, 48] width 37 height 9
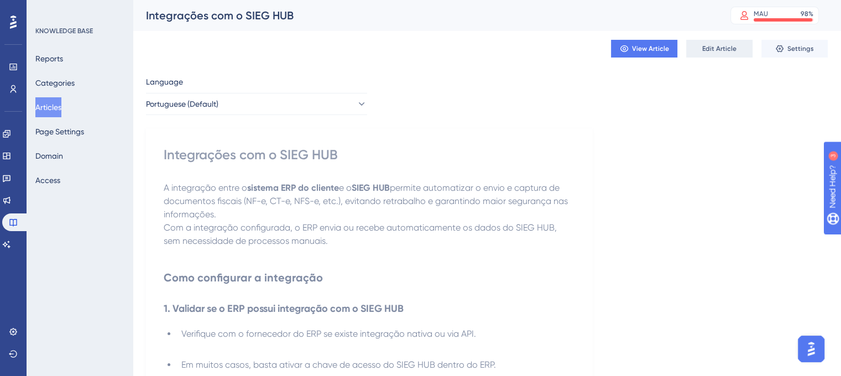
click at [714, 49] on span "Edit Article" at bounding box center [719, 48] width 34 height 9
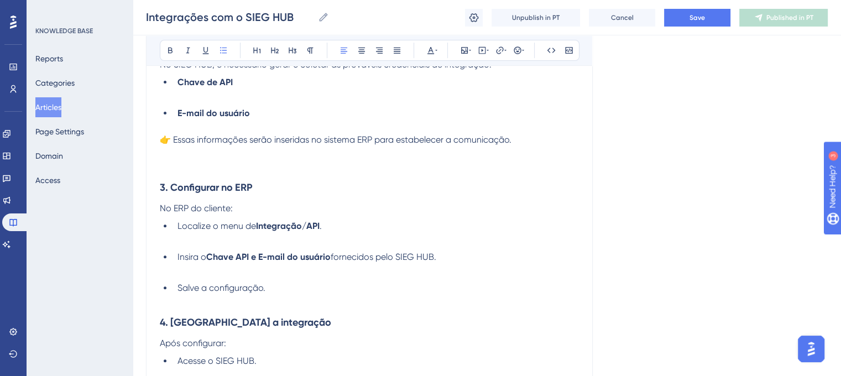
scroll to position [400, 0]
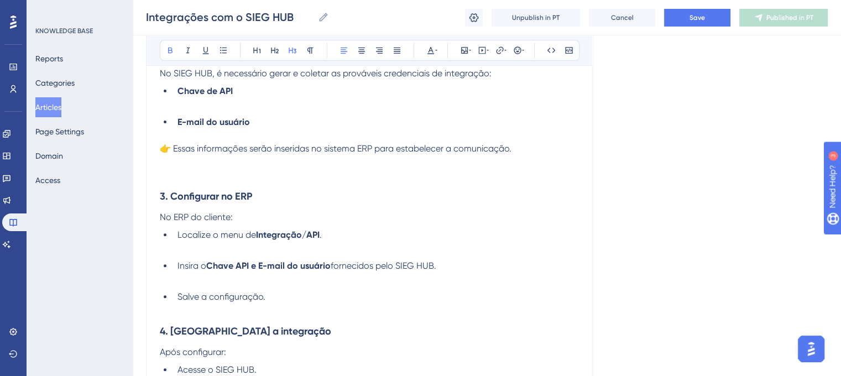
click at [163, 196] on strong "3. Configurar no ERP" at bounding box center [206, 196] width 93 height 12
click at [170, 179] on p at bounding box center [369, 175] width 419 height 13
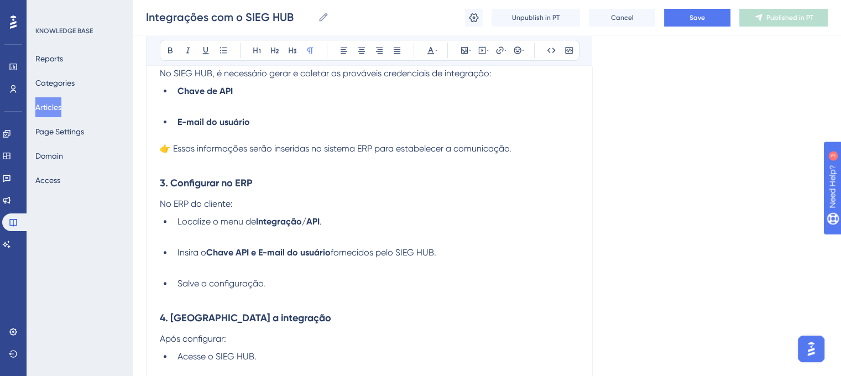
click at [701, 26] on div "Integrações com o SIEG HUB Integrações com o SIEG HUB Unpublish in PT Cancel Sa…" at bounding box center [487, 17] width 708 height 35
click at [702, 20] on span "Save" at bounding box center [696, 17] width 15 height 9
click at [783, 18] on span "Publish in PT" at bounding box center [789, 17] width 39 height 9
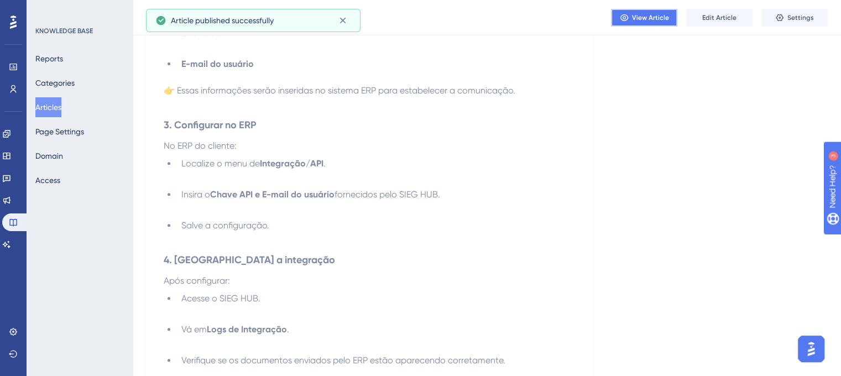
click at [645, 19] on span "View Article" at bounding box center [650, 17] width 37 height 9
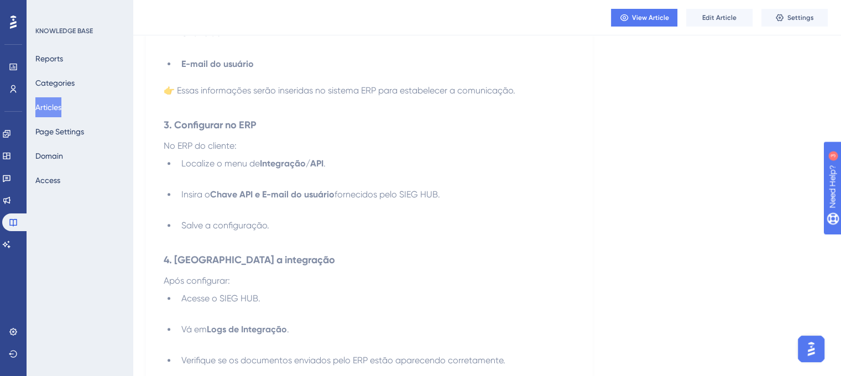
click at [50, 108] on button "Articles" at bounding box center [48, 107] width 26 height 20
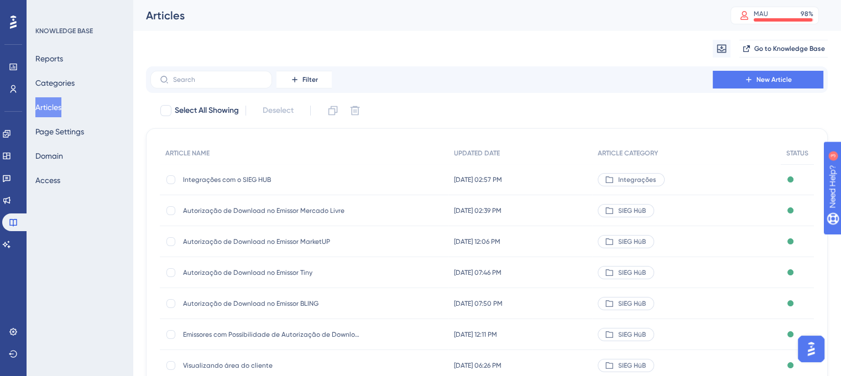
click at [231, 177] on span "Integrações com o SIEG HUB" at bounding box center [271, 179] width 177 height 9
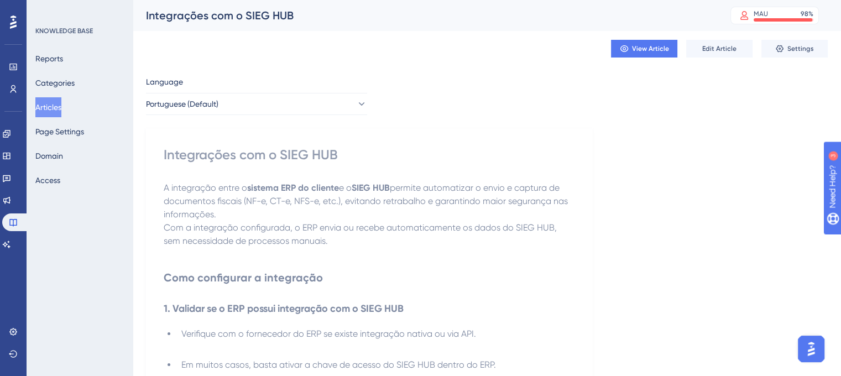
click at [47, 97] on button "Articles" at bounding box center [48, 107] width 26 height 20
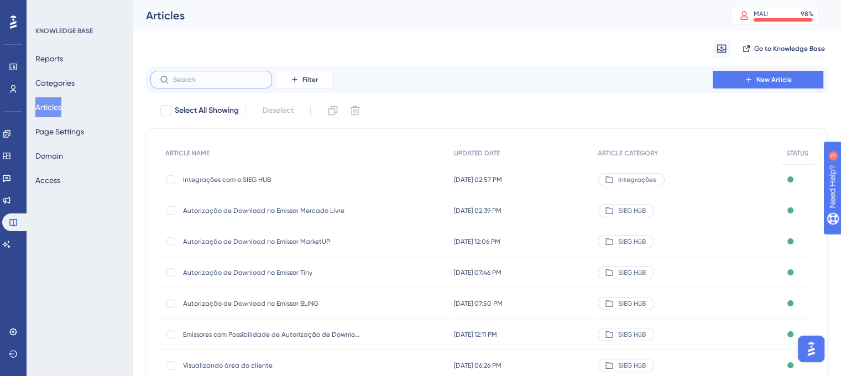
click at [216, 81] on input "text" at bounding box center [218, 80] width 90 height 8
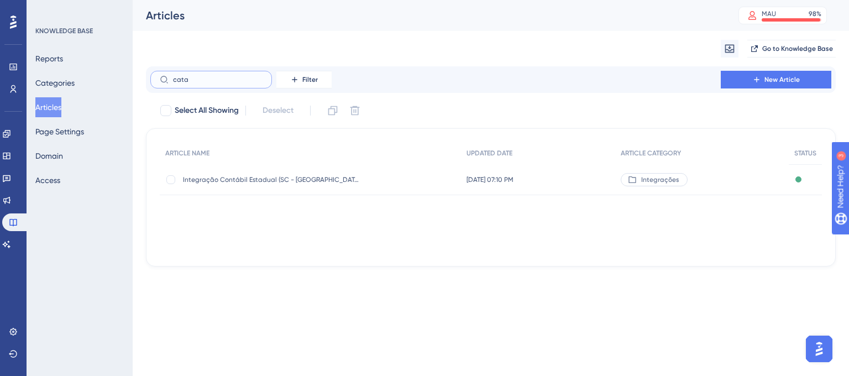
type input "catal"
checkbox input "true"
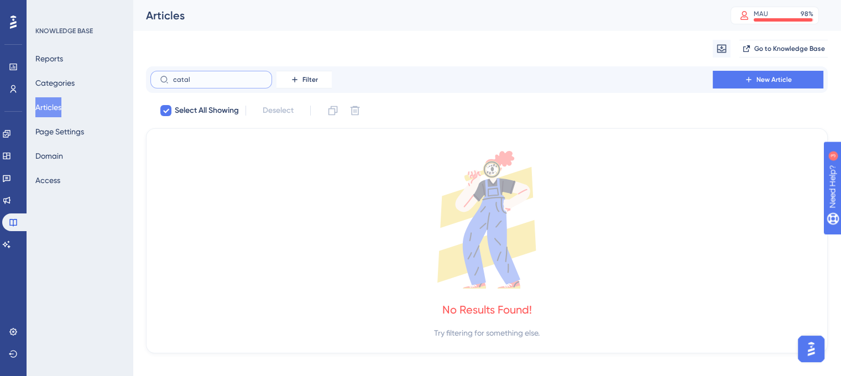
type input "cata"
checkbox input "false"
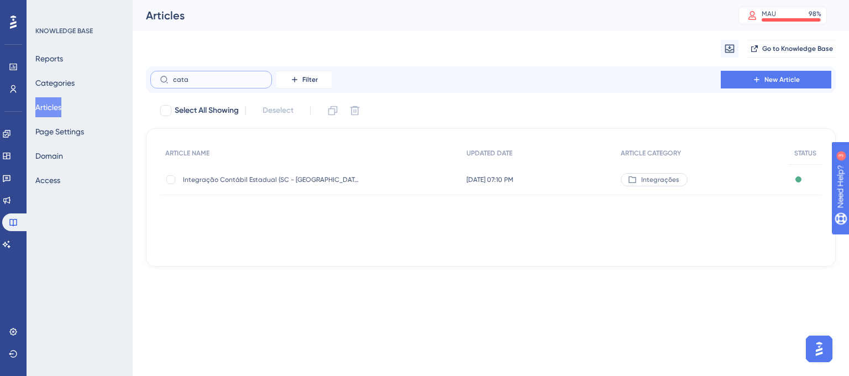
type input "catal"
checkbox input "true"
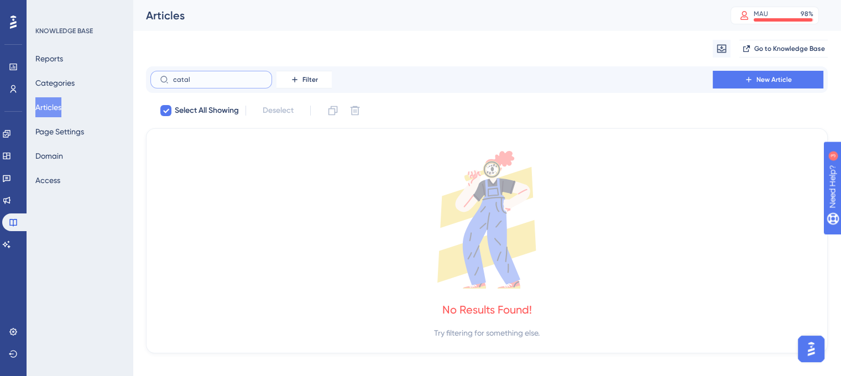
type input "cata"
checkbox input "false"
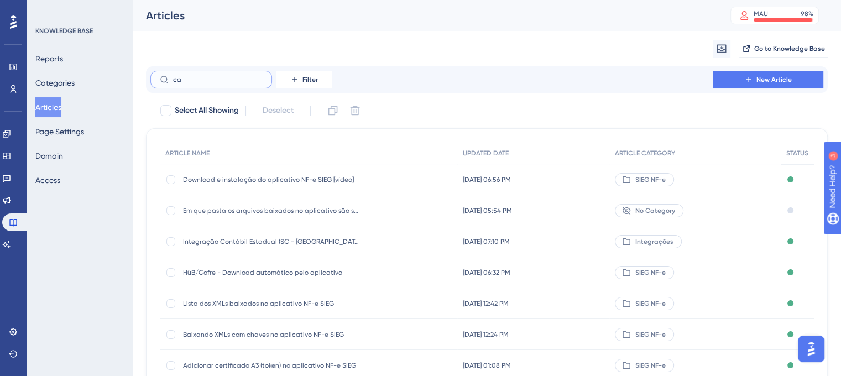
type input "c"
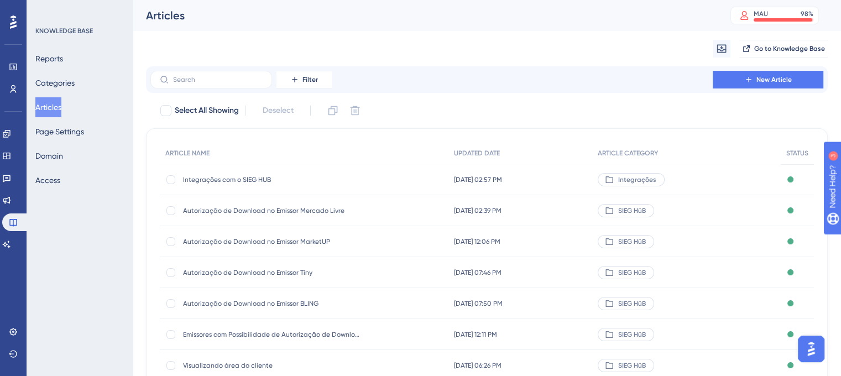
click at [55, 103] on button "Articles" at bounding box center [48, 107] width 26 height 20
click at [767, 75] on span "New Article" at bounding box center [773, 79] width 35 height 9
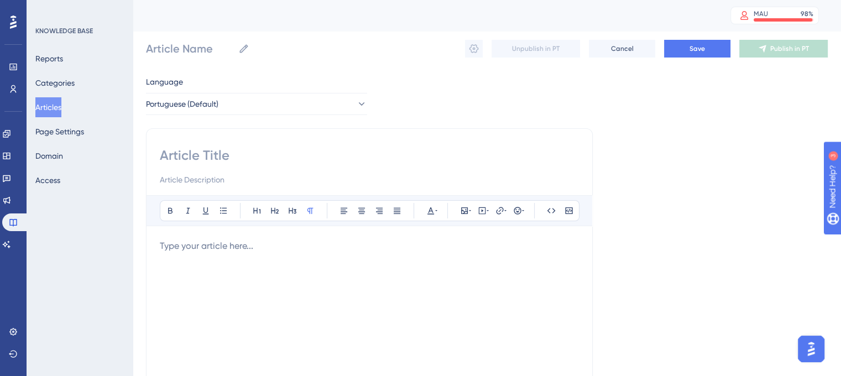
click at [205, 148] on input at bounding box center [369, 156] width 419 height 18
paste input "Catálogo de Integração de ERPs com o SIEG HUB"
type input "Catálogo de Integração de ERPs com o SIEG HUB"
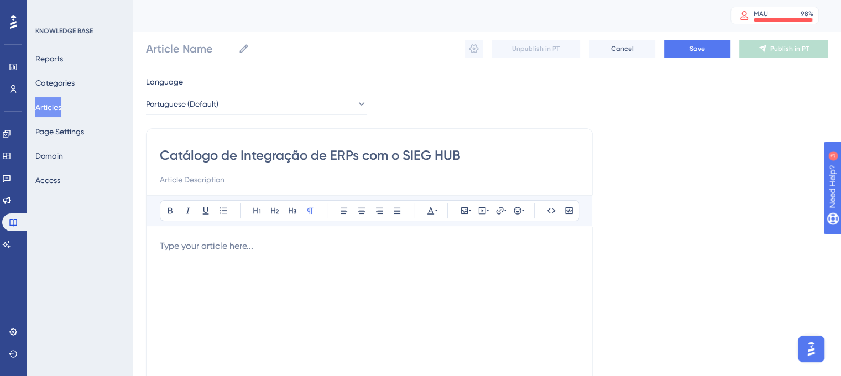
type input "Catálogo de Integração de ERPs com o SIEG HUB"
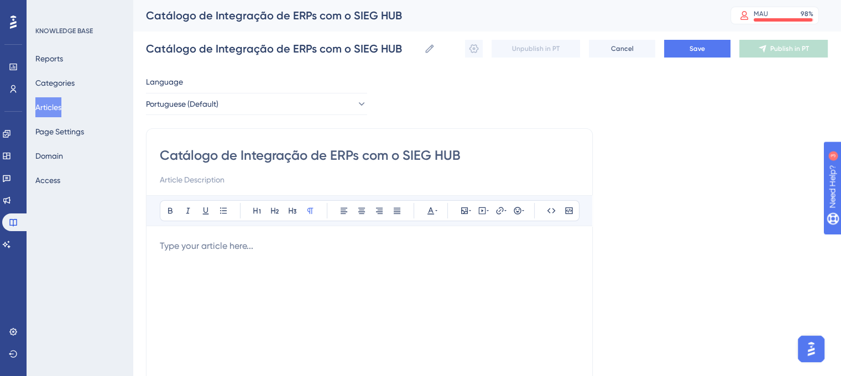
click at [240, 154] on input "Catálogo de Integração de ERPs com o SIEG HUB" at bounding box center [369, 156] width 419 height 18
type input "Catálogo deIntegração de ERPs com o SIEG HUB"
type input "Integração de ERPs com o SIEG HUB"
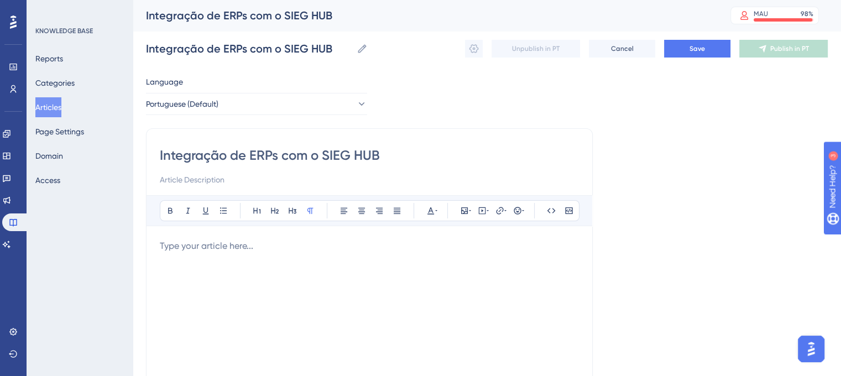
type input "Integração de ERPs com o SIEG HUB"
click at [200, 9] on div "Integração de ERPs com o SIEG HUB" at bounding box center [424, 15] width 557 height 15
click at [0, 0] on div "Performance Users Engagement Widgets Feedback Product Updates Knowledge Base AI…" at bounding box center [0, 0] width 0 height 0
click at [149, 50] on input "Integração de ERPs com o SIEG HUB" at bounding box center [249, 48] width 206 height 15
click at [147, 50] on input "Integração de ERPs com o SIEG HUB" at bounding box center [249, 48] width 206 height 15
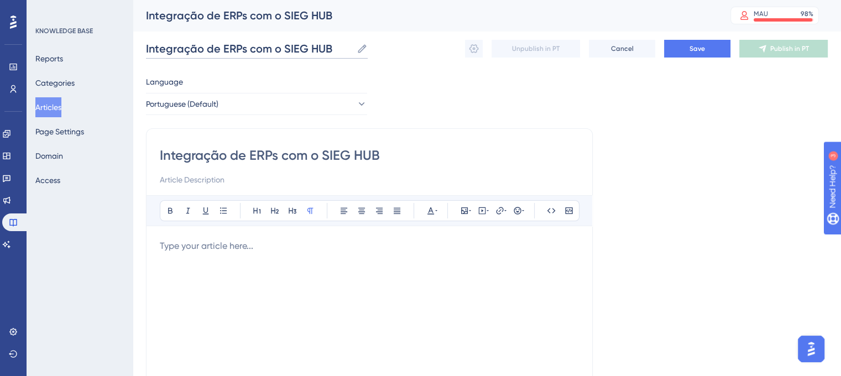
drag, startPoint x: 147, startPoint y: 50, endPoint x: 334, endPoint y: 57, distance: 187.5
click at [334, 57] on label "Integração de ERPs com o SIEG HUB Integração de ERPs com o SIEG HUB" at bounding box center [257, 49] width 222 height 20
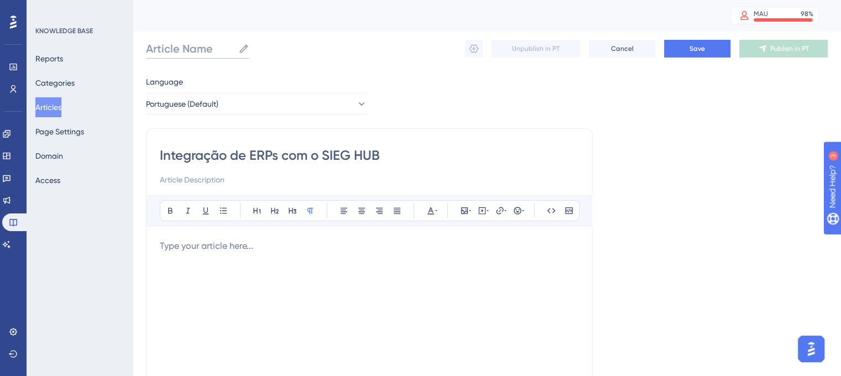
paste input "Catálogo de Integração de ERPs com o SIEG HUB"
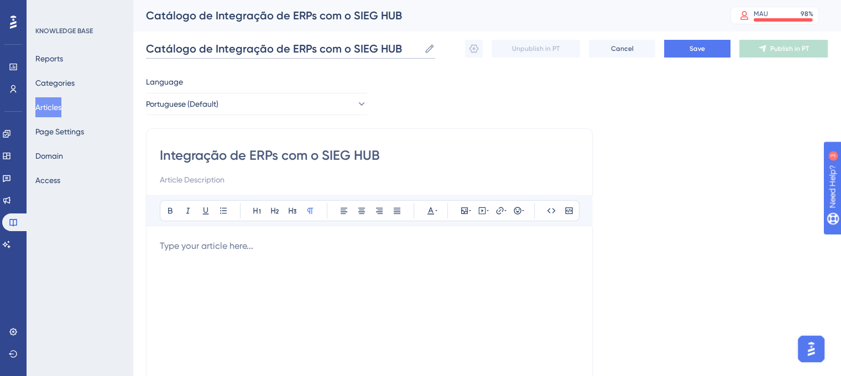
type input "Catálogo de Integração de ERPs com o SIEG HUB"
click at [613, 98] on div "Language Portuguese (Default) Integração de ERPs com o SIEG HUB Bold Italic Und…" at bounding box center [487, 319] width 682 height 488
click at [274, 246] on p at bounding box center [369, 245] width 419 height 13
click at [214, 247] on p at bounding box center [369, 245] width 419 height 13
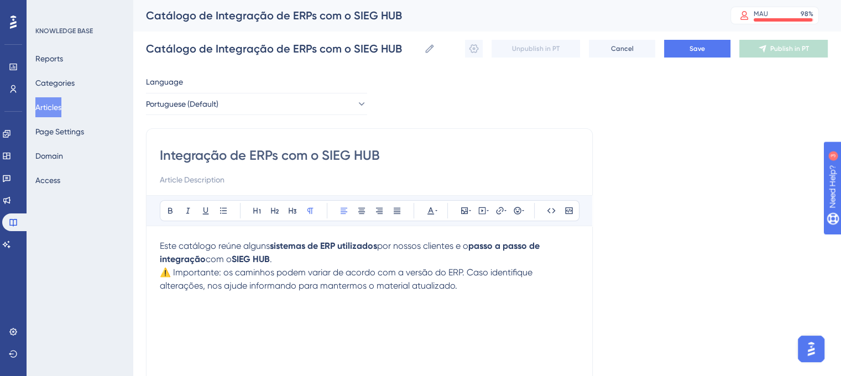
click at [287, 261] on p "Este catálogo reúne alguns sistemas de ERP utilizados por nossos clientes e o p…" at bounding box center [369, 252] width 419 height 27
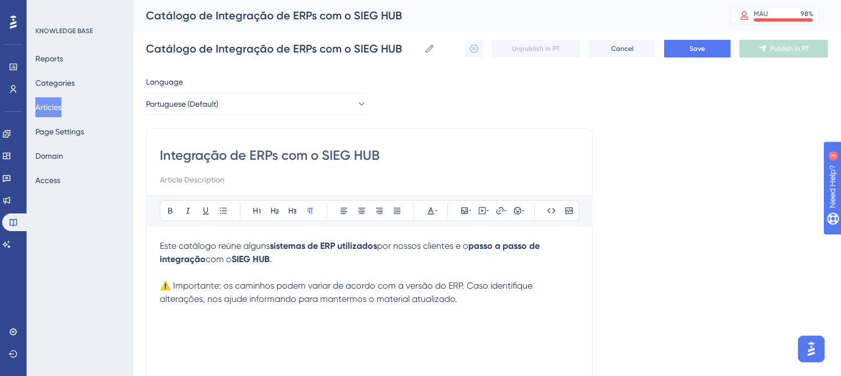
click at [480, 312] on p at bounding box center [369, 312] width 419 height 13
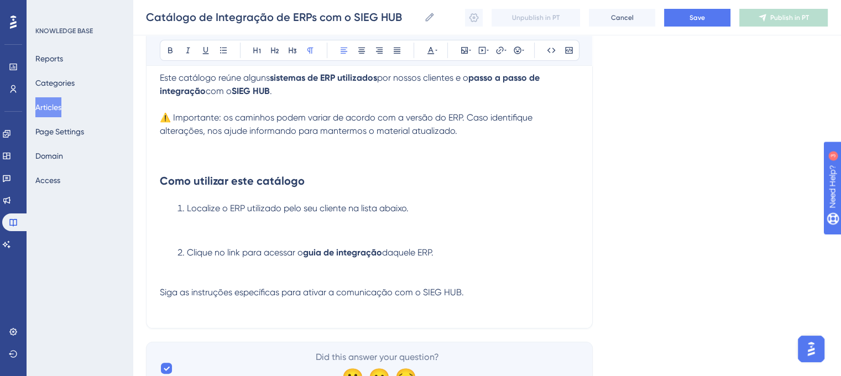
scroll to position [166, 0]
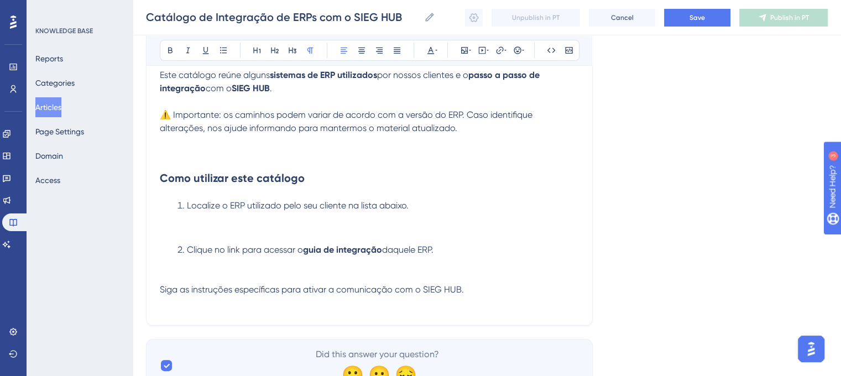
click at [162, 295] on span "Siga as instruções específicas para ativar a comunicação com o SIEG HUB." at bounding box center [312, 289] width 304 height 11
click at [161, 294] on span "Siga as instruções específicas para ativar a comunicação com o SIEG HUB." at bounding box center [312, 289] width 304 height 11
click at [176, 252] on li "Clique no link para acessar o guia de integração daquele ERP." at bounding box center [376, 263] width 406 height 40
click at [177, 252] on li "Clique no link para acessar o guia de integração daquele ERP." at bounding box center [376, 263] width 406 height 40
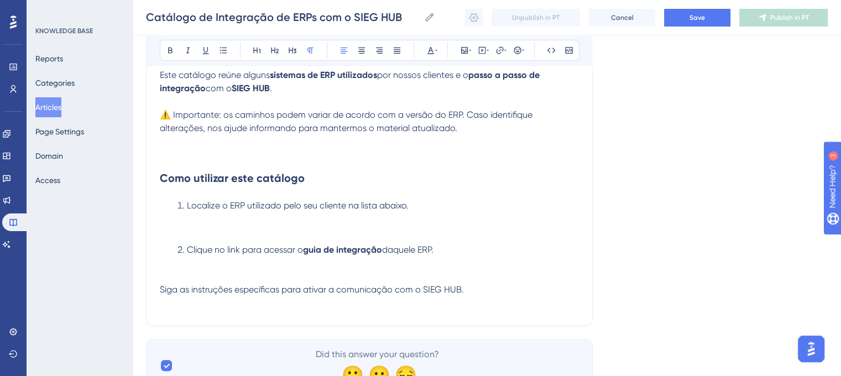
click at [161, 291] on span "Siga as instruções específicas para ativar a comunicação com o SIEG HUB." at bounding box center [312, 289] width 304 height 11
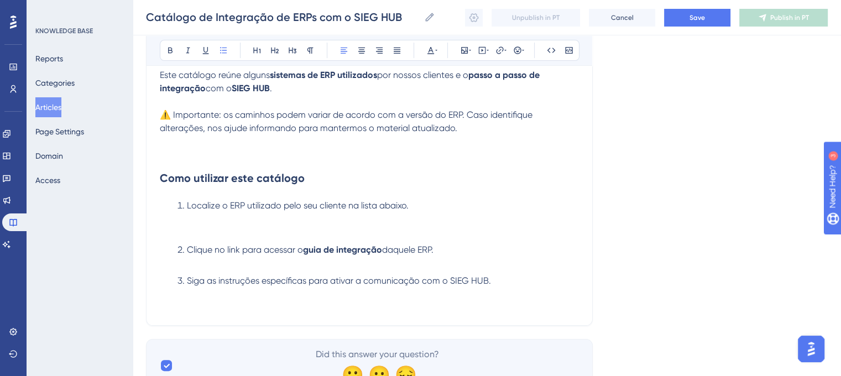
click at [175, 247] on li "Clique no link para acessar o guia de integração daquele ERP." at bounding box center [376, 256] width 406 height 27
click at [184, 243] on li "Clique no link para acessar o guia de integração daquele ERP." at bounding box center [376, 256] width 406 height 27
click at [188, 241] on ol "Localize o ERP utilizado pelo seu cliente na lista abaixo. Clique no link para …" at bounding box center [369, 243] width 419 height 88
click at [201, 237] on li "Localize o ERP utilizado pelo seu cliente na lista abaixo." at bounding box center [376, 219] width 406 height 40
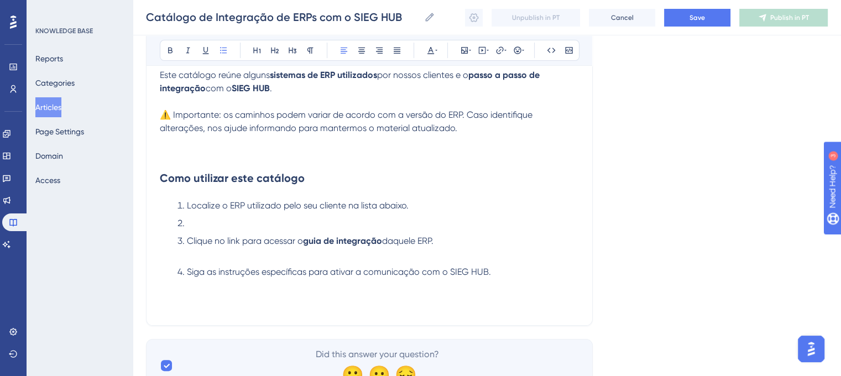
drag, startPoint x: 186, startPoint y: 242, endPoint x: 442, endPoint y: 248, distance: 256.0
click at [442, 248] on li "Clique no link para acessar o guia de integração daquele ERP." at bounding box center [376, 247] width 406 height 27
click at [214, 218] on li at bounding box center [376, 223] width 406 height 13
click at [176, 224] on li at bounding box center [376, 223] width 406 height 13
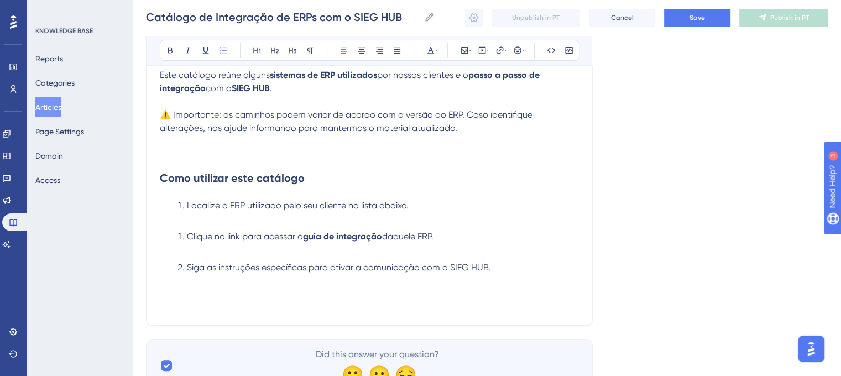
click at [182, 241] on li "Clique no link para acessar o guia de integração daquele ERP." at bounding box center [376, 243] width 406 height 27
click at [205, 254] on li "Clique no link para acessar o guia de integração daquele ERP." at bounding box center [376, 243] width 406 height 27
click at [187, 221] on li "Localize o ERP utilizado pelo seu cliente na lista abaixo." at bounding box center [376, 212] width 406 height 27
click at [189, 245] on li "Clique no link para acessar o guia de integração daquele ERP." at bounding box center [376, 243] width 406 height 27
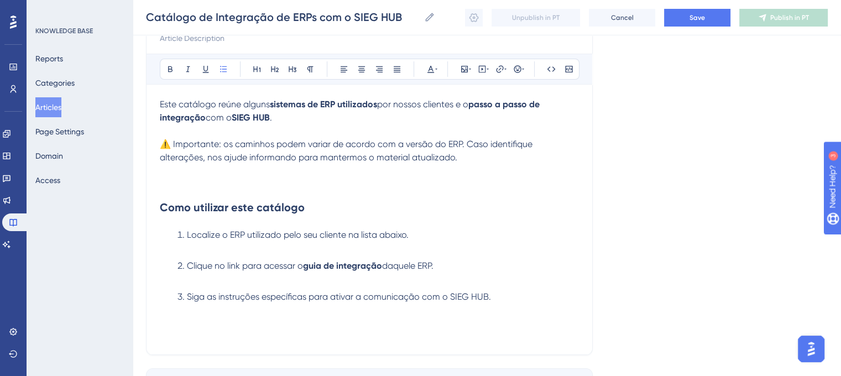
scroll to position [160, 0]
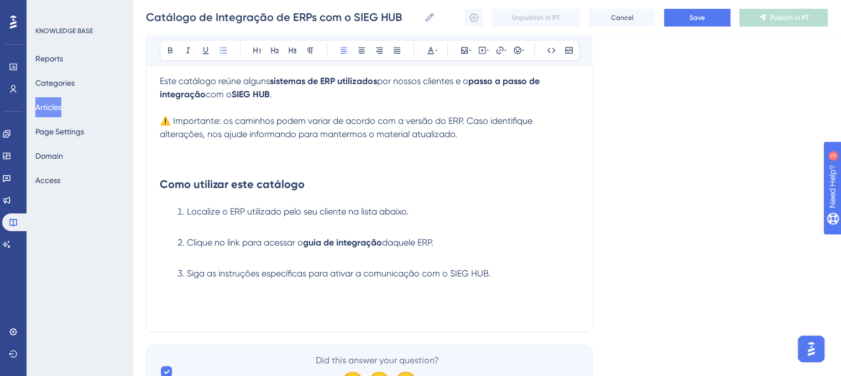
click at [501, 275] on li "Siga as instruções específicas para ativar a comunicação com o SIEG HUB." at bounding box center [376, 273] width 406 height 13
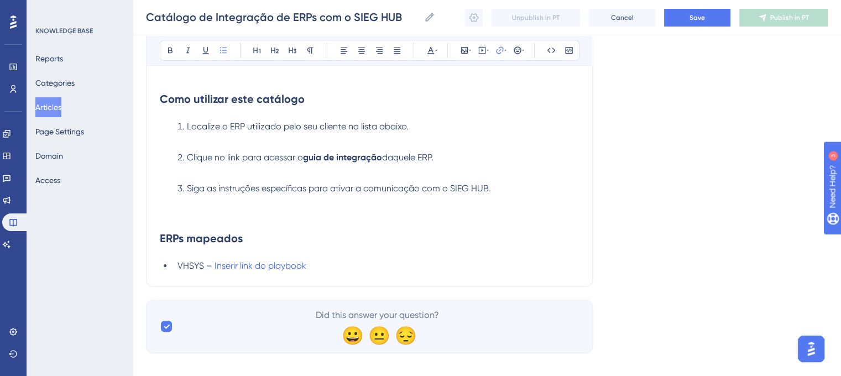
scroll to position [254, 0]
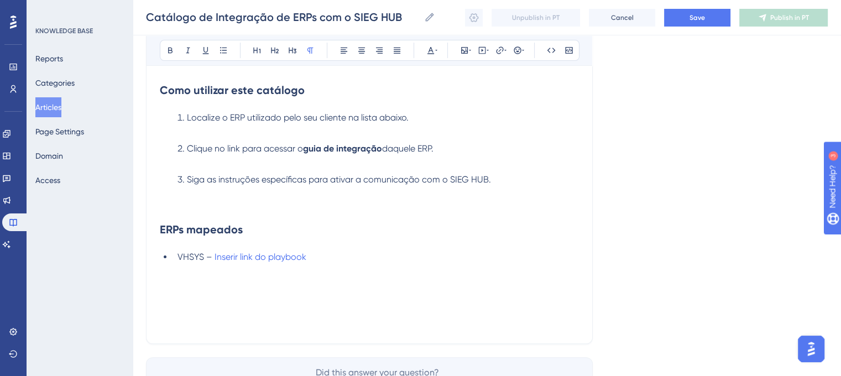
click at [190, 278] on p at bounding box center [369, 283] width 419 height 13
click at [318, 262] on li "VHSYS – Inserir link do playbook" at bounding box center [376, 256] width 406 height 13
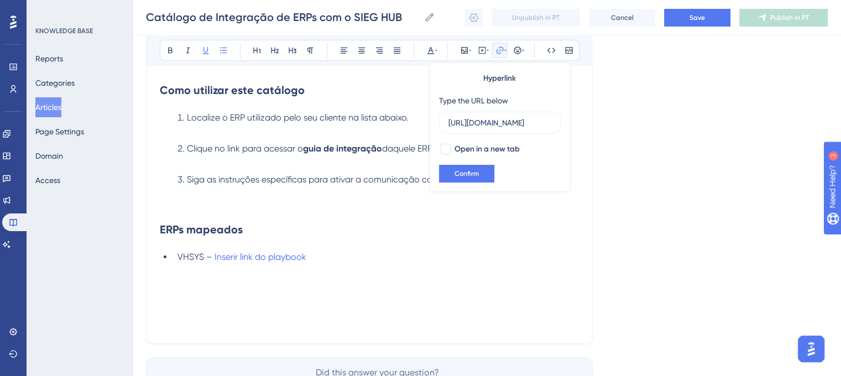
scroll to position [0, 310]
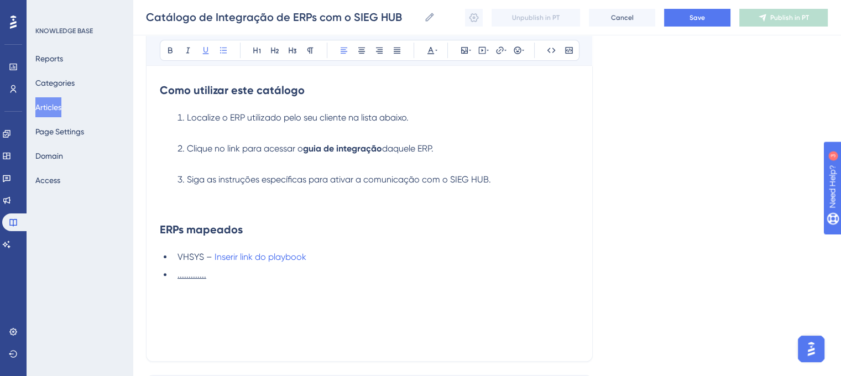
click at [284, 349] on div "Integração de ERPs com o SIEG HUB Bold Italic Underline Bullet Point Heading 1 …" at bounding box center [369, 116] width 447 height 492
click at [226, 274] on li "............." at bounding box center [376, 274] width 406 height 13
click at [192, 310] on p at bounding box center [369, 314] width 419 height 13
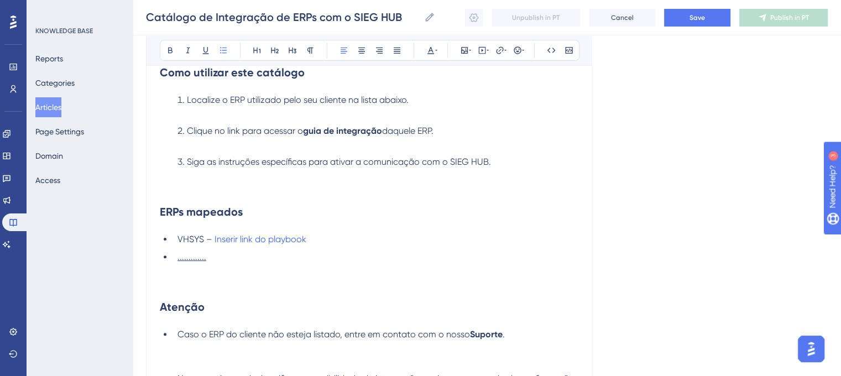
click at [160, 307] on strong "Atenção" at bounding box center [182, 306] width 45 height 13
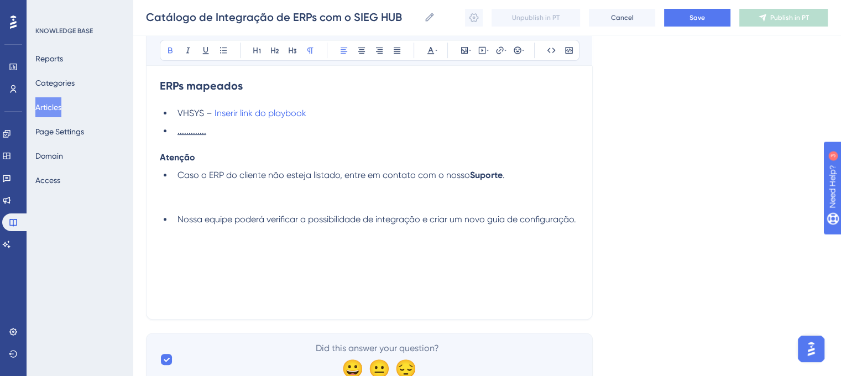
scroll to position [404, 0]
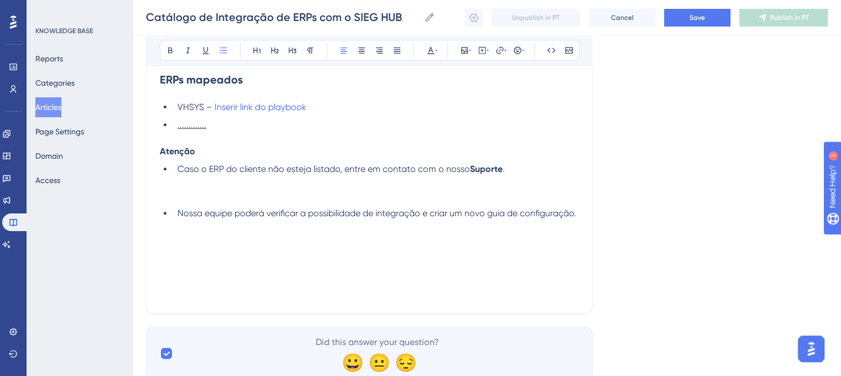
click at [178, 214] on span "Nossa equipe poderá verificar a possibilidade de integração e criar um novo gui…" at bounding box center [376, 213] width 399 height 11
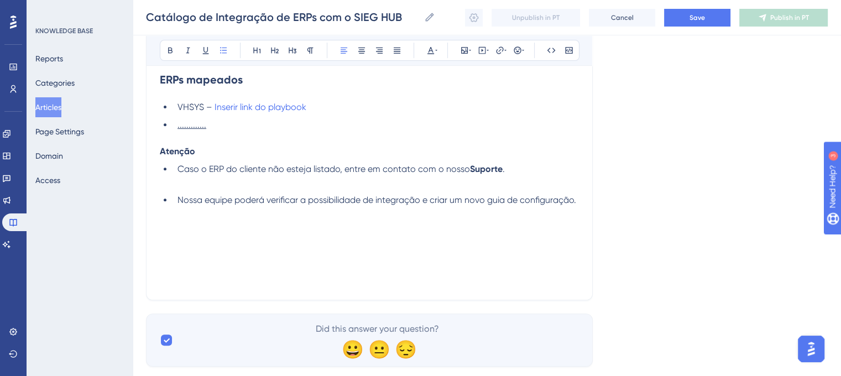
click at [217, 151] on p "Atenção" at bounding box center [369, 151] width 419 height 13
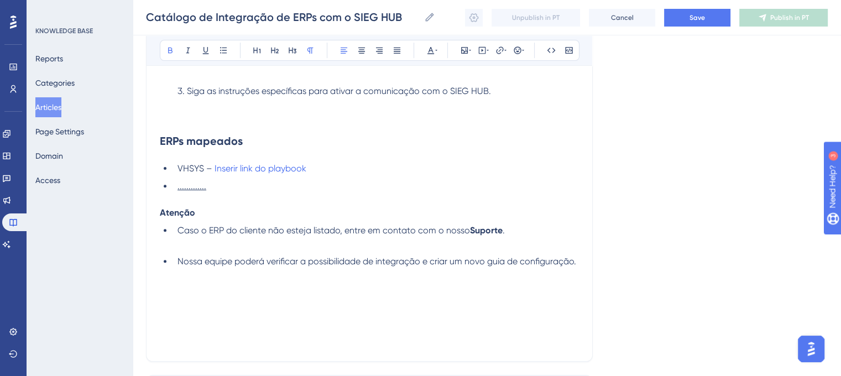
scroll to position [317, 0]
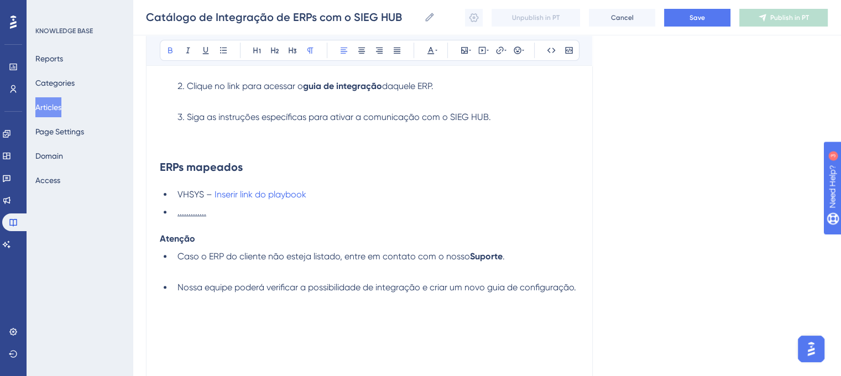
click at [160, 238] on strong "Atenção" at bounding box center [177, 238] width 35 height 11
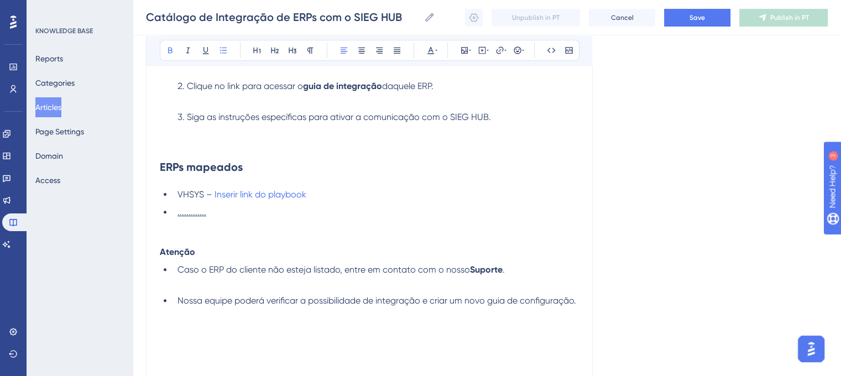
click at [486, 274] on strong "Suporte" at bounding box center [486, 269] width 33 height 11
click at [494, 272] on strong "Suporte" at bounding box center [486, 269] width 33 height 11
click at [491, 271] on strong "Suporte" at bounding box center [486, 269] width 33 height 11
click at [495, 50] on icon at bounding box center [499, 50] width 9 height 9
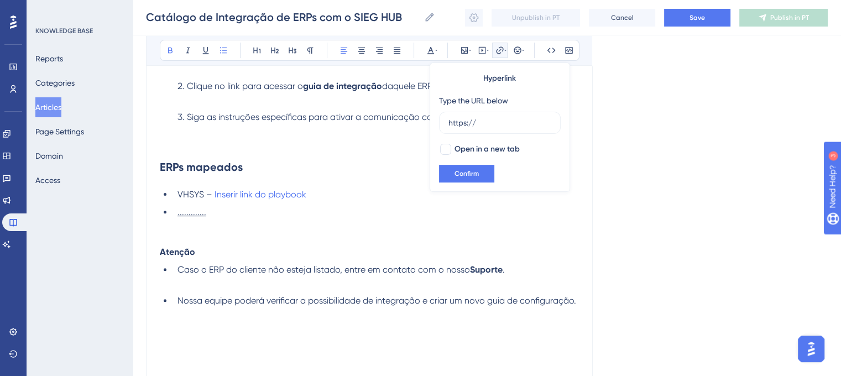
drag, startPoint x: 483, startPoint y: 118, endPoint x: 411, endPoint y: 110, distance: 72.3
click at [411, 110] on div "Bold Italic Underline Bullet Point Heading 1 Heading 2 Heading 3 Normal Align L…" at bounding box center [369, 130] width 419 height 513
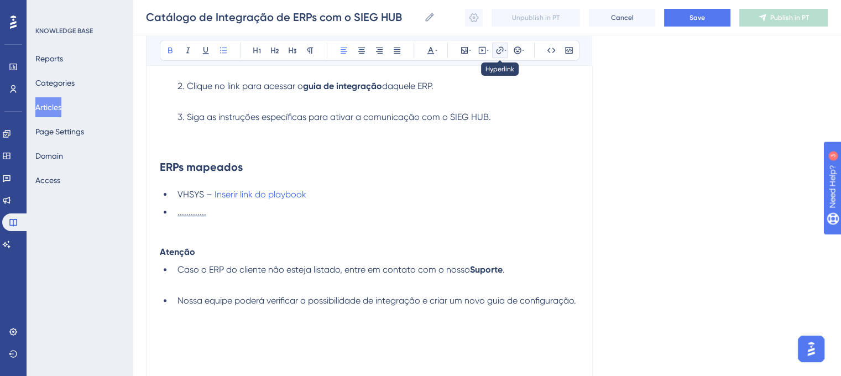
click at [495, 53] on icon at bounding box center [499, 50] width 9 height 9
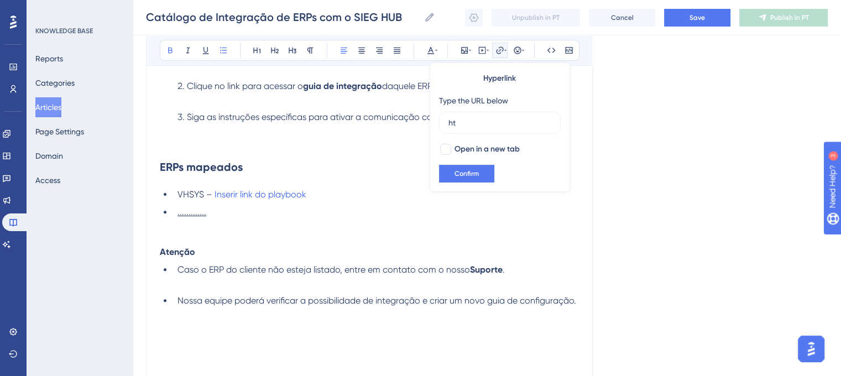
type input "h"
type input "[URL][DOMAIN_NAME]"
click at [450, 143] on div at bounding box center [445, 149] width 13 height 13
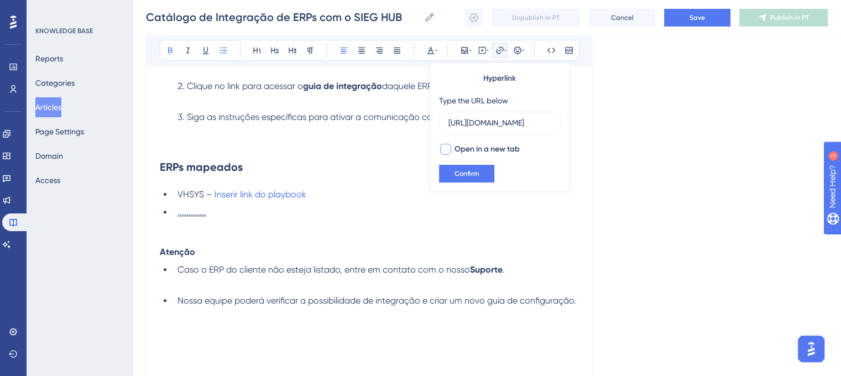
checkbox input "true"
click at [463, 168] on button "Confirm" at bounding box center [466, 174] width 55 height 18
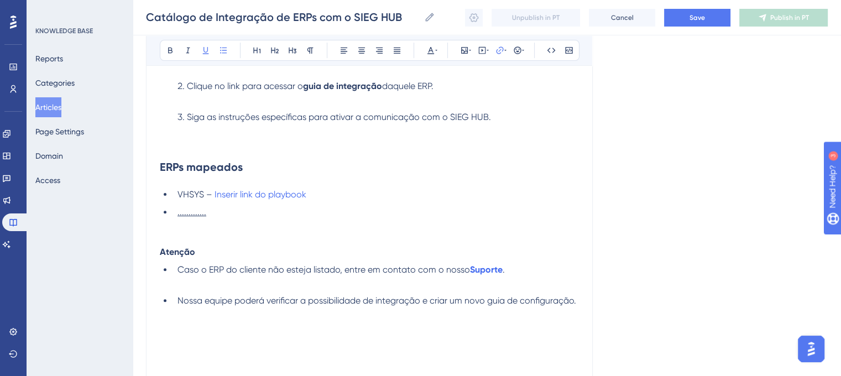
click at [329, 196] on li "VHSYS – Inserir link do playbook" at bounding box center [376, 194] width 406 height 13
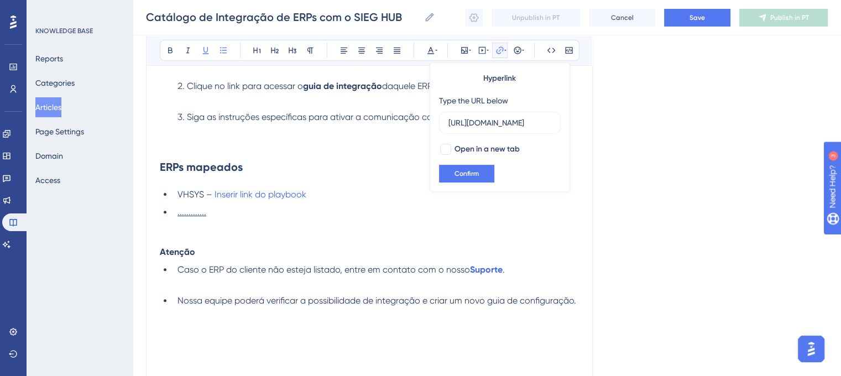
scroll to position [0, 299]
type input "https://www.notion.so/Cat-logo-Emissores-Autoriza-o-de-download-25b5daa77f9a806…"
click at [383, 214] on li "." at bounding box center [376, 212] width 406 height 13
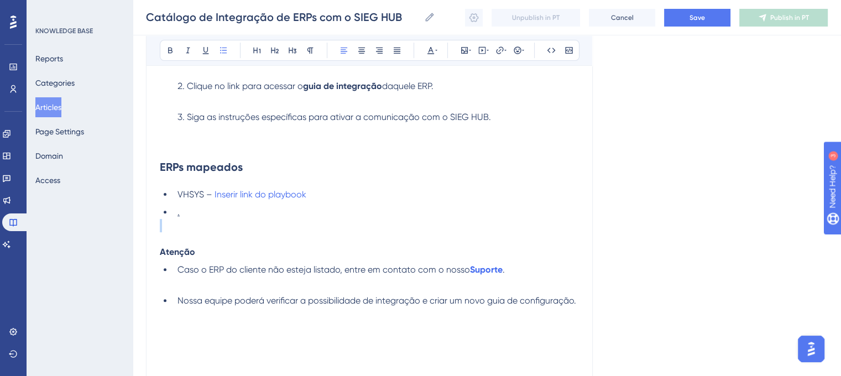
click at [383, 214] on li "." at bounding box center [376, 212] width 406 height 13
click at [325, 198] on li "VHSYS – Inserir link do playbook" at bounding box center [376, 194] width 406 height 13
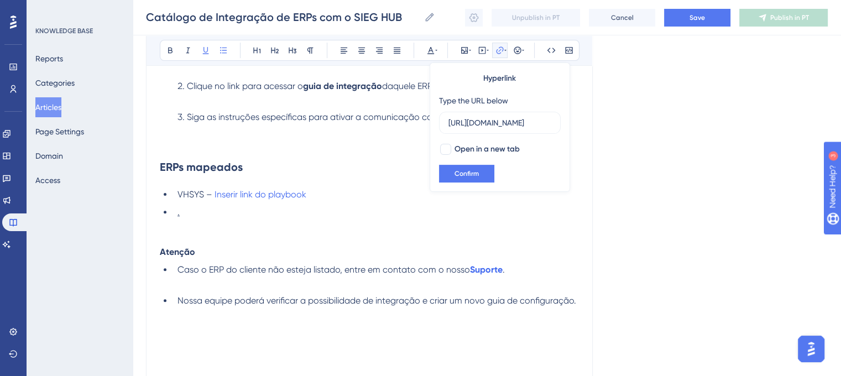
scroll to position [0, 299]
type input "https://www.notion.so/Cat-logo-Emissores-Autoriza-o-de-download-25b5daa77f9a806…"
click at [312, 190] on li "VHSYS – Inserir link do playbook" at bounding box center [376, 194] width 406 height 13
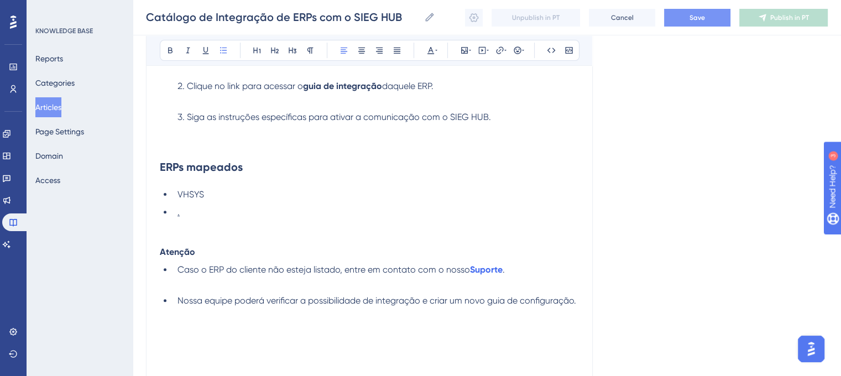
click at [683, 15] on button "Save" at bounding box center [697, 18] width 66 height 18
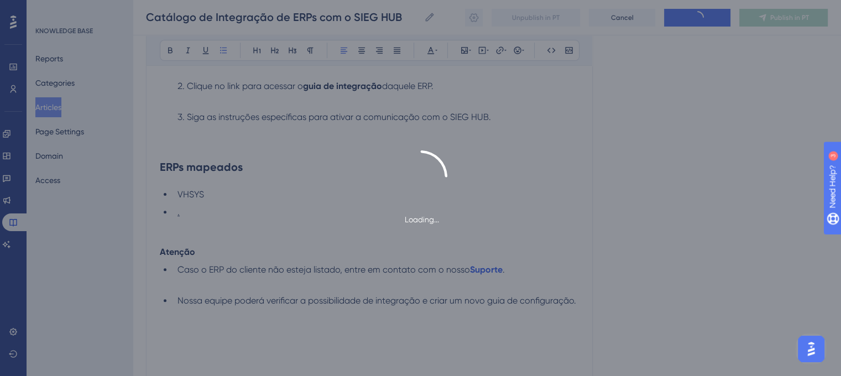
scroll to position [319, 0]
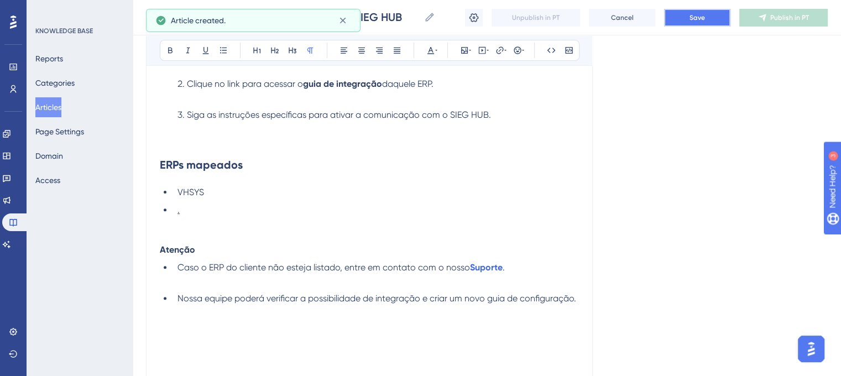
click at [697, 15] on span "Save" at bounding box center [696, 17] width 15 height 9
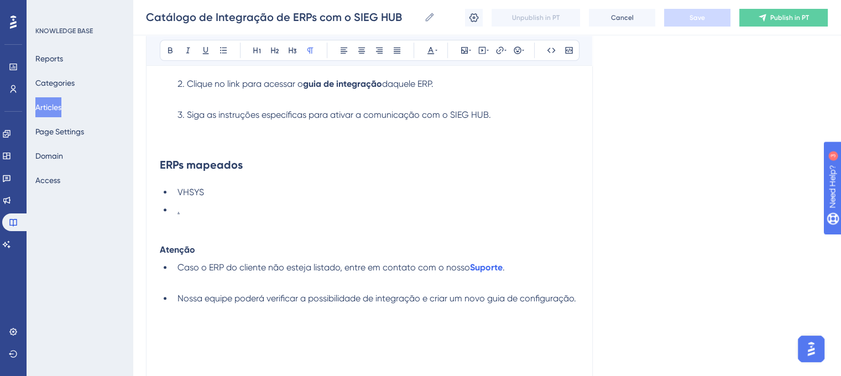
click at [61, 105] on button "Articles" at bounding box center [48, 107] width 26 height 20
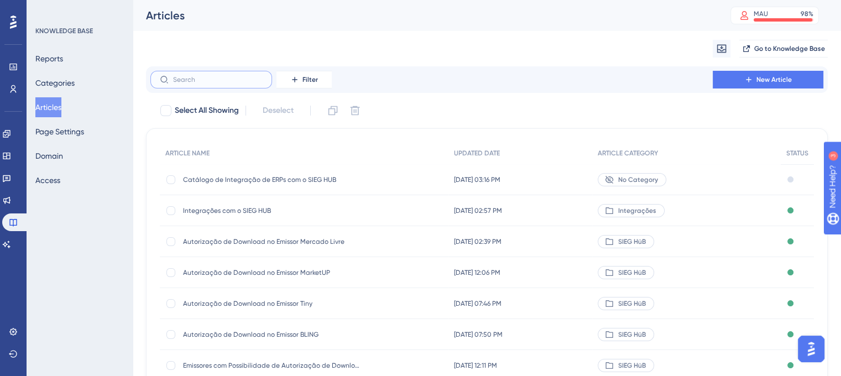
click at [206, 81] on input "text" at bounding box center [218, 80] width 90 height 8
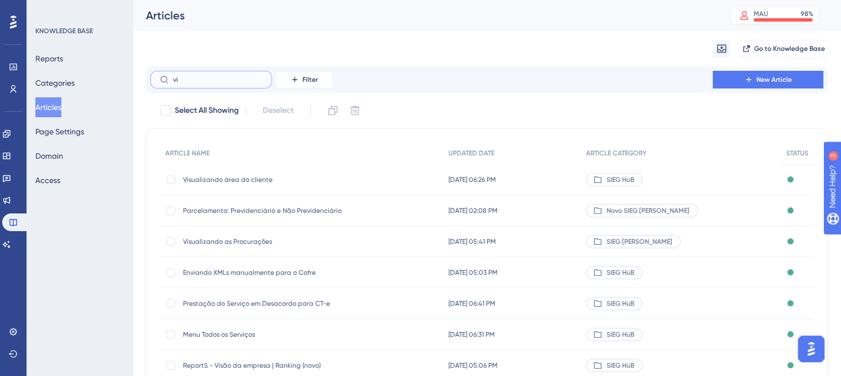
type input "v"
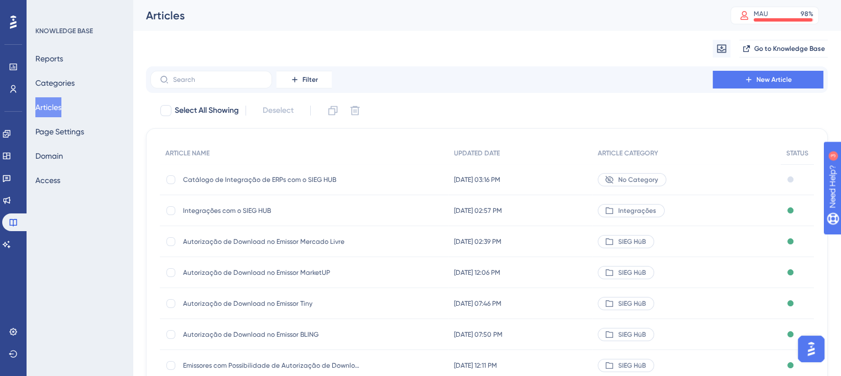
click at [269, 274] on span "Autorização de Download no Emissor MarketUP" at bounding box center [271, 272] width 177 height 9
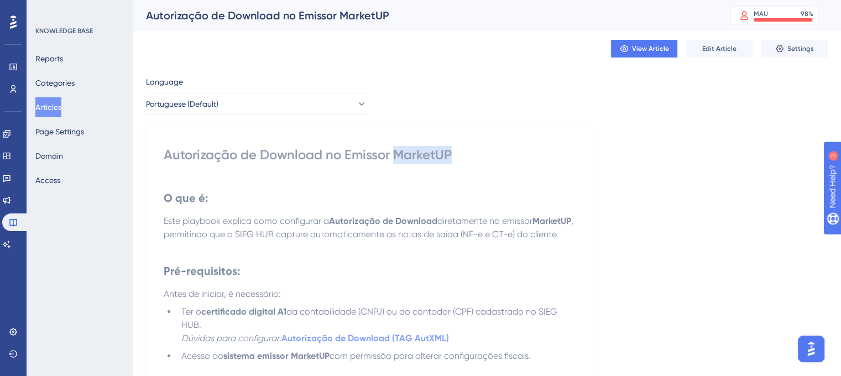
drag, startPoint x: 397, startPoint y: 155, endPoint x: 453, endPoint y: 161, distance: 56.1
click at [453, 161] on div "Autorização de Download no Emissor MarketUP" at bounding box center [369, 155] width 411 height 18
click at [57, 98] on button "Articles" at bounding box center [48, 107] width 26 height 20
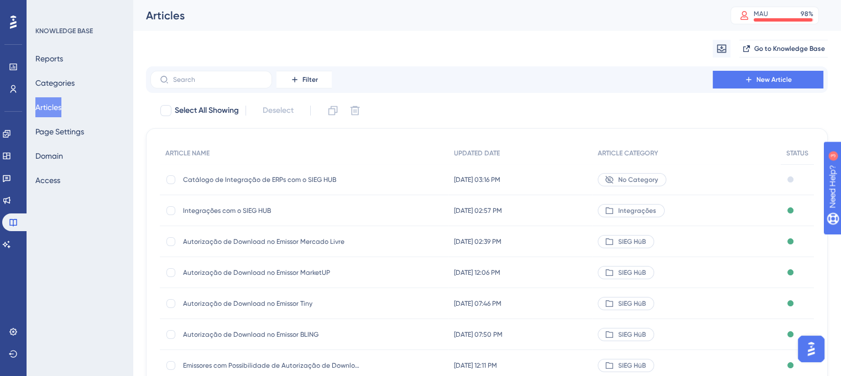
click at [261, 172] on div "Catálogo de Integração de ERPs com o SIEG HUB Catálogo de Integração de ERPs co…" at bounding box center [271, 179] width 177 height 31
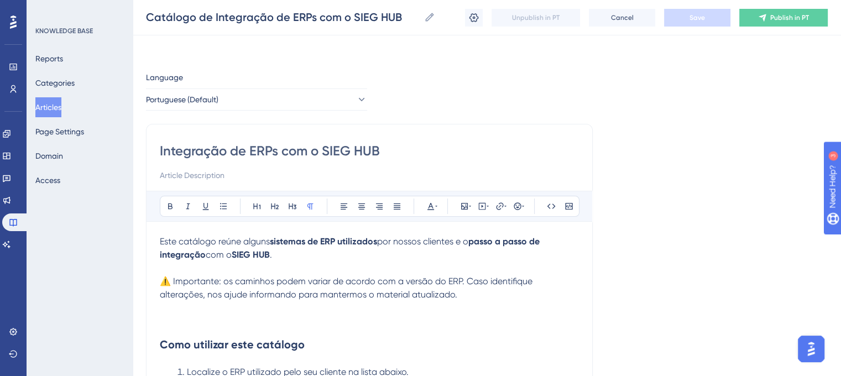
scroll to position [323, 0]
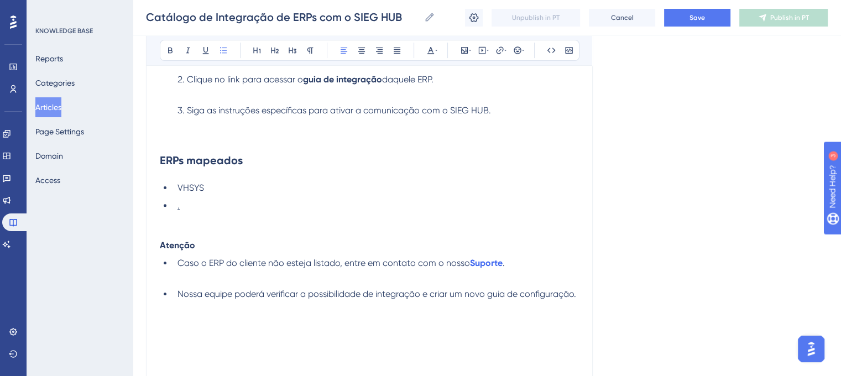
click at [205, 190] on li "VHSYS" at bounding box center [376, 187] width 406 height 13
click at [193, 204] on li "." at bounding box center [376, 205] width 406 height 13
click at [184, 205] on strong "BLING" at bounding box center [189, 205] width 25 height 11
click at [170, 52] on icon at bounding box center [170, 50] width 9 height 9
drag, startPoint x: 208, startPoint y: 207, endPoint x: 175, endPoint y: 207, distance: 33.2
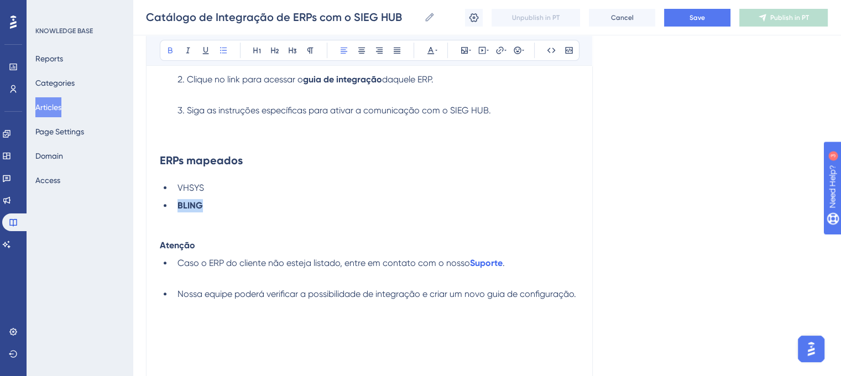
click at [175, 207] on li "BLING" at bounding box center [376, 205] width 406 height 13
click at [174, 52] on icon at bounding box center [170, 50] width 9 height 9
click at [248, 195] on ul "VHSYS BLING" at bounding box center [369, 196] width 419 height 31
click at [192, 207] on span "BLING" at bounding box center [189, 205] width 25 height 11
click at [498, 49] on icon at bounding box center [499, 50] width 9 height 9
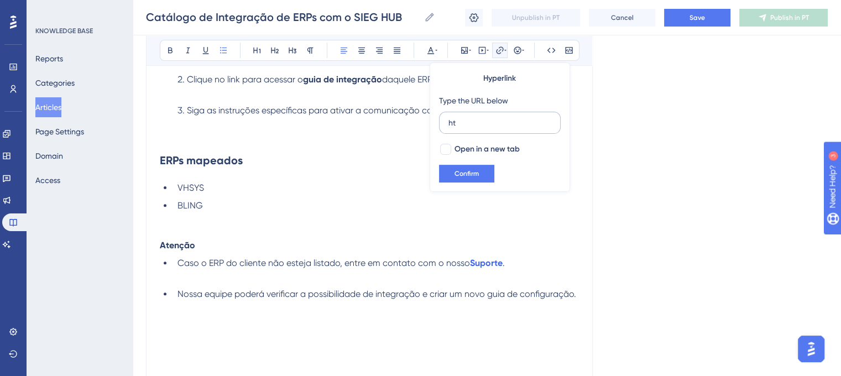
type input "h"
type input "B"
click at [474, 211] on li "BLING" at bounding box center [376, 205] width 406 height 13
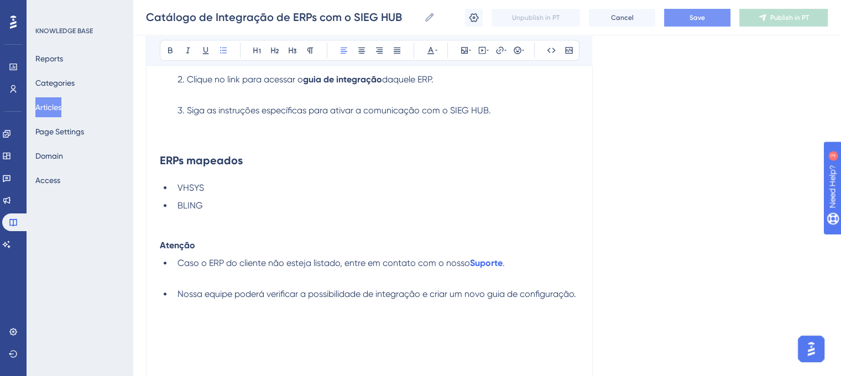
click at [666, 21] on button "Save" at bounding box center [697, 18] width 66 height 18
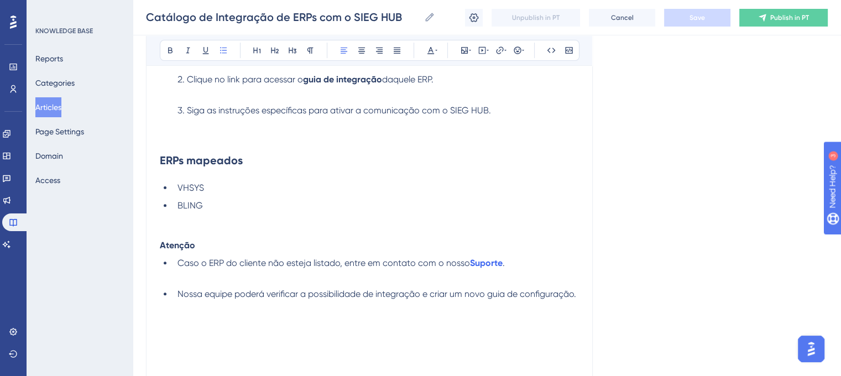
click at [210, 210] on li "BLING" at bounding box center [376, 205] width 406 height 13
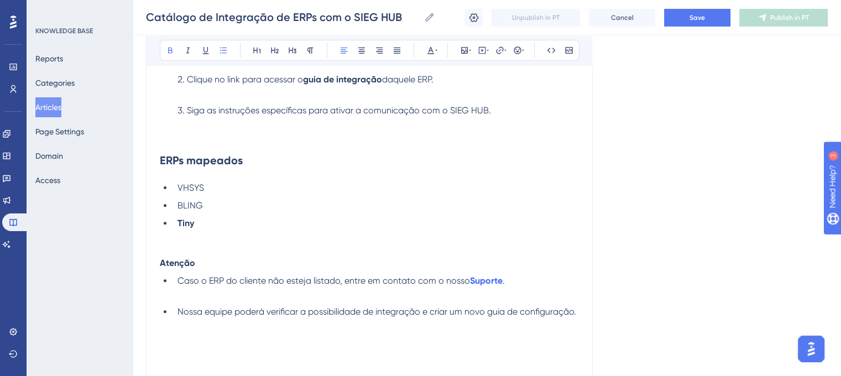
click at [186, 224] on strong "Tiny" at bounding box center [185, 223] width 17 height 11
click at [468, 174] on h2 "ERPs mapeados" at bounding box center [369, 160] width 419 height 33
click at [184, 219] on strong "Tiny" at bounding box center [185, 223] width 17 height 11
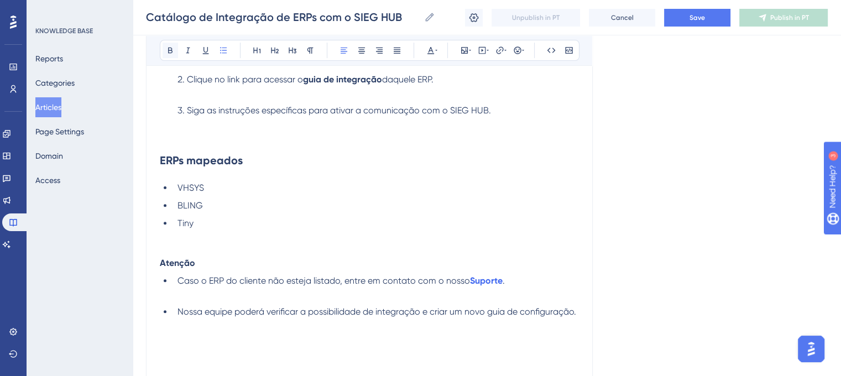
click at [166, 48] on icon at bounding box center [170, 50] width 9 height 9
click at [312, 219] on li "Tiny" at bounding box center [376, 223] width 406 height 13
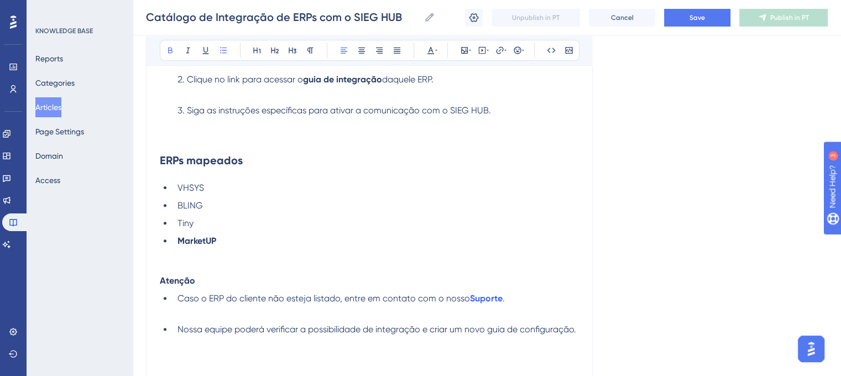
click at [189, 238] on strong "MarketUP" at bounding box center [196, 241] width 39 height 11
click at [175, 54] on button at bounding box center [170, 50] width 15 height 15
click at [325, 265] on p at bounding box center [369, 267] width 419 height 13
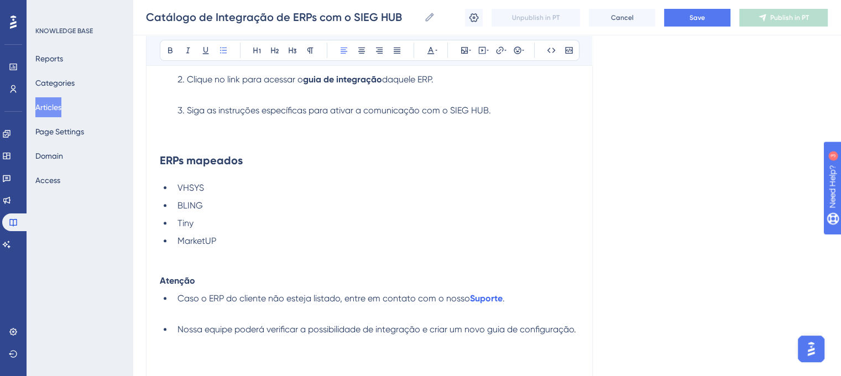
click at [254, 236] on li "MarketUP" at bounding box center [376, 240] width 406 height 13
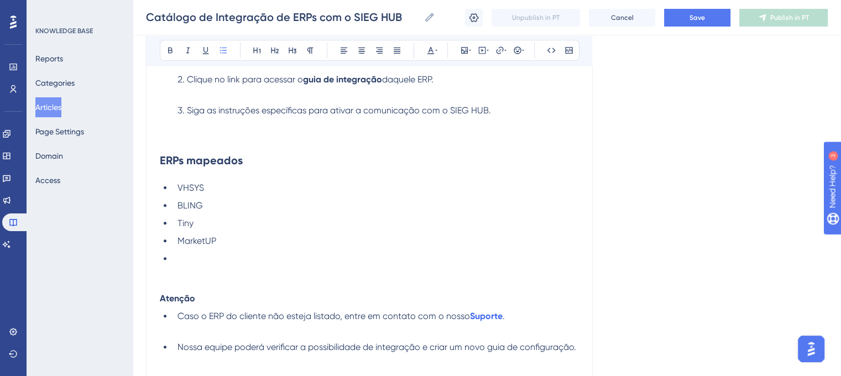
click at [188, 256] on li at bounding box center [376, 258] width 406 height 13
click at [188, 256] on strong "Mercado Livre" at bounding box center [206, 258] width 59 height 11
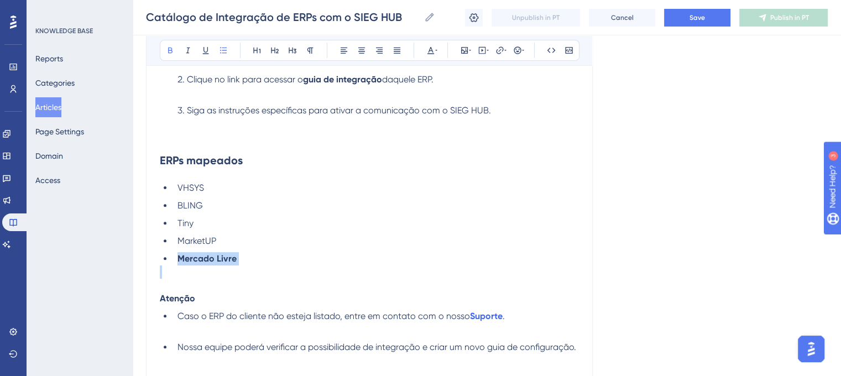
click at [188, 256] on strong "Mercado Livre" at bounding box center [206, 258] width 59 height 11
click at [171, 51] on icon at bounding box center [170, 50] width 9 height 9
click at [274, 257] on li "Mercado Livre" at bounding box center [376, 258] width 406 height 13
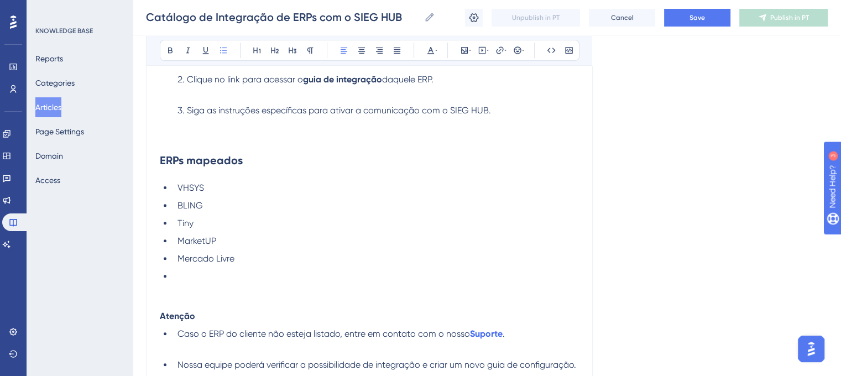
click at [208, 188] on li "VHSYS" at bounding box center [376, 187] width 406 height 13
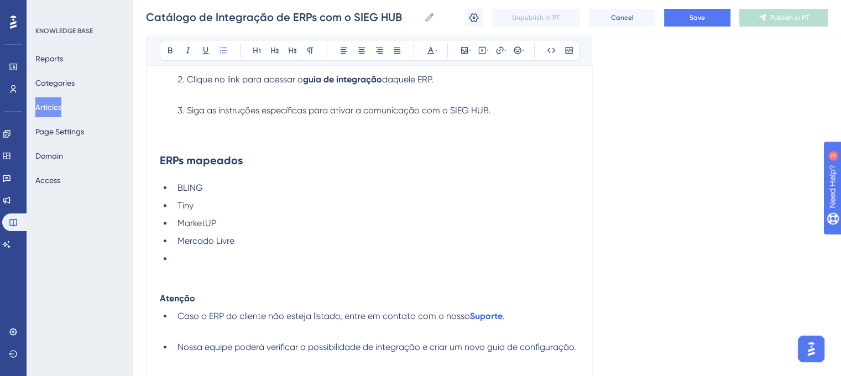
click at [182, 255] on li at bounding box center [376, 258] width 406 height 13
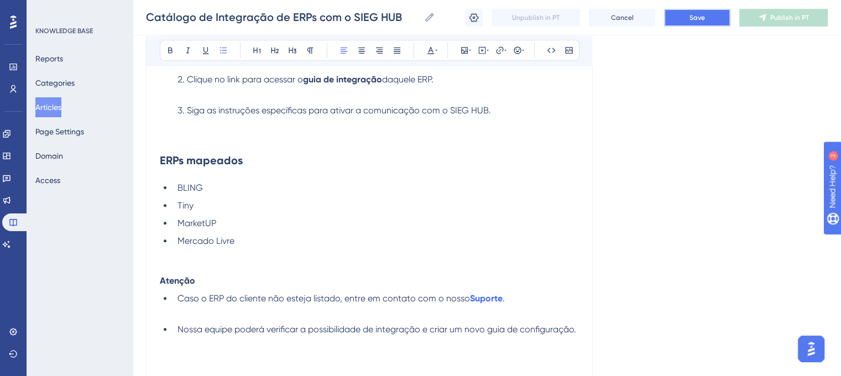
click at [677, 17] on button "Save" at bounding box center [697, 18] width 66 height 18
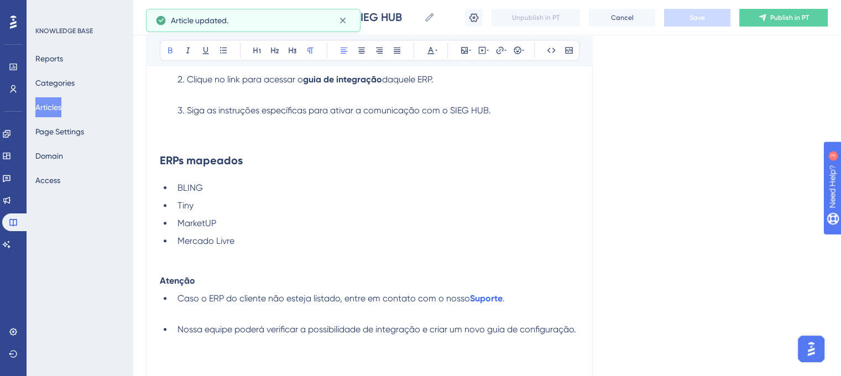
click at [161, 282] on strong "Atenção" at bounding box center [177, 280] width 35 height 11
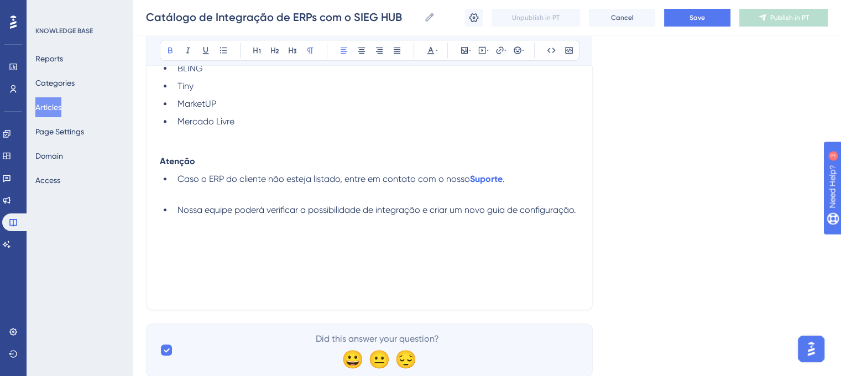
scroll to position [480, 0]
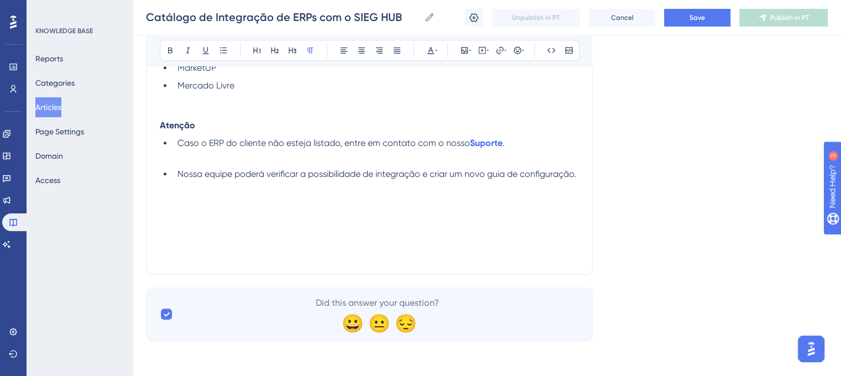
click at [352, 234] on p at bounding box center [369, 240] width 419 height 13
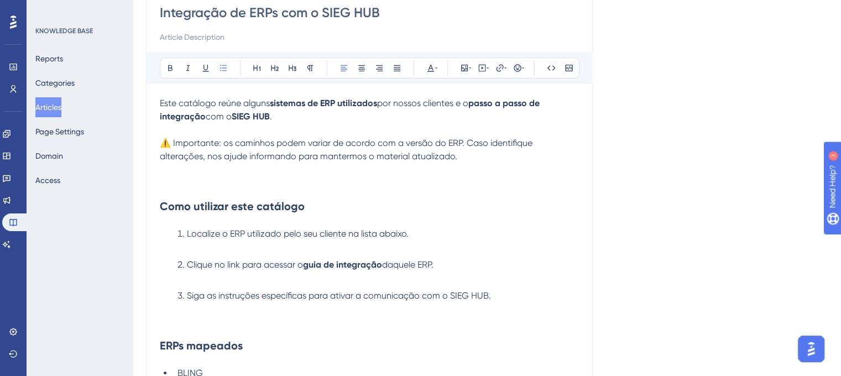
scroll to position [0, 0]
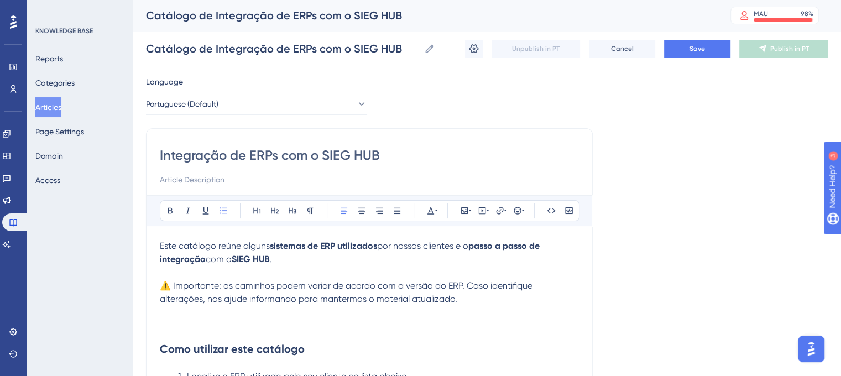
click at [356, 285] on span "⚠️ Importante: os caminhos podem variar de acordo com a versão do ERP. Caso ide…" at bounding box center [347, 292] width 375 height 24
click at [356, 284] on span "⚠️ Importante: os caminhos podem variar de acordo com a versão do ERP. Caso ide…" at bounding box center [347, 292] width 375 height 24
click at [0, 0] on lt-em "segundo a" at bounding box center [0, 0] width 0 height 0
click at [702, 51] on span "Save" at bounding box center [696, 48] width 15 height 9
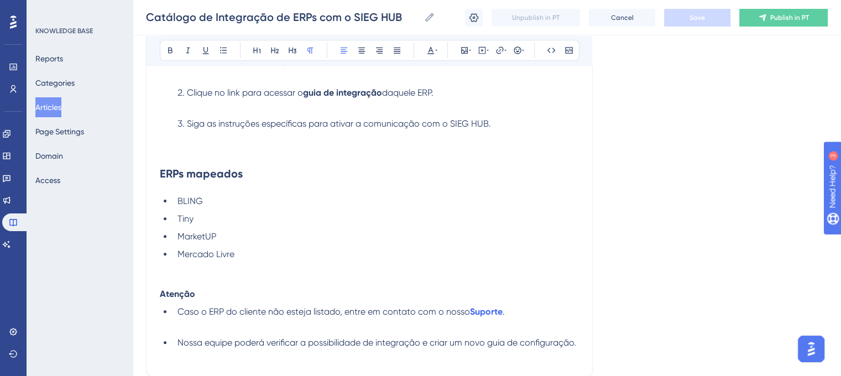
scroll to position [294, 0]
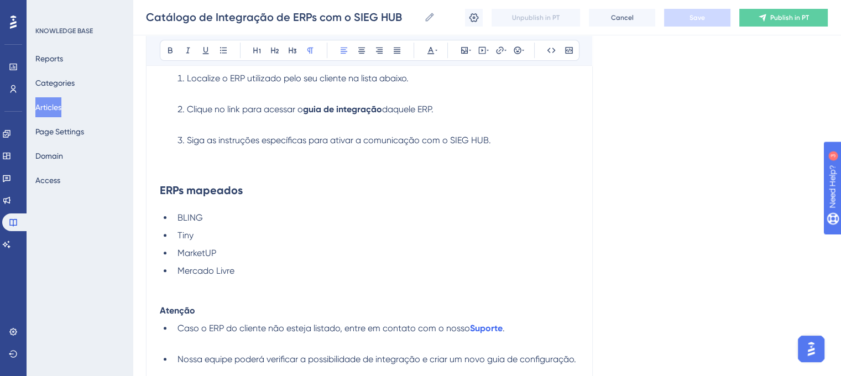
click at [56, 102] on button "Articles" at bounding box center [48, 107] width 26 height 20
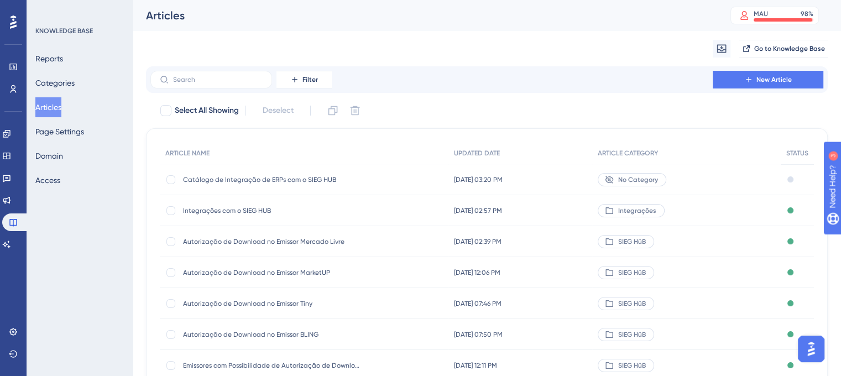
drag, startPoint x: 296, startPoint y: 334, endPoint x: 118, endPoint y: 280, distance: 186.2
click at [118, 280] on div "KNOWLEDGE BASE Reports Categories Articles Page Settings Domain Access" at bounding box center [80, 188] width 106 height 376
click at [276, 334] on span "Autorização de Download no Emissor BLING" at bounding box center [271, 334] width 177 height 9
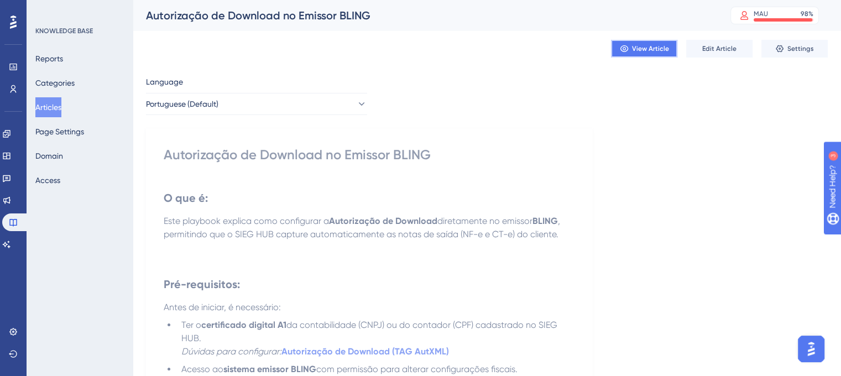
click at [661, 53] on button "View Article" at bounding box center [644, 49] width 66 height 18
click at [61, 102] on button "Articles" at bounding box center [48, 107] width 26 height 20
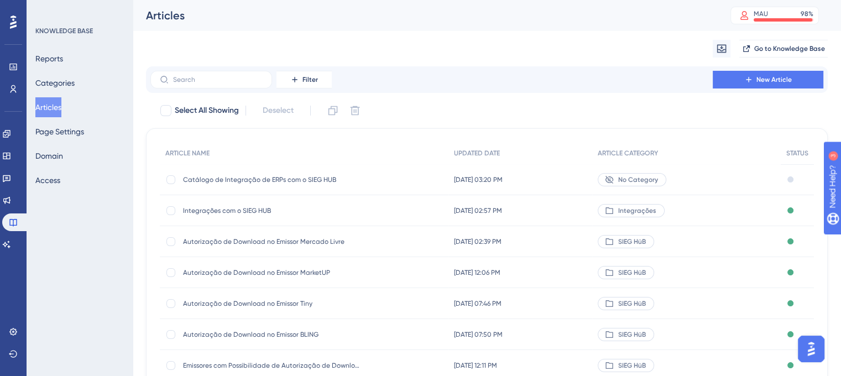
click at [280, 303] on span "Autorização de Download no Emissor Tiny" at bounding box center [271, 303] width 177 height 9
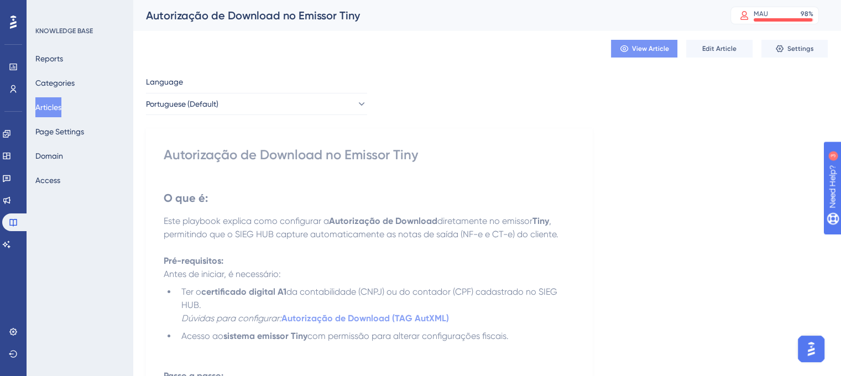
click at [636, 50] on span "View Article" at bounding box center [650, 48] width 37 height 9
click at [51, 108] on button "Articles" at bounding box center [48, 107] width 26 height 20
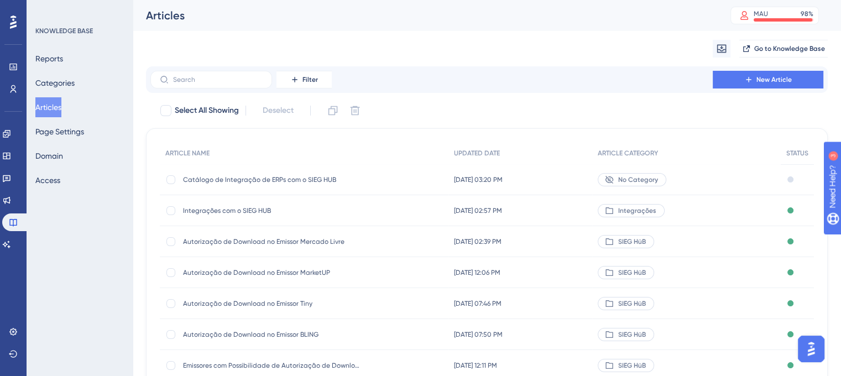
click at [254, 330] on span "Autorização de Download no Emissor BLING" at bounding box center [271, 334] width 177 height 9
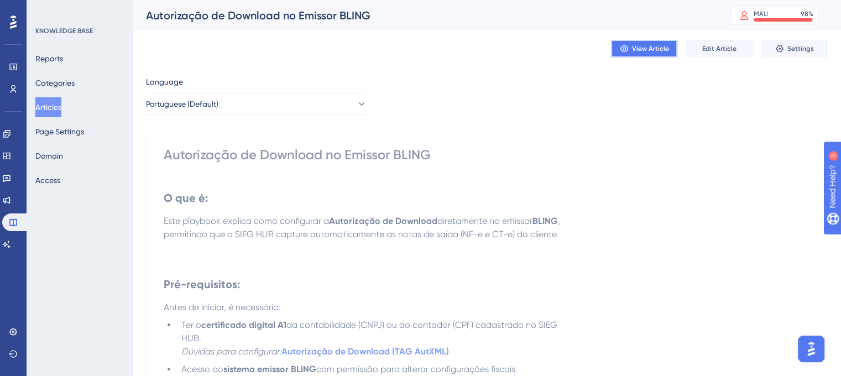
click at [646, 57] on button "View Article" at bounding box center [644, 49] width 66 height 18
click at [55, 106] on button "Articles" at bounding box center [48, 107] width 26 height 20
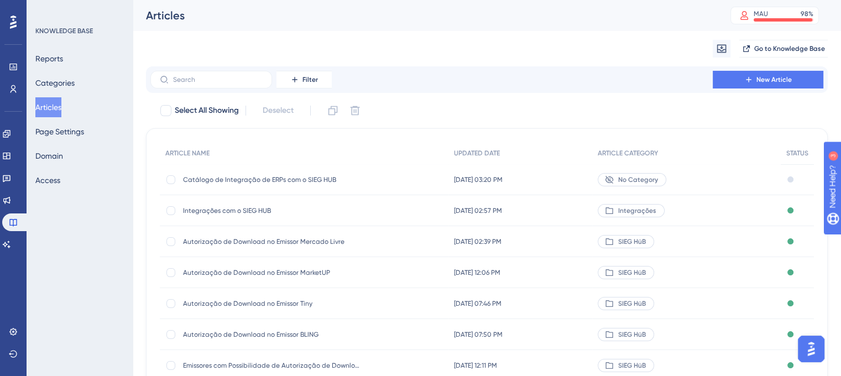
click at [296, 271] on span "Autorização de Download no Emissor MarketUP" at bounding box center [271, 272] width 177 height 9
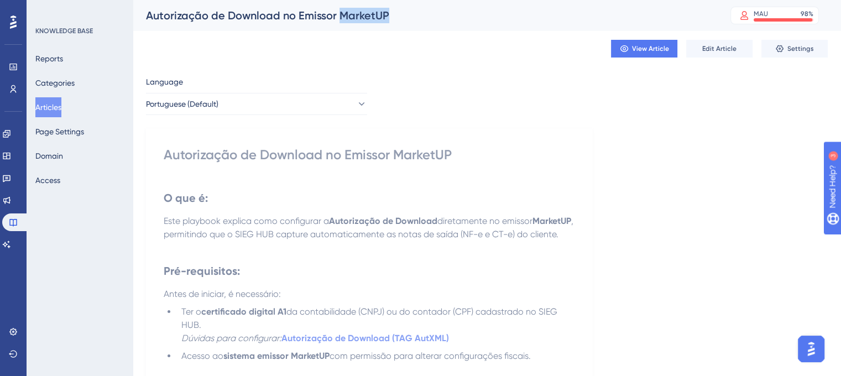
drag, startPoint x: 341, startPoint y: 19, endPoint x: 388, endPoint y: 22, distance: 47.1
click at [388, 22] on div "Autorização de Download no Emissor MarketUP" at bounding box center [424, 15] width 557 height 15
click at [647, 55] on button "View Article" at bounding box center [644, 49] width 66 height 18
click at [60, 109] on button "Articles" at bounding box center [48, 107] width 26 height 20
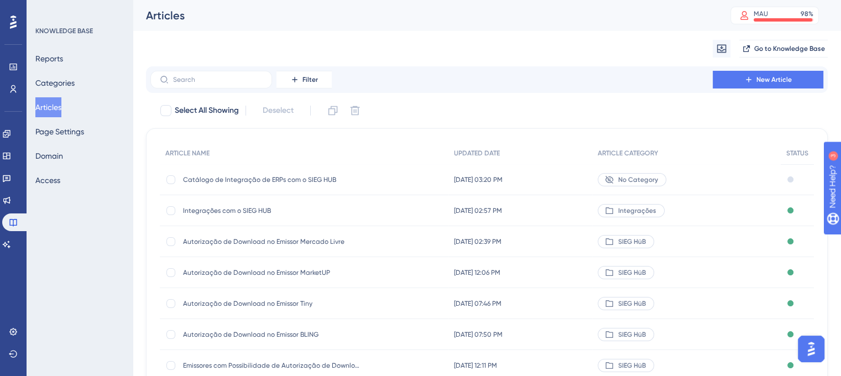
click at [278, 240] on span "Autorização de Download no Emissor Mercado Livre" at bounding box center [271, 241] width 177 height 9
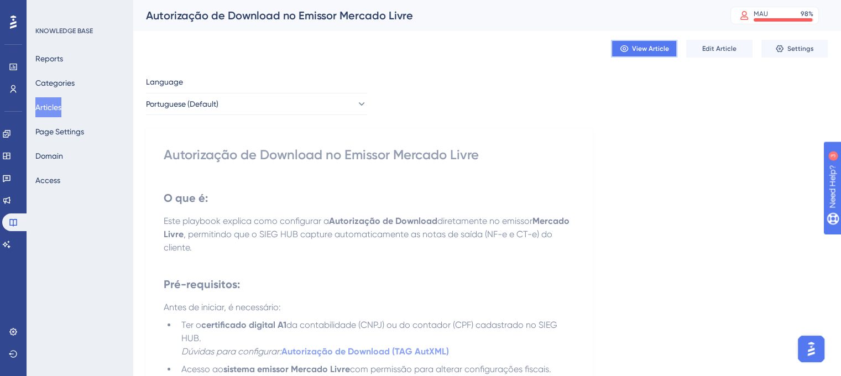
click at [648, 54] on button "View Article" at bounding box center [644, 49] width 66 height 18
click at [52, 102] on button "Articles" at bounding box center [48, 107] width 26 height 20
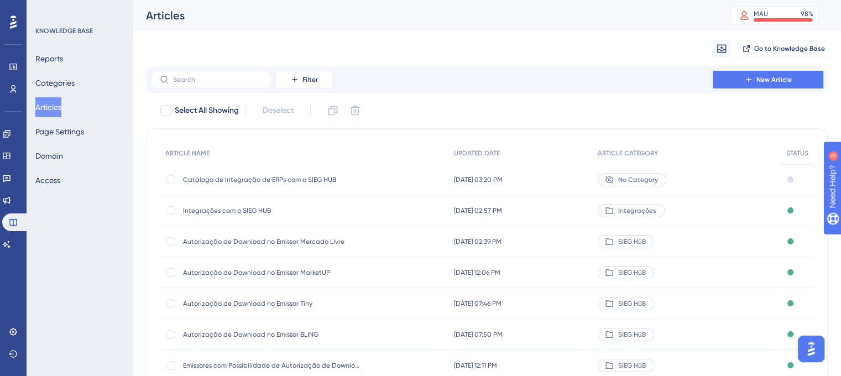
click at [248, 185] on div "Catálogo de Integração de ERPs com o SIEG HUB Catálogo de Integração de ERPs co…" at bounding box center [271, 179] width 177 height 31
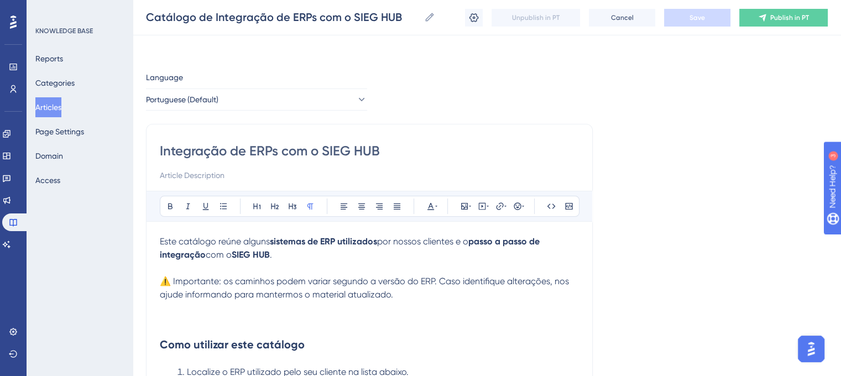
scroll to position [292, 0]
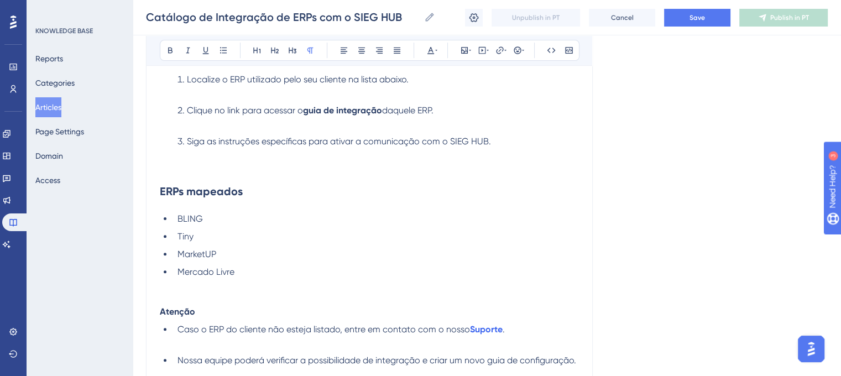
click at [190, 219] on span "BLING" at bounding box center [189, 218] width 25 height 11
click at [195, 221] on span "BLING" at bounding box center [189, 218] width 25 height 11
click at [501, 48] on icon at bounding box center [499, 50] width 9 height 9
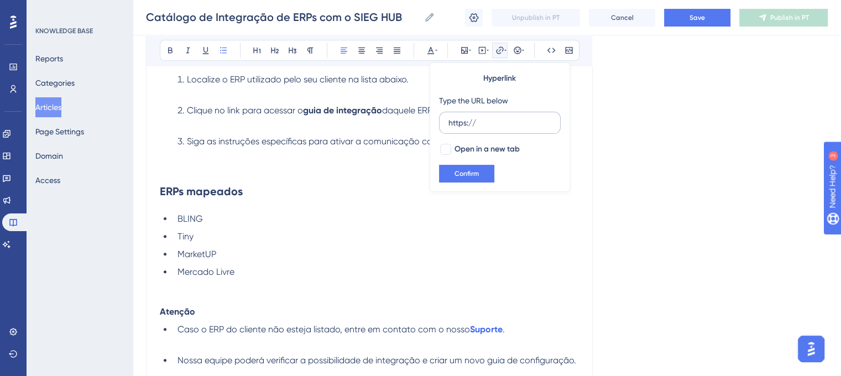
click at [484, 121] on input "https://" at bounding box center [499, 123] width 103 height 12
type input "h"
type input "https://sieg-solucoes.help.userguiding.com/pt/articles/15255-autorizacao-de-dow…"
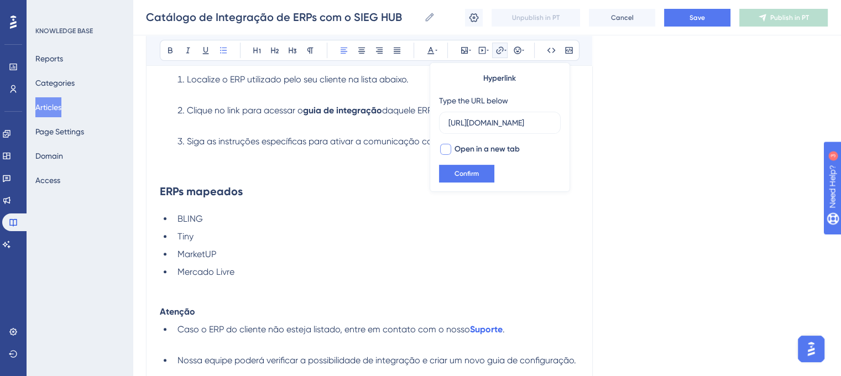
click at [443, 151] on div at bounding box center [445, 149] width 11 height 11
checkbox input "true"
click at [464, 170] on span "Confirm" at bounding box center [466, 173] width 24 height 9
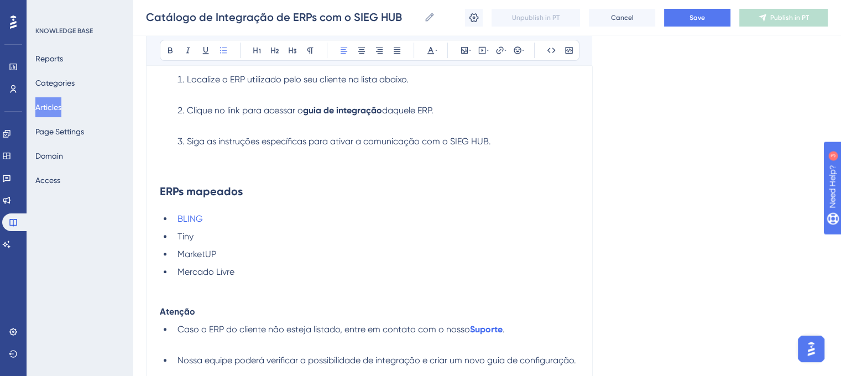
click at [199, 269] on span "Mercado Livre" at bounding box center [205, 271] width 57 height 11
drag, startPoint x: 177, startPoint y: 271, endPoint x: 234, endPoint y: 271, distance: 56.4
click at [234, 271] on span "Mercado Livre" at bounding box center [205, 271] width 57 height 11
click at [500, 52] on icon at bounding box center [499, 49] width 7 height 7
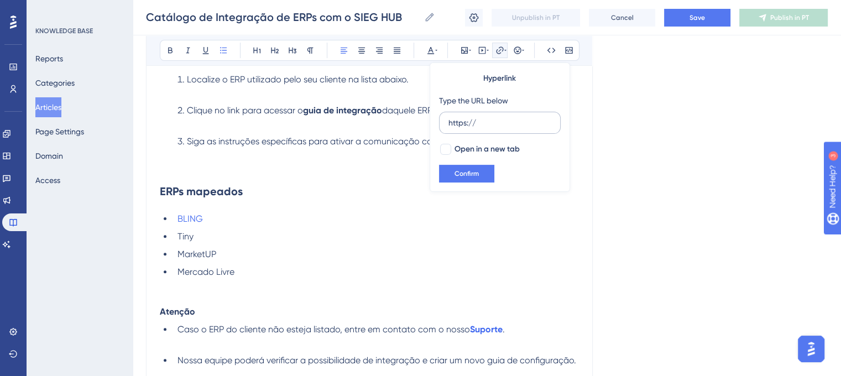
click at [486, 120] on input "https://" at bounding box center [499, 123] width 103 height 12
type input "h"
type input "https://sieg-solucoes.help.userguiding.com/pt/articles/15268-autorizacao-de-dow…"
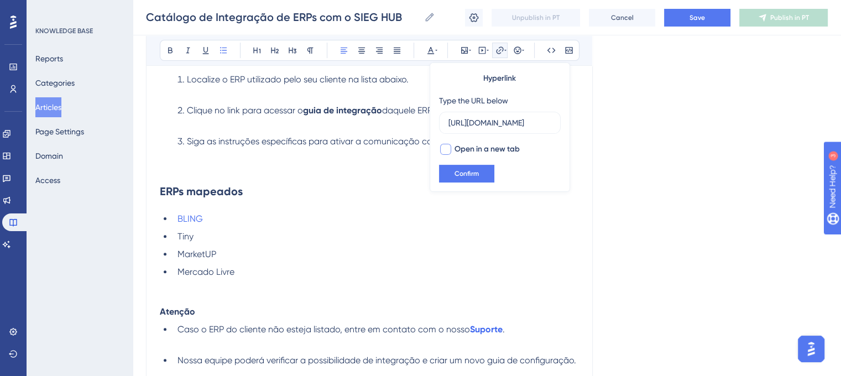
click at [446, 152] on div at bounding box center [445, 149] width 11 height 11
checkbox input "true"
click at [462, 174] on span "Confirm" at bounding box center [466, 173] width 24 height 9
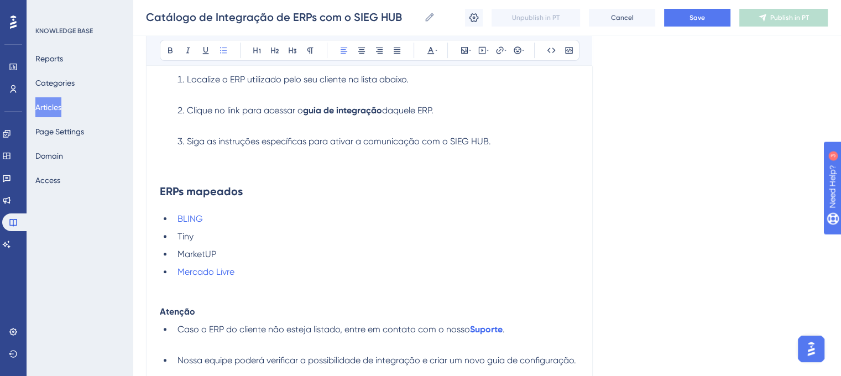
click at [279, 260] on li "MarketUP" at bounding box center [376, 254] width 406 height 13
click at [194, 254] on span "MarketUP" at bounding box center [196, 254] width 39 height 11
click at [494, 50] on button at bounding box center [499, 50] width 15 height 15
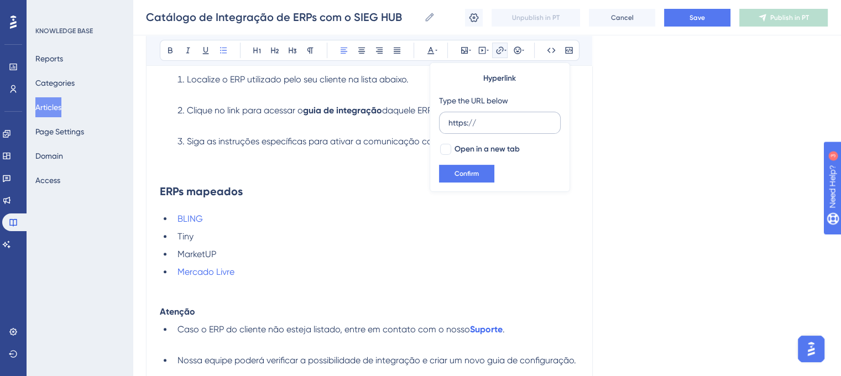
click at [482, 117] on input "https://" at bounding box center [499, 123] width 103 height 12
type input "h"
type input "https://sieg-solucoes.help.userguiding.com/pt/articles/15266-autorizacao-de-dow…"
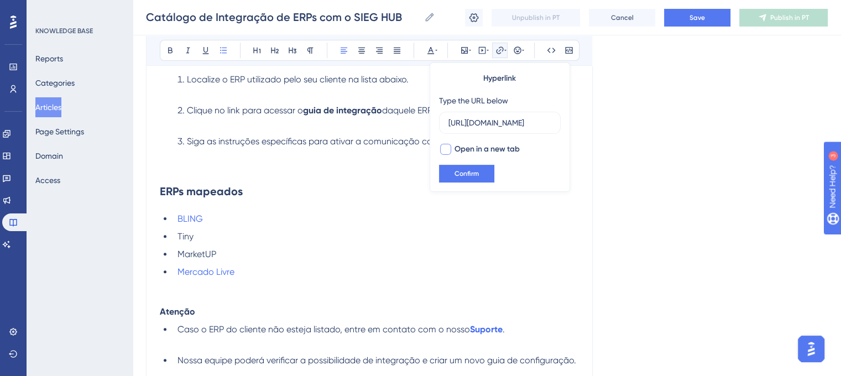
click at [449, 149] on div at bounding box center [445, 149] width 11 height 11
checkbox input "true"
click at [462, 165] on button "Confirm" at bounding box center [466, 174] width 55 height 18
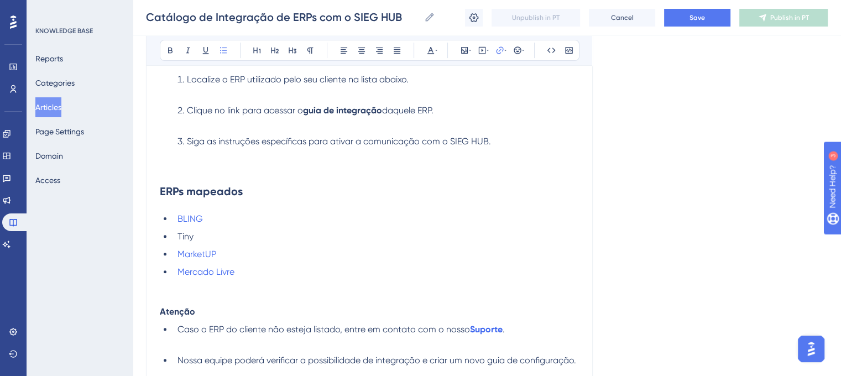
click at [55, 113] on button "Articles" at bounding box center [48, 107] width 26 height 20
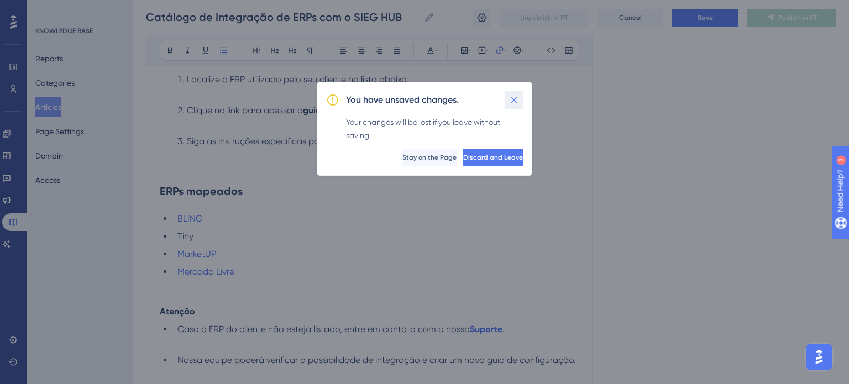
click at [512, 98] on icon at bounding box center [514, 100] width 6 height 6
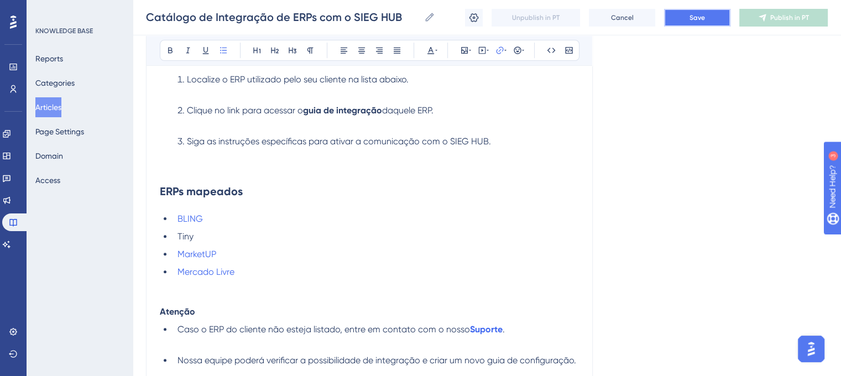
click at [704, 23] on button "Save" at bounding box center [697, 18] width 66 height 18
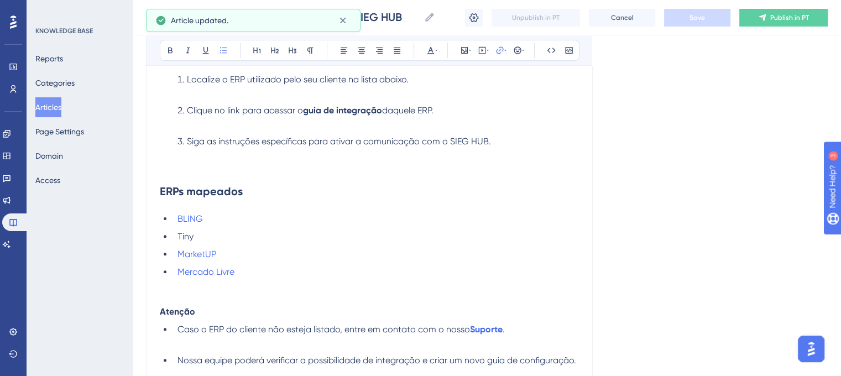
click at [49, 110] on button "Articles" at bounding box center [48, 107] width 26 height 20
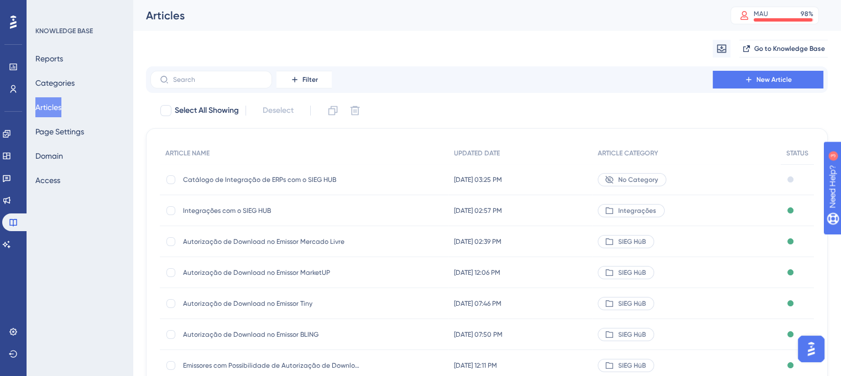
click at [266, 302] on span "Autorização de Download no Emissor Tiny" at bounding box center [271, 303] width 177 height 9
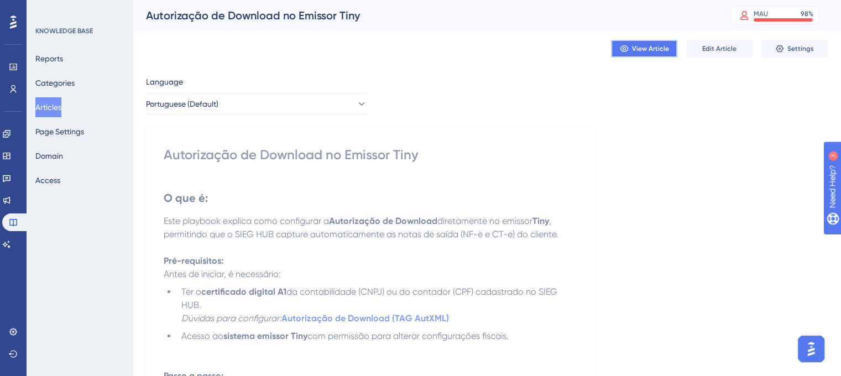
click at [647, 53] on span "View Article" at bounding box center [650, 48] width 37 height 9
click at [61, 107] on button "Articles" at bounding box center [48, 107] width 26 height 20
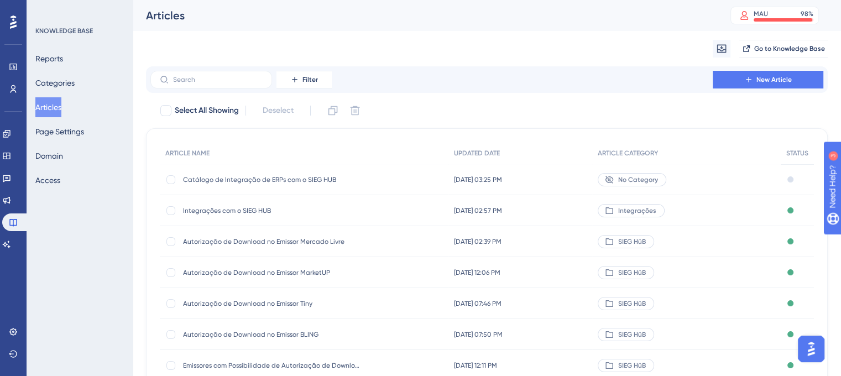
click at [237, 183] on span "Catálogo de Integração de ERPs com o SIEG HUB" at bounding box center [271, 179] width 177 height 9
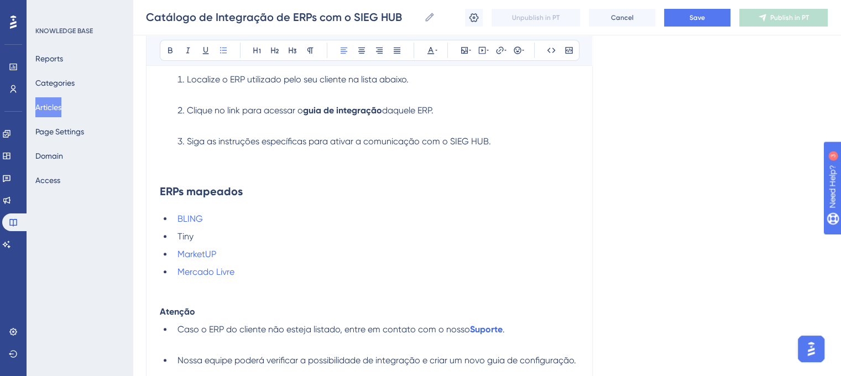
click at [187, 237] on span "Tiny" at bounding box center [185, 236] width 16 height 11
click at [498, 48] on icon at bounding box center [499, 49] width 7 height 7
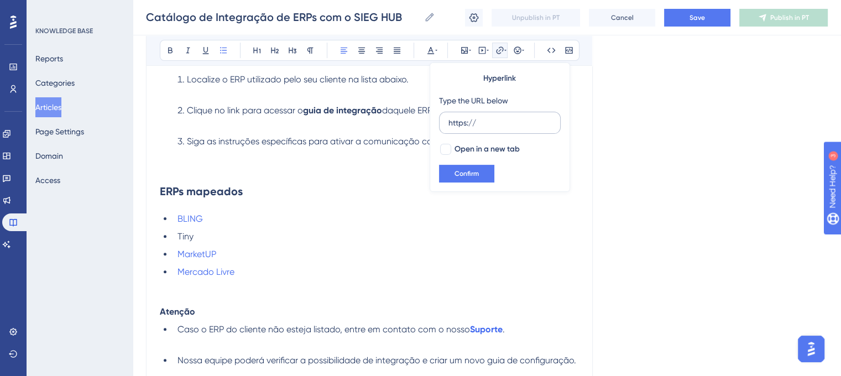
click at [486, 117] on input "https://" at bounding box center [499, 123] width 103 height 12
type input "h"
type input "https://sieg-solucoes.help.userguiding.com/pt/articles/15258-autorizacao-de-dow…"
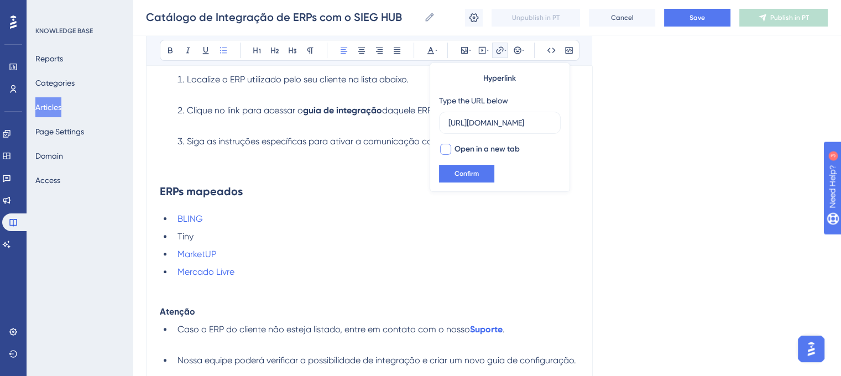
click at [449, 145] on div at bounding box center [445, 149] width 11 height 11
checkbox input "true"
click at [458, 170] on span "Confirm" at bounding box center [466, 173] width 24 height 9
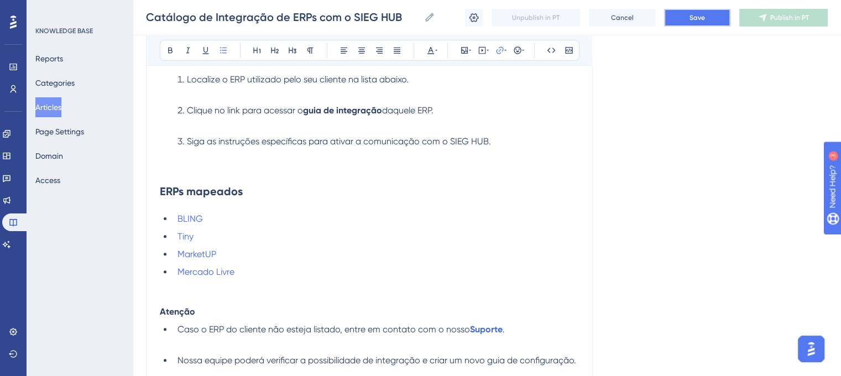
click at [692, 22] on span "Save" at bounding box center [696, 17] width 15 height 9
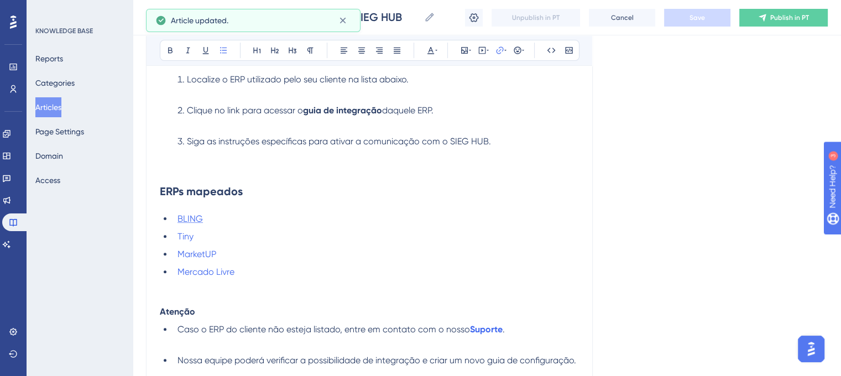
click at [189, 216] on span "BLING" at bounding box center [189, 218] width 25 height 11
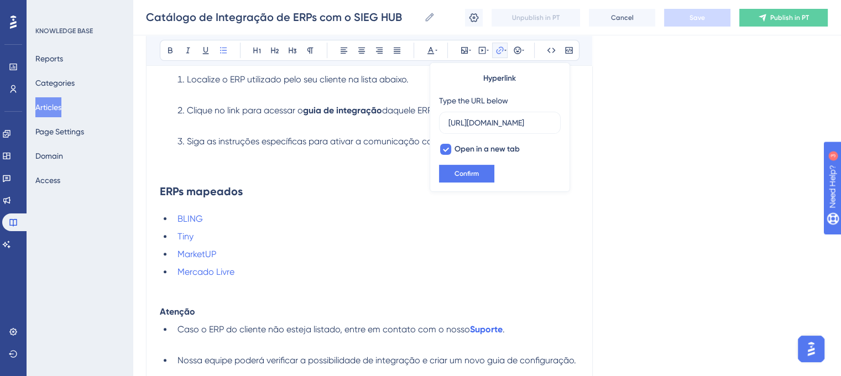
click at [651, 186] on div "Language Portuguese (Default) Integração de ERPs com o SIEG HUB Bold Italic Und…" at bounding box center [487, 119] width 682 height 682
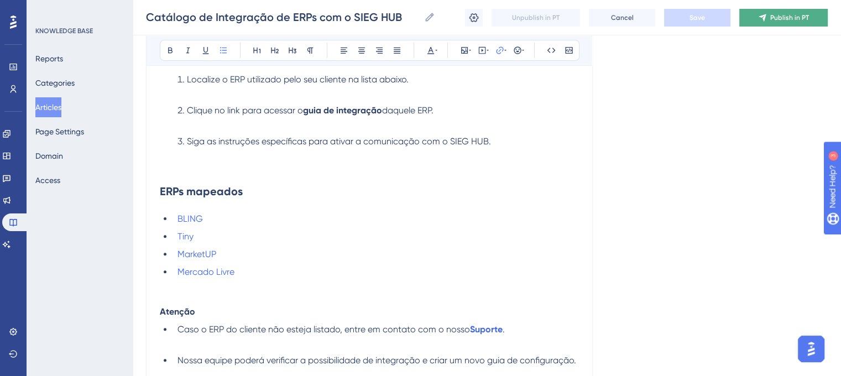
click at [783, 20] on span "Publish in PT" at bounding box center [789, 17] width 39 height 9
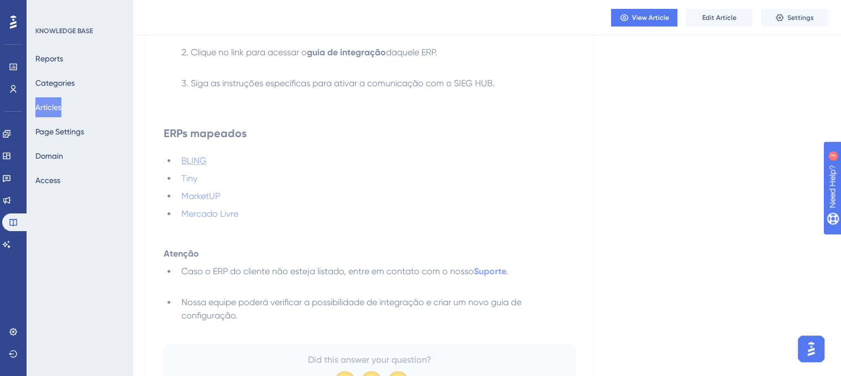
click at [192, 161] on span "BLING" at bounding box center [193, 160] width 25 height 11
click at [198, 165] on span "BLING" at bounding box center [193, 160] width 25 height 11
click at [188, 181] on span "Tiny" at bounding box center [189, 178] width 16 height 11
click at [61, 106] on button "Articles" at bounding box center [48, 107] width 26 height 20
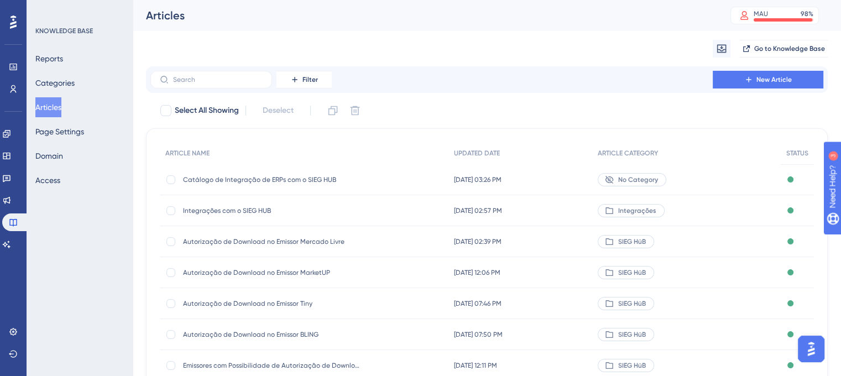
scroll to position [39, 0]
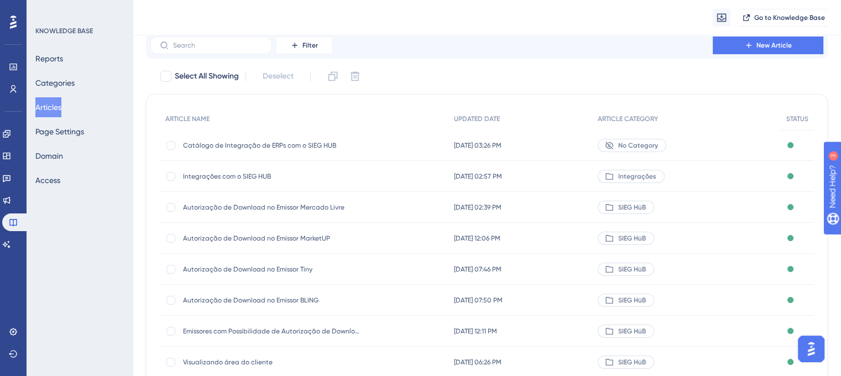
click at [224, 269] on span "Autorização de Download no Emissor Tiny" at bounding box center [271, 269] width 177 height 9
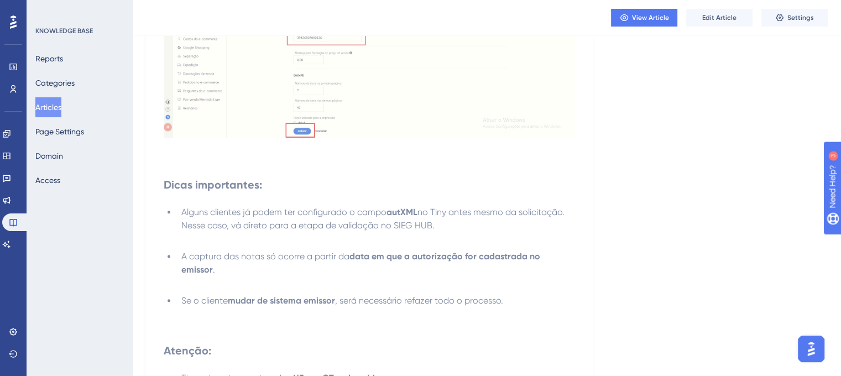
scroll to position [1034, 0]
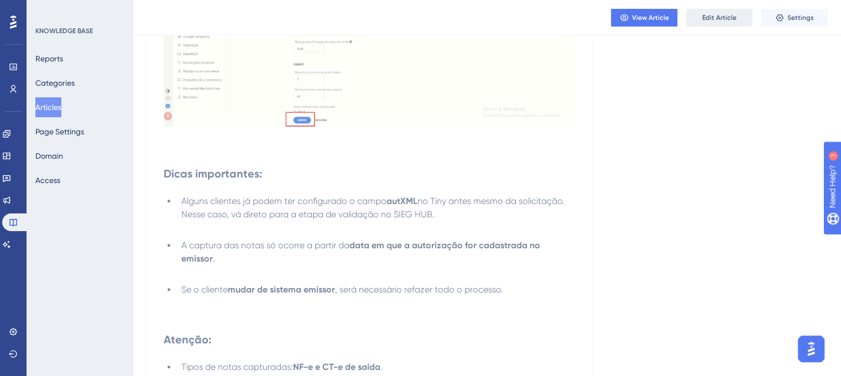
click at [713, 15] on span "Edit Article" at bounding box center [719, 17] width 34 height 9
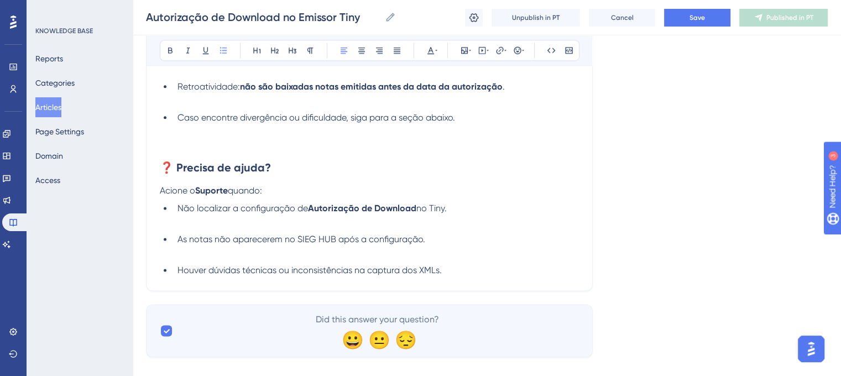
scroll to position [1393, 0]
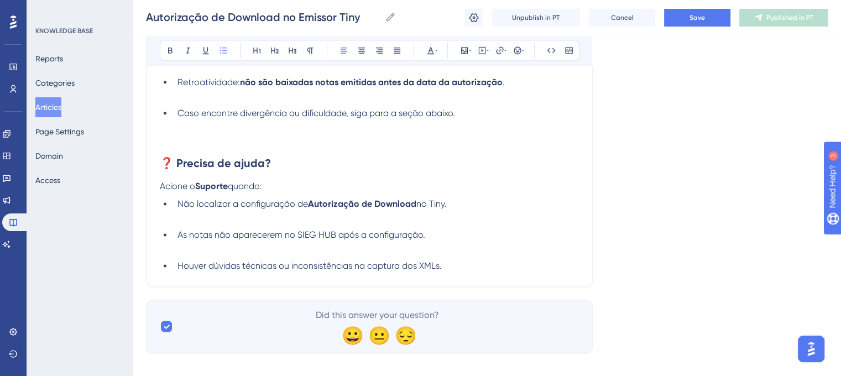
drag, startPoint x: 161, startPoint y: 192, endPoint x: 270, endPoint y: 194, distance: 108.9
click at [270, 193] on p "Acione o Suporte quando:" at bounding box center [369, 186] width 419 height 13
click at [695, 22] on button "Save" at bounding box center [697, 18] width 66 height 18
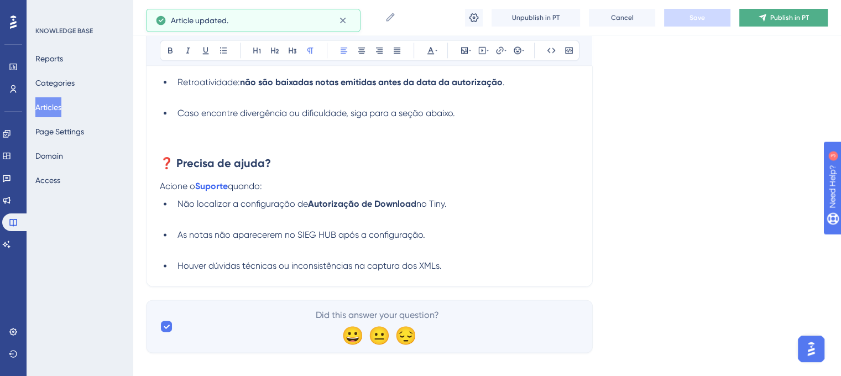
click at [800, 15] on span "Publish in PT" at bounding box center [789, 17] width 39 height 9
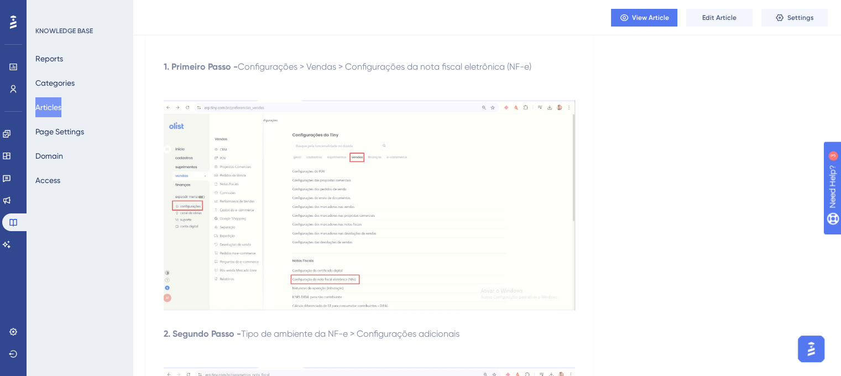
scroll to position [0, 0]
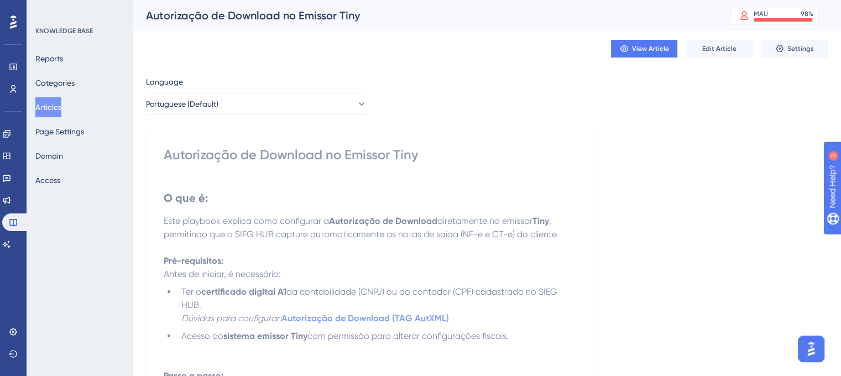
click at [54, 106] on button "Articles" at bounding box center [48, 107] width 26 height 20
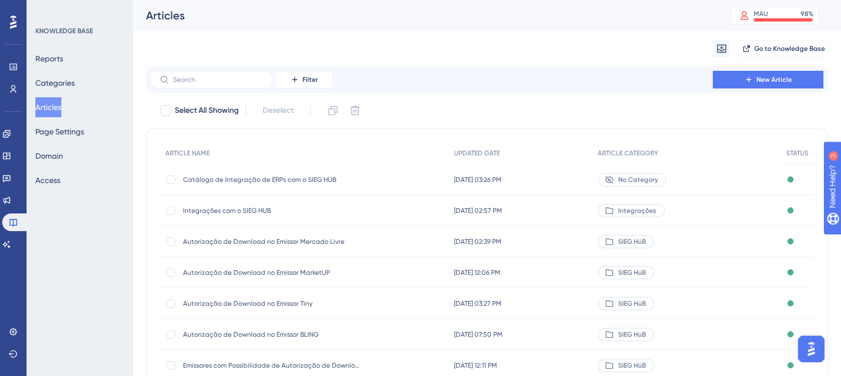
click at [228, 180] on span "Catálogo de Integração de ERPs com o SIEG HUB" at bounding box center [271, 179] width 177 height 9
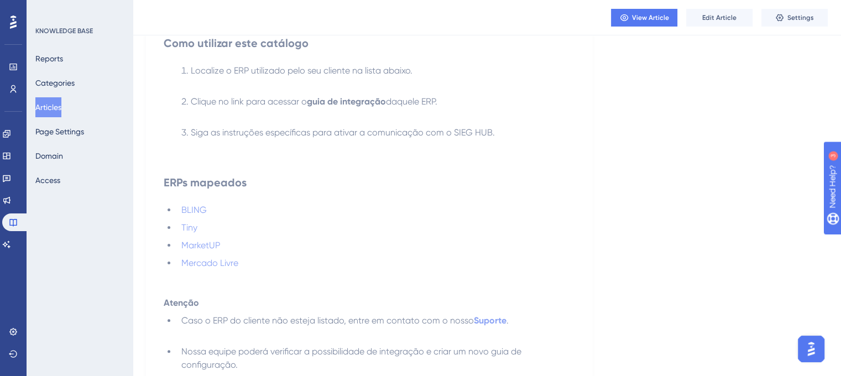
scroll to position [271, 0]
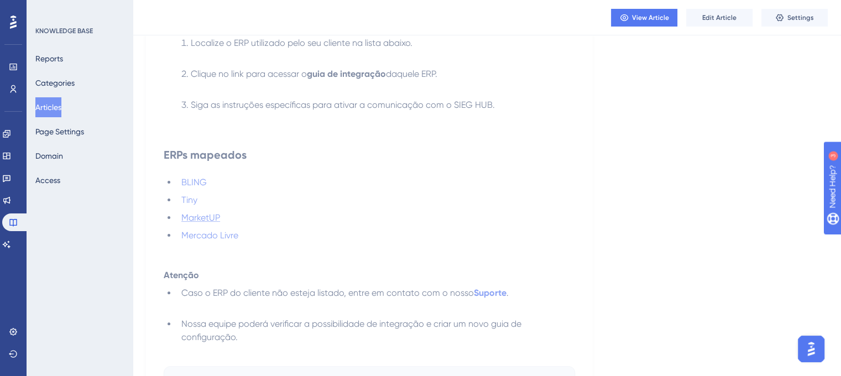
click at [198, 218] on span "MarketUP" at bounding box center [200, 217] width 39 height 11
click at [45, 110] on button "Articles" at bounding box center [48, 107] width 26 height 20
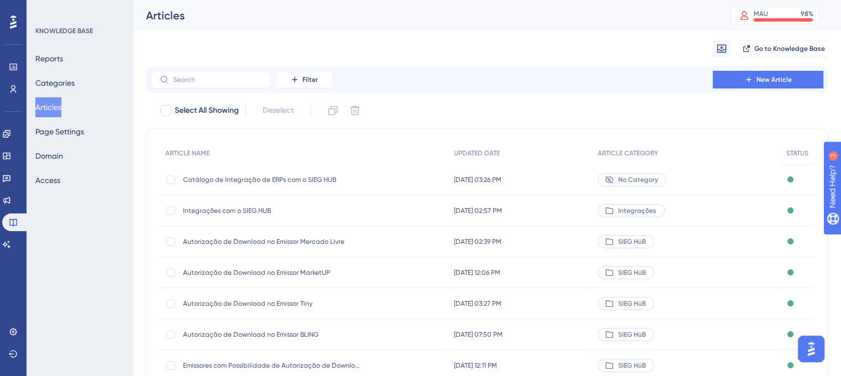
click at [294, 269] on span "Autorização de Download no Emissor MarketUP" at bounding box center [271, 272] width 177 height 9
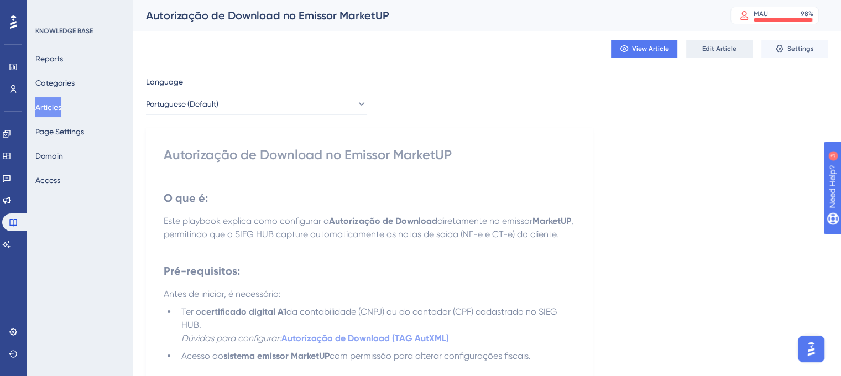
click at [713, 47] on span "Edit Article" at bounding box center [719, 48] width 34 height 9
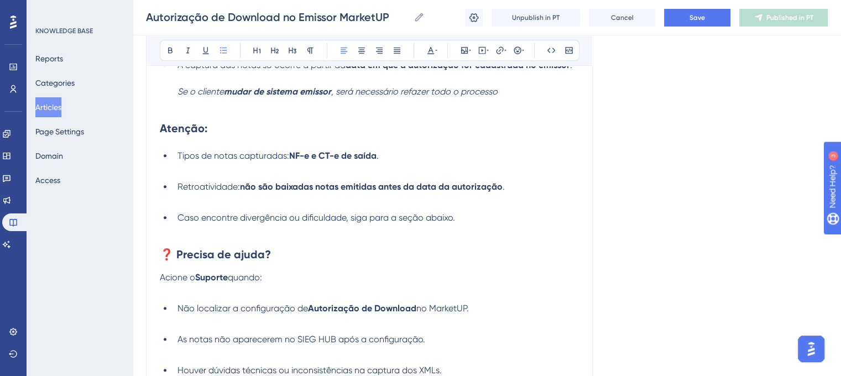
scroll to position [849, 0]
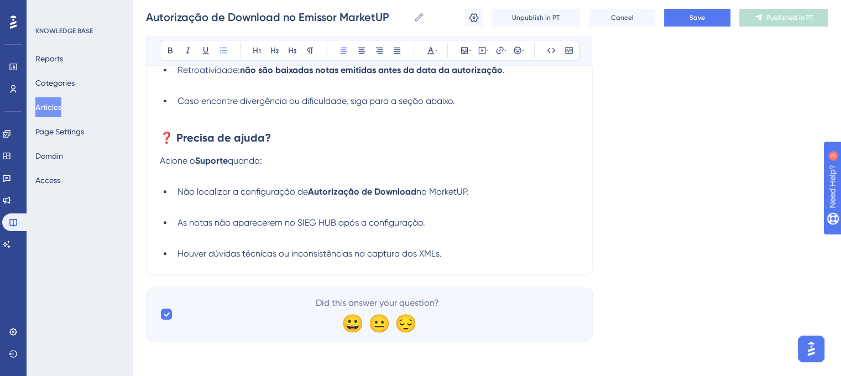
drag, startPoint x: 158, startPoint y: 160, endPoint x: 265, endPoint y: 161, distance: 107.3
drag, startPoint x: 265, startPoint y: 161, endPoint x: 155, endPoint y: 165, distance: 110.6
click at [300, 156] on p "Acione o Suporte quando:" at bounding box center [369, 160] width 419 height 13
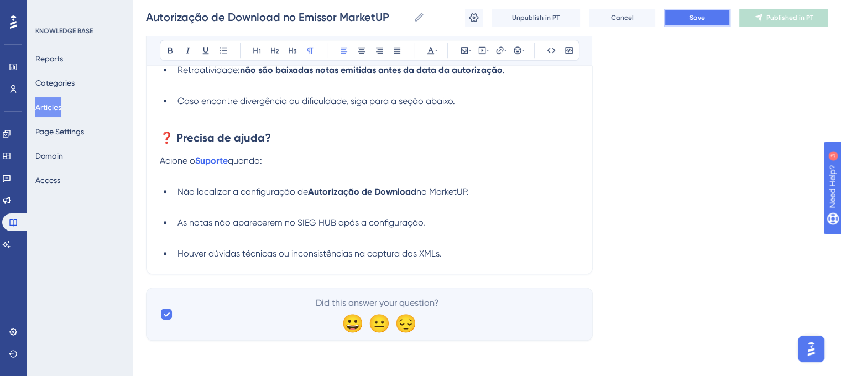
click at [704, 15] on span "Save" at bounding box center [696, 17] width 15 height 9
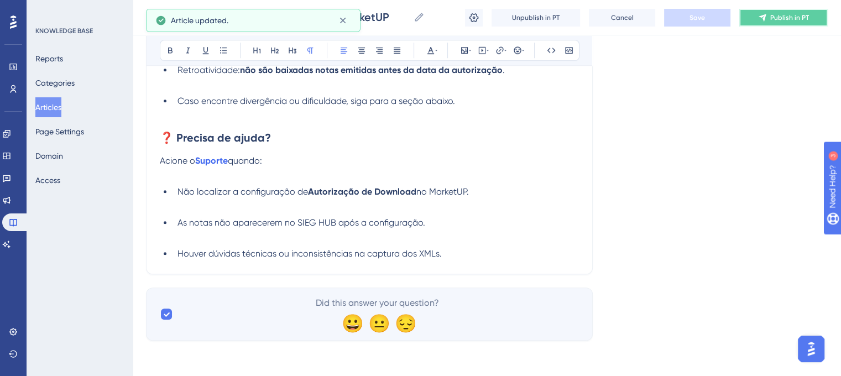
click at [786, 18] on span "Publish in PT" at bounding box center [789, 17] width 39 height 9
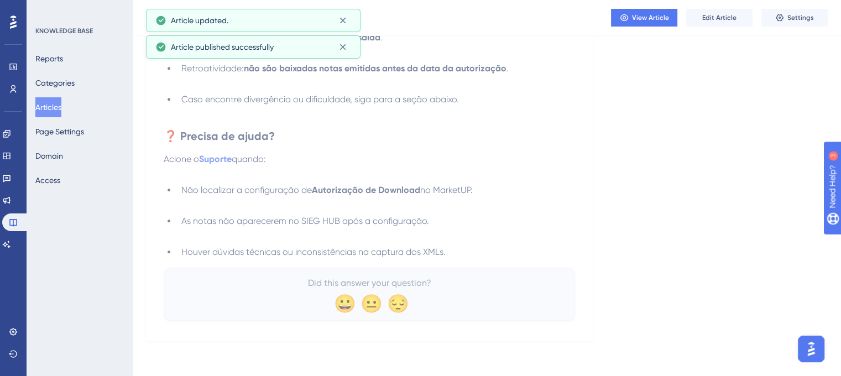
scroll to position [830, 0]
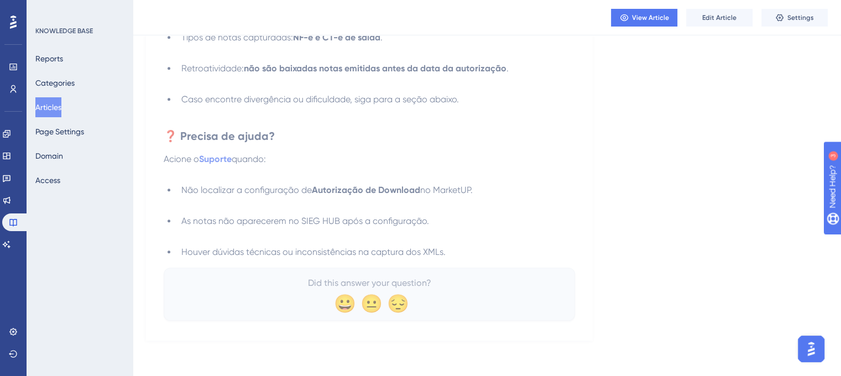
click at [59, 108] on button "Articles" at bounding box center [48, 107] width 26 height 20
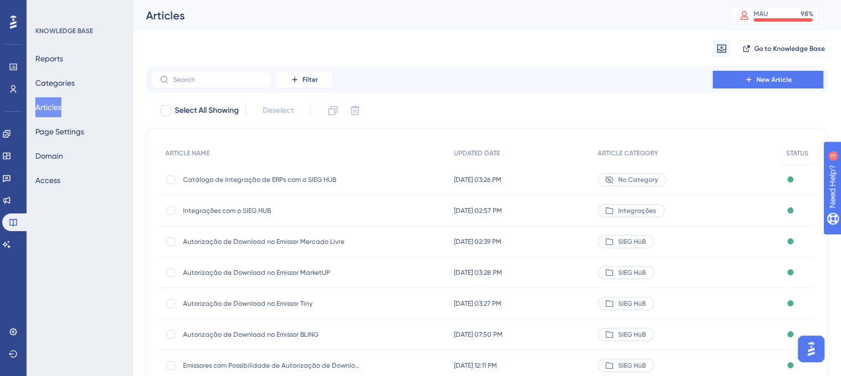
click at [237, 176] on span "Catálogo de Integração de ERPs com o SIEG HUB" at bounding box center [271, 179] width 177 height 9
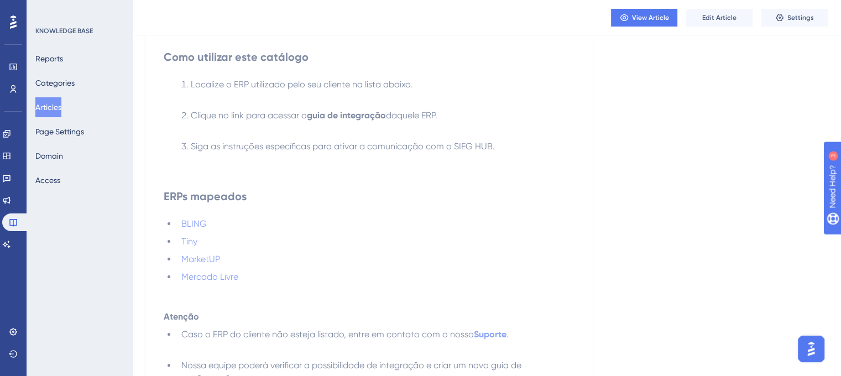
scroll to position [278, 0]
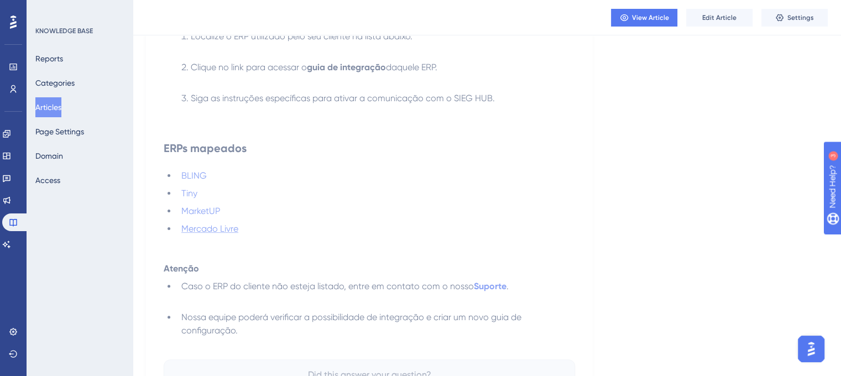
click at [202, 229] on span "Mercado Livre" at bounding box center [209, 228] width 57 height 11
click at [643, 12] on button "View Article" at bounding box center [644, 18] width 66 height 18
click at [798, 22] on button "Settings" at bounding box center [794, 18] width 66 height 18
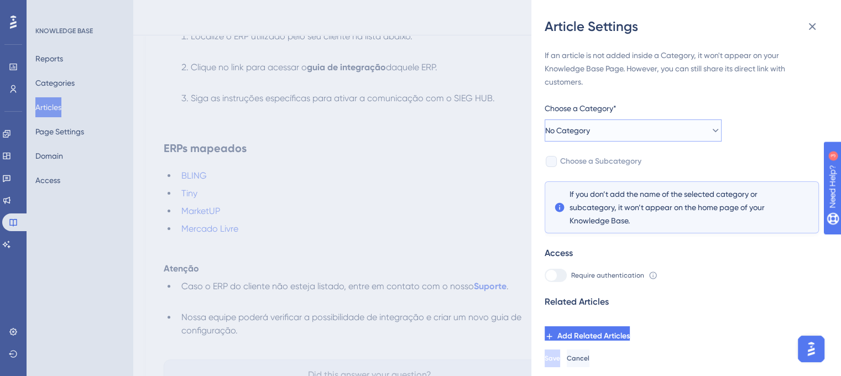
click at [710, 130] on icon at bounding box center [715, 130] width 11 height 11
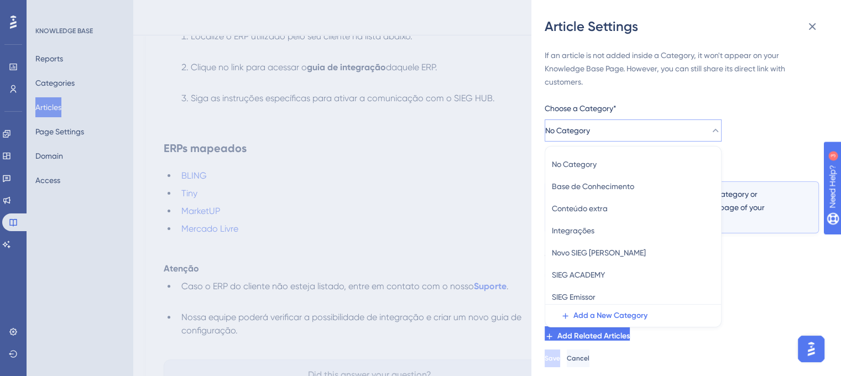
scroll to position [44, 0]
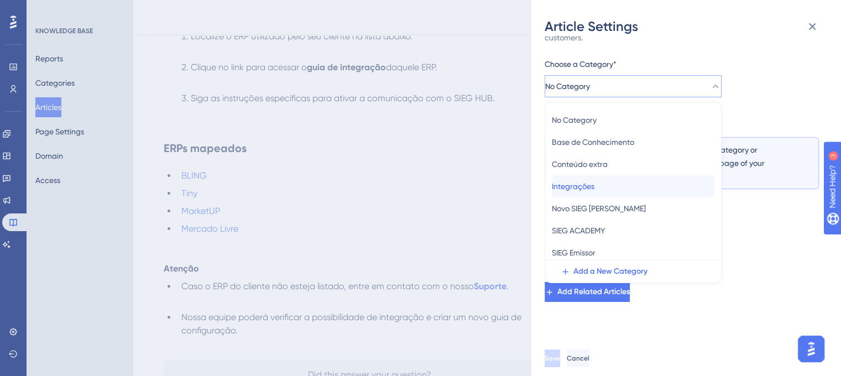
click at [606, 184] on div "Integrações Integrações" at bounding box center [633, 186] width 163 height 22
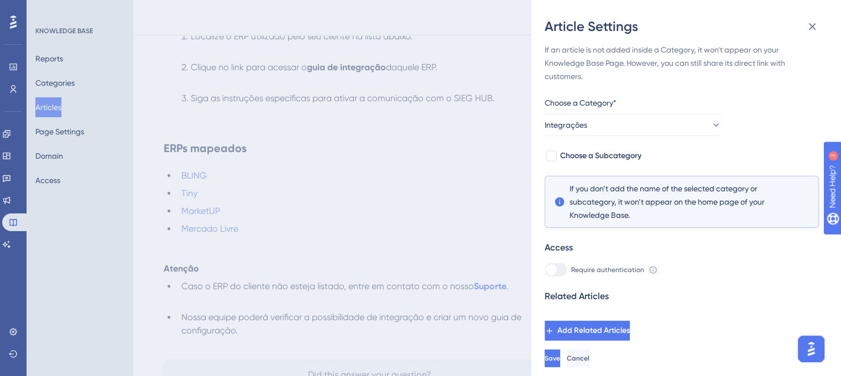
scroll to position [0, 0]
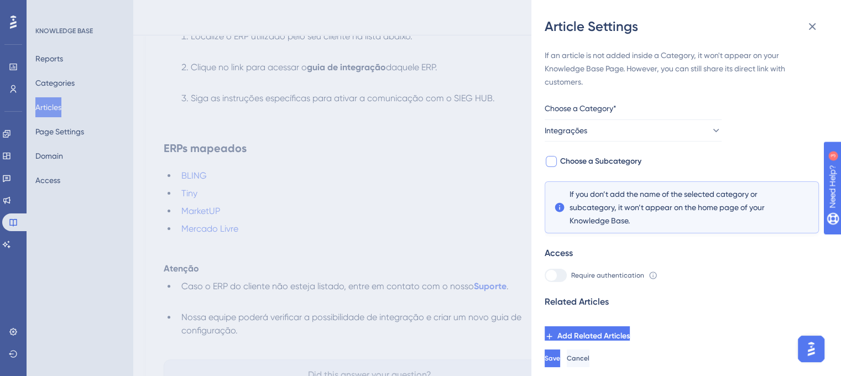
click at [553, 162] on div at bounding box center [551, 161] width 11 height 11
checkbox input "true"
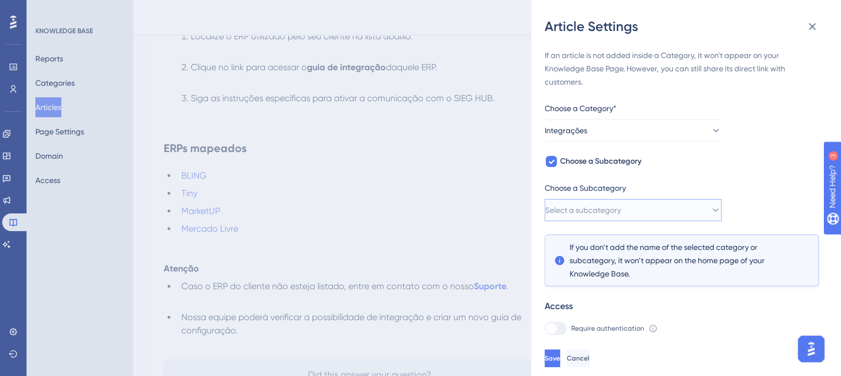
click at [621, 207] on span "Select a subcategory" at bounding box center [583, 209] width 76 height 13
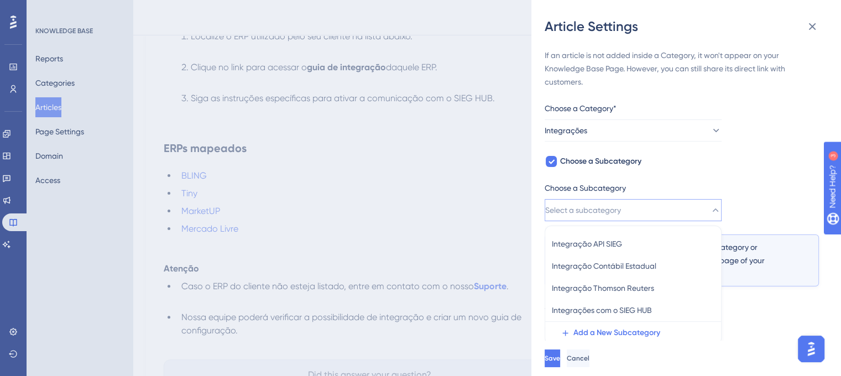
scroll to position [50, 0]
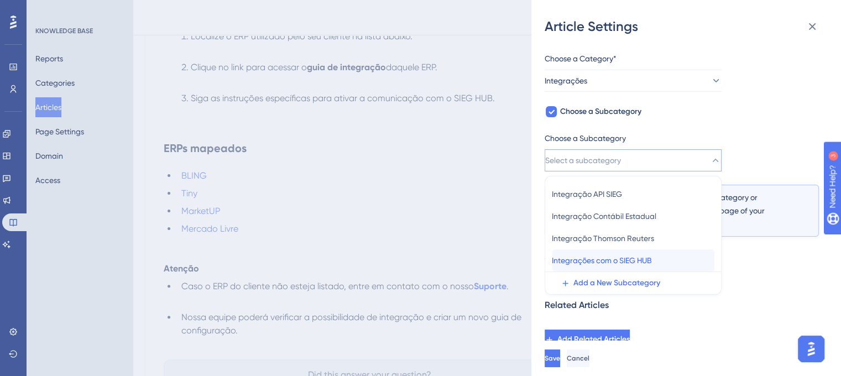
click at [627, 259] on span "Integrações com o SIEG HUB" at bounding box center [602, 260] width 100 height 13
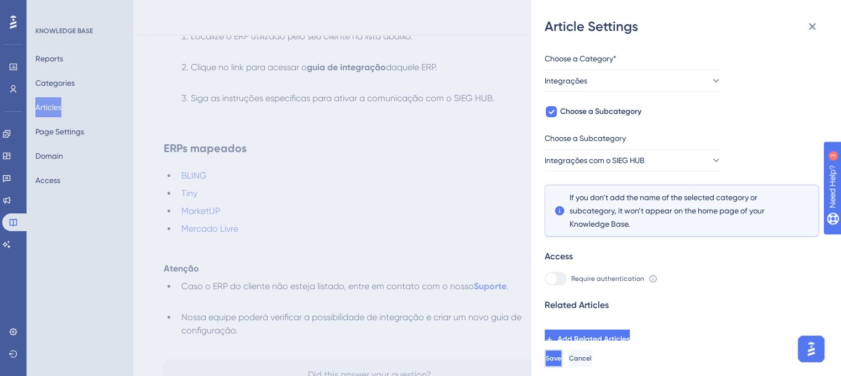
click at [561, 363] on span "Save" at bounding box center [553, 358] width 15 height 9
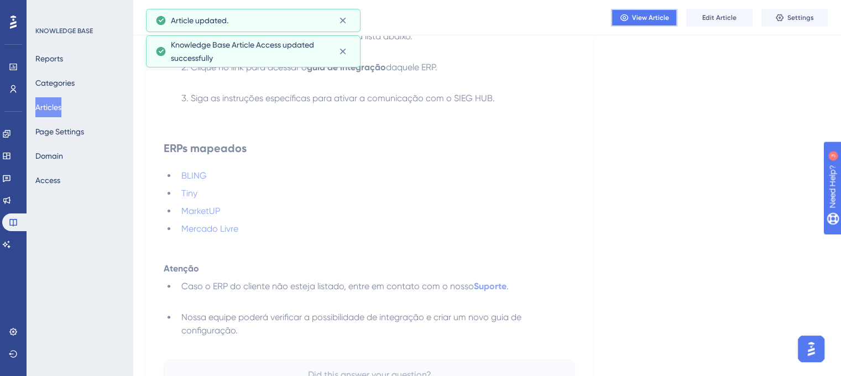
click at [642, 15] on span "View Article" at bounding box center [650, 17] width 37 height 9
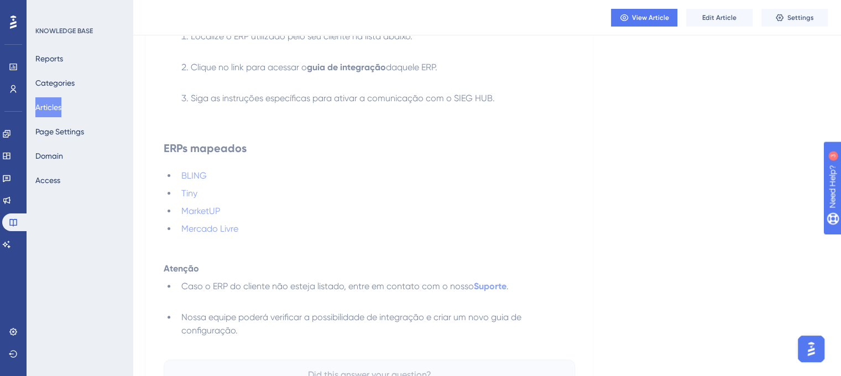
scroll to position [0, 0]
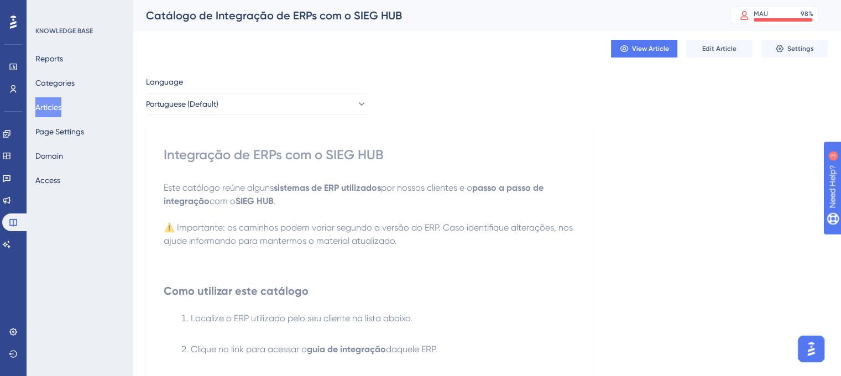
click at [56, 107] on button "Articles" at bounding box center [48, 107] width 26 height 20
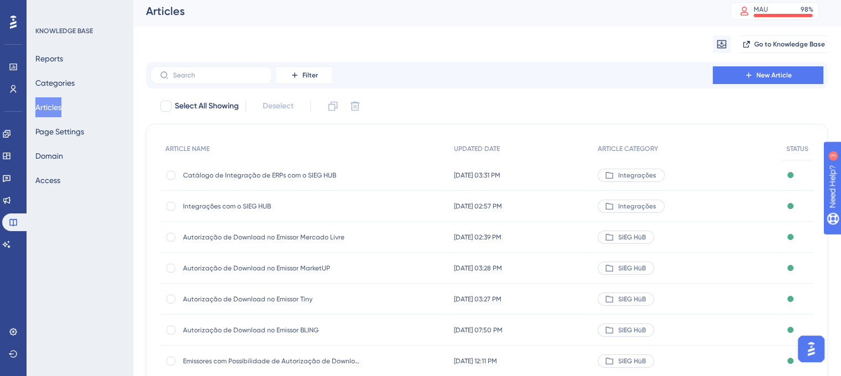
scroll to position [4, 0]
